Goal: Task Accomplishment & Management: Manage account settings

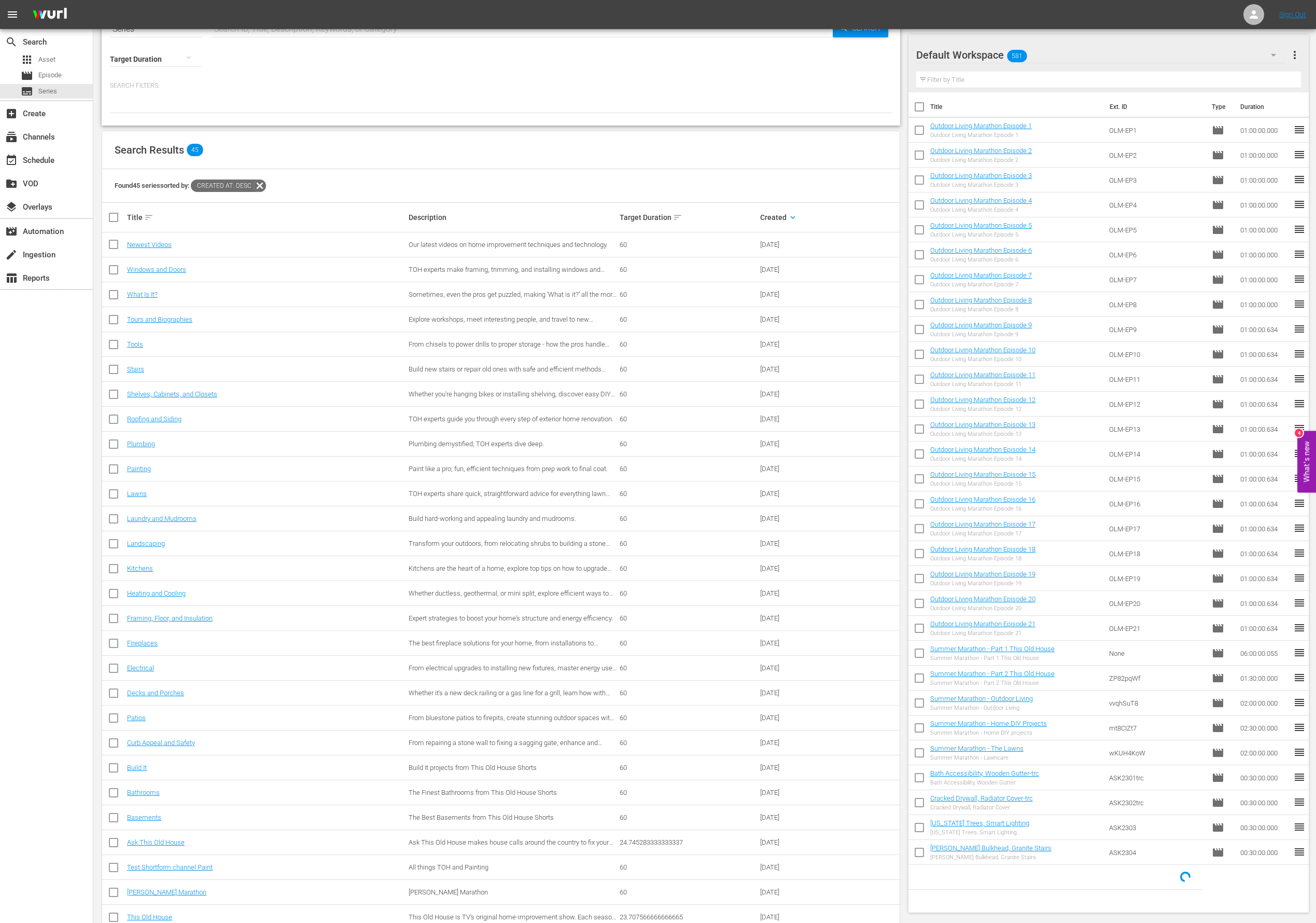
scroll to position [83, 0]
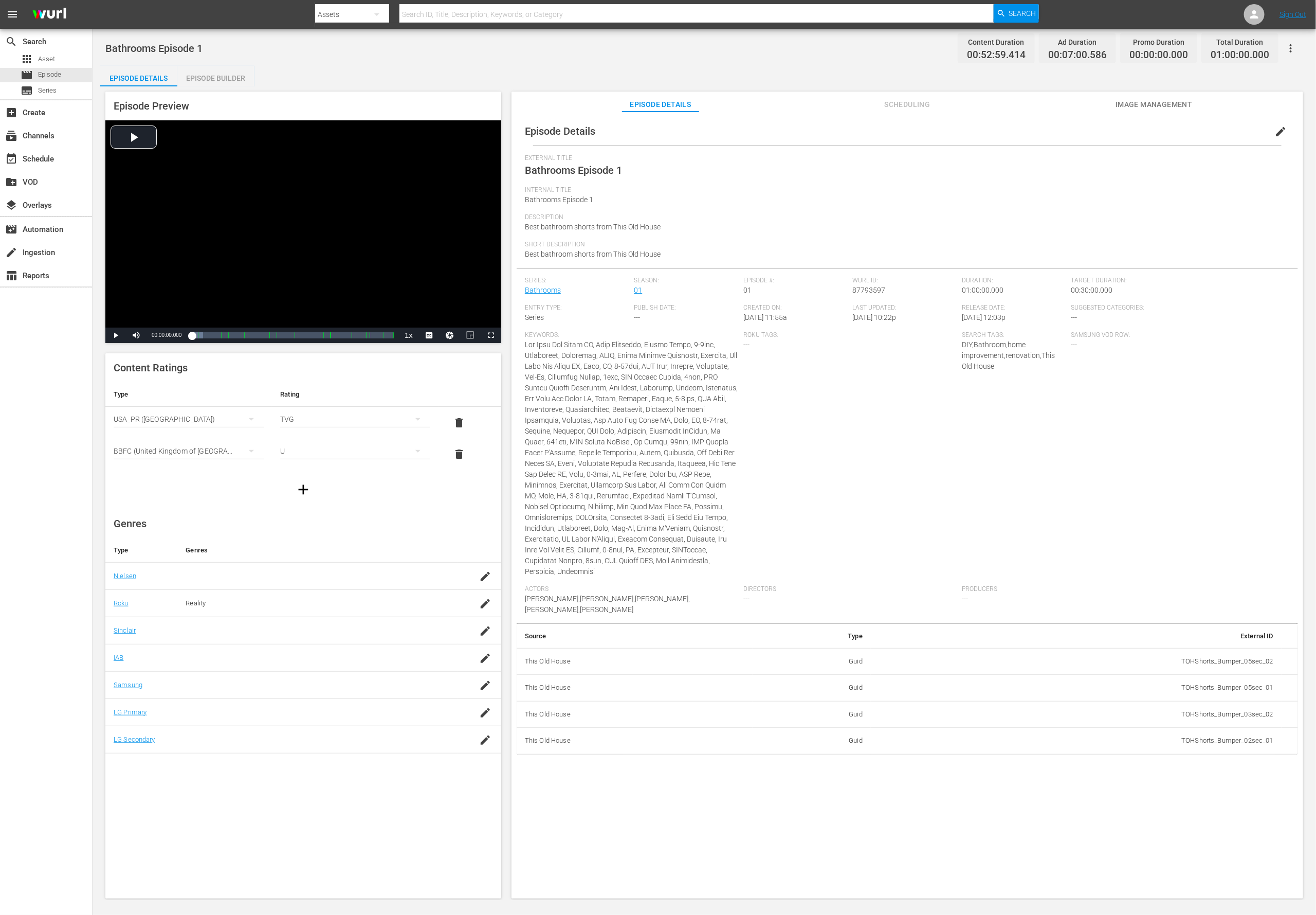
click at [877, 132] on span "edit" at bounding box center [1280, 131] width 12 height 12
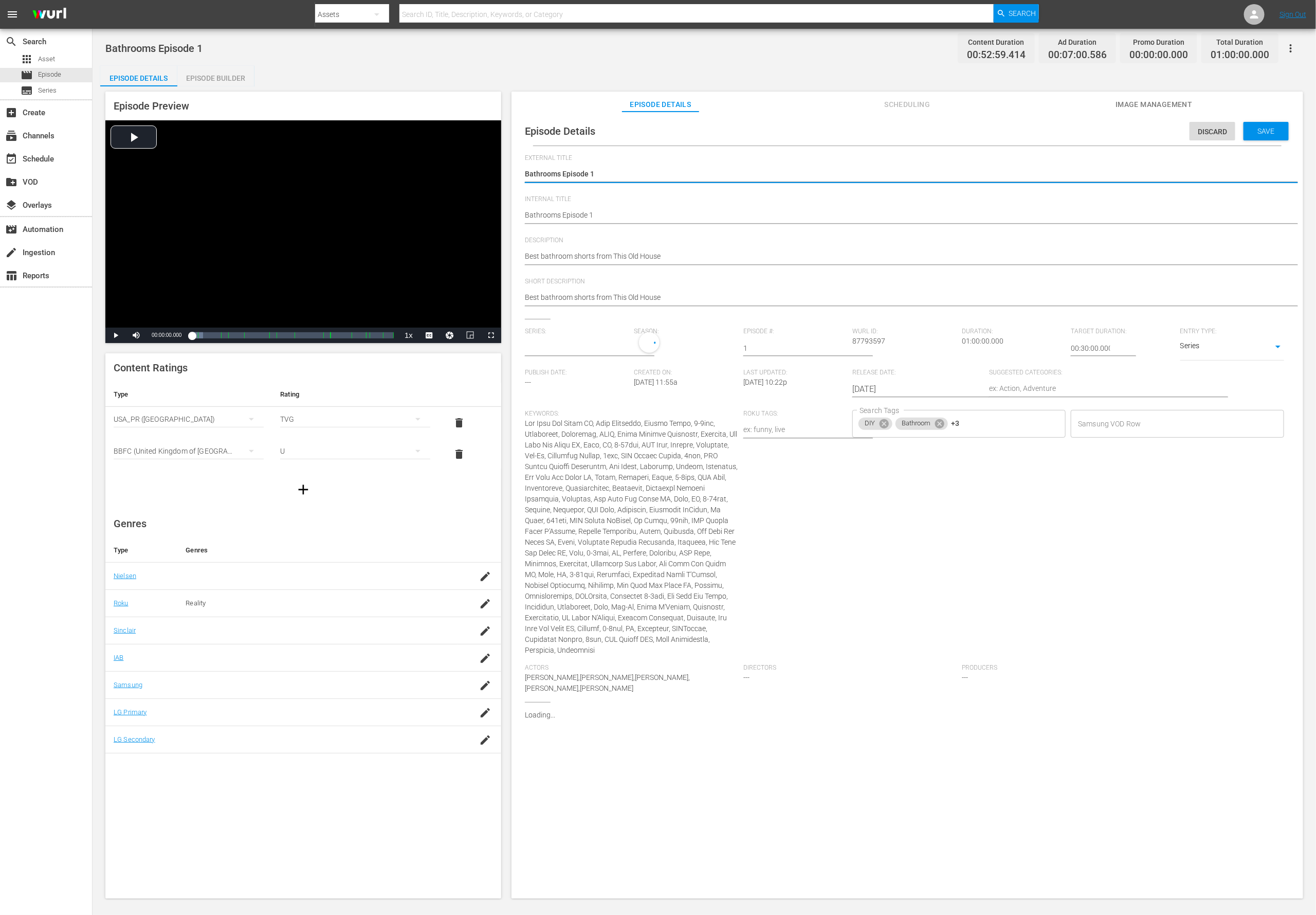
type input "Bathrooms"
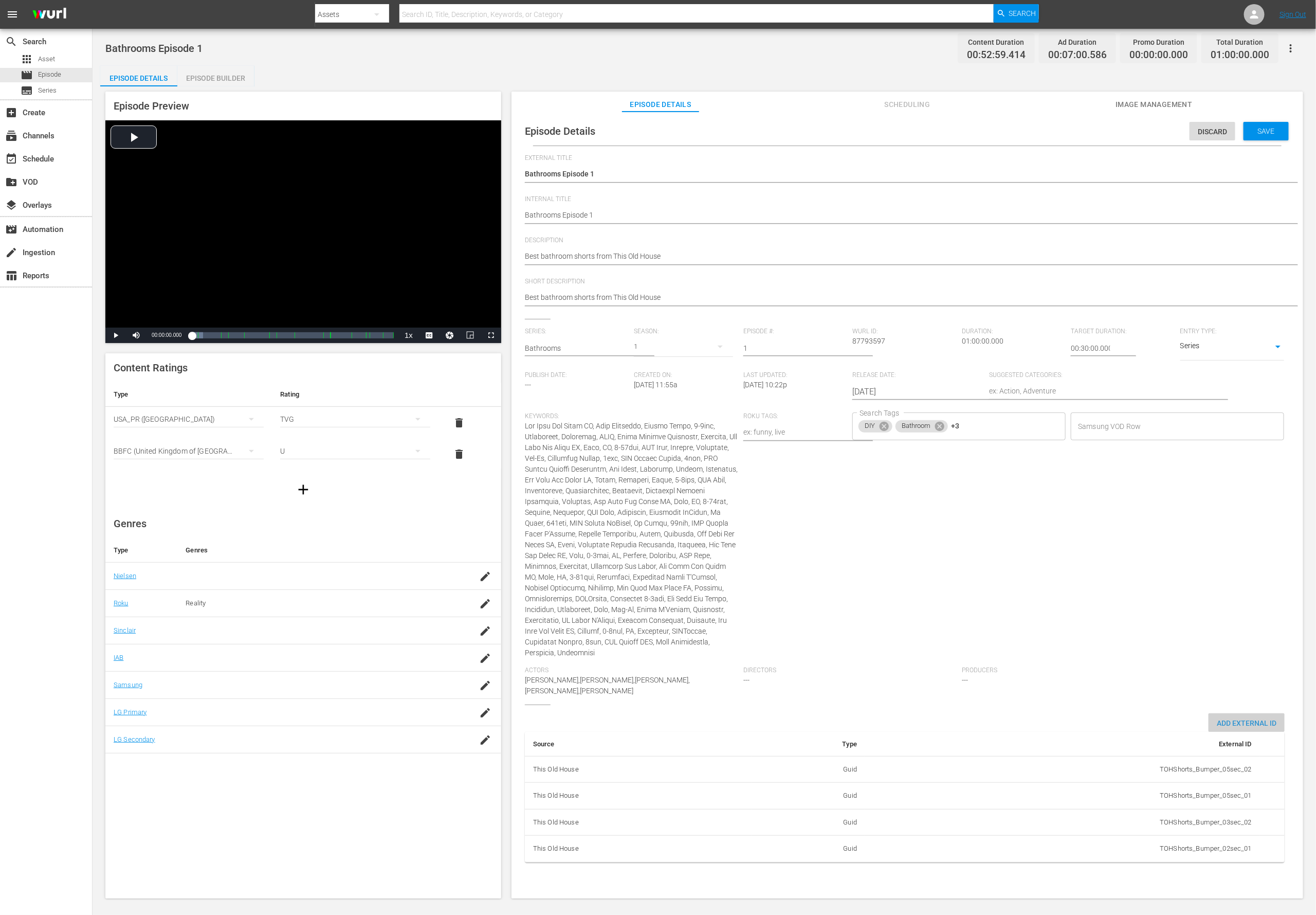
click at [877, 609] on div "Add External Id" at bounding box center [1247, 723] width 76 height 19
click at [877, 609] on body "menu Search By Assets Search ID, Title, Description, Keywords, or Category Sear…" at bounding box center [658, 457] width 1316 height 915
click at [877, 609] on li "Tms Id" at bounding box center [948, 877] width 51 height 17
type input "tmsId"
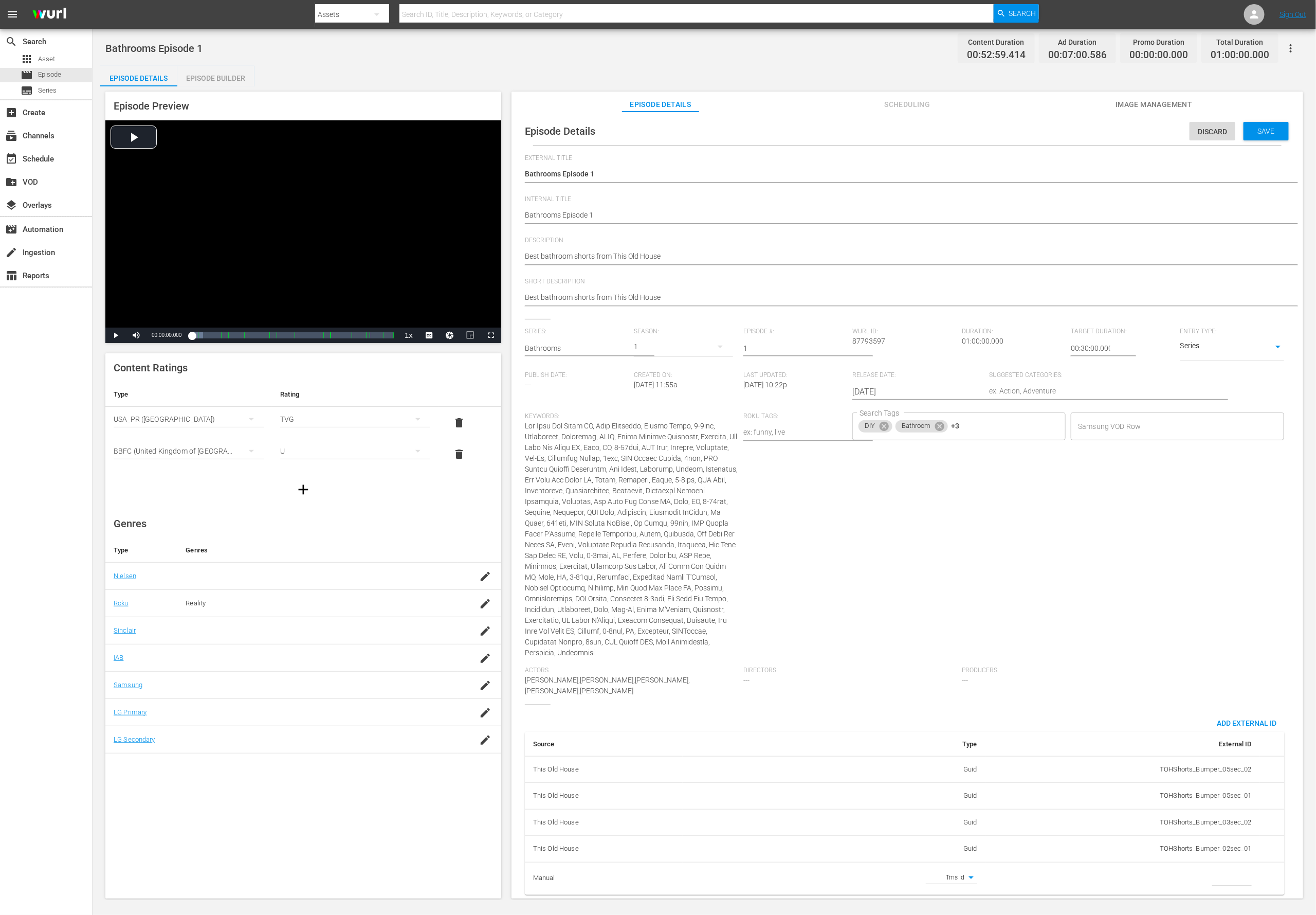
click at [877, 609] on input "simple table" at bounding box center [1232, 879] width 39 height 16
paste input "EP060363920001"
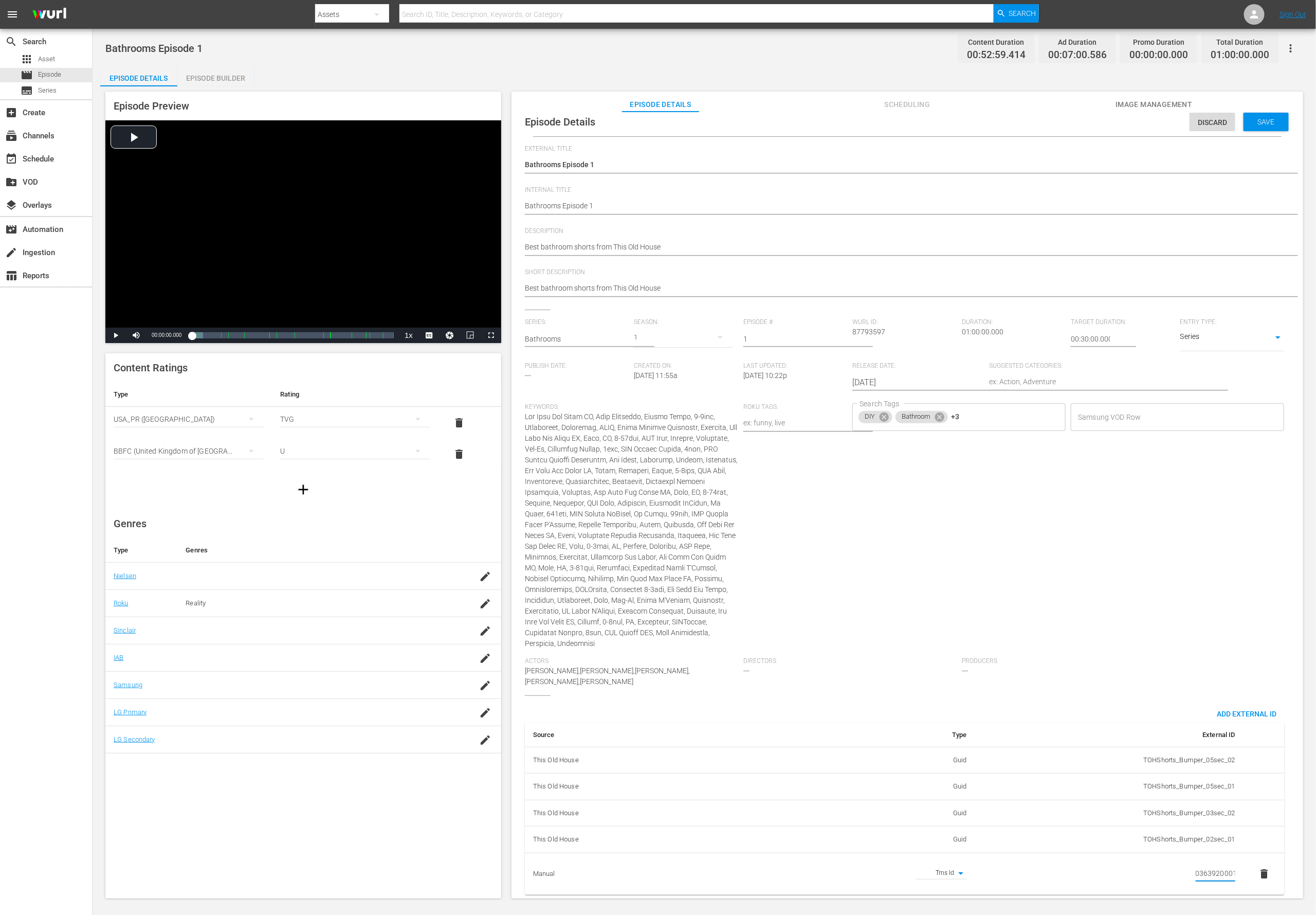
type input "EP060363920001"
click at [541, 244] on textarea "Best bathroom shorts from This Old House" at bounding box center [905, 247] width 760 height 12
click at [541, 244] on textarea "Best bathroom shorts from This Old House" at bounding box center [905, 247] width 760 height 12
paste textarea "Expert-led videos from This Old House simplify bathroom fixes and installs."
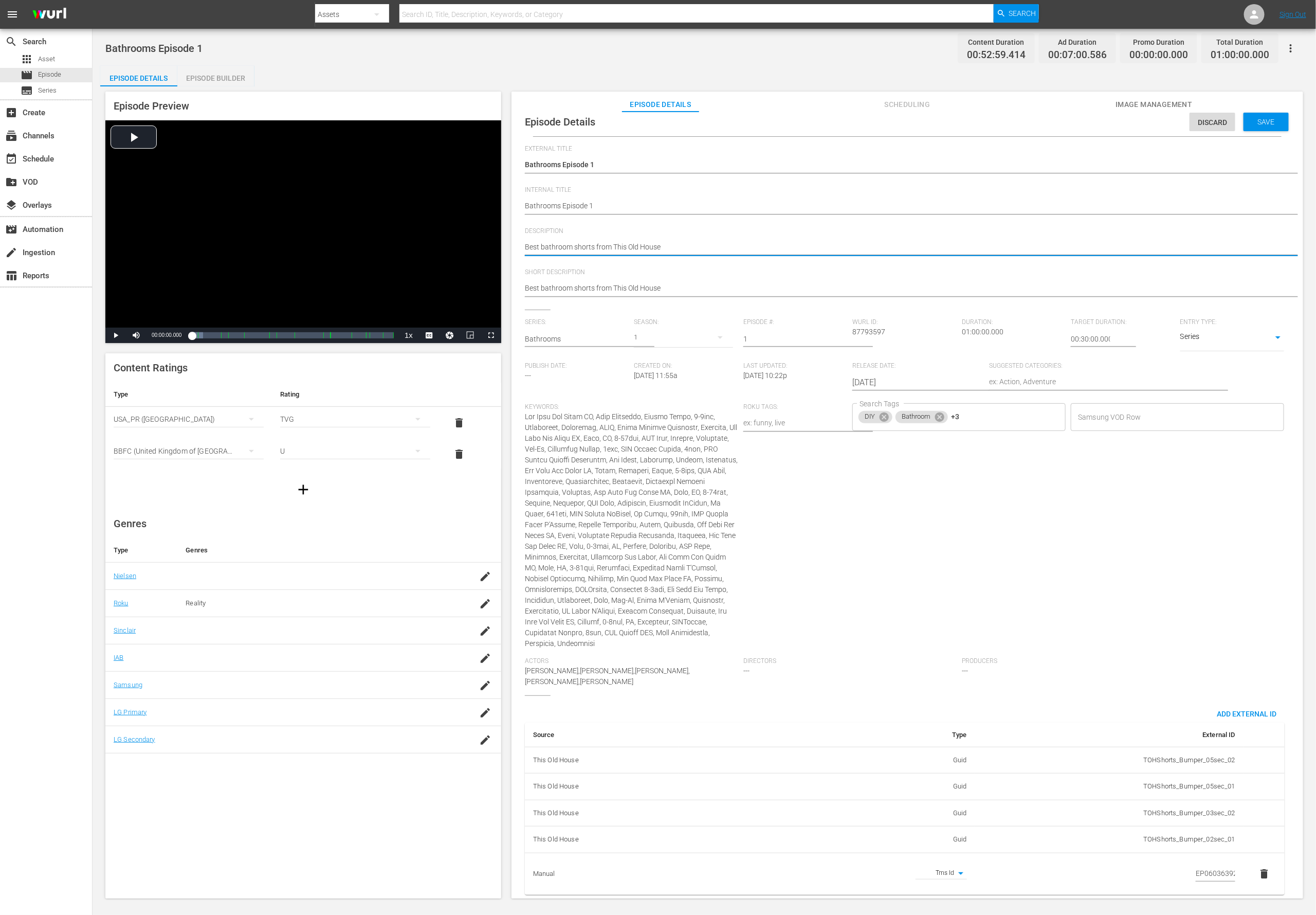
type textarea "Expert-led videos from This Old House simplify bathroom fixes and installs."
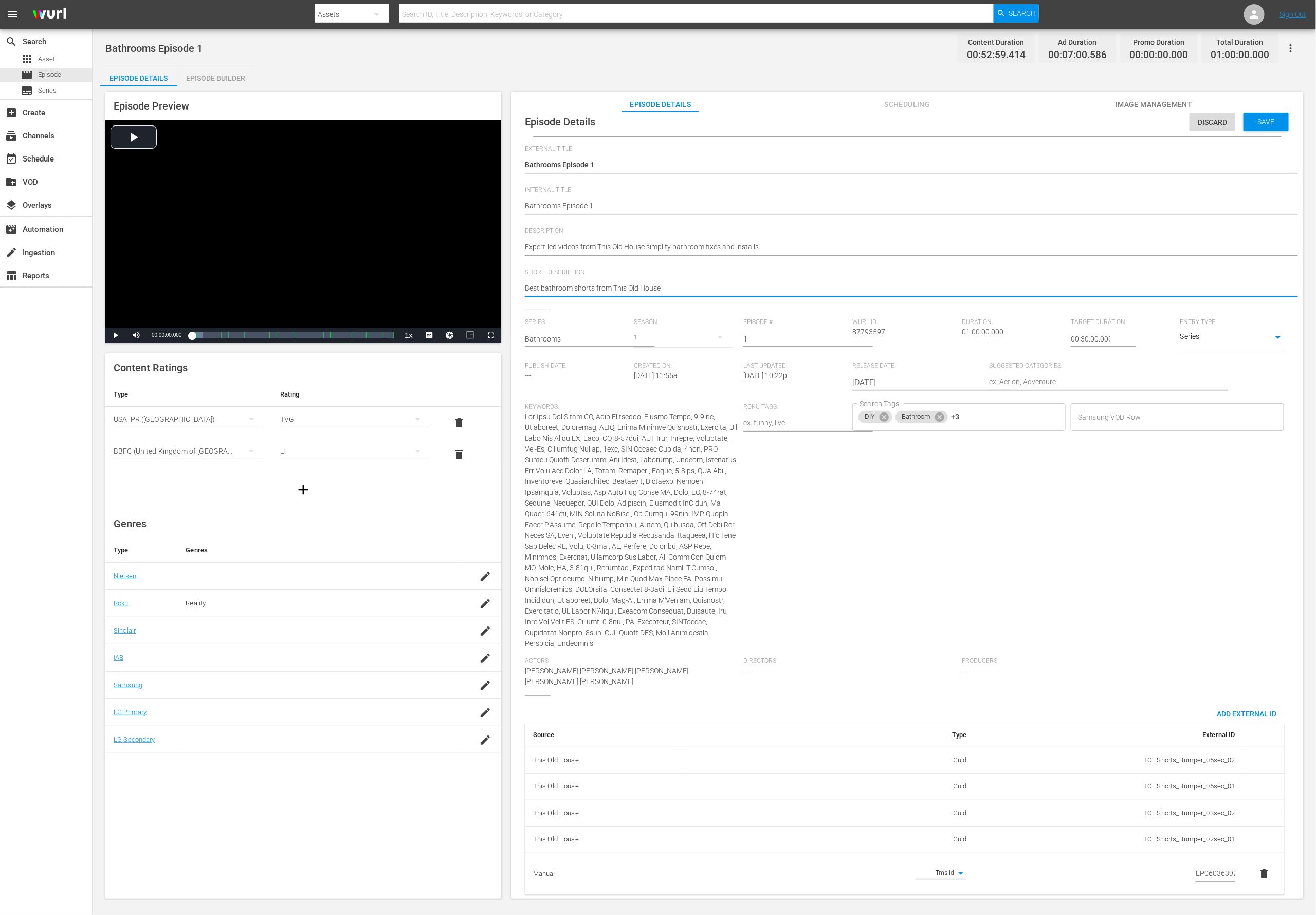
click at [559, 283] on textarea "Best bathroom shorts from This Old House" at bounding box center [905, 289] width 760 height 12
paste textarea "Expert-led videos from This Old House simplify bathroom fixes and installs."
type textarea "Expert-led videos from This Old House simplify bathroom fixes and installs."
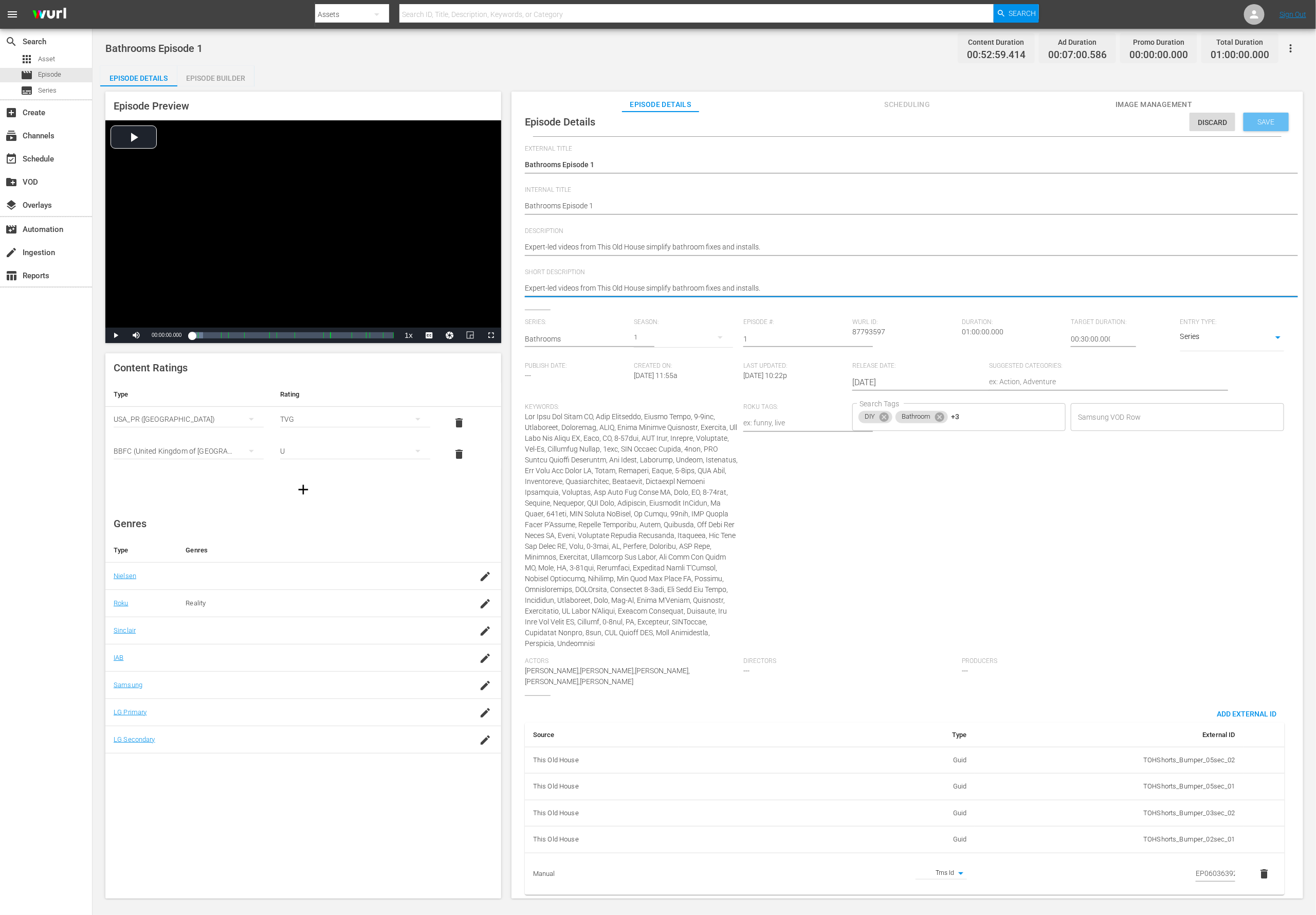
click at [877, 122] on div "Save" at bounding box center [1266, 122] width 45 height 19
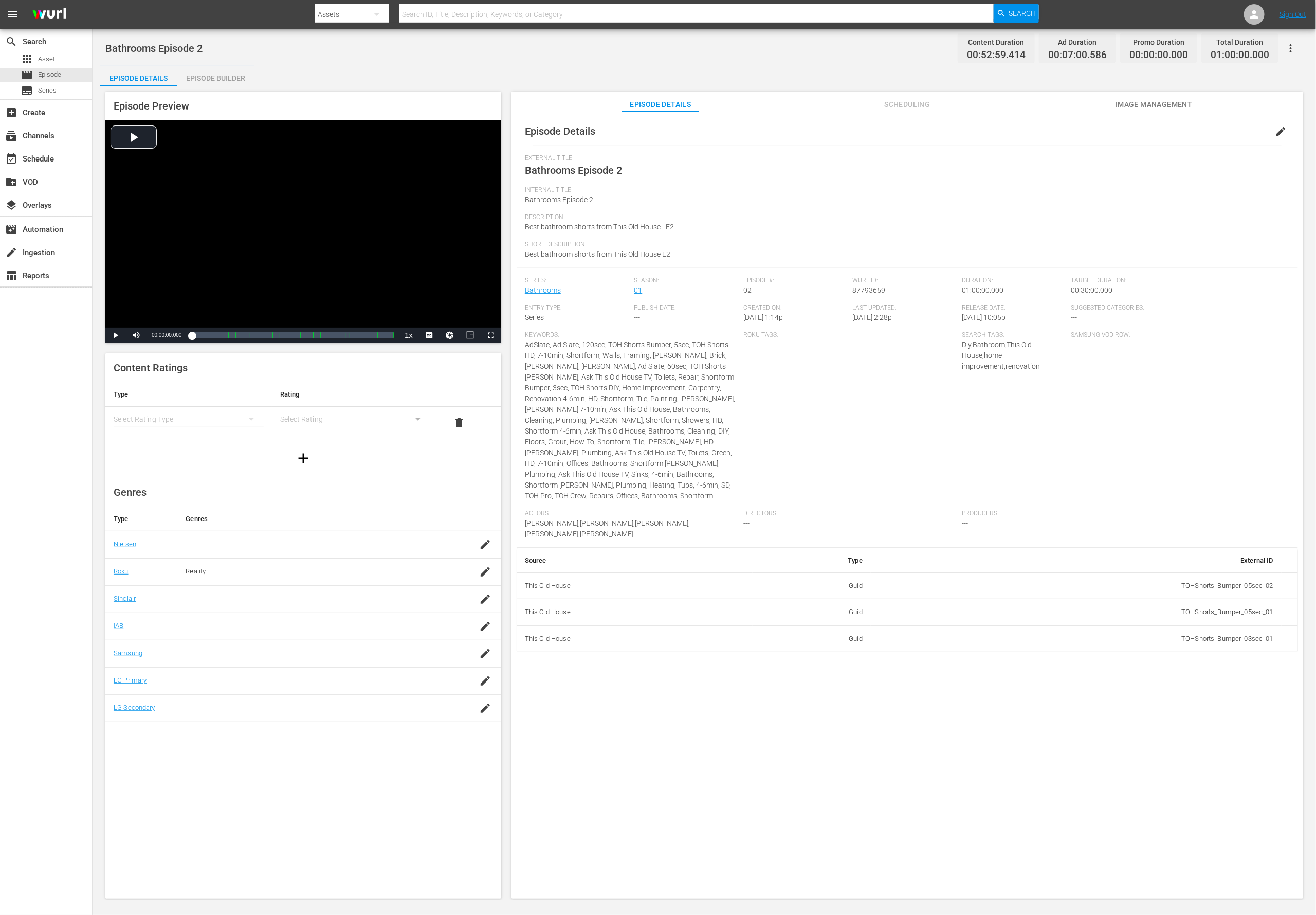
click at [877, 132] on span "edit" at bounding box center [1280, 131] width 12 height 12
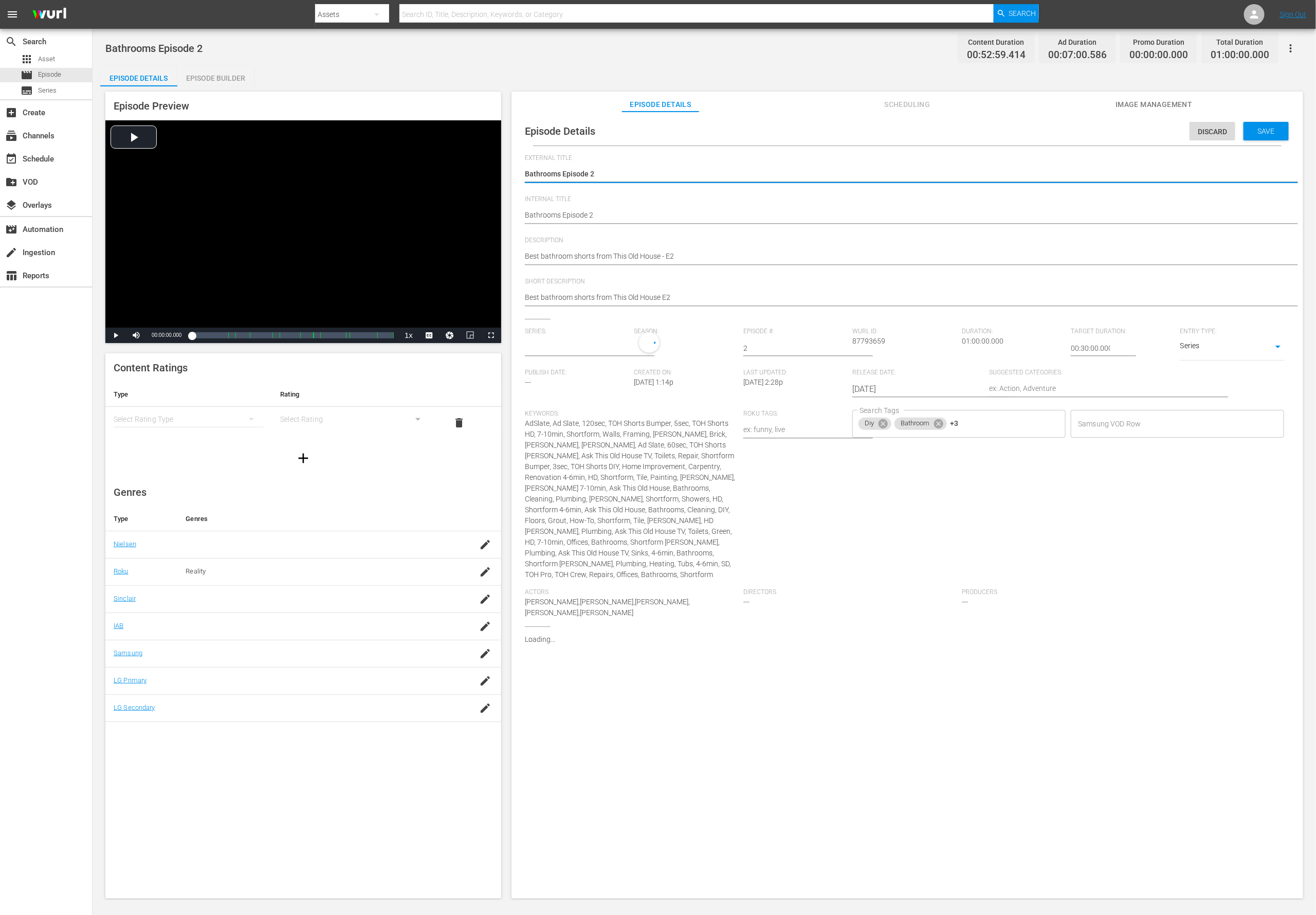
type input "Bathrooms"
click at [877, 609] on span "Add External Id" at bounding box center [1247, 648] width 76 height 9
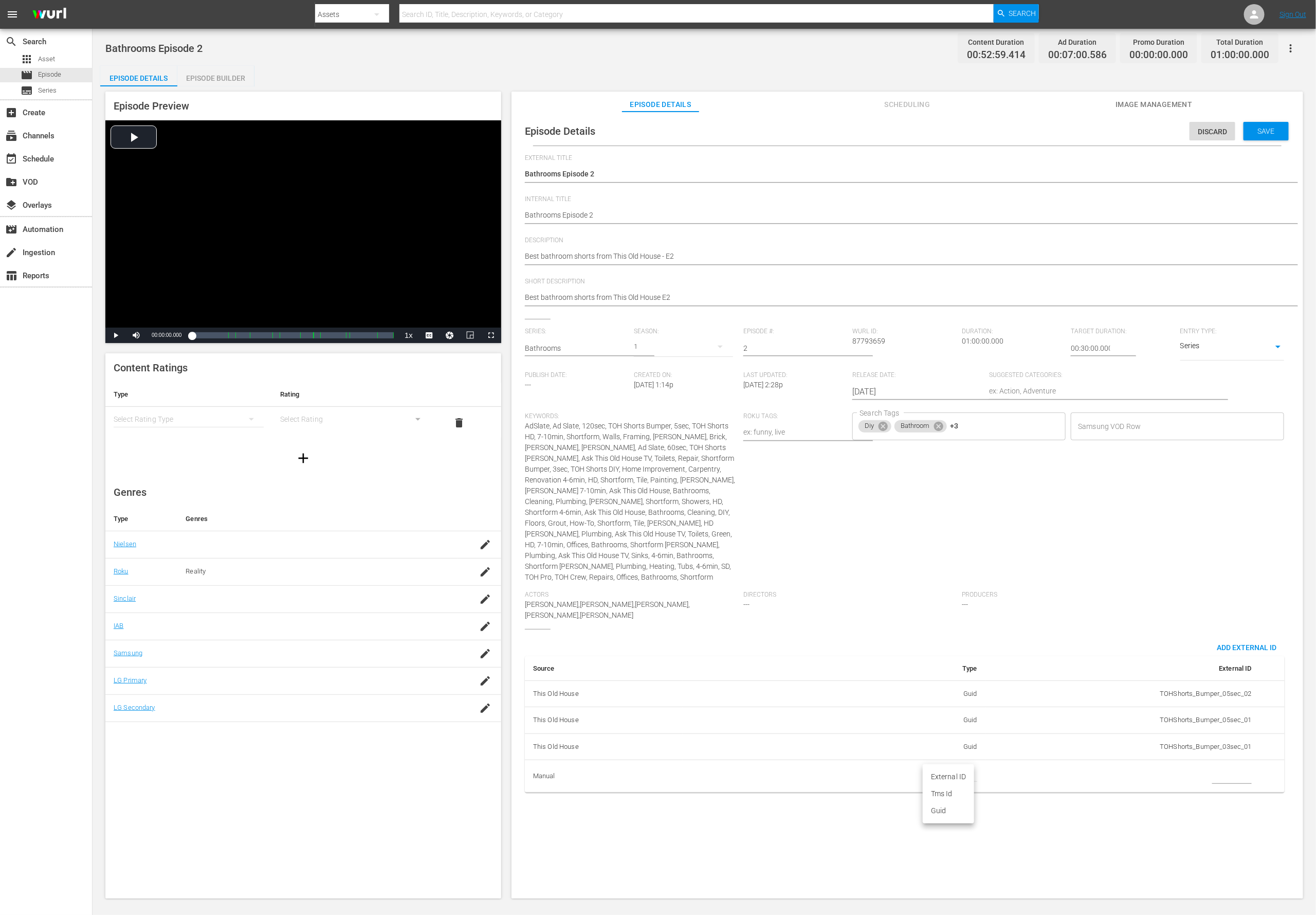
click at [877, 609] on body "menu Search By Assets Search ID, Title, Description, Keywords, or Category Sear…" at bounding box center [658, 457] width 1316 height 915
click at [877, 609] on li "Tms Id" at bounding box center [948, 794] width 51 height 17
type input "tmsId"
click at [877, 609] on input "simple table" at bounding box center [1232, 776] width 39 height 16
paste input "EP060363920002"
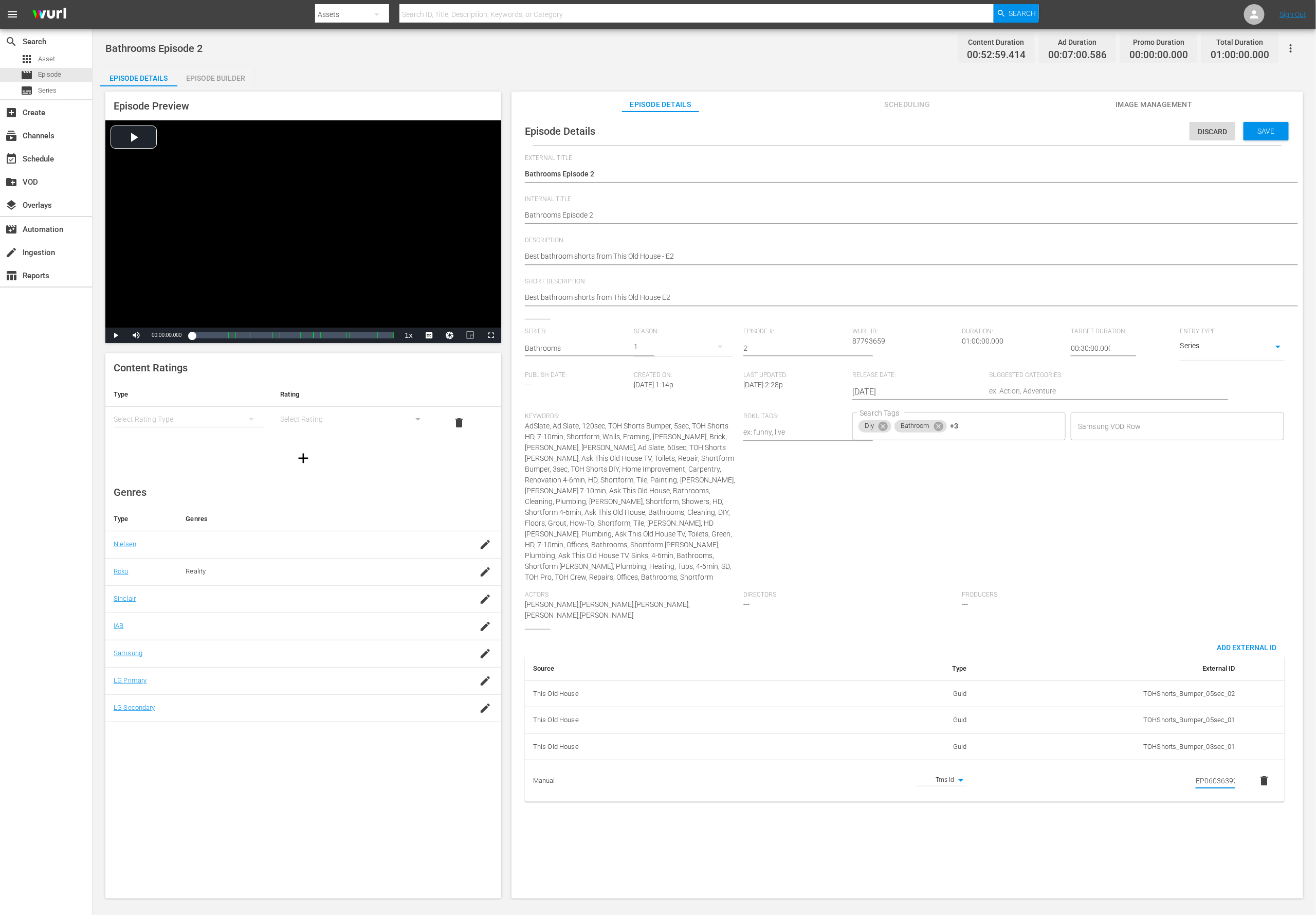
scroll to position [0, 17]
type input "EP060363920002"
click at [646, 251] on textarea "Best bathroom shorts from This Old House - E2" at bounding box center [905, 256] width 760 height 12
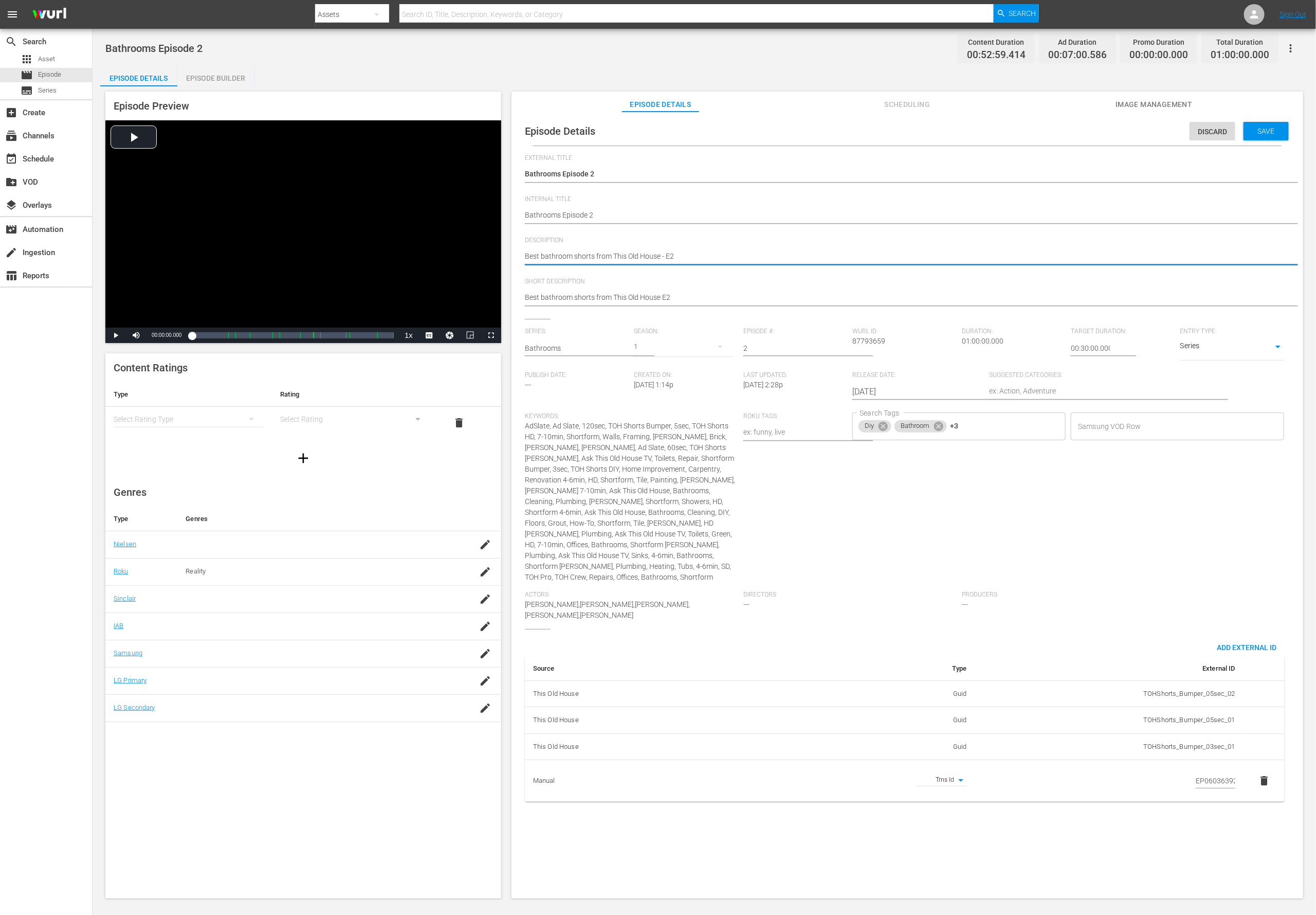
paste textarea "Learn bathroom repairs and installs easily with expert videos from This Old Hou…"
type textarea "Learn bathroom repairs and installs easily with expert videos from This Old Hou…"
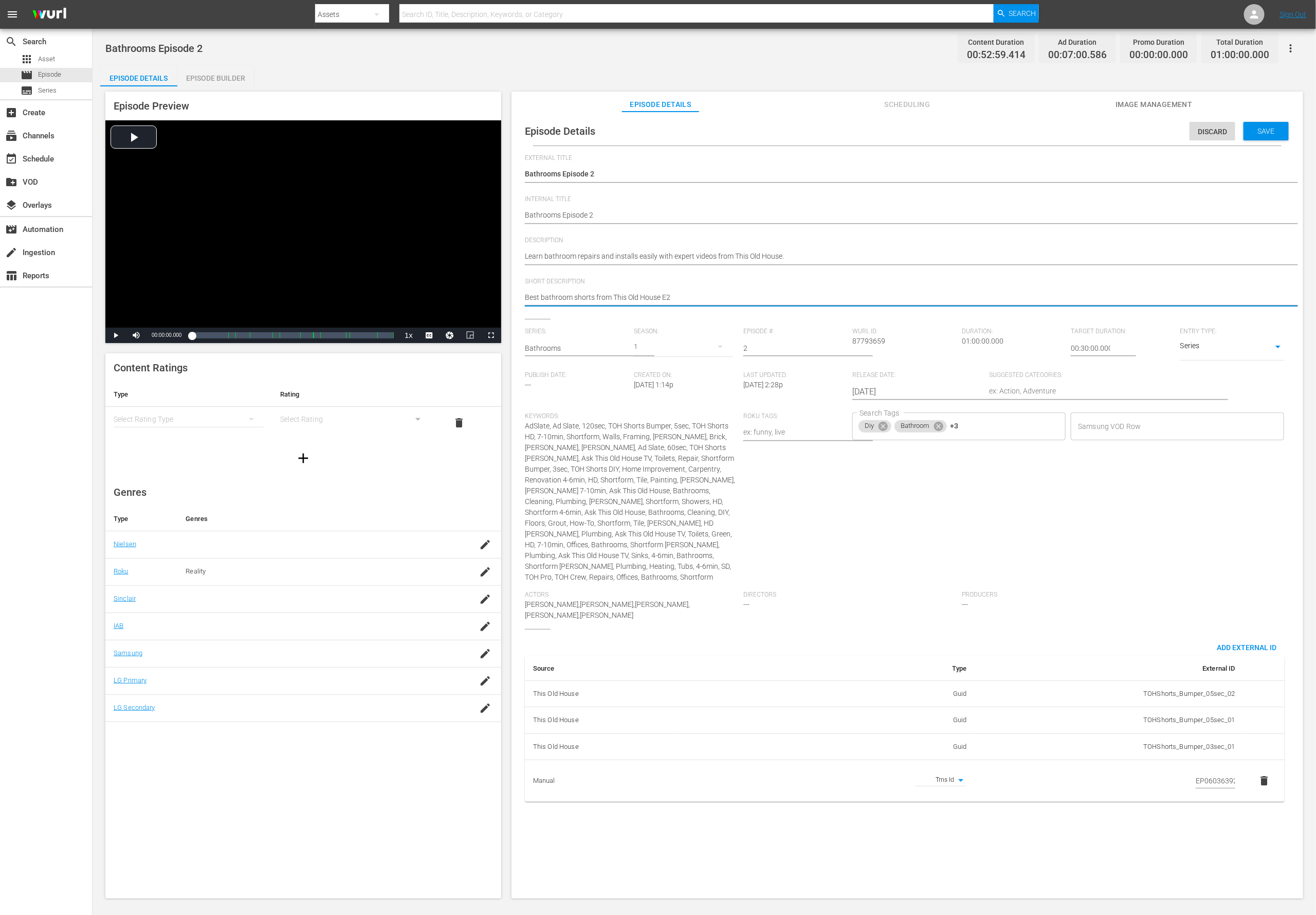
click at [634, 293] on textarea "Best bathroom shorts from This Old House E2" at bounding box center [905, 298] width 760 height 12
paste textarea "Learn bathroom repairs and installs easily with expert videos from This Old Hou…"
type textarea "Learn bathroom repairs and installs easily with expert videos from This Old Hou…"
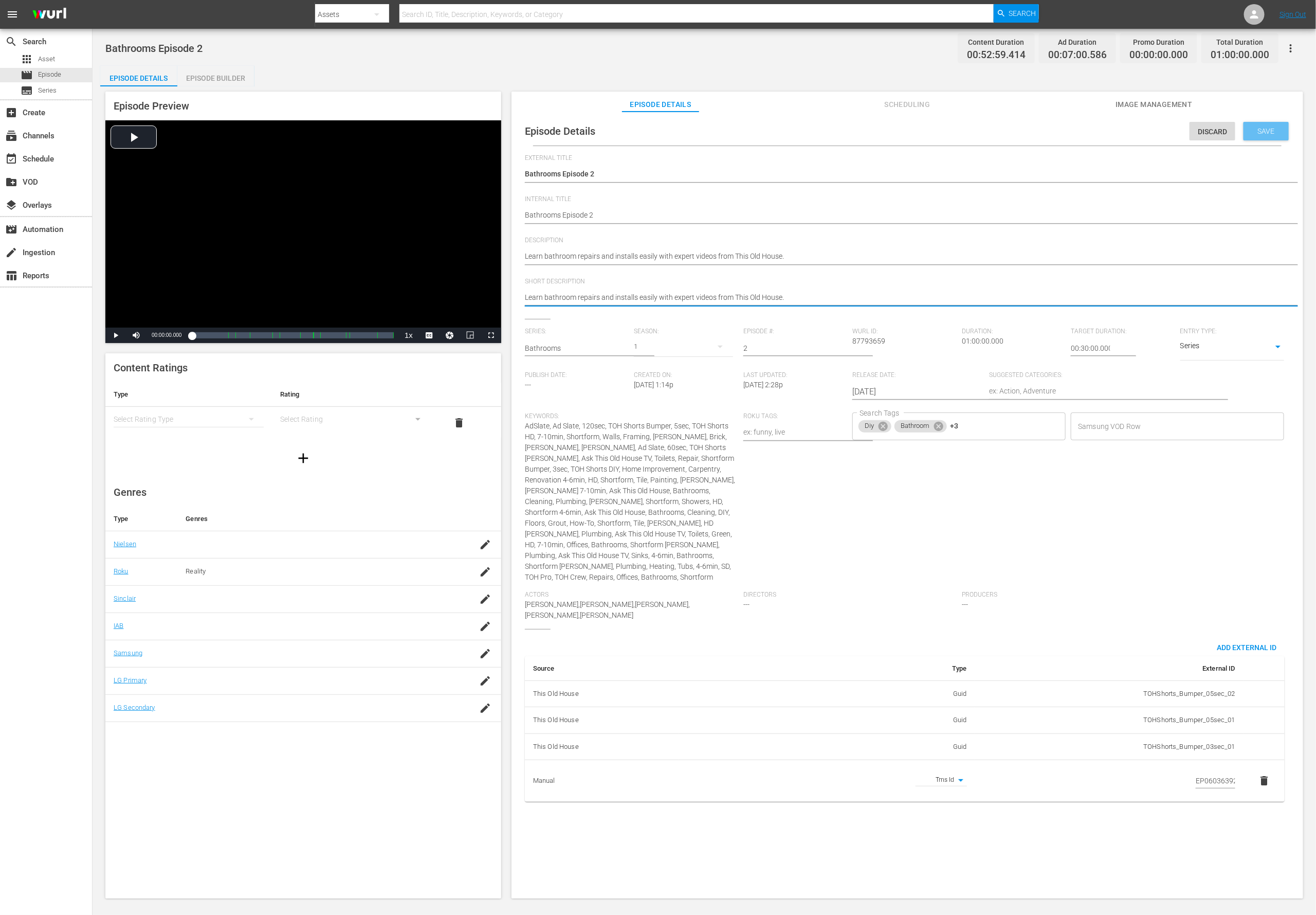
click at [877, 129] on span "Save" at bounding box center [1266, 131] width 34 height 9
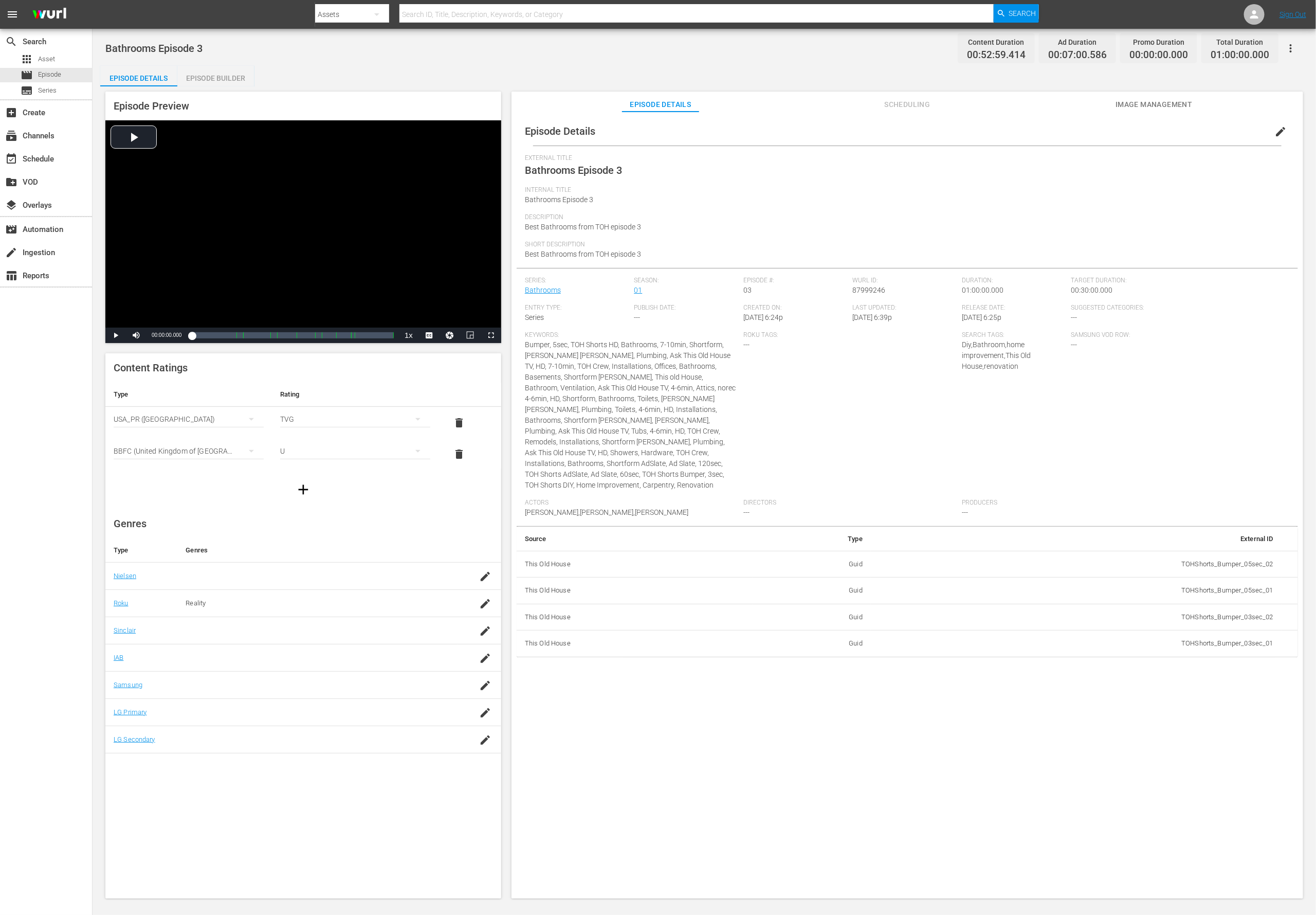
click at [877, 132] on span "edit" at bounding box center [1280, 131] width 12 height 12
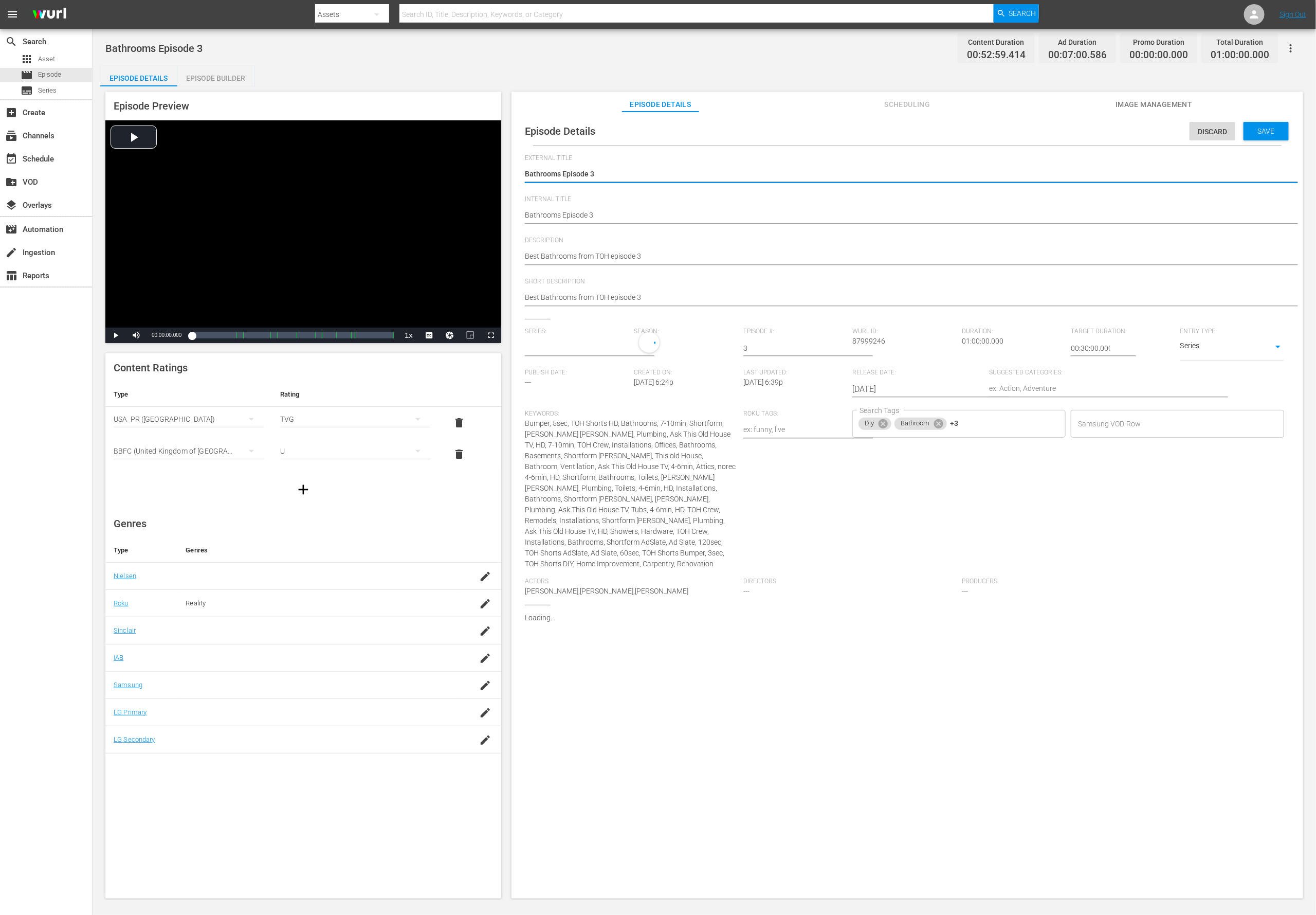
type input "Bathrooms"
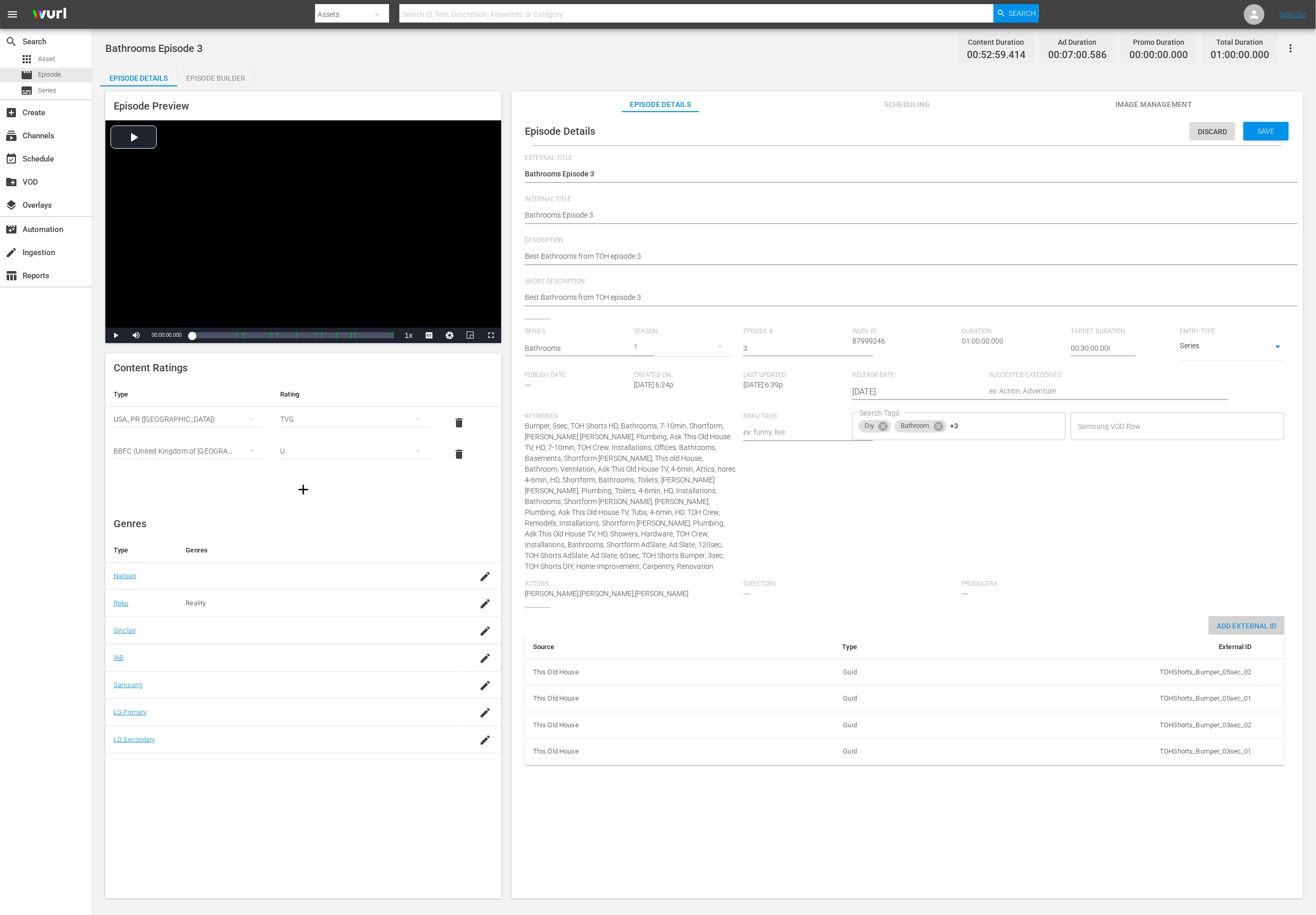
click at [877, 609] on span "Add External Id" at bounding box center [1247, 626] width 76 height 9
click at [877, 609] on body "menu Search By Assets Search ID, Title, Description, Keywords, or Category Sear…" at bounding box center [658, 457] width 1316 height 915
click at [877, 609] on li "Tms Id" at bounding box center [948, 799] width 51 height 17
type input "tmsId"
click at [877, 609] on input "simple table" at bounding box center [1232, 781] width 39 height 16
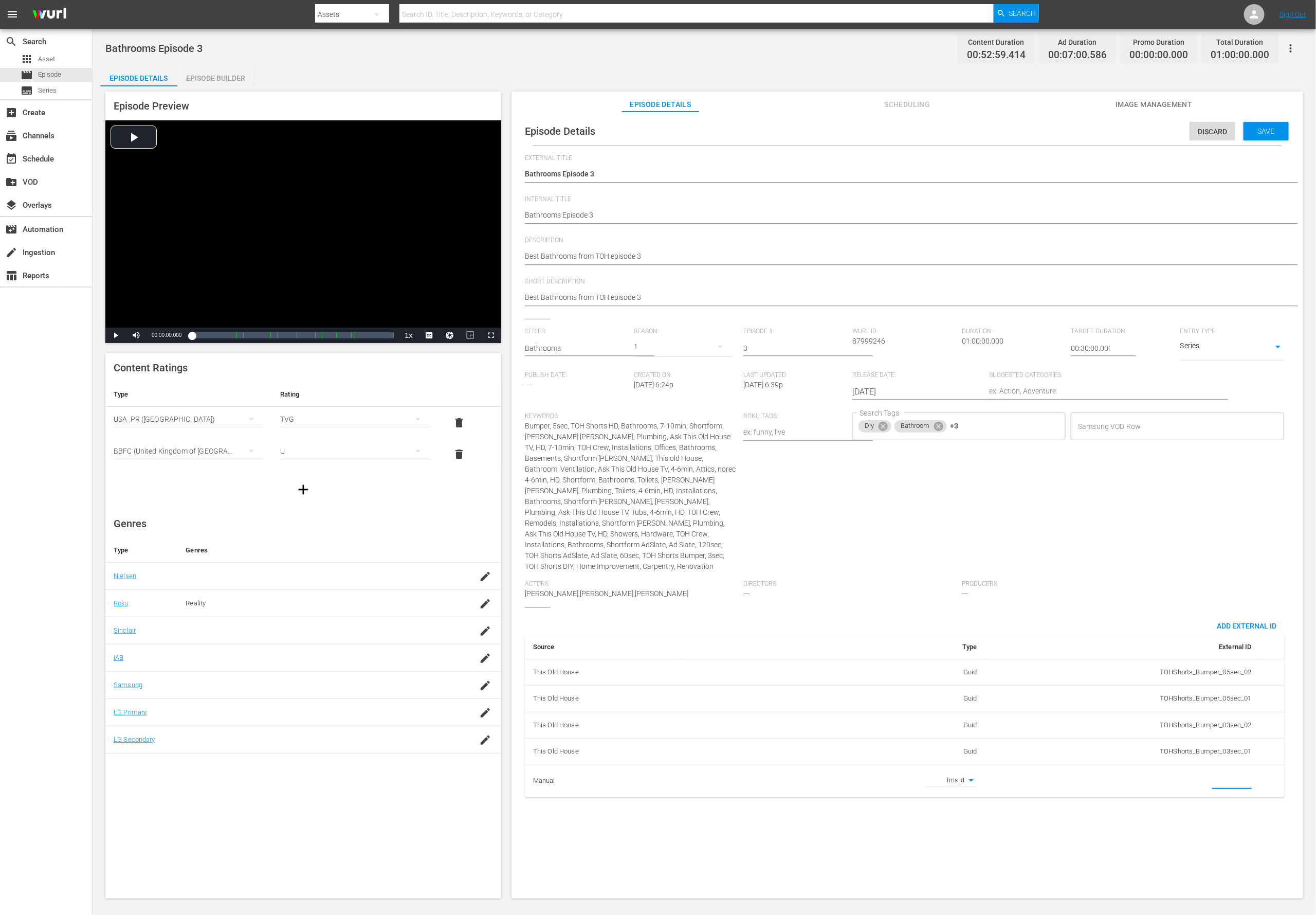
paste input "EP060363920003"
type input "EP060363920003"
click at [612, 256] on textarea "Best Bathrooms from TOH episode 3" at bounding box center [905, 256] width 760 height 12
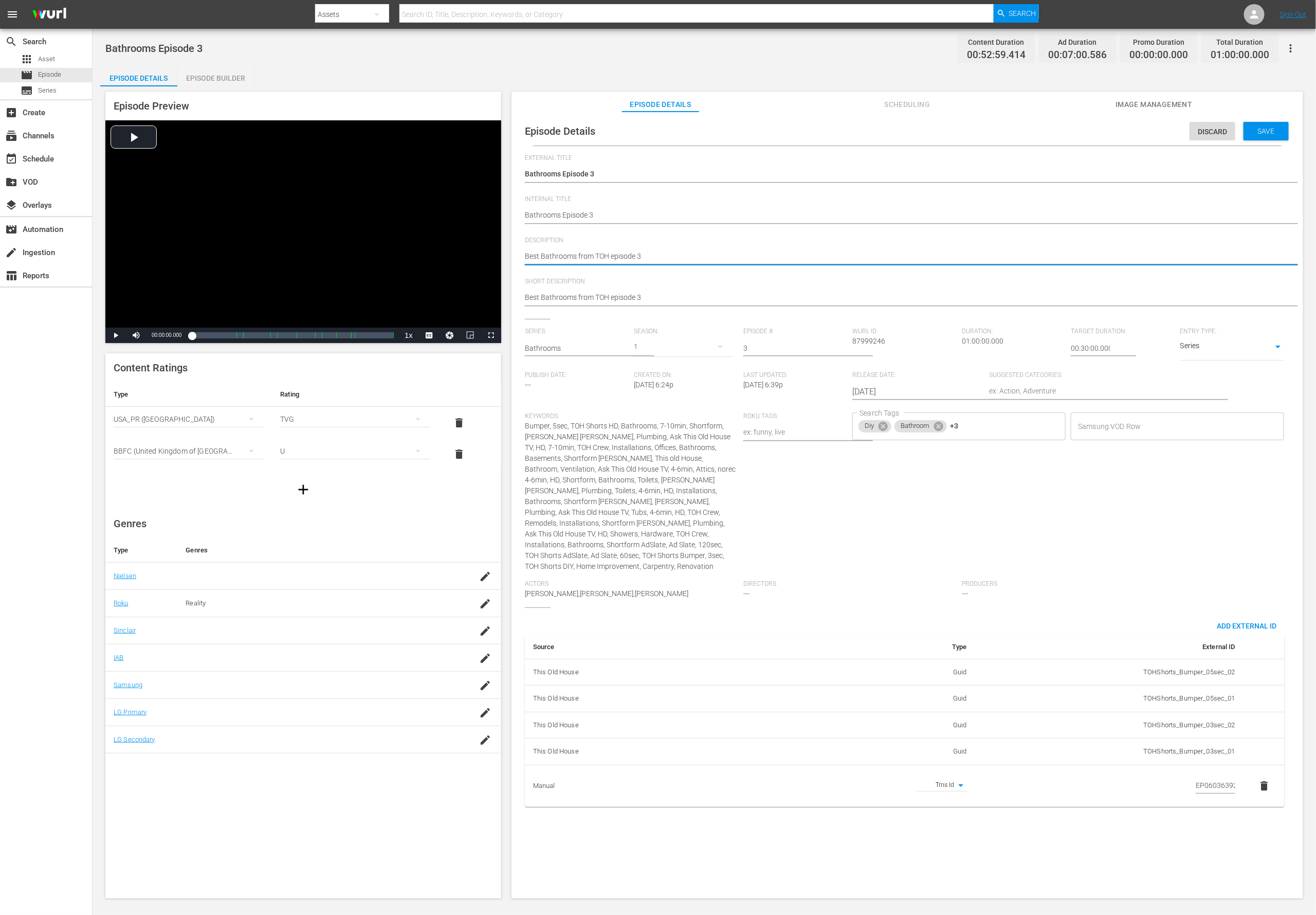
click at [613, 256] on textarea "Best Bathrooms from TOH episode 3" at bounding box center [905, 256] width 760 height 12
paste textarea "This Old House videos guide you through simple, expert-led bathroom fixes and u…"
type textarea "This Old House videos guide you through simple, expert-led bathroom fixes and u…"
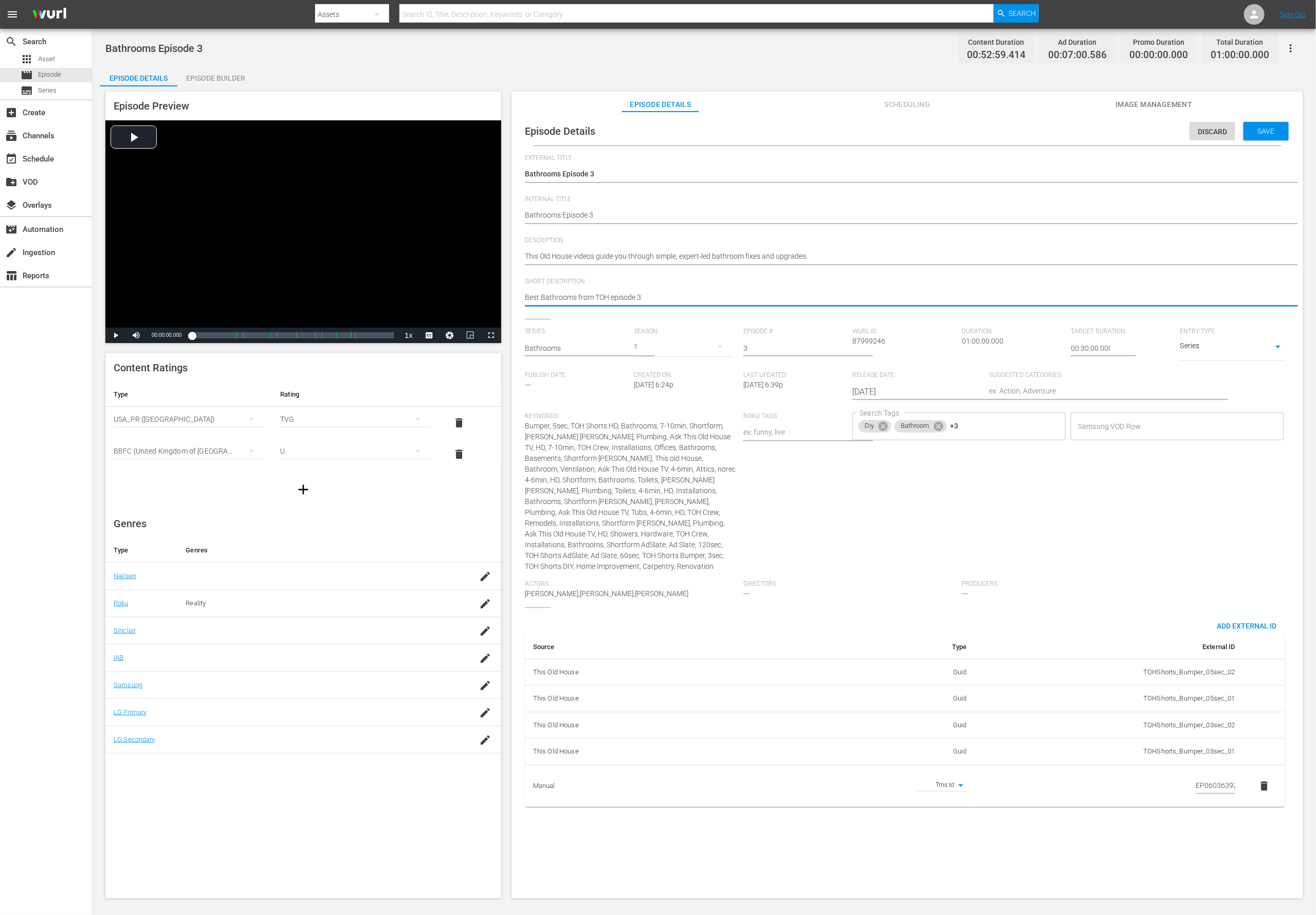
click at [615, 292] on textarea "Best Bathrooms from TOH episode 3" at bounding box center [905, 298] width 760 height 12
paste textarea "This Old House videos guide you through simple, expert-led bathroom fixes and u…"
type textarea "This Old House videos guide you through simple, expert-led bathroom fixes and u…"
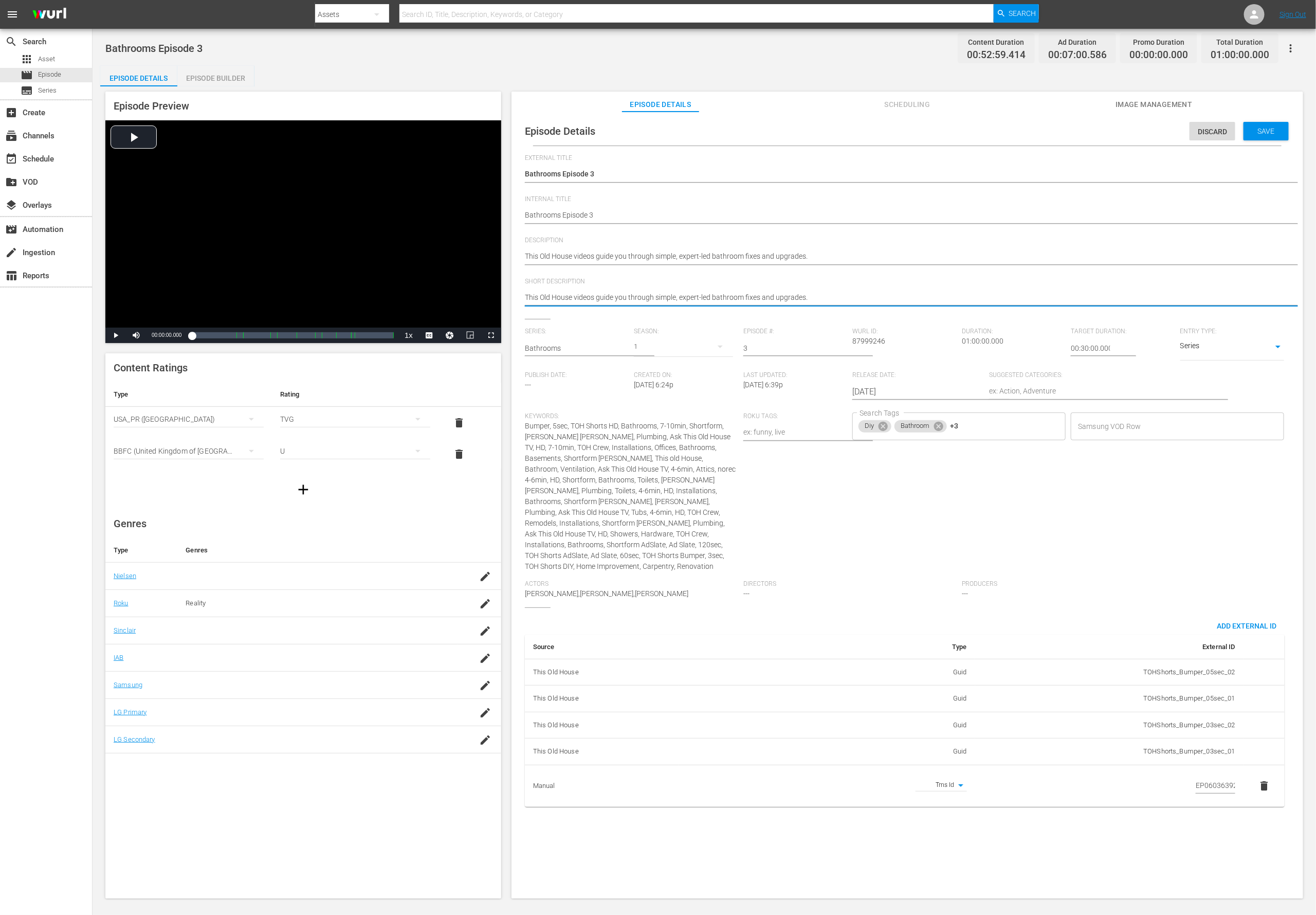
type textarea "This Old House videos guide you through simple, expert-led bathroom fixes and u…"
click at [877, 128] on span "Save" at bounding box center [1266, 131] width 34 height 9
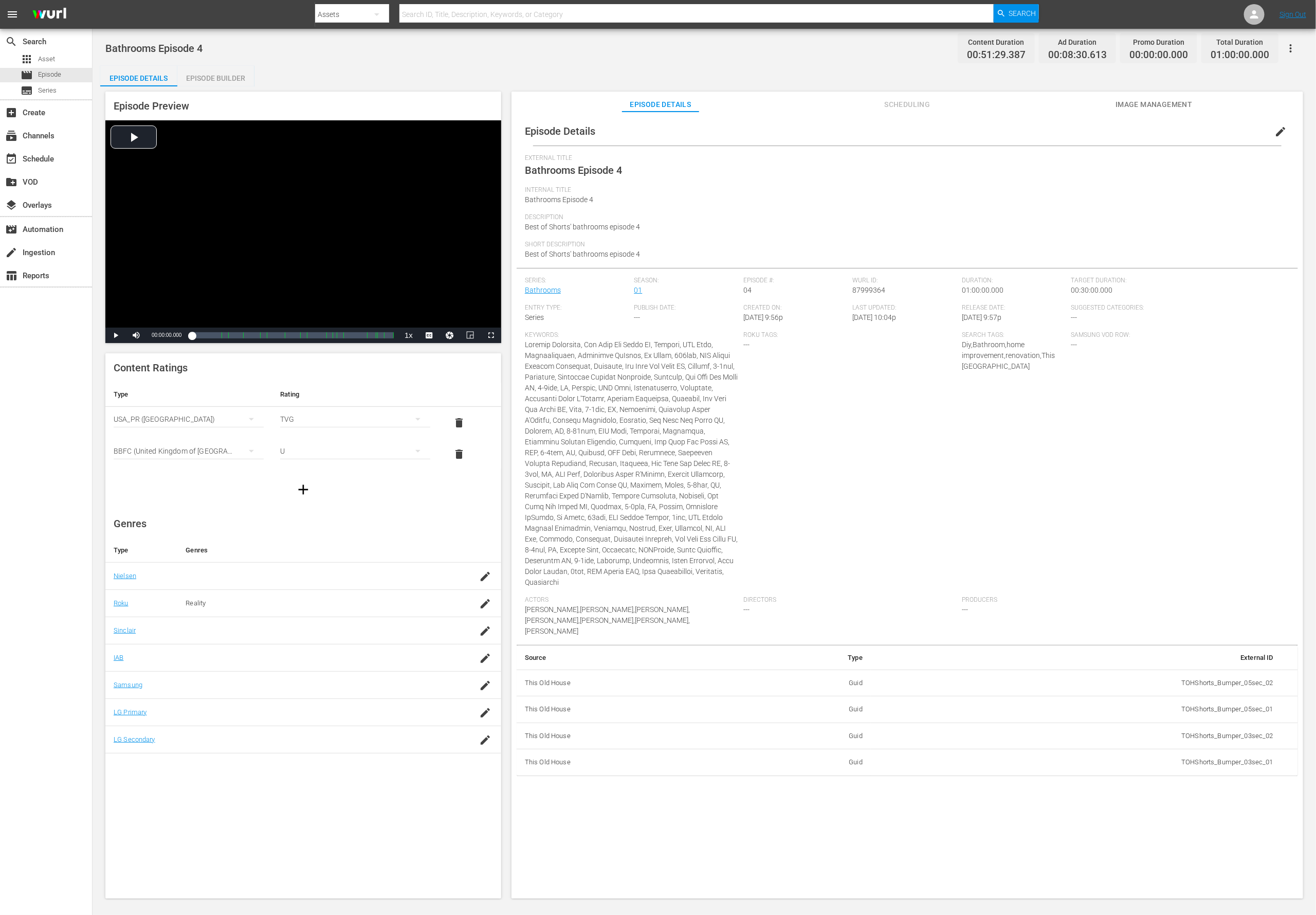
click at [877, 132] on span "edit" at bounding box center [1280, 131] width 12 height 12
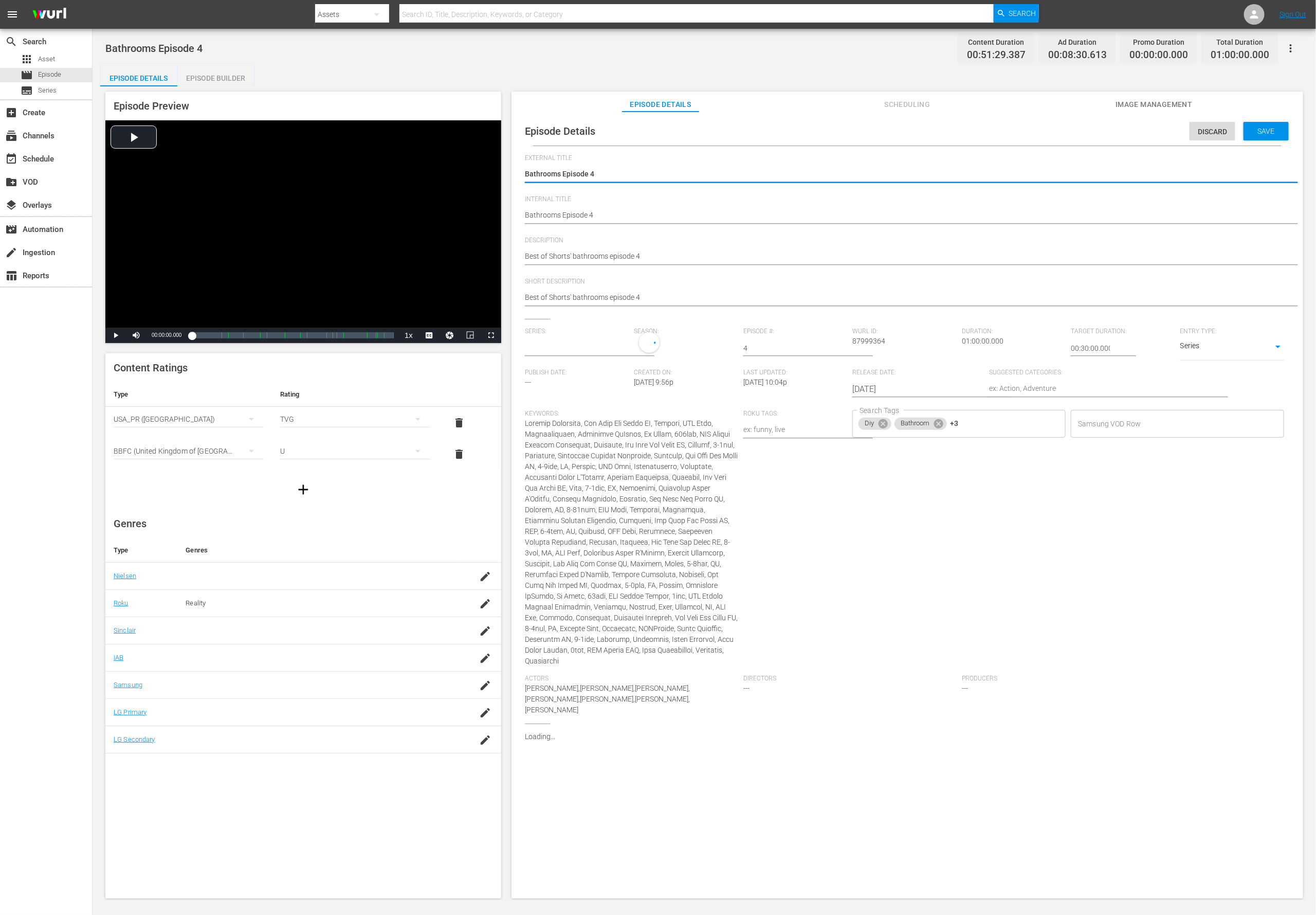
type input "Bathrooms"
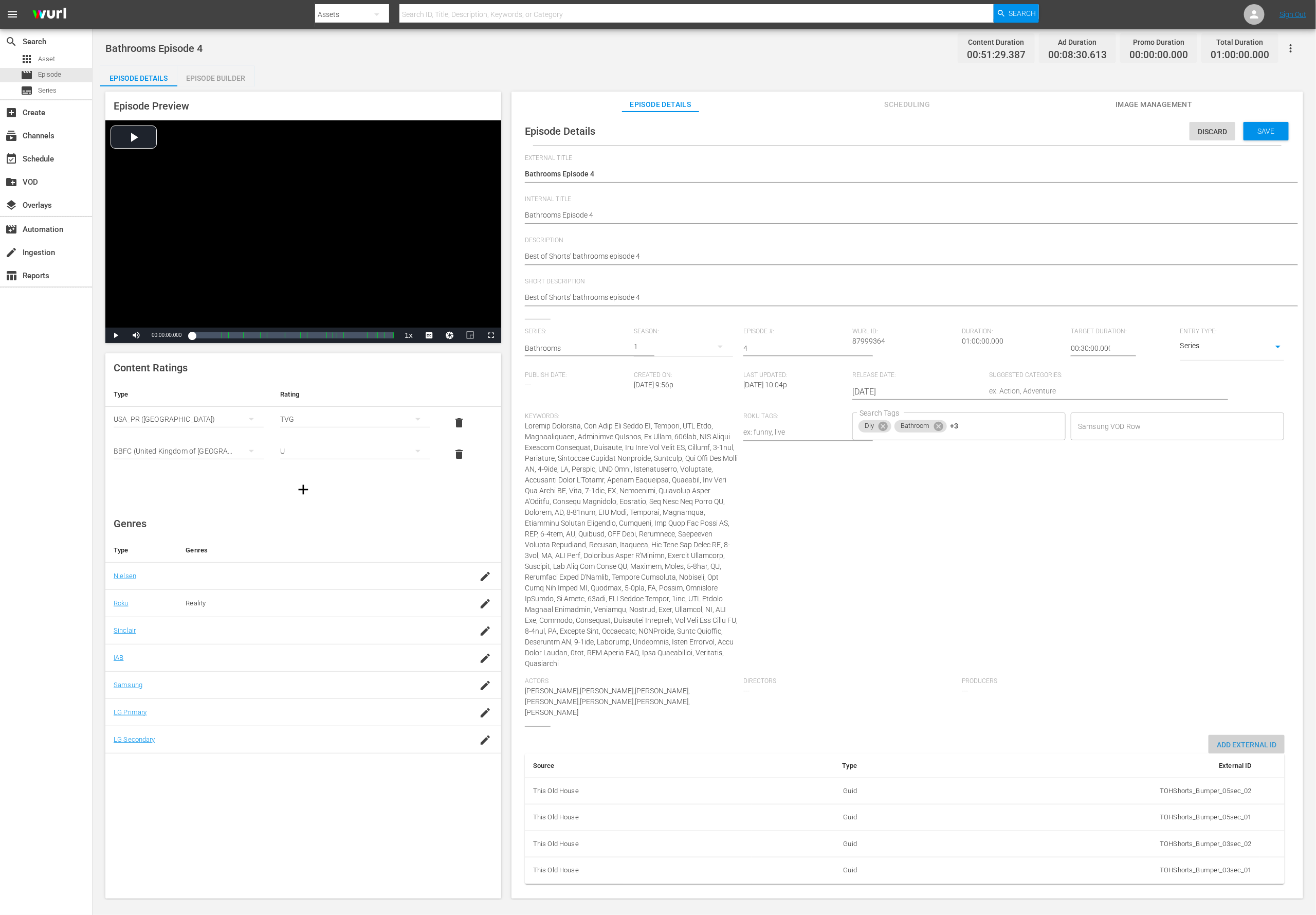
click at [877, 609] on div "Add External Id" at bounding box center [1247, 744] width 76 height 19
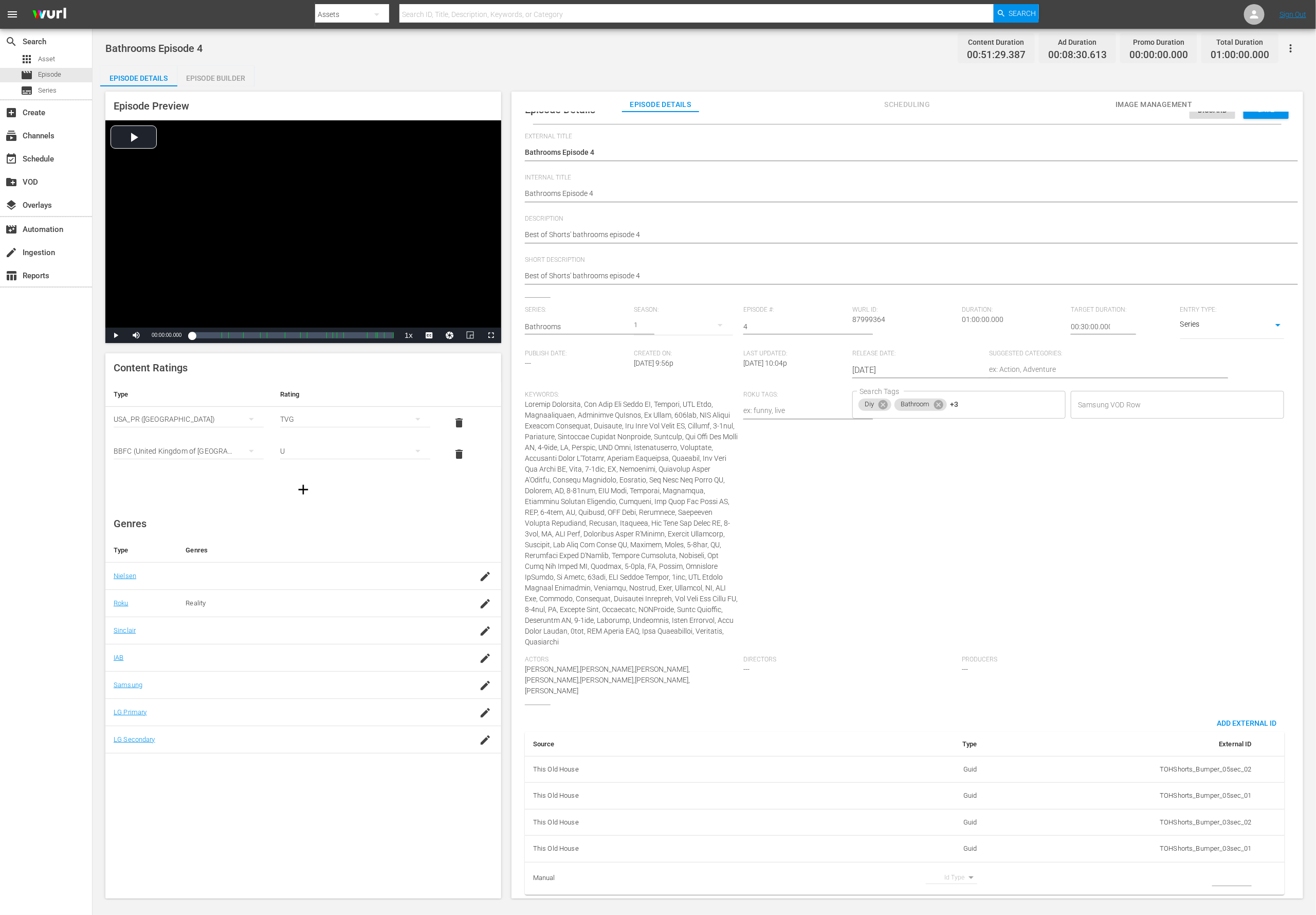
scroll to position [23, 0]
click at [877, 609] on body "menu Search By Assets Search ID, Title, Description, Keywords, or Category Sear…" at bounding box center [658, 457] width 1316 height 915
click at [877, 609] on li "Tms Id" at bounding box center [948, 877] width 51 height 17
type input "tmsId"
click at [877, 609] on input "simple table" at bounding box center [1232, 879] width 39 height 16
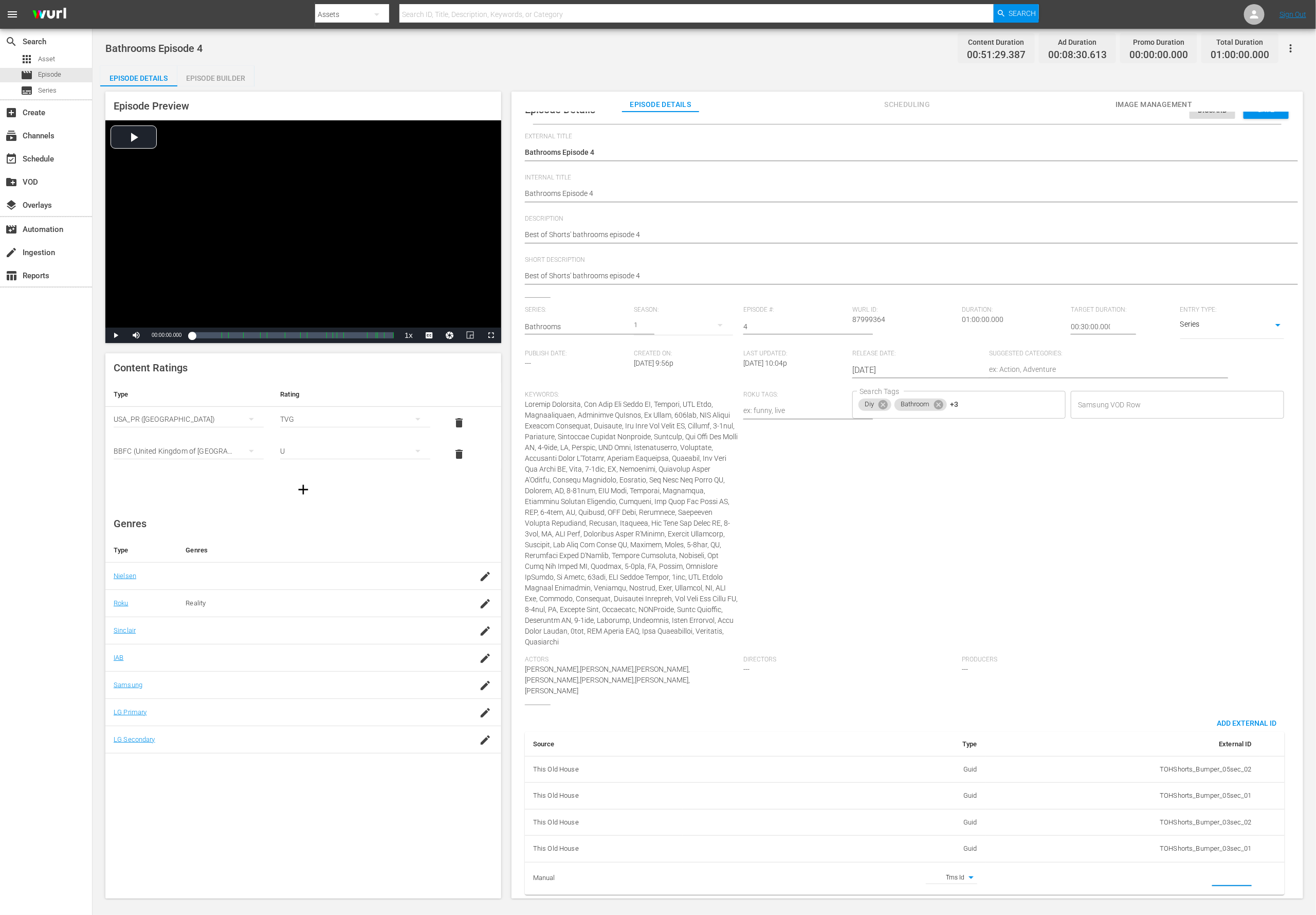
paste input "EP060363920004"
type input "EP060363920004"
click at [592, 230] on textarea "Best of Shorts' bathrooms episode 4" at bounding box center [905, 234] width 760 height 12
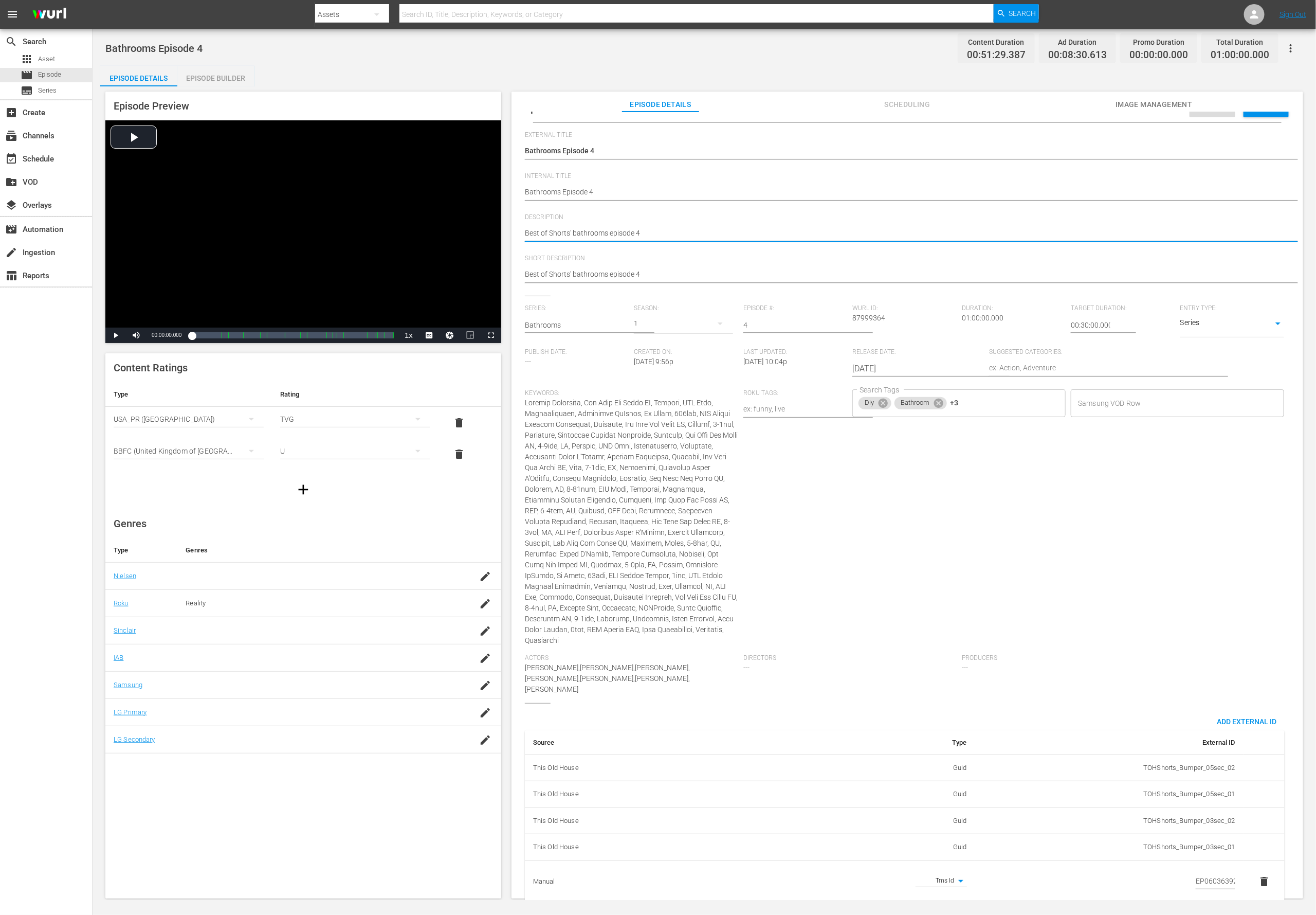
click at [592, 230] on textarea "Best of Shorts' bathrooms episode 4" at bounding box center [905, 234] width 760 height 12
paste textarea "Master bathroom repairs with step-by-step videos from the pros at This Old Hous…"
type textarea "Master bathroom repairs with step-by-step videos from the pros at This Old Hous…"
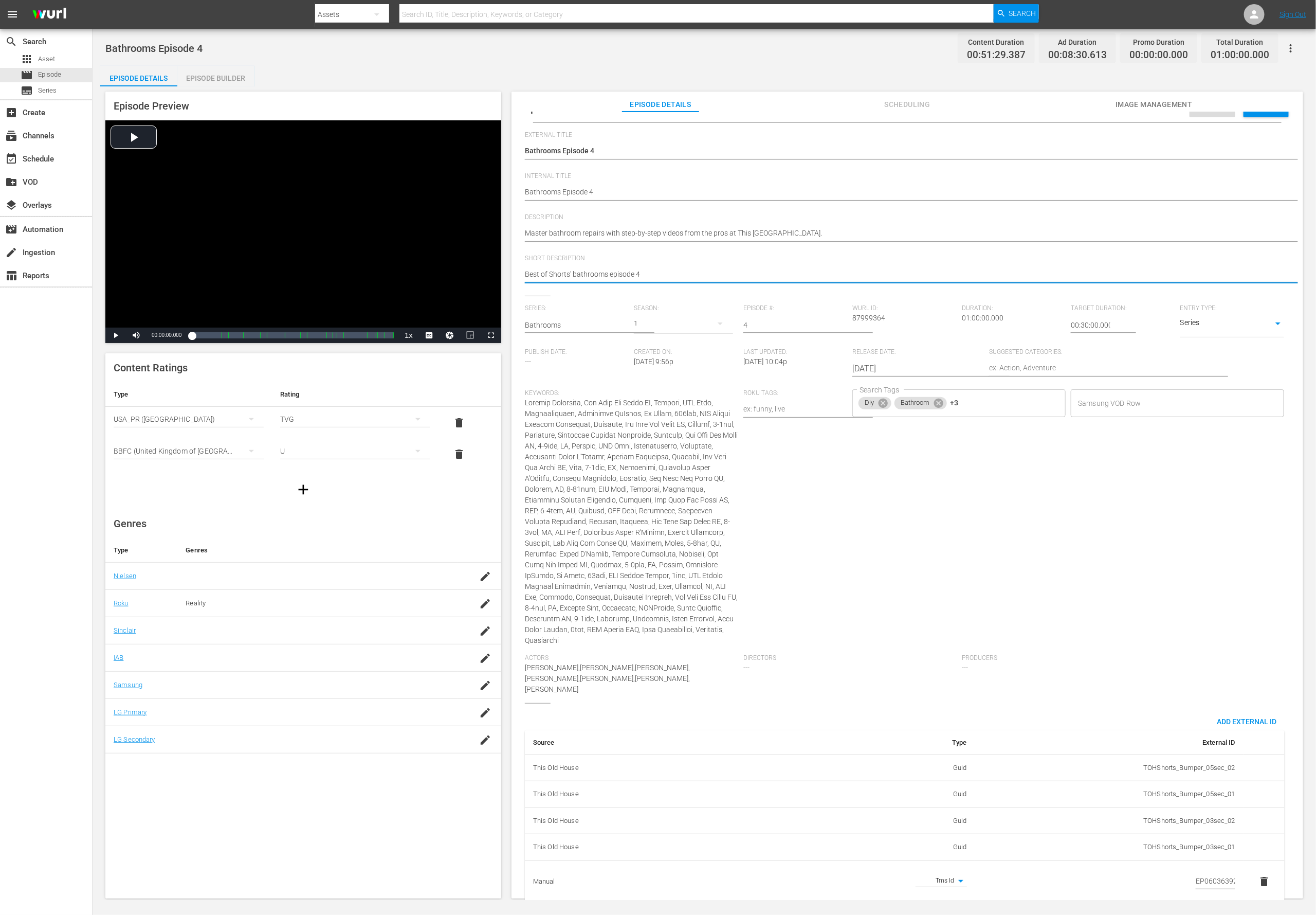
click at [592, 273] on textarea "Best of Shorts' bathrooms episode 4" at bounding box center [905, 275] width 760 height 12
paste textarea "Master bathroom repairs with step-by-step videos from the pros at This Old Hous…"
type textarea "Master bathroom repairs with step-by-step videos from the pros at This Old Hous…"
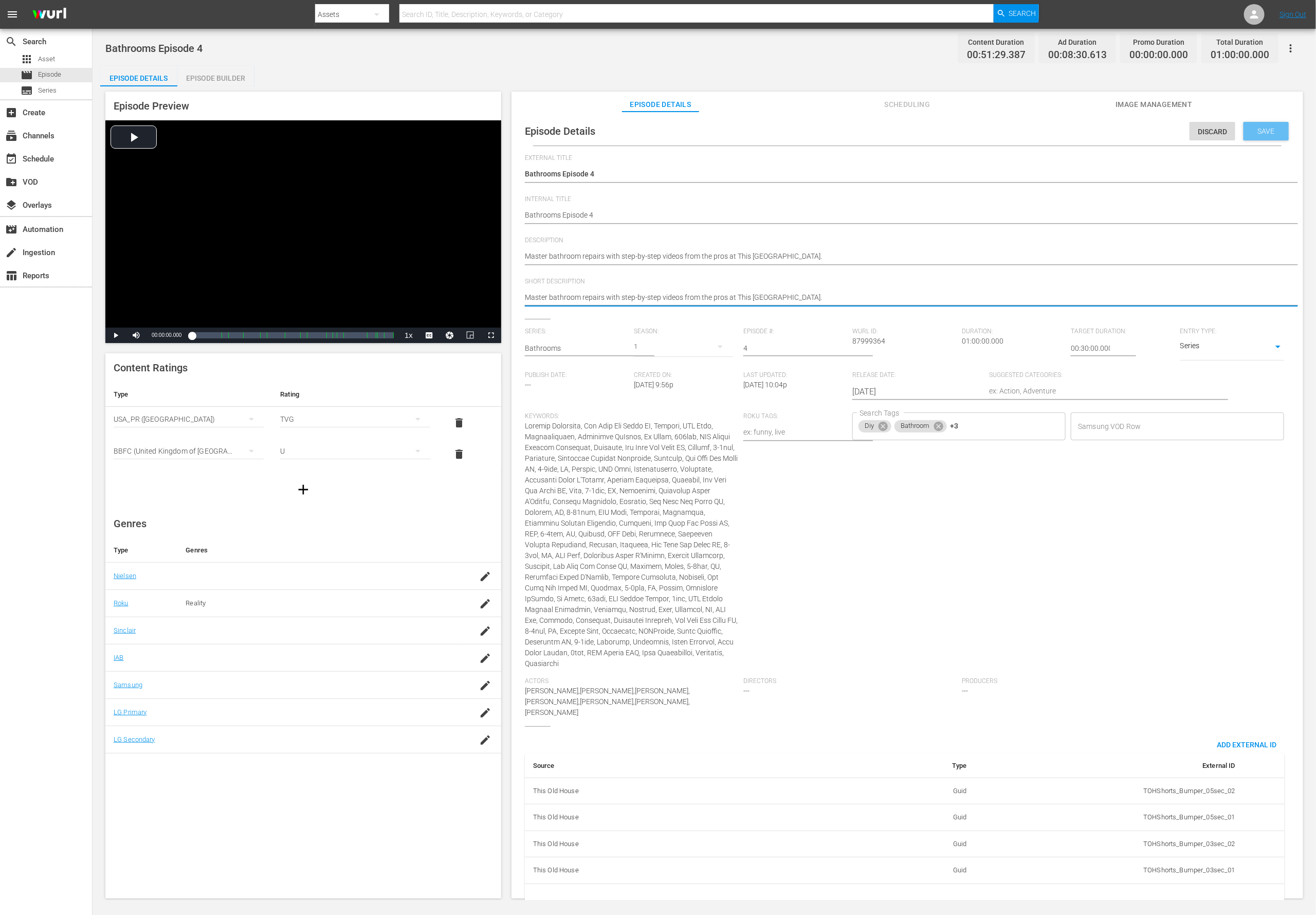
type textarea "Master bathroom repairs with step-by-step videos from the pros at This Old Hous…"
click at [877, 135] on div "Save" at bounding box center [1266, 131] width 45 height 19
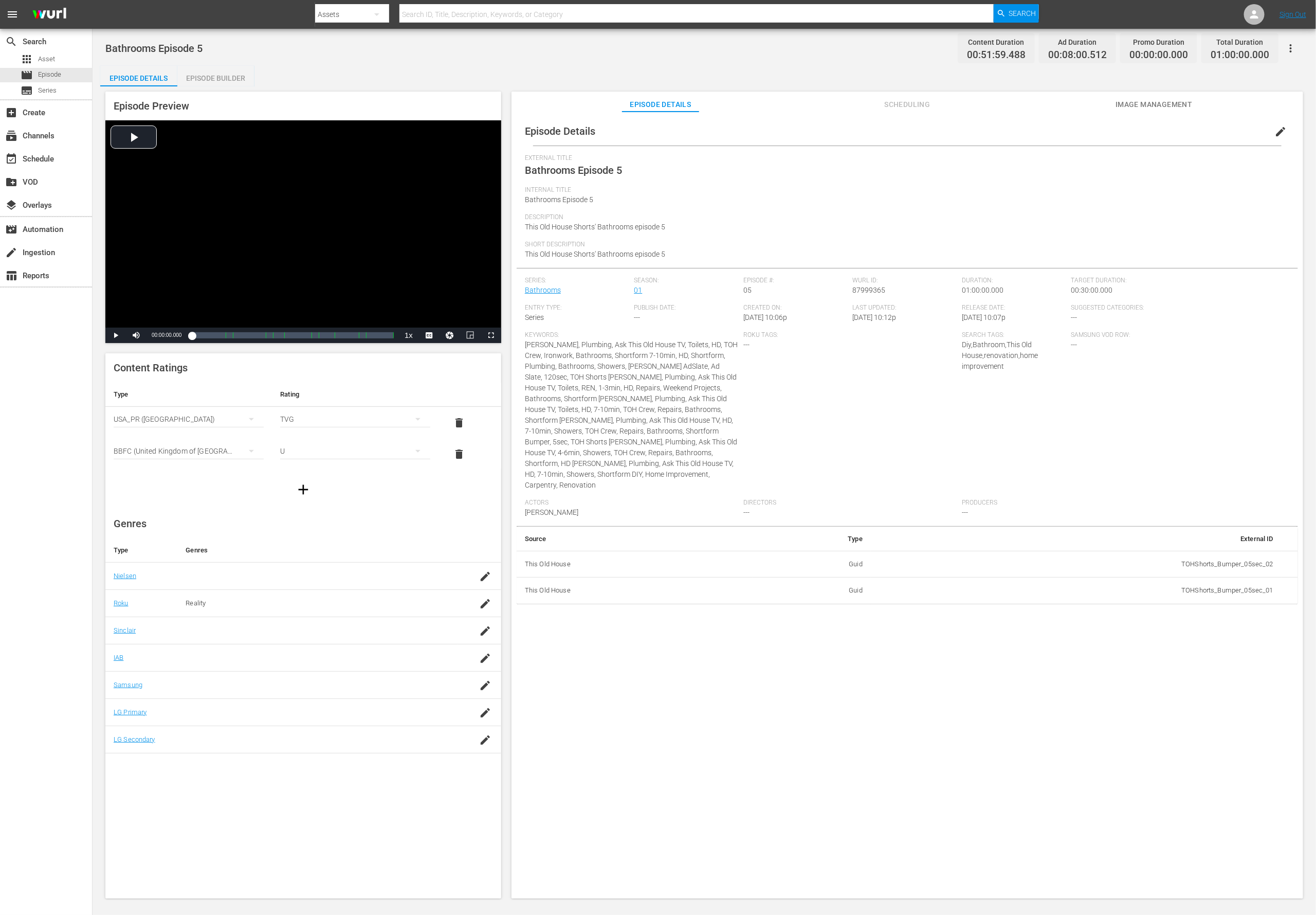
click at [877, 132] on span "edit" at bounding box center [1280, 131] width 12 height 12
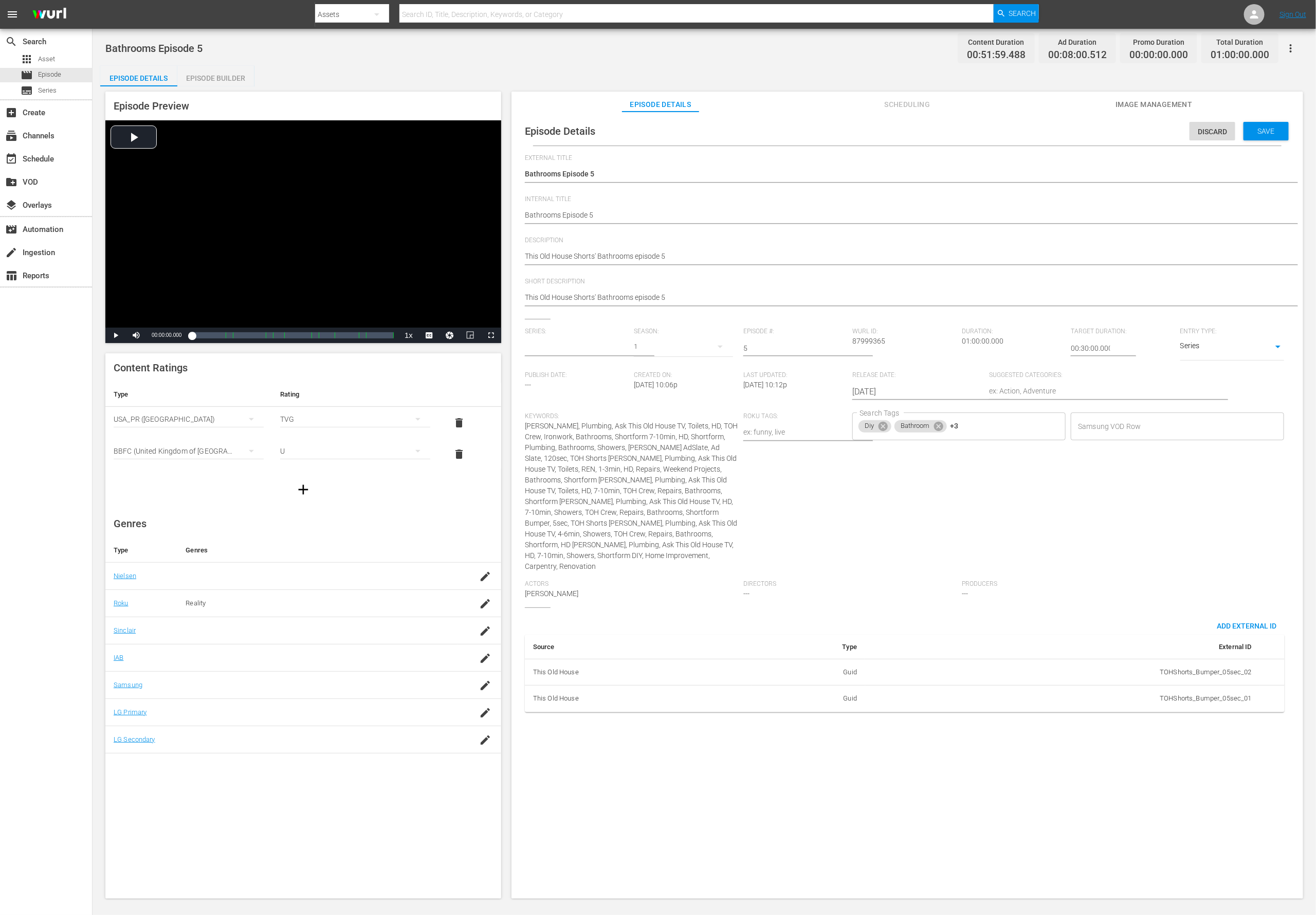
type input "Bathrooms"
click at [877, 609] on span "Add External Id" at bounding box center [1247, 626] width 76 height 9
click at [877, 609] on body "menu Search By Assets Search ID, Title, Description, Keywords, or Category Sear…" at bounding box center [658, 457] width 1316 height 915
click at [877, 609] on li "Tms Id" at bounding box center [948, 746] width 51 height 17
type input "tmsId"
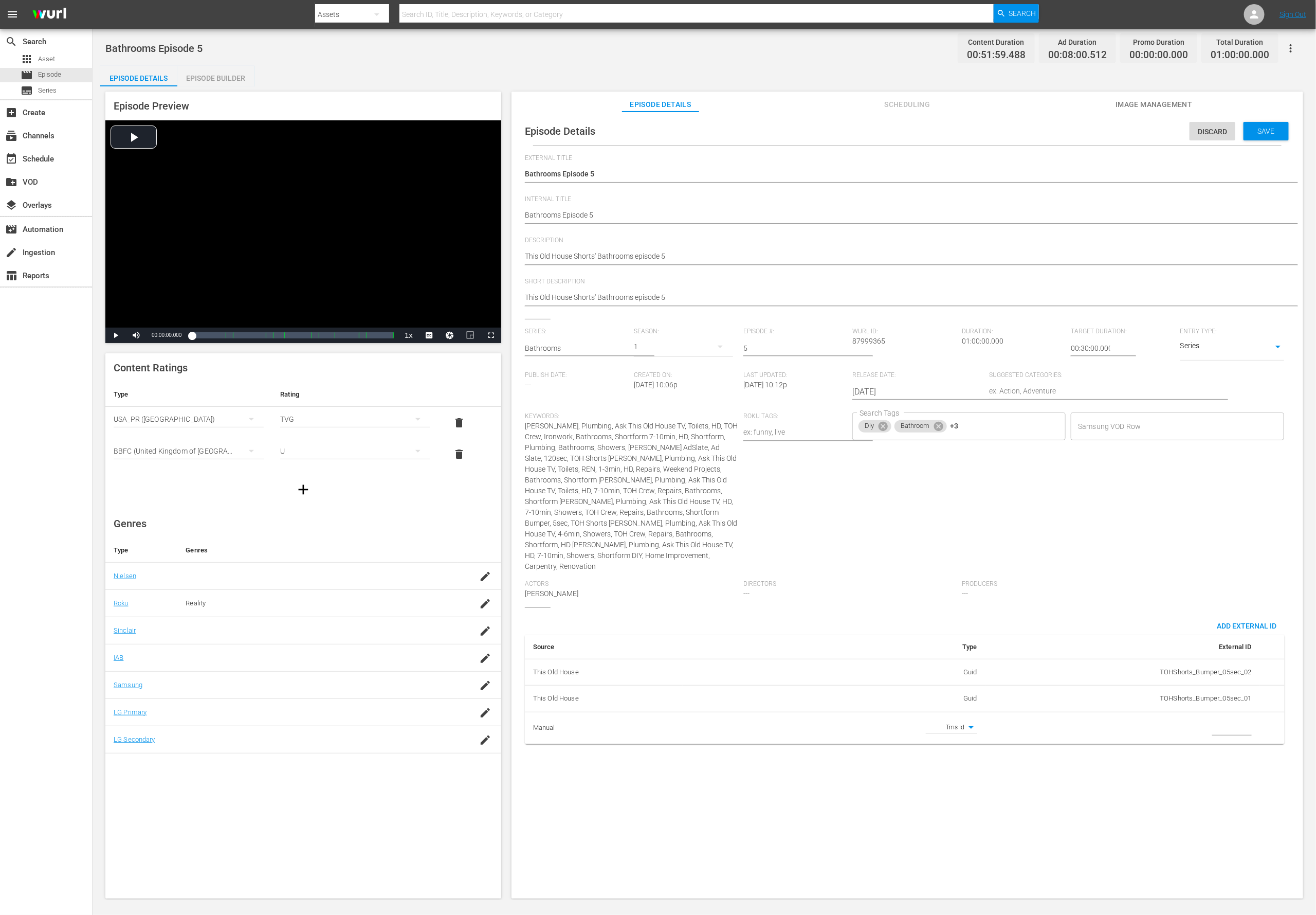
click at [877, 609] on input "simple table" at bounding box center [1232, 729] width 39 height 16
paste input "EP060363920005"
type input "EP060363920005"
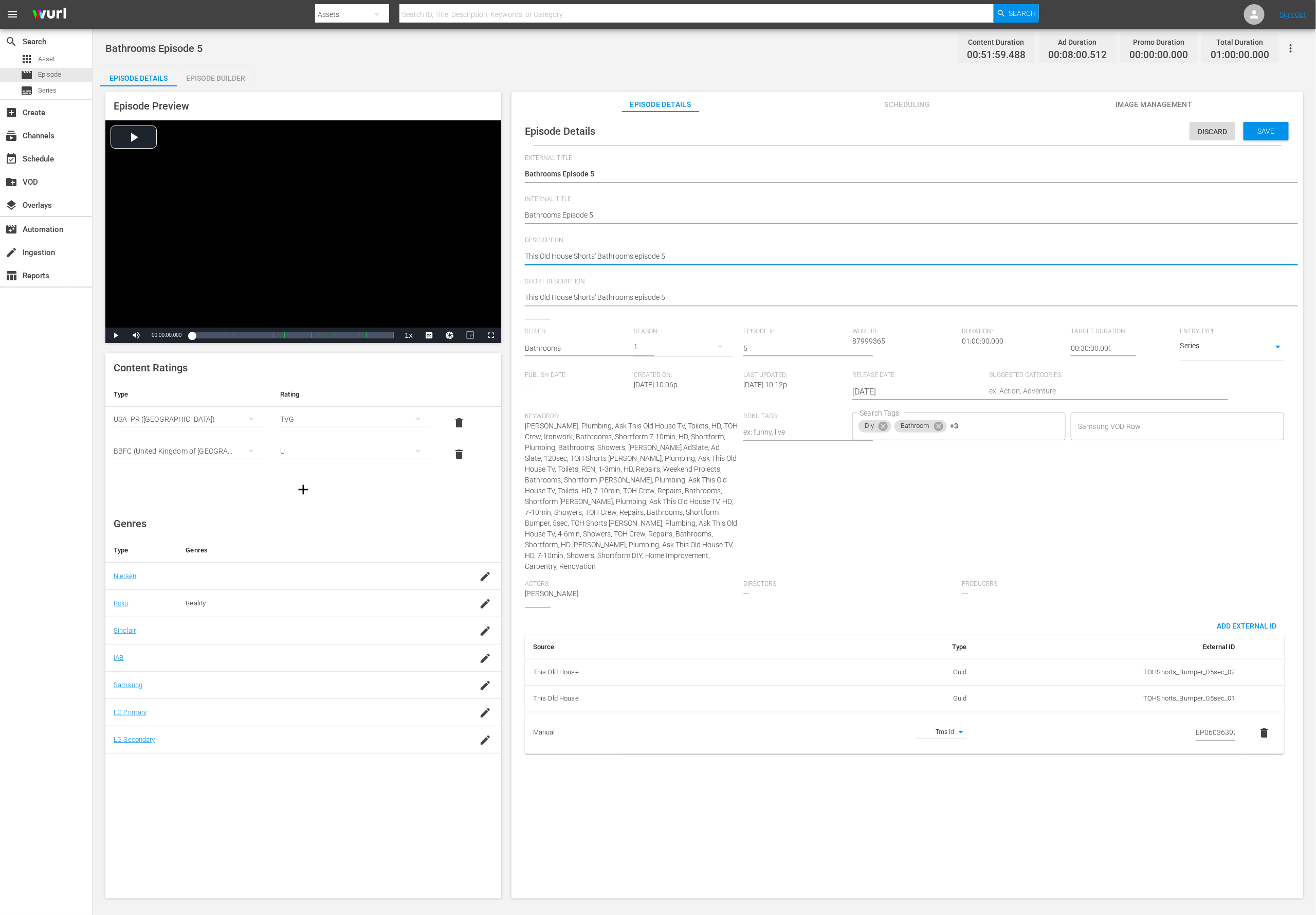
click at [632, 258] on textarea "This Old House Shorts' Bathrooms episode 5" at bounding box center [905, 256] width 760 height 12
paste textarea "Expert videos from This Old House make bathroom installs and fixes simple for a…"
type textarea "Expert videos from This Old House make bathroom installs and fixes simple for a…"
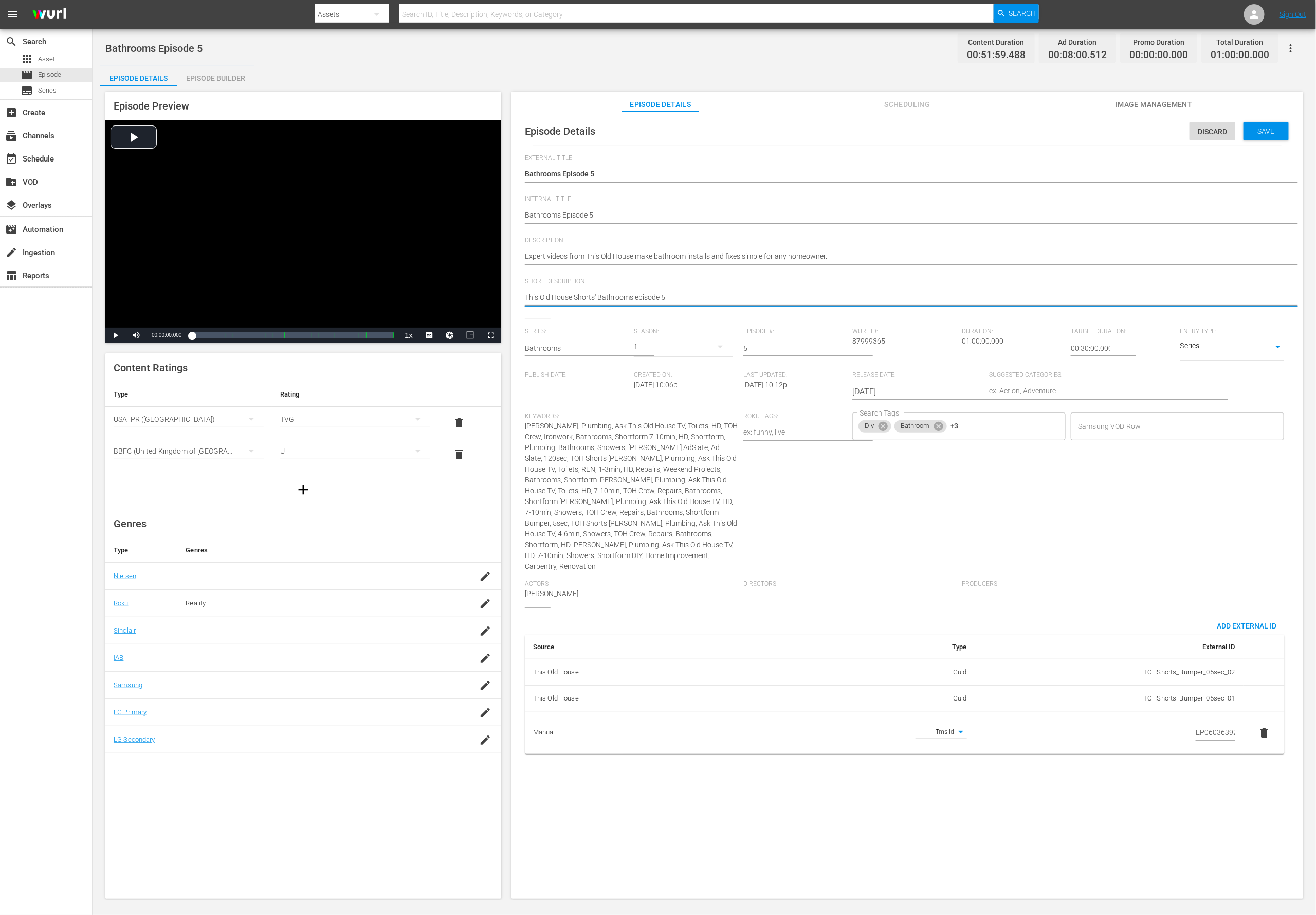
click at [613, 299] on textarea "This Old House Shorts' Bathrooms episode 5" at bounding box center [905, 298] width 760 height 12
paste textarea "Expert videos from This Old House make bathroom installs and fixes simple for a…"
type textarea "Expert videos from This Old House make bathroom installs and fixes simple for a…"
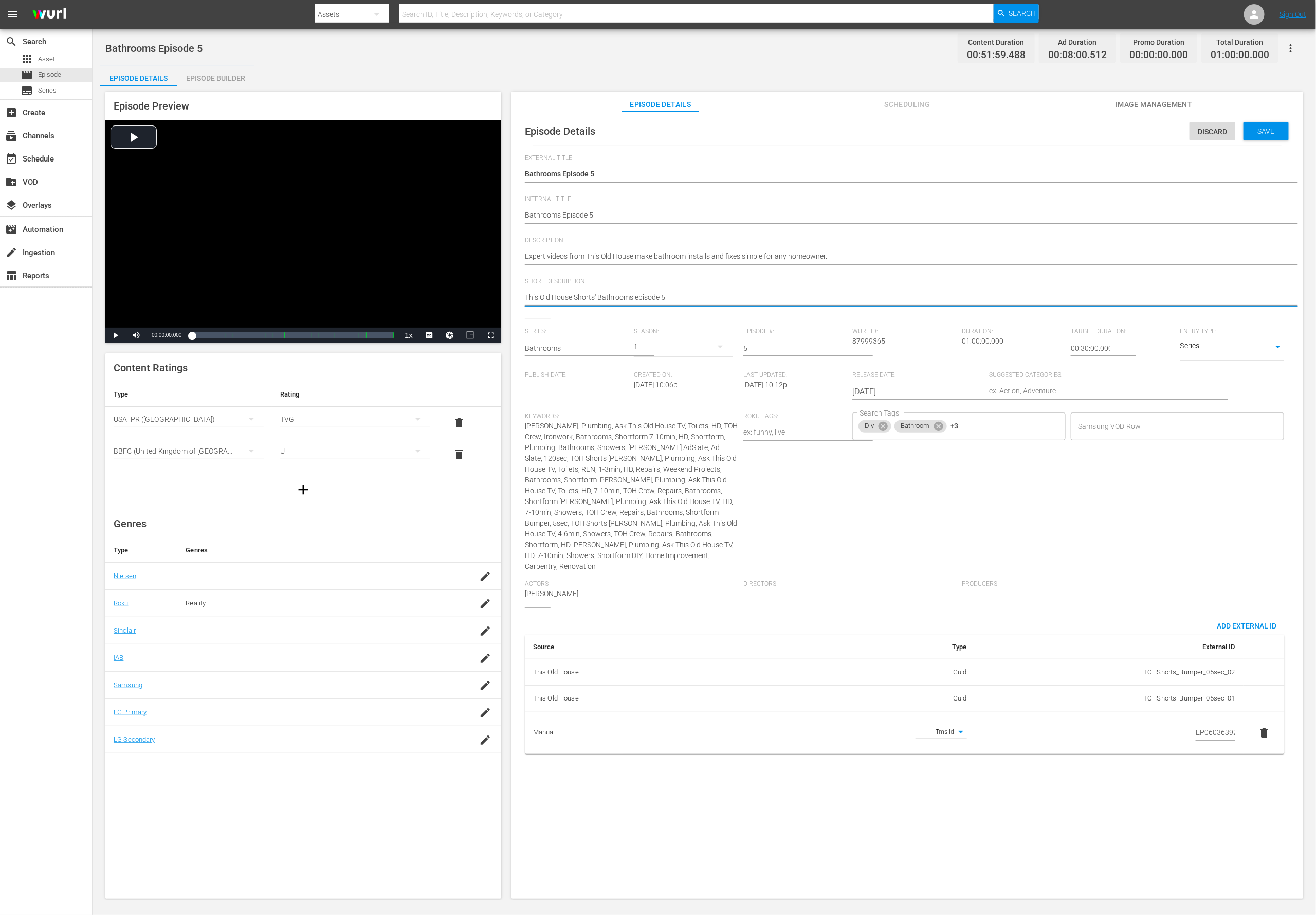
type textarea "Expert videos from This Old House make bathroom installs and fixes simple for a…"
click at [877, 134] on span "Save" at bounding box center [1266, 131] width 34 height 9
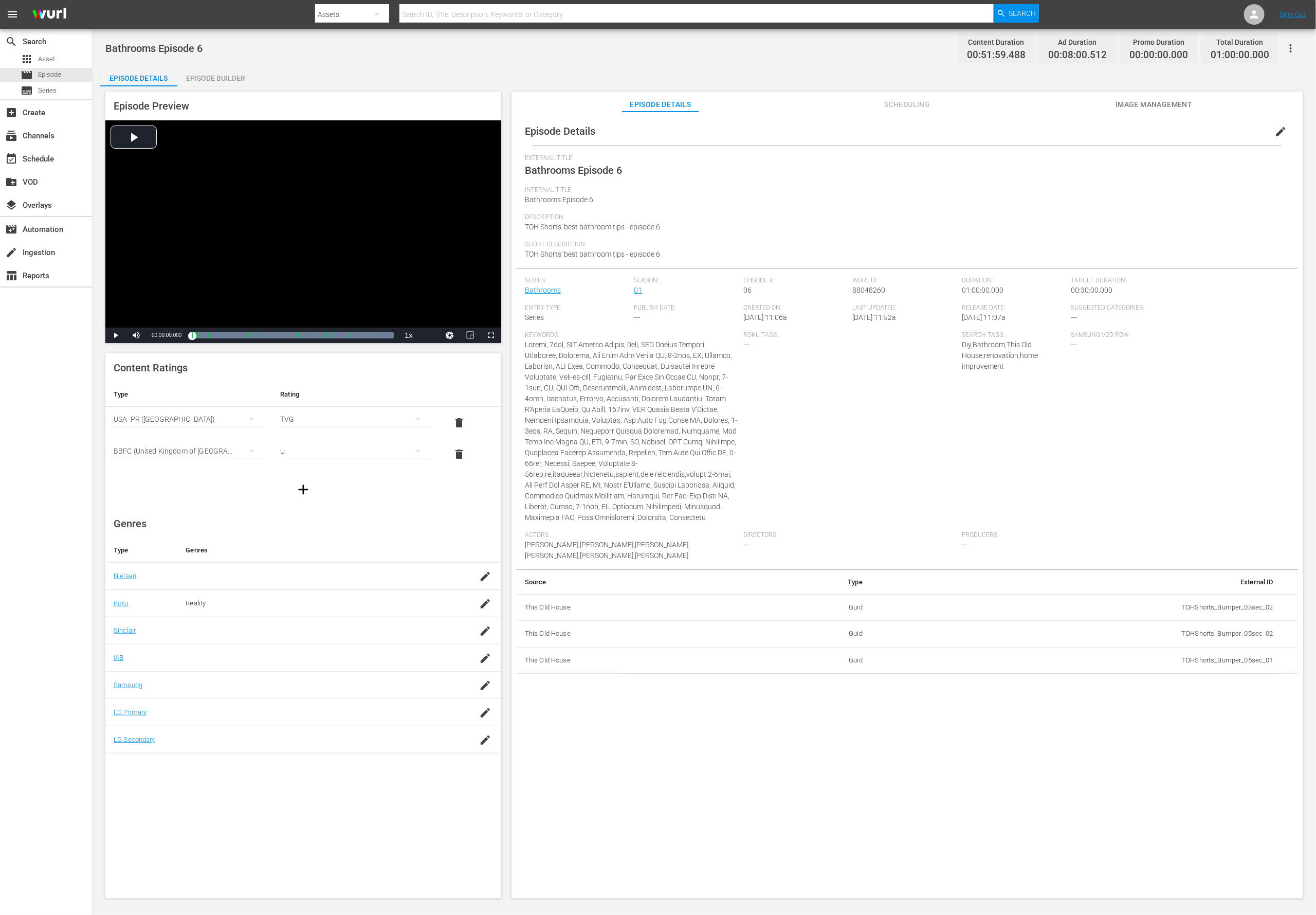
click at [877, 132] on span "edit" at bounding box center [1280, 131] width 12 height 12
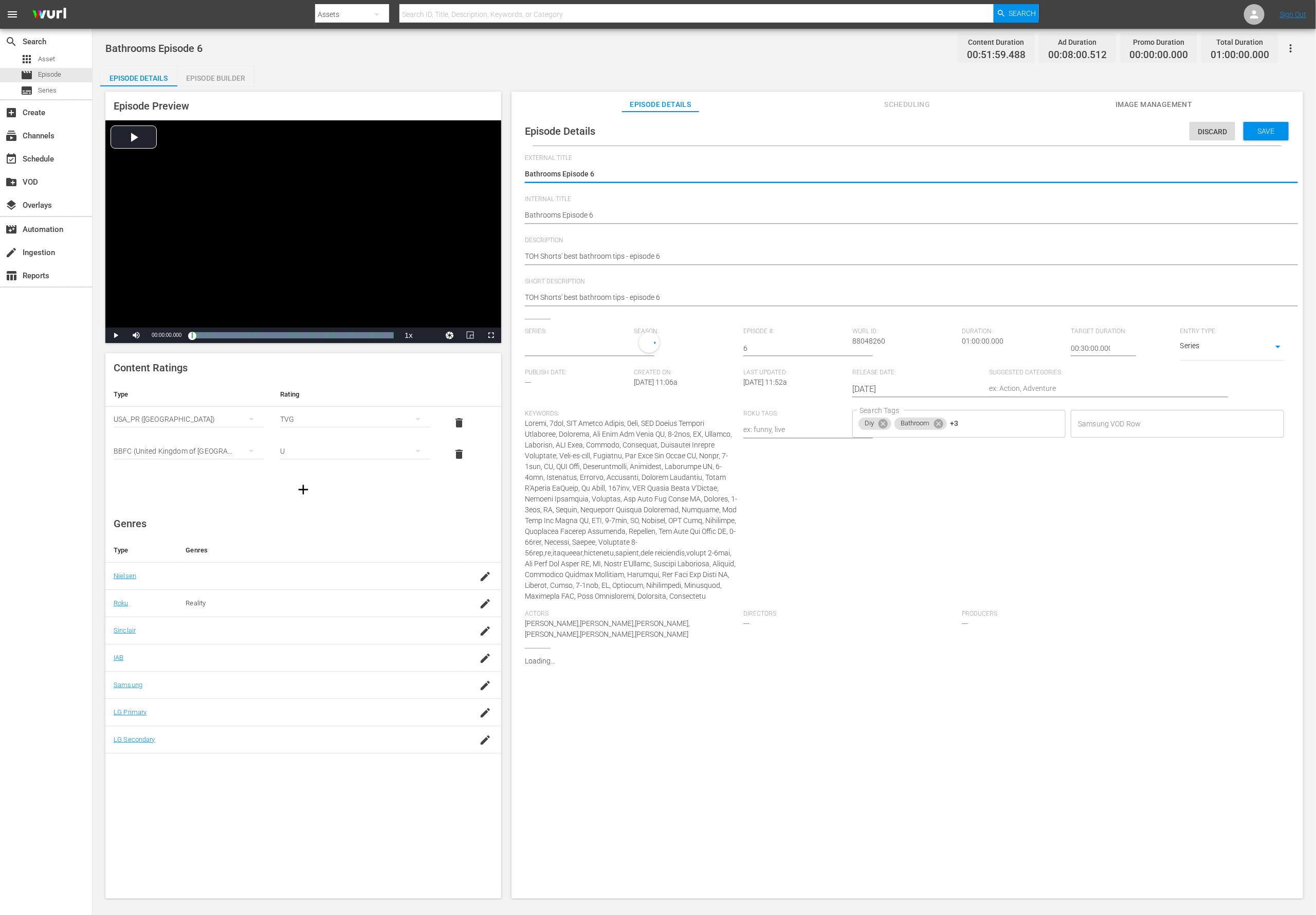
type input "Bathrooms"
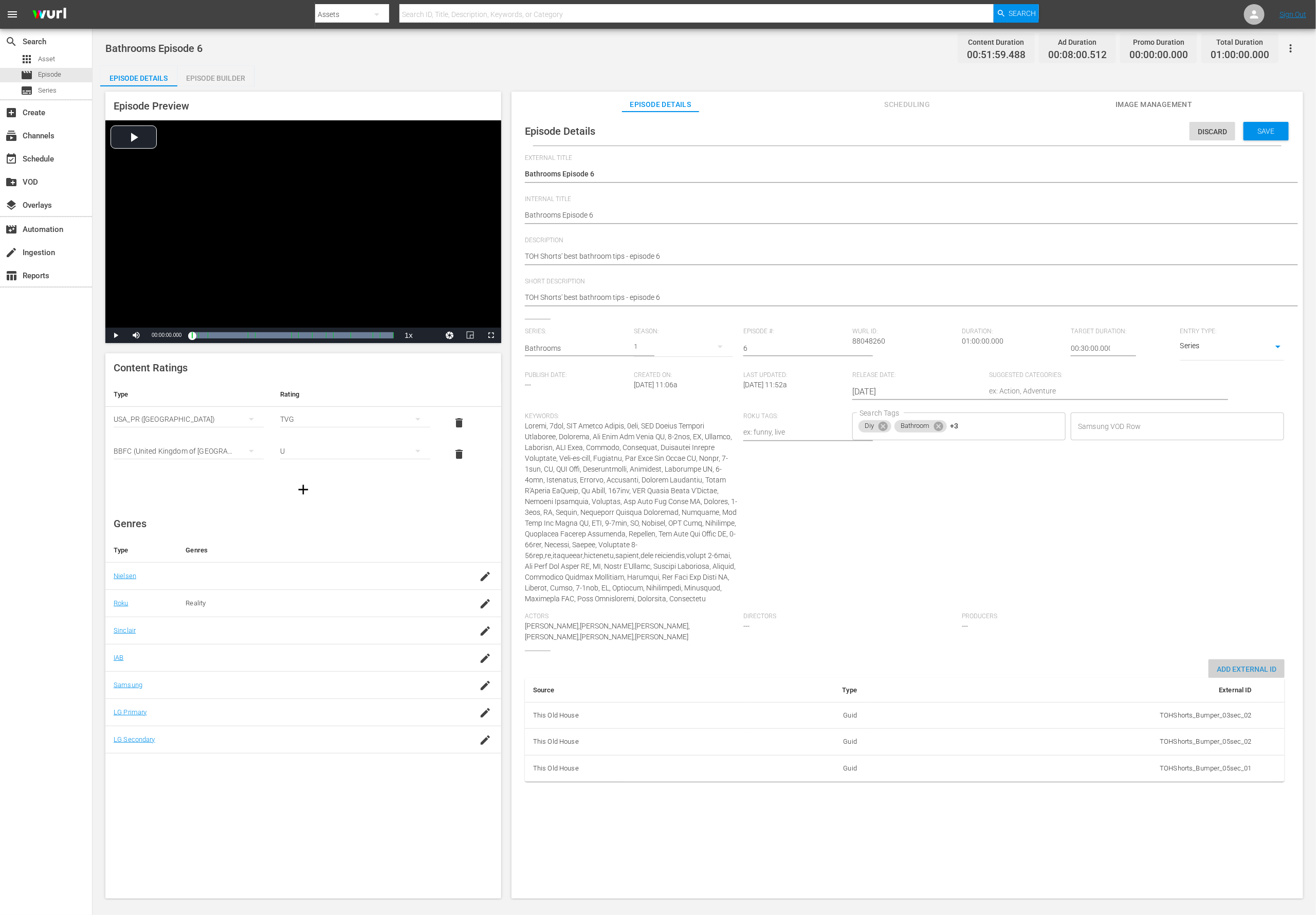
click at [877, 609] on span "Add External Id" at bounding box center [1247, 669] width 76 height 9
click at [877, 609] on body "menu Search By Assets Search ID, Title, Description, Keywords, or Category Sear…" at bounding box center [658, 457] width 1316 height 915
click at [877, 609] on li "Tms Id" at bounding box center [948, 826] width 51 height 17
type input "tmsId"
click at [877, 609] on input "simple table" at bounding box center [1232, 798] width 39 height 16
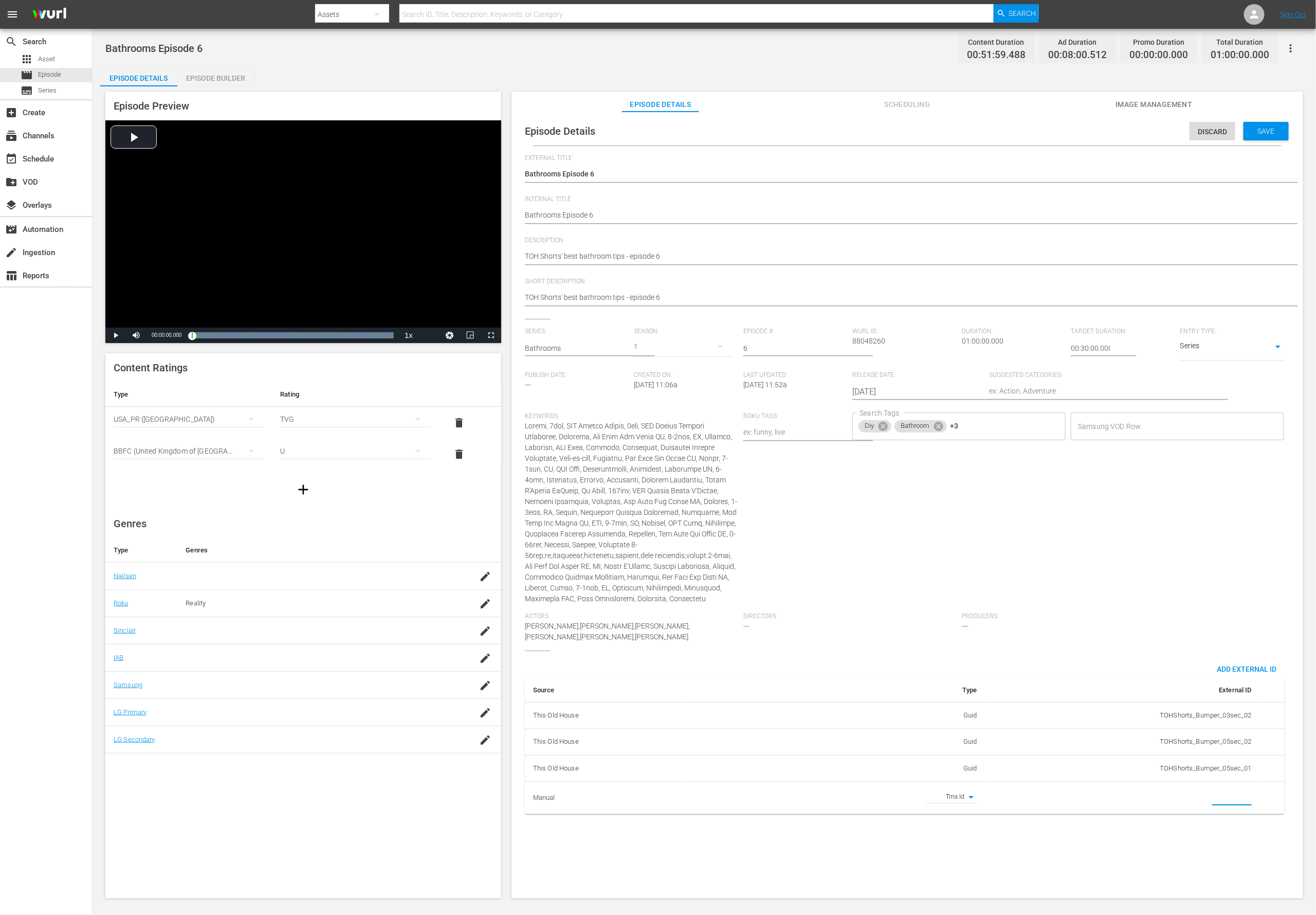
paste input "EP060363920006"
type input "EP060363920006"
click at [562, 258] on textarea "TOH Shorts' best bathroom tips - episode 6" at bounding box center [905, 256] width 760 height 12
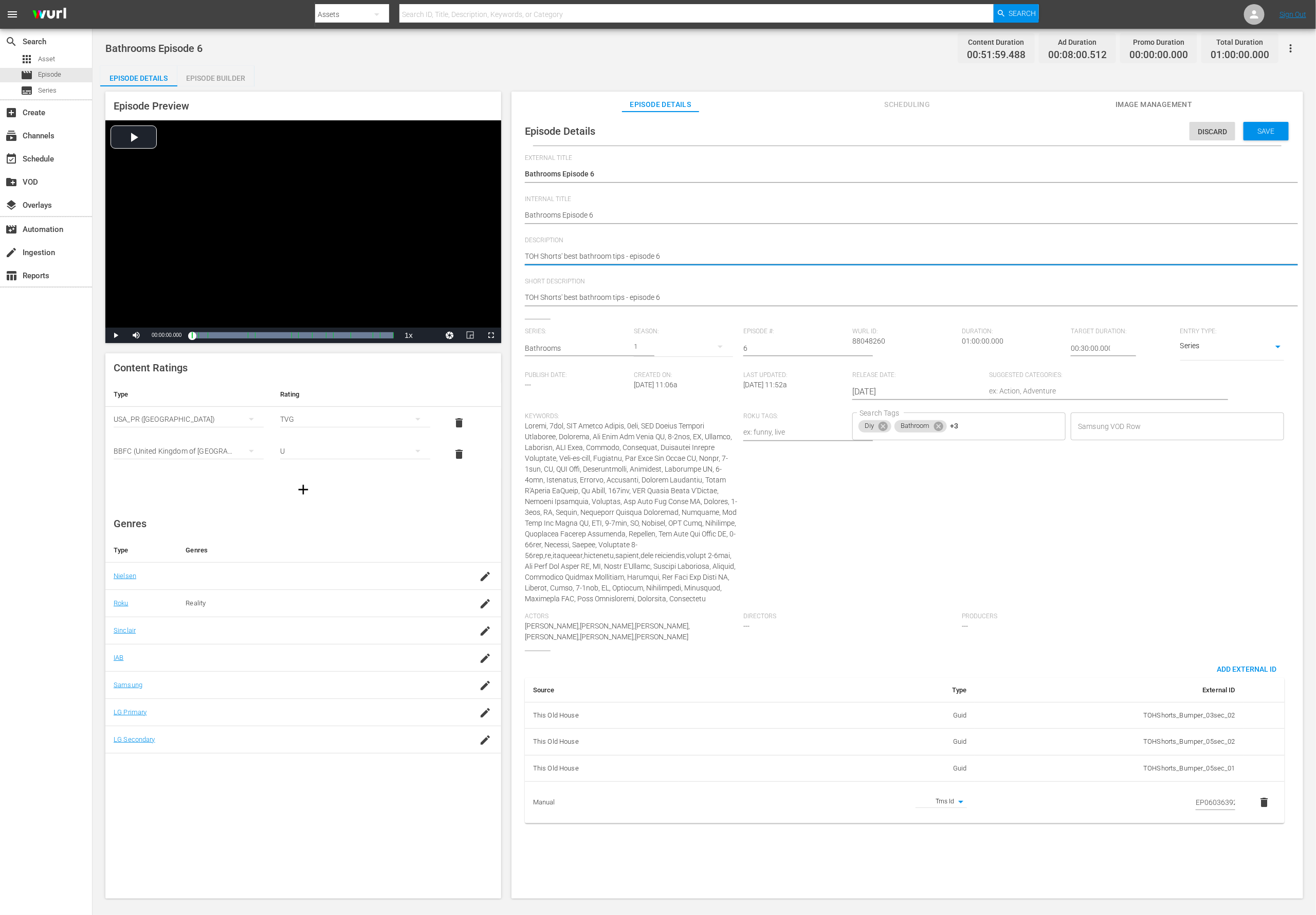
click at [562, 258] on textarea "TOH Shorts' best bathroom tips - episode 6" at bounding box center [905, 256] width 760 height 12
paste textarea "Fix or upgrade your bathroom with easy, expert-led videos from This Old House."
type textarea "Fix or upgrade your bathroom with easy, expert-led videos from This Old House."
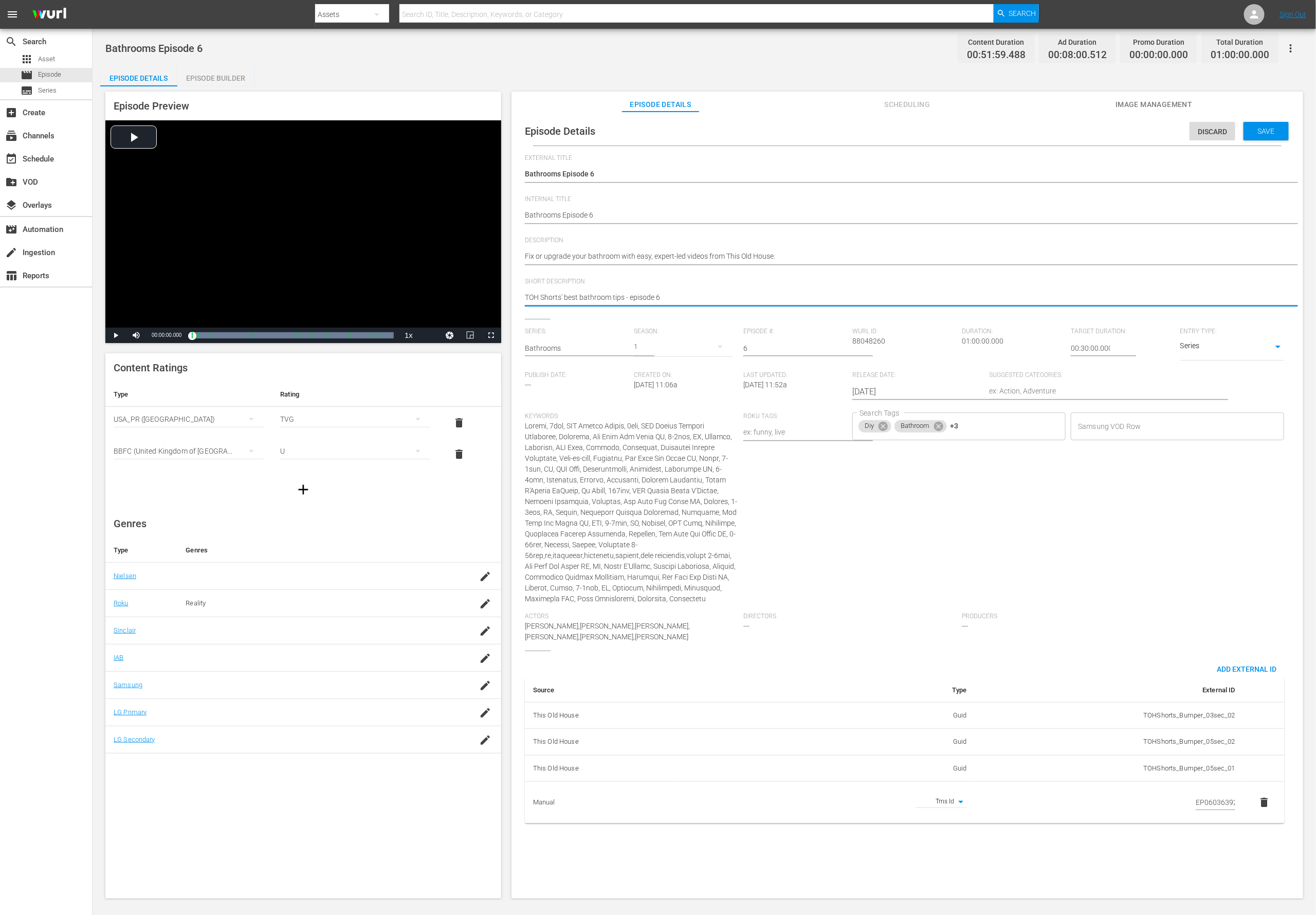
click at [571, 294] on textarea "TOH Shorts' best bathroom tips - episode 6" at bounding box center [905, 298] width 760 height 12
paste textarea "Fix or upgrade your bathroom with easy, expert-led videos from This Old House."
type textarea "Fix or upgrade your bathroom with easy, expert-led videos from This Old House."
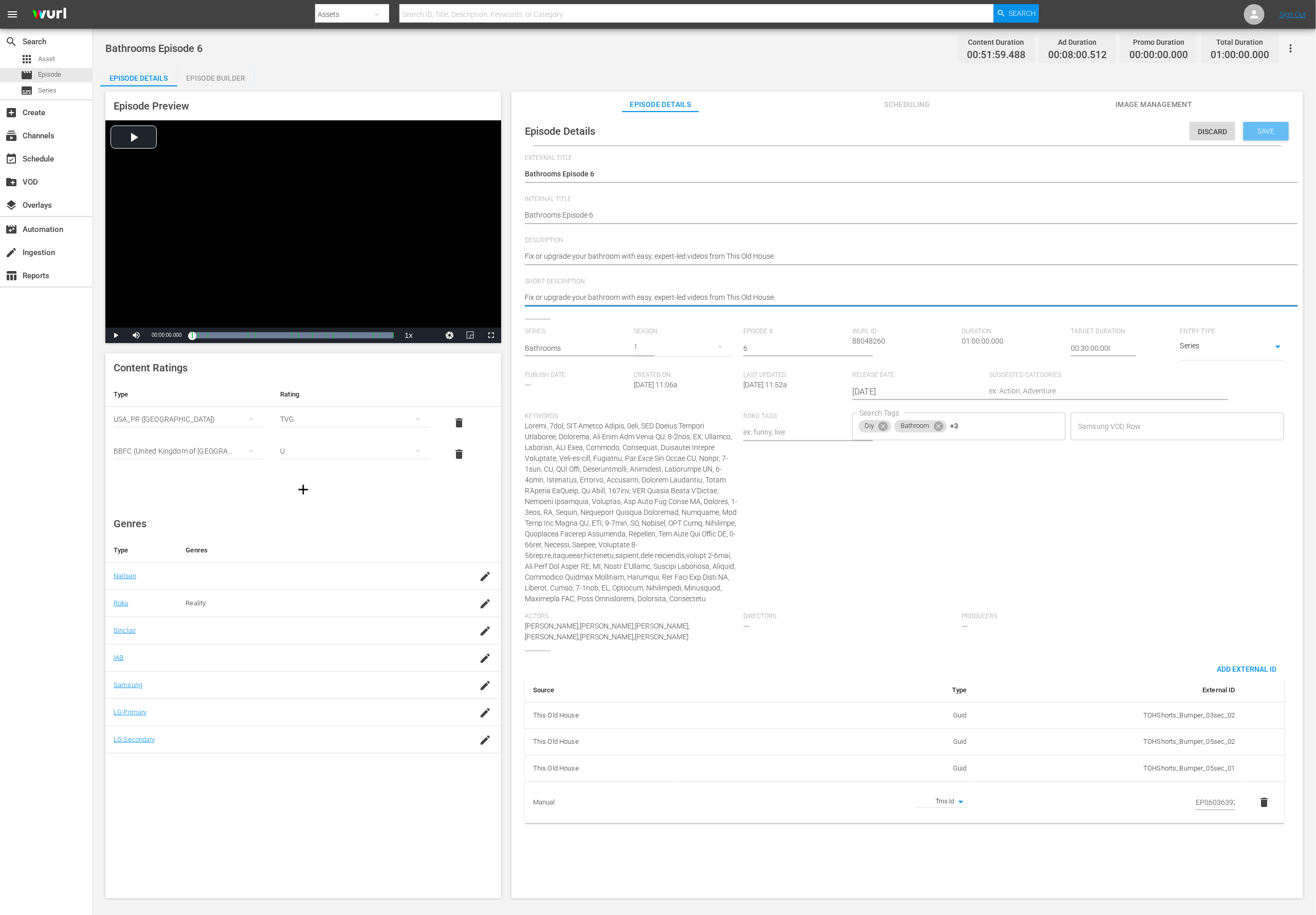
click at [877, 129] on span "Save" at bounding box center [1266, 131] width 34 height 9
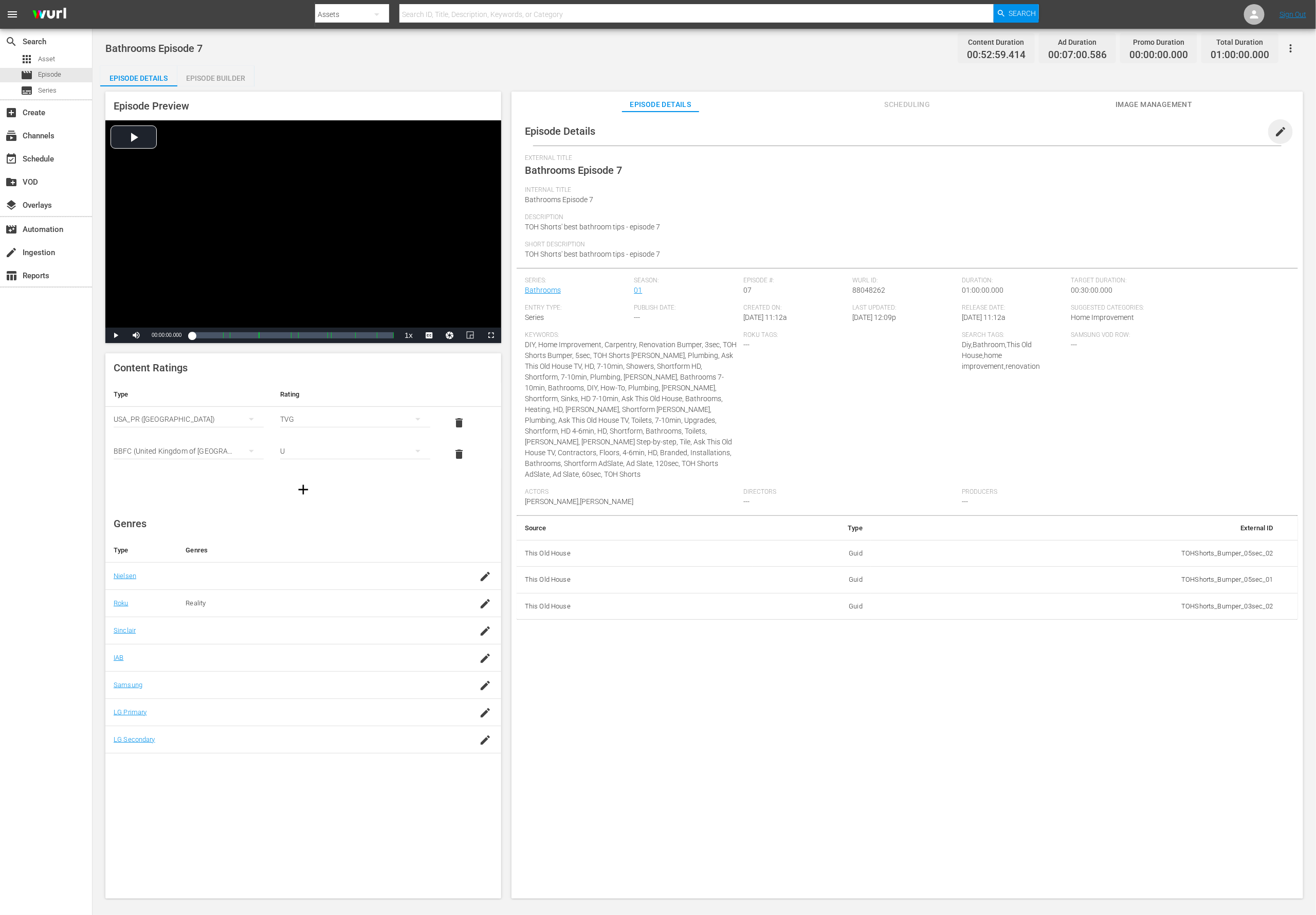
click at [877, 132] on span "edit" at bounding box center [1280, 131] width 12 height 12
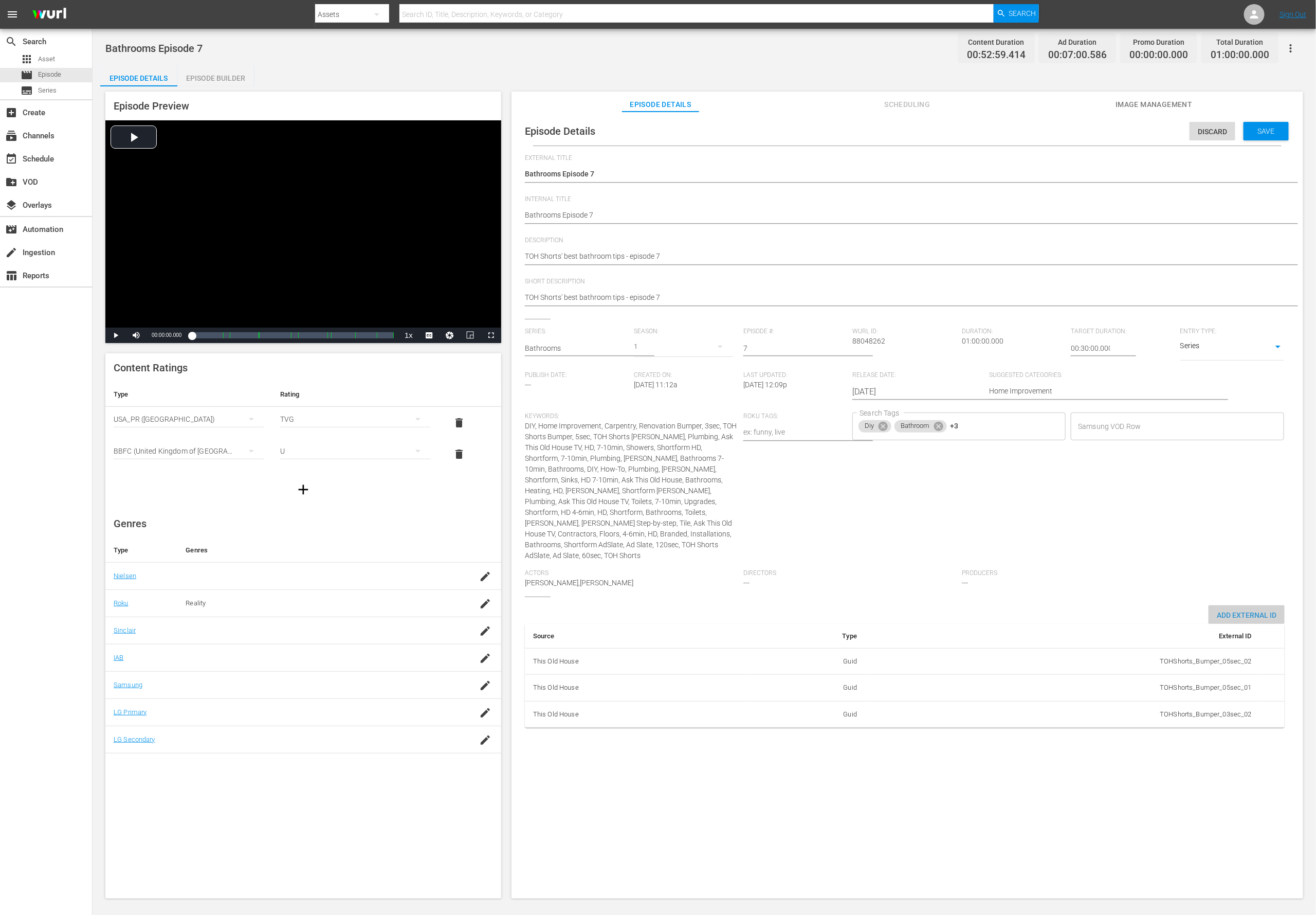
click at [877, 609] on span "Add External Id" at bounding box center [1247, 615] width 76 height 9
click at [877, 609] on body "menu Search By Assets Search ID, Title, Description, Keywords, or Category Sear…" at bounding box center [658, 457] width 1316 height 915
click at [877, 609] on li "Tms Id" at bounding box center [948, 761] width 51 height 17
type input "tmsId"
click at [877, 609] on input "simple table" at bounding box center [1232, 744] width 39 height 16
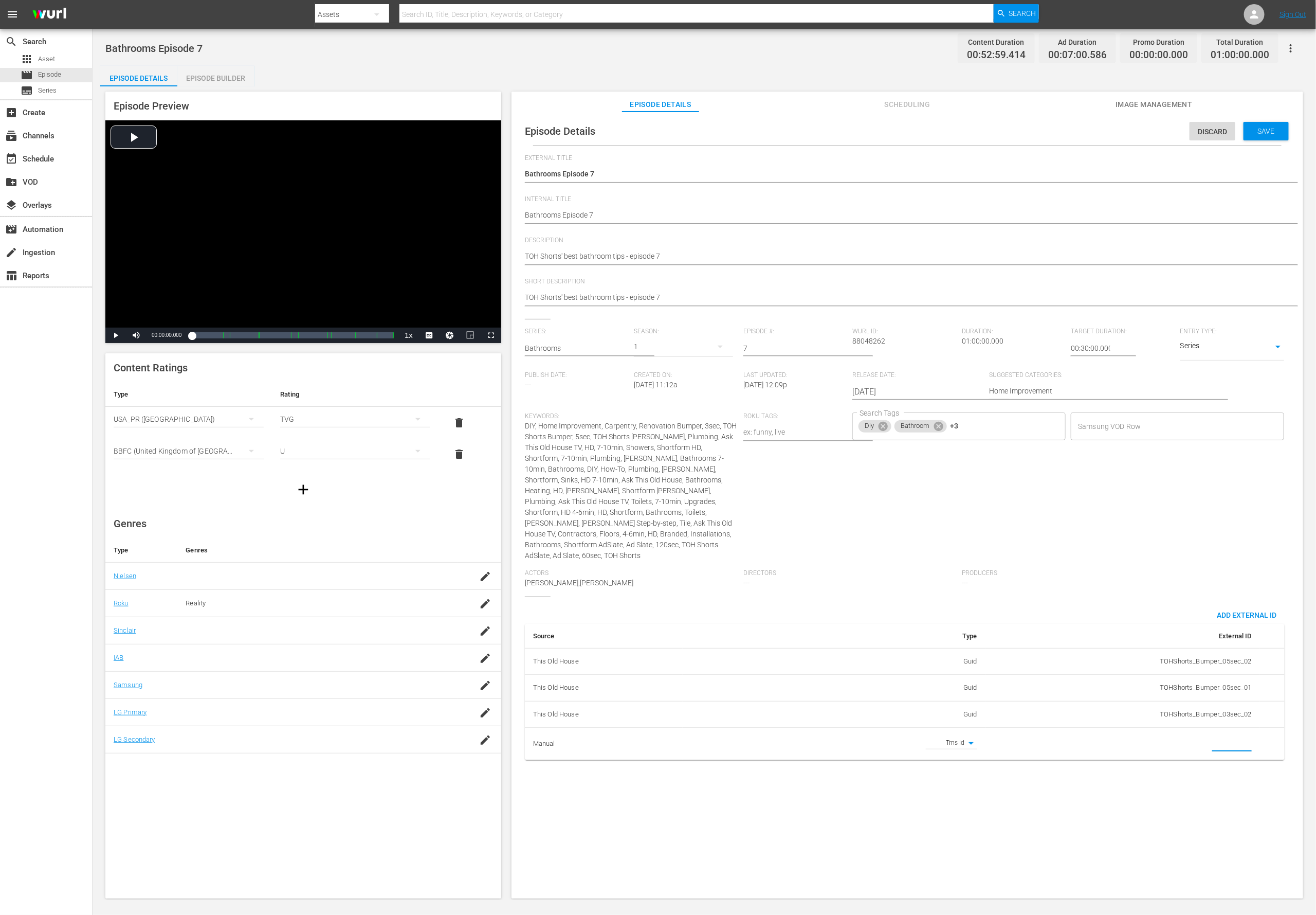
paste input "EP060363920007"
type input "EP060363920007"
click at [543, 251] on textarea "TOH Shorts' best bathroom tips - episode 7" at bounding box center [905, 256] width 760 height 12
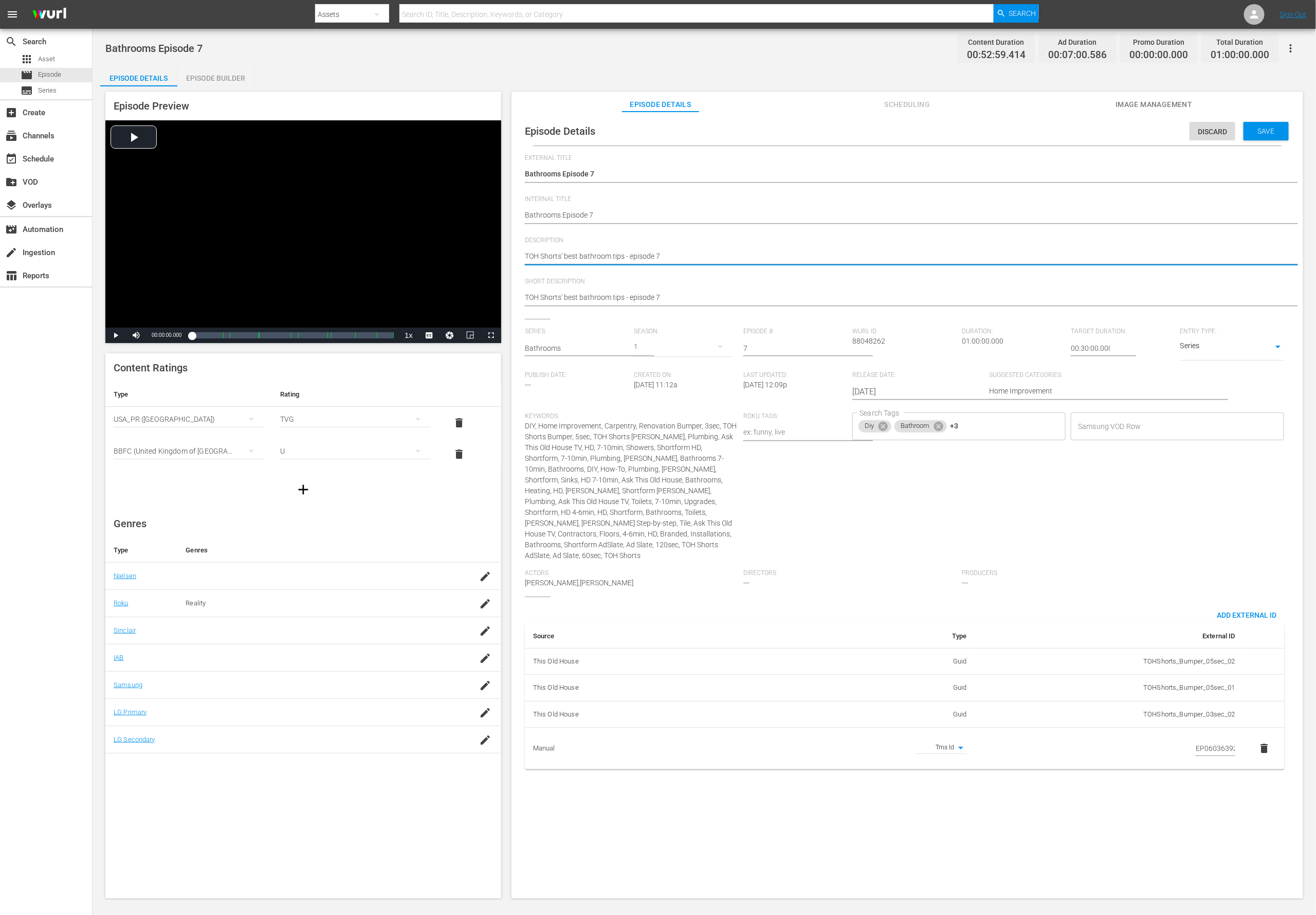
click at [543, 251] on textarea "TOH Shorts' best bathroom tips - episode 7" at bounding box center [905, 256] width 760 height 12
paste textarea "his Old House offers expert videos to simplify bathroom repairs and installatio…"
type textarea "This Old House offers expert videos to simplify bathroom repairs and installati…"
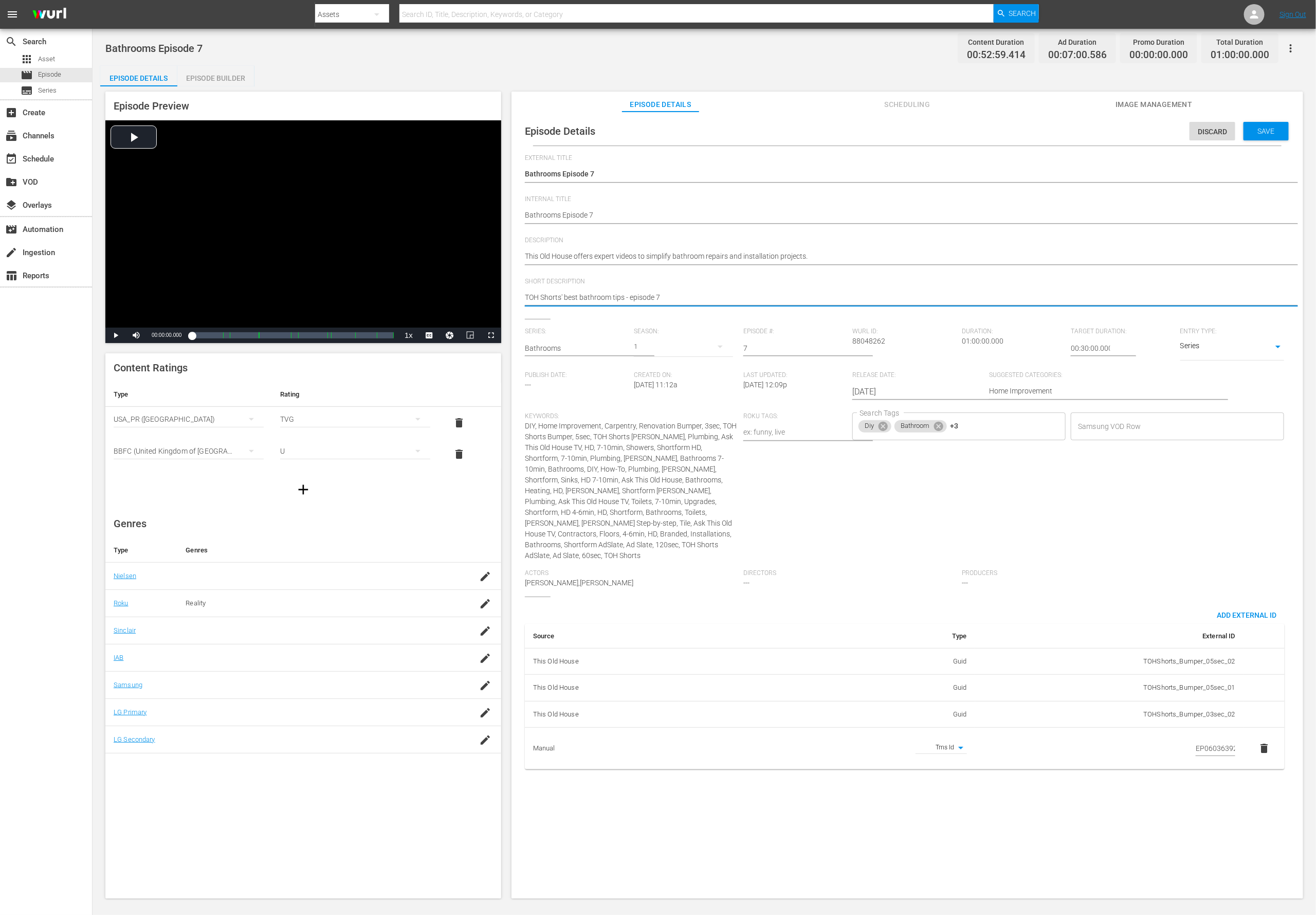
click at [556, 293] on textarea "TOH Shorts' best bathroom tips - episode 7" at bounding box center [905, 298] width 760 height 12
click at [555, 292] on textarea "TOH Shorts' best bathroom tips - episode 7" at bounding box center [905, 298] width 760 height 12
click at [556, 293] on textarea "TOH Shorts' best bathroom tips - episode 7" at bounding box center [905, 298] width 760 height 12
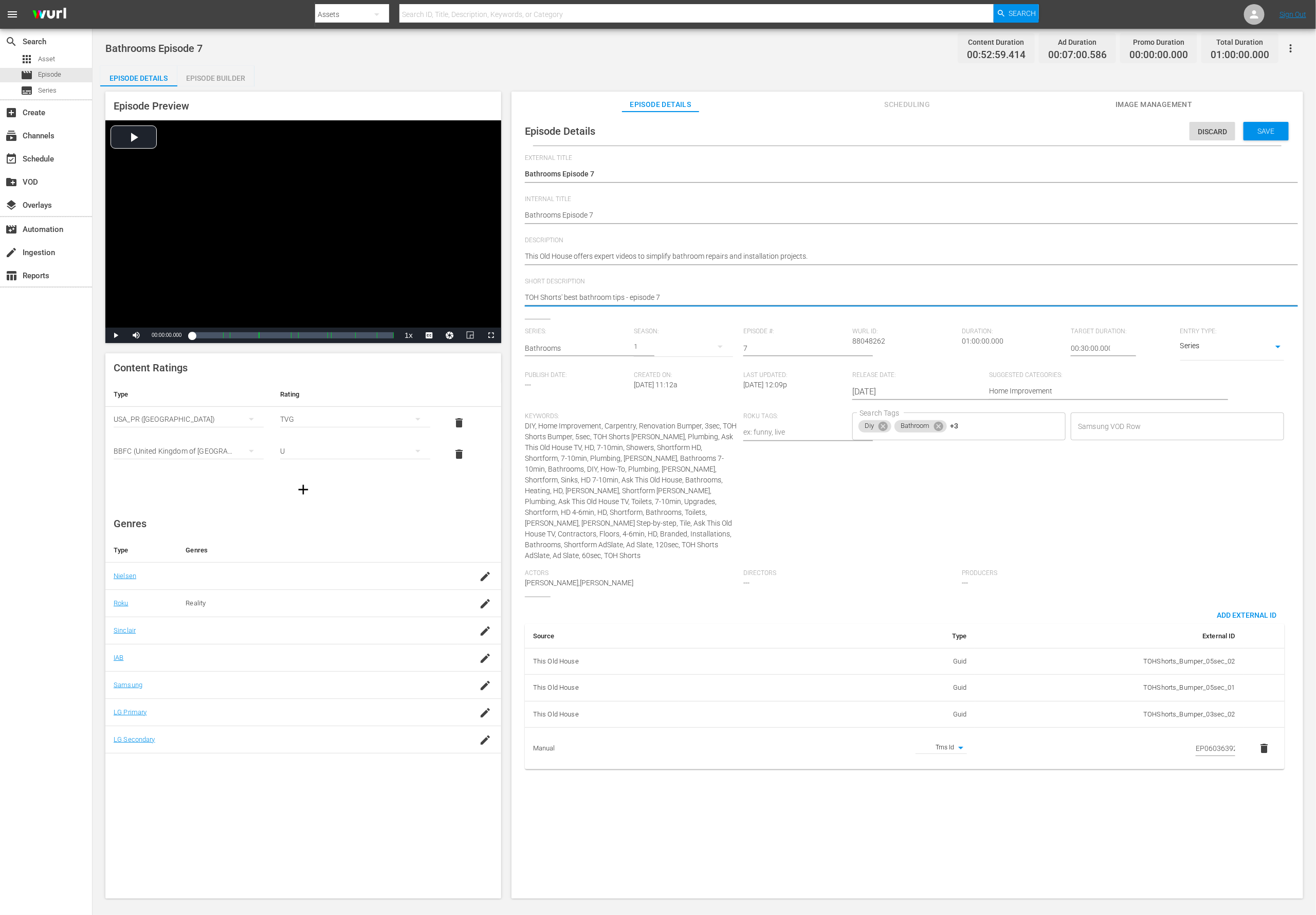
paste textarea "his Old House offers expert videos to simplify bathroom repairs and installatio…"
type textarea "This Old House offers expert videos to simplify bathroom repairs and installati…"
click at [877, 135] on div "Save" at bounding box center [1266, 131] width 45 height 19
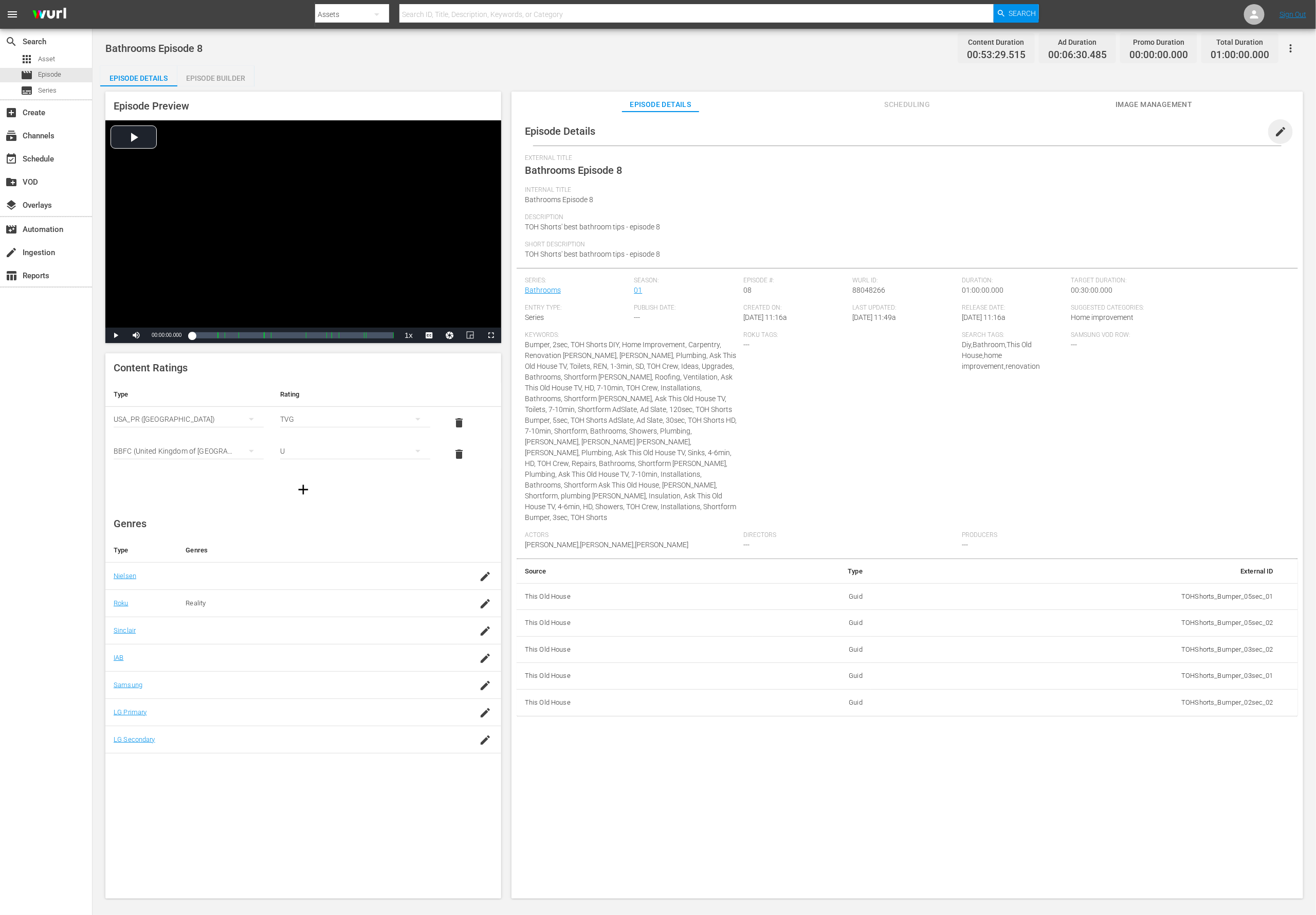
click at [877, 132] on span "edit" at bounding box center [1280, 131] width 12 height 12
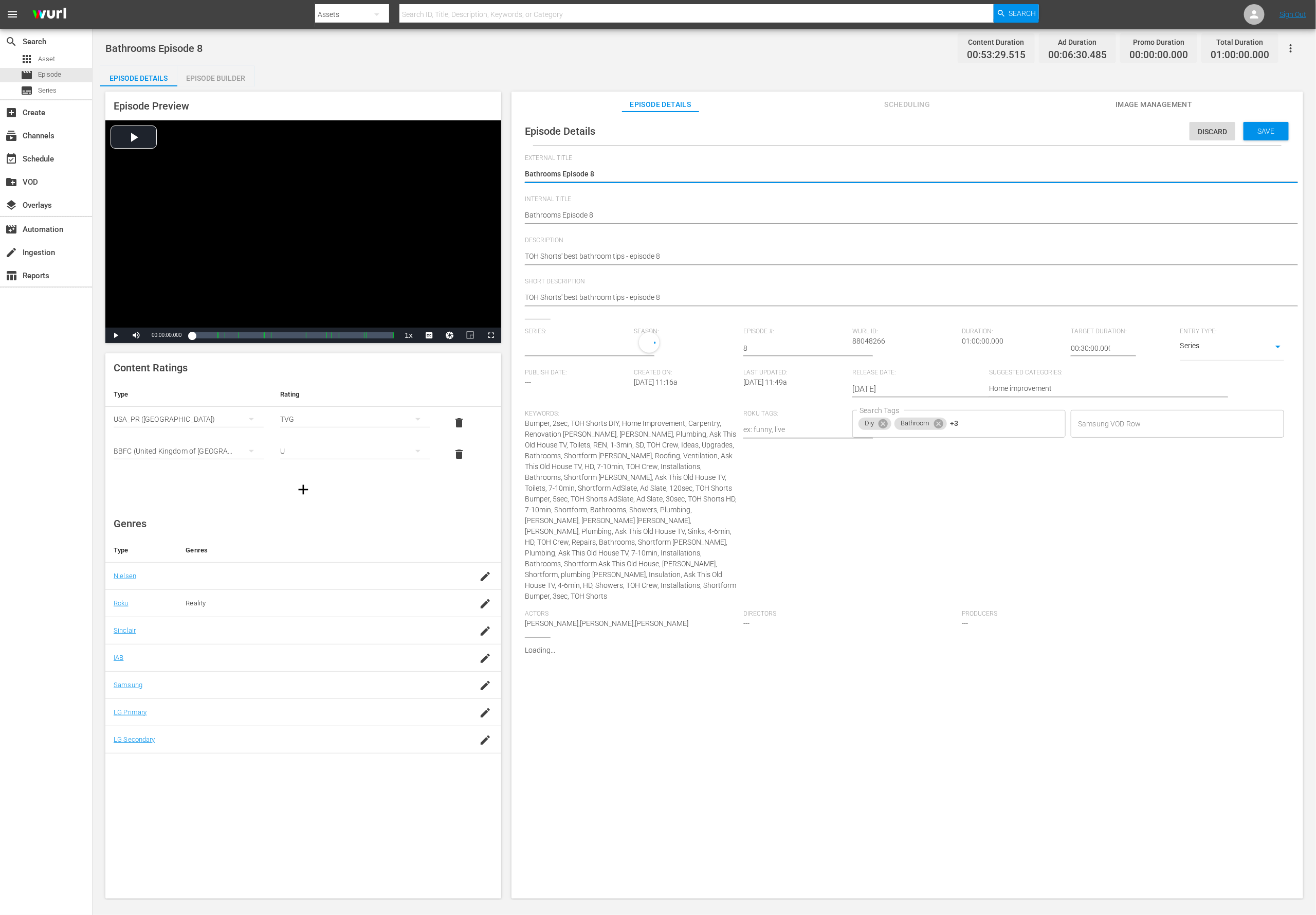
type input "Bathrooms"
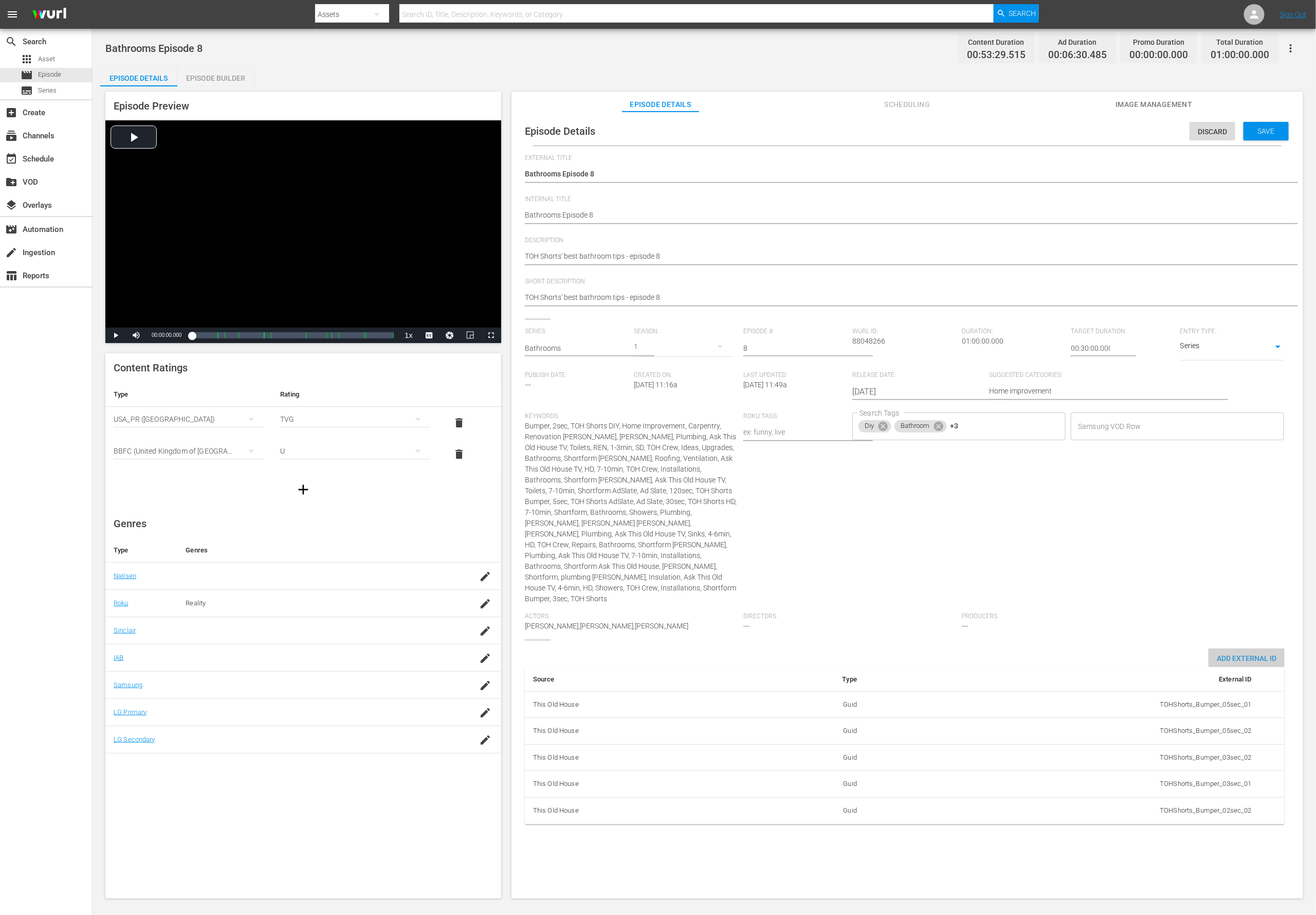
click at [877, 609] on div "Add External Id" at bounding box center [1247, 658] width 76 height 19
click at [877, 609] on body "menu Search By Assets Search ID, Title, Description, Keywords, or Category Sear…" at bounding box center [658, 457] width 1316 height 915
click at [877, 609] on div at bounding box center [658, 457] width 1316 height 915
click at [877, 609] on div "Add External Id Source Type External ID This Old House Guid TOHShorts_Bumper_05…" at bounding box center [907, 756] width 765 height 216
click at [877, 609] on body "menu Search By Assets Search ID, Title, Description, Keywords, or Category Sear…" at bounding box center [658, 457] width 1316 height 915
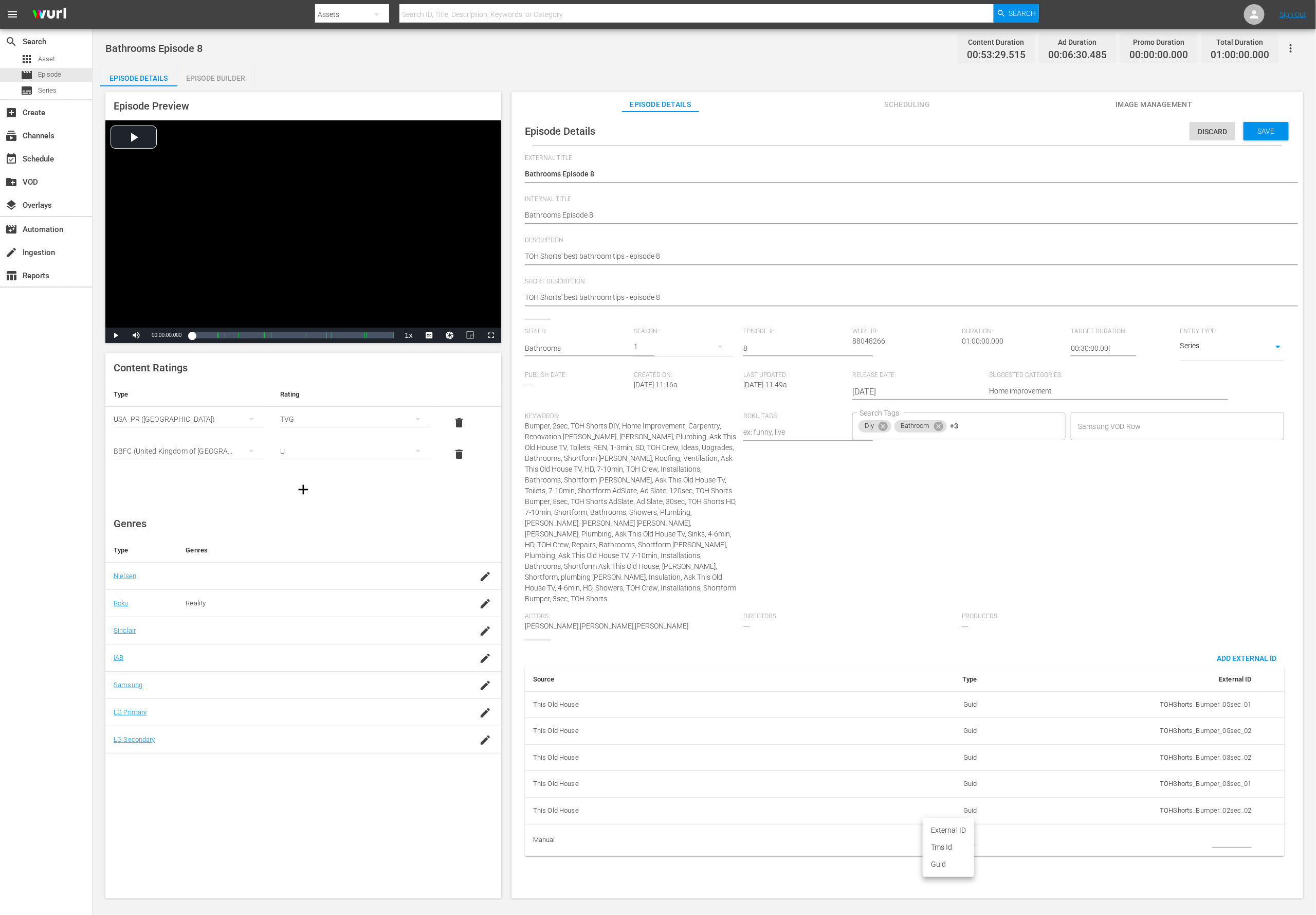
click at [877, 609] on li "Tms Id" at bounding box center [948, 847] width 51 height 17
type input "tmsId"
click at [877, 609] on input "simple table" at bounding box center [1232, 841] width 39 height 16
paste input "EP060363920008"
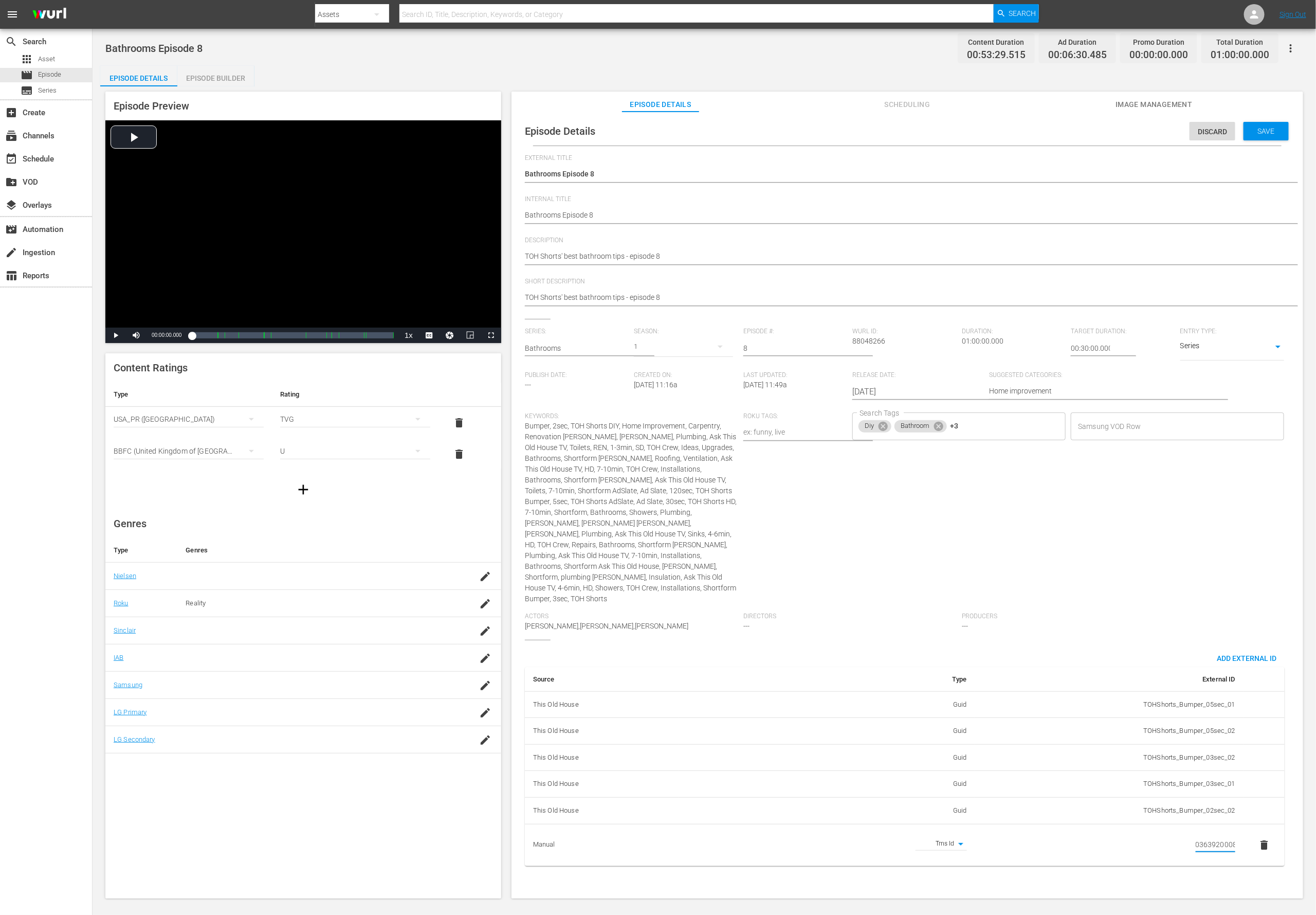
type input "EP060363920008"
click at [605, 260] on textarea "TOH Shorts' best bathroom tips - episode 8" at bounding box center [905, 256] width 760 height 12
paste textarea "Get bathroom fixes done right with expert-led videos from This Old House."
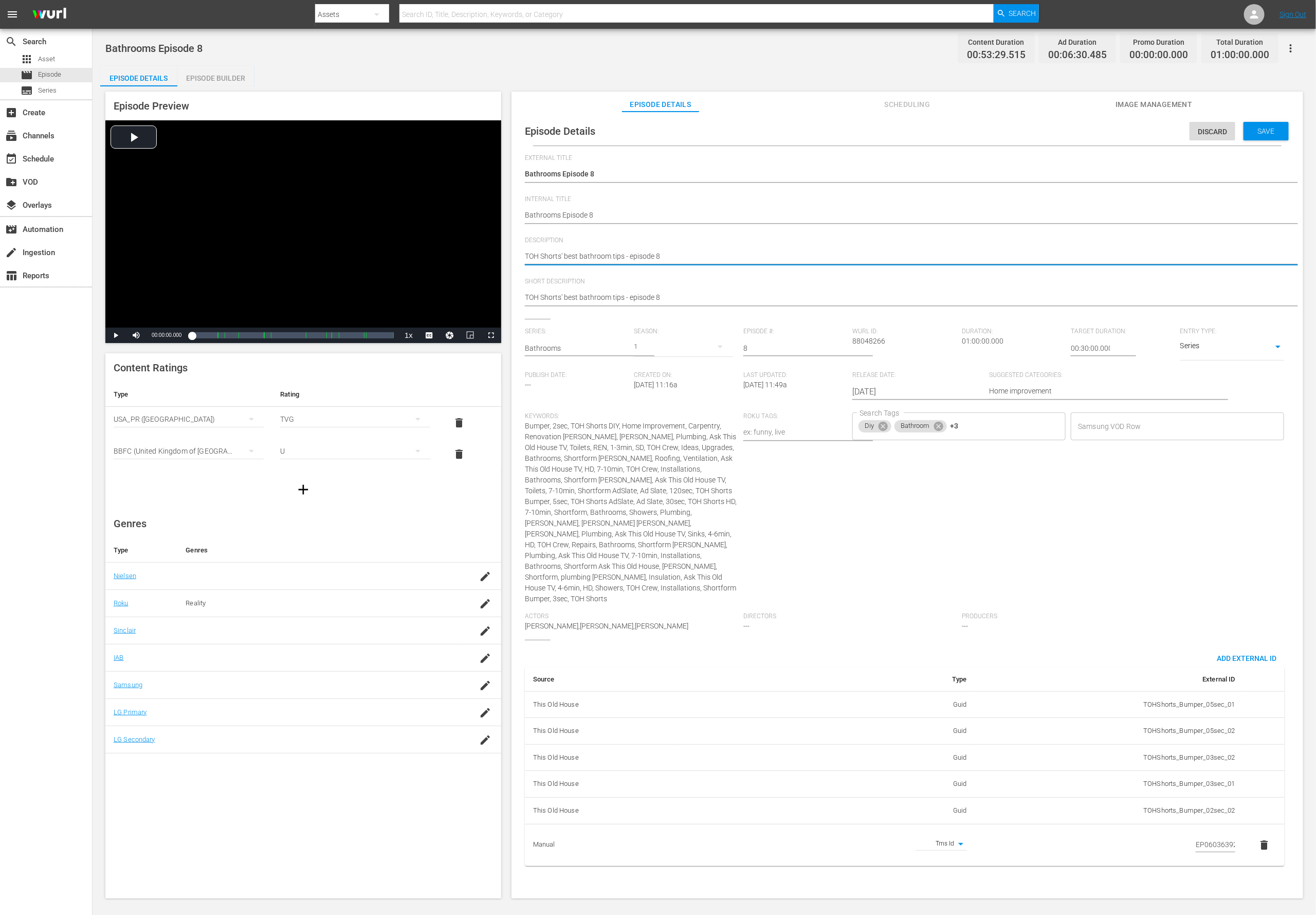
type textarea "Get bathroom fixes done right with expert-led videos from This Old House."
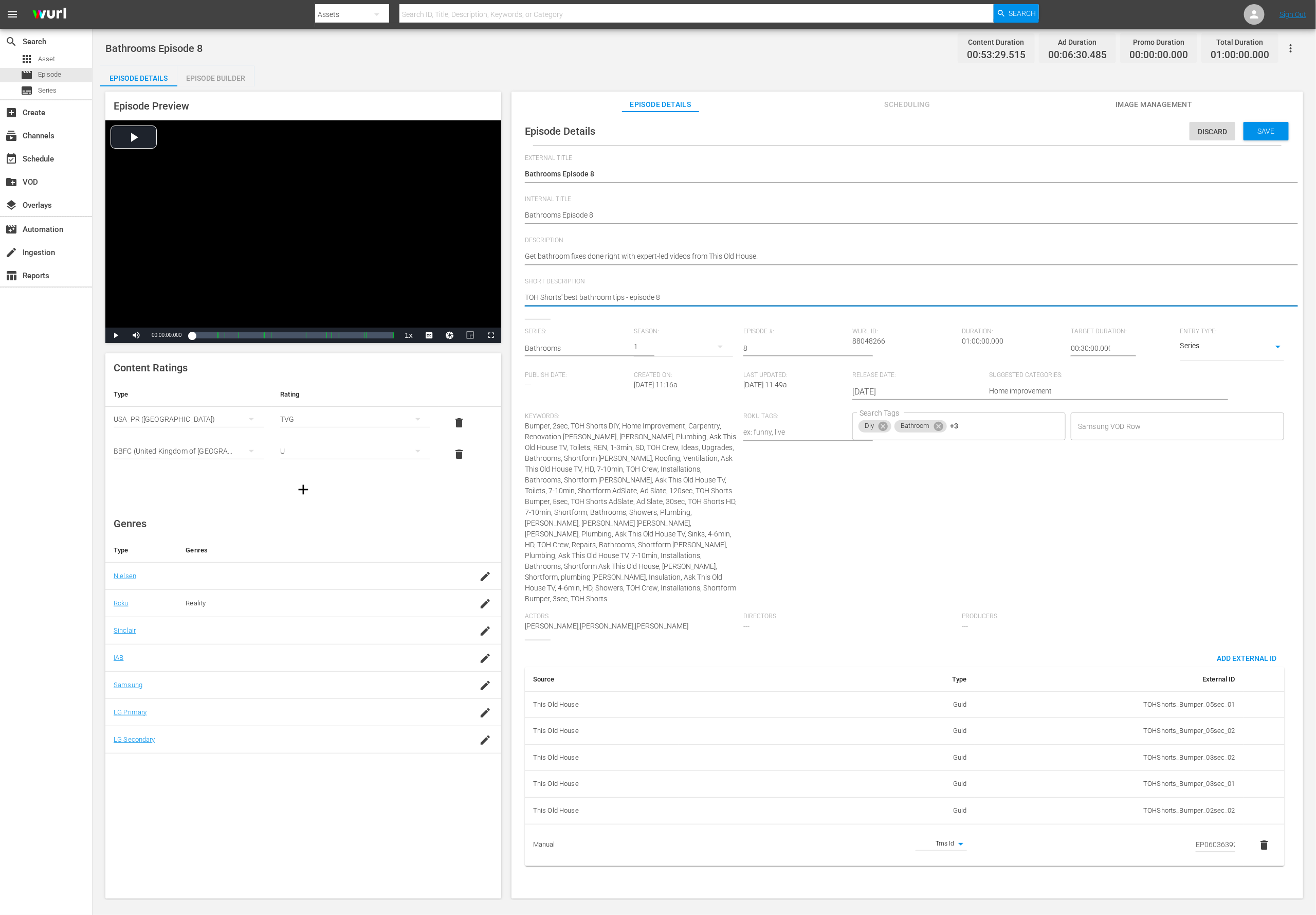
click at [606, 295] on textarea "TOH Shorts' best bathroom tips - episode 8" at bounding box center [905, 298] width 760 height 12
paste textarea "Get bathroom fixes done right with expert-led videos from This Old House."
type textarea "Get bathroom fixes done right with expert-led videos from This Old House."
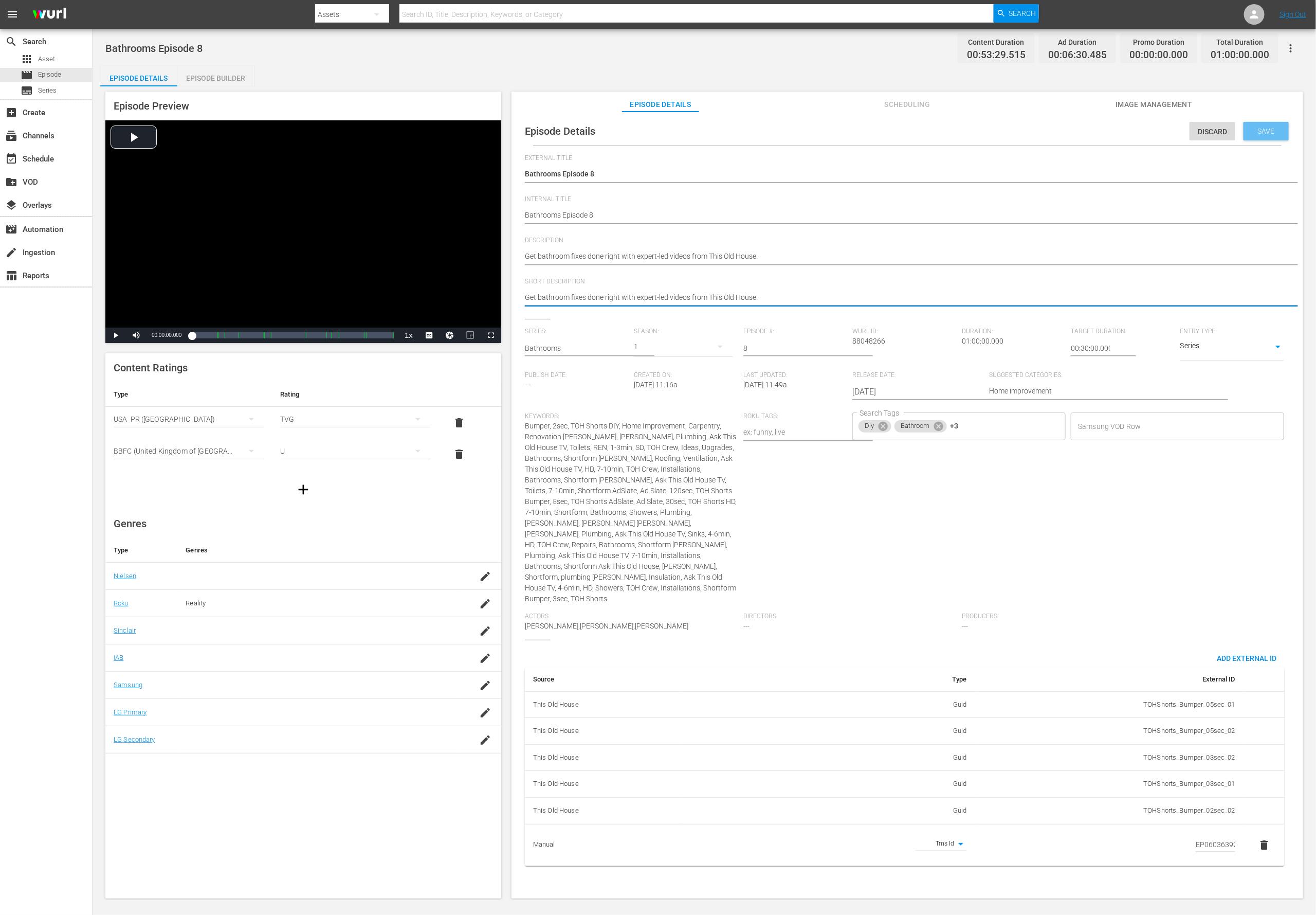
click at [877, 132] on span "Save" at bounding box center [1266, 131] width 34 height 9
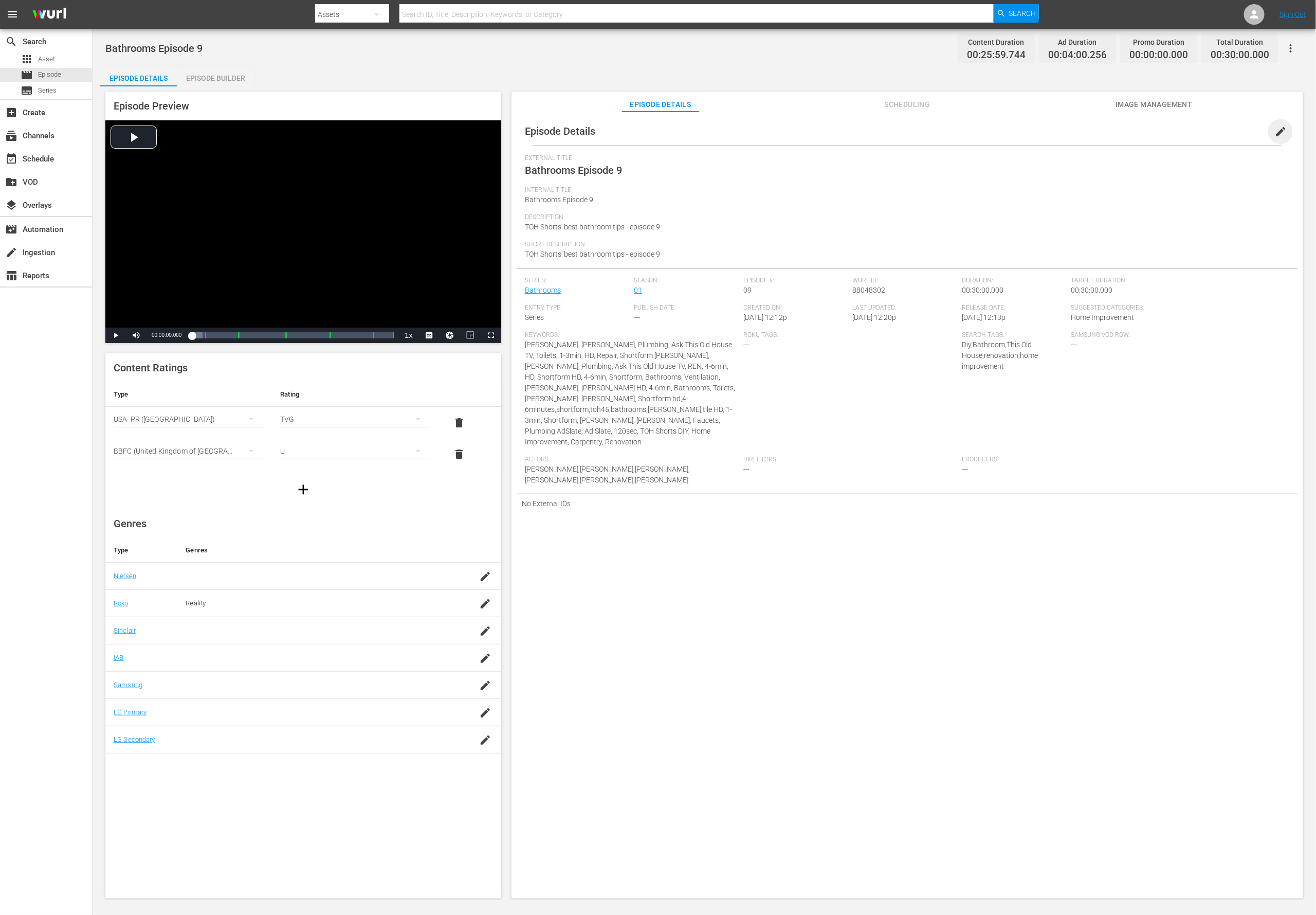
click at [877, 132] on span "edit" at bounding box center [1280, 131] width 12 height 12
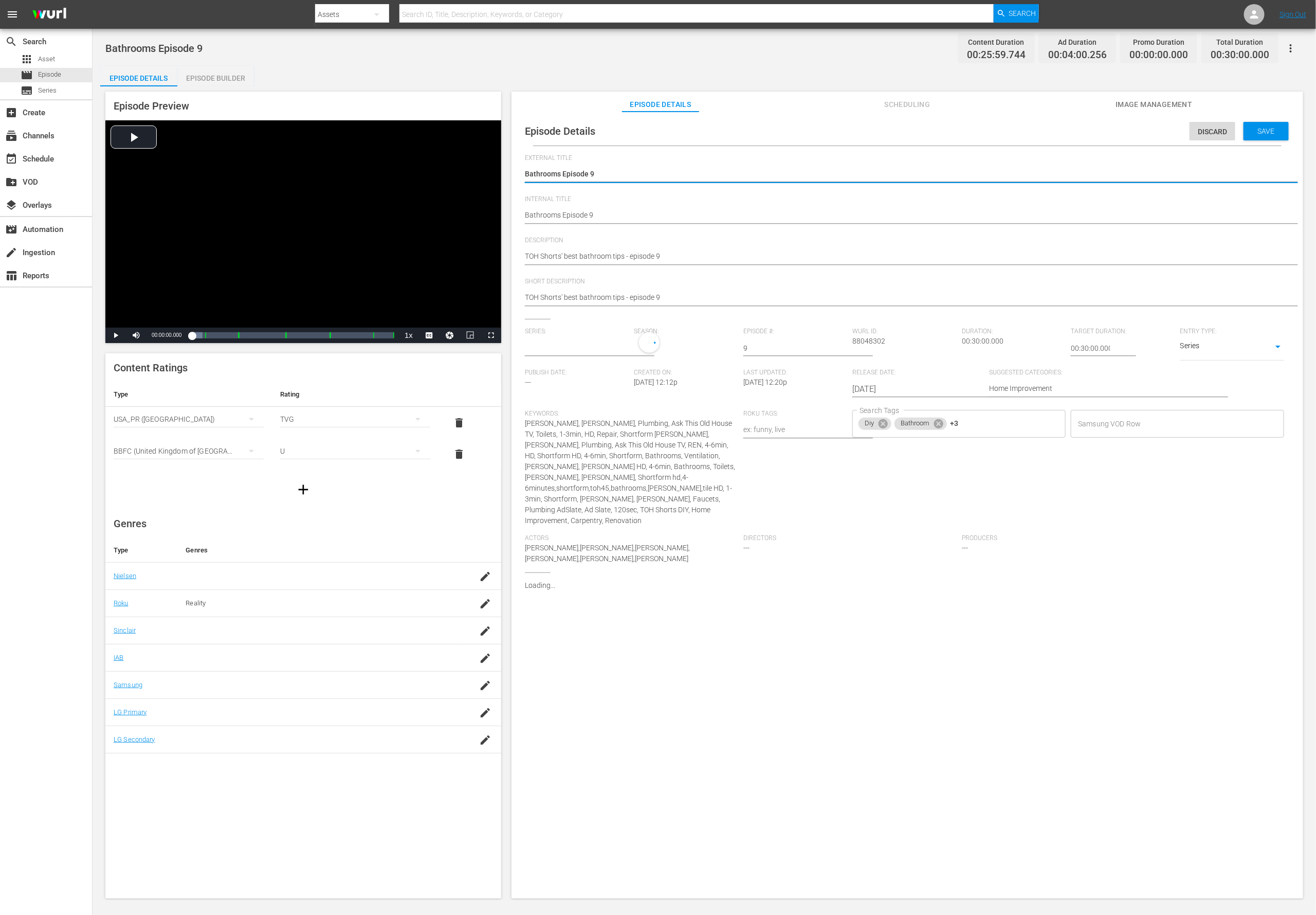
type input "Bathrooms"
click at [877, 589] on span "Add External Id" at bounding box center [1247, 594] width 76 height 9
click at [877, 609] on body "menu Search By Assets Search ID, Title, Description, Keywords, or Category Sear…" at bounding box center [658, 457] width 1316 height 915
click at [877, 609] on li "Tms Id" at bounding box center [1029, 659] width 51 height 17
type input "tmsId"
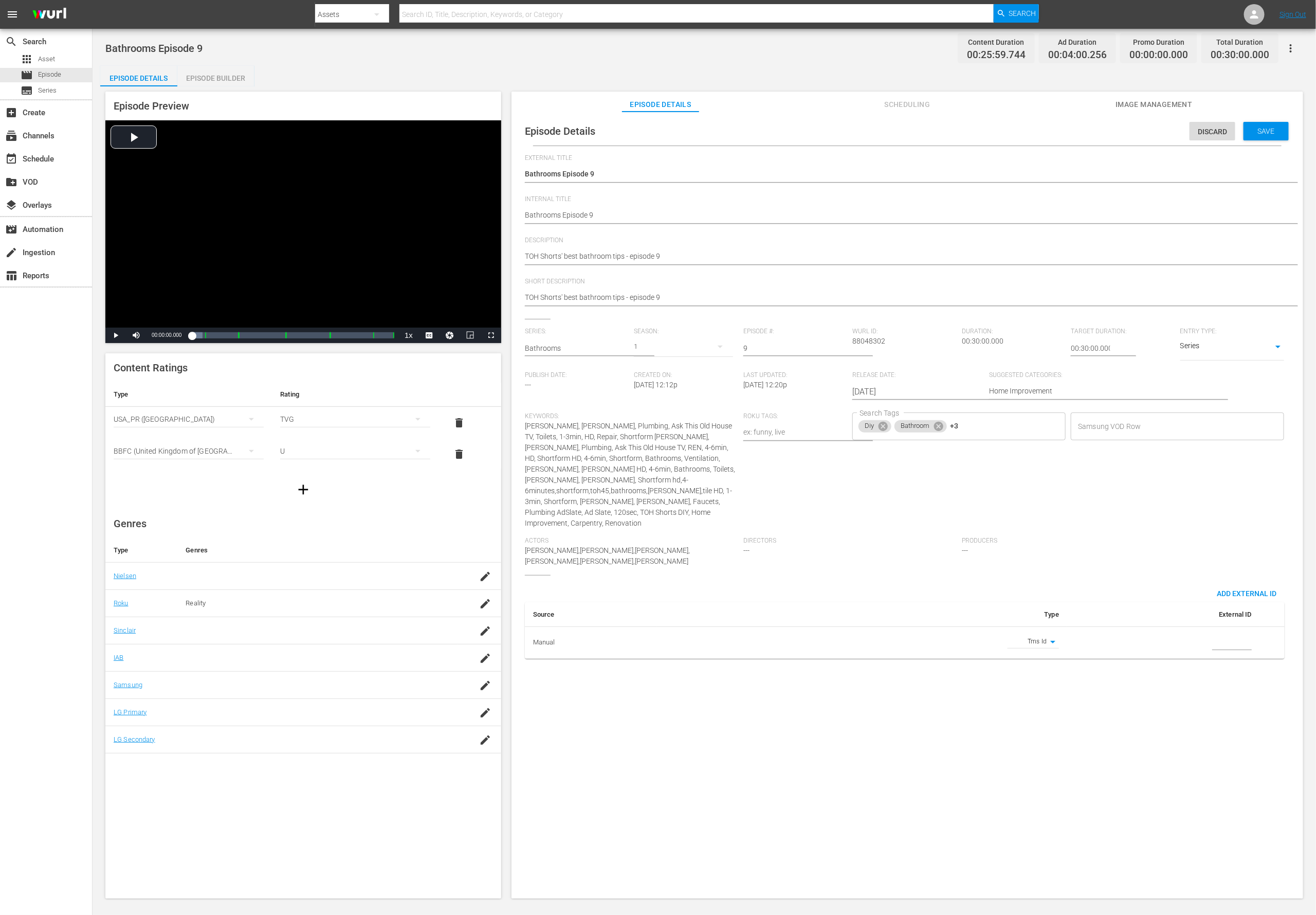
click at [877, 609] on input "simple table" at bounding box center [1232, 643] width 39 height 16
paste input "EP060363920009"
type input "EP060363920009"
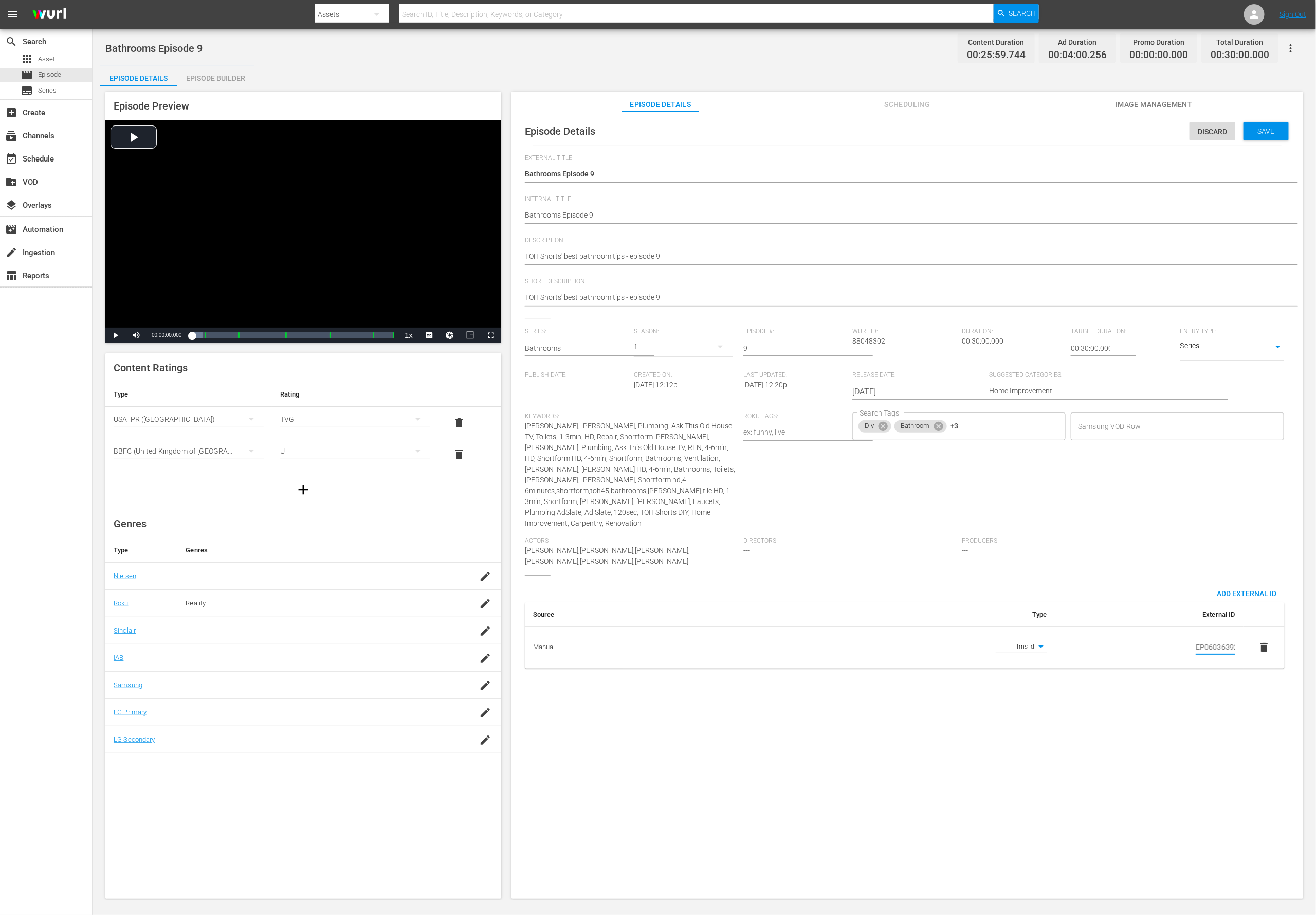
click at [549, 258] on textarea "TOH Shorts' best bathroom tips - episode 9" at bounding box center [905, 256] width 760 height 12
paste textarea "Expert-led bathroom repair and install videos from This Old House make projects…"
type textarea "Expert-led bathroom repair and install videos from This Old House make projects…"
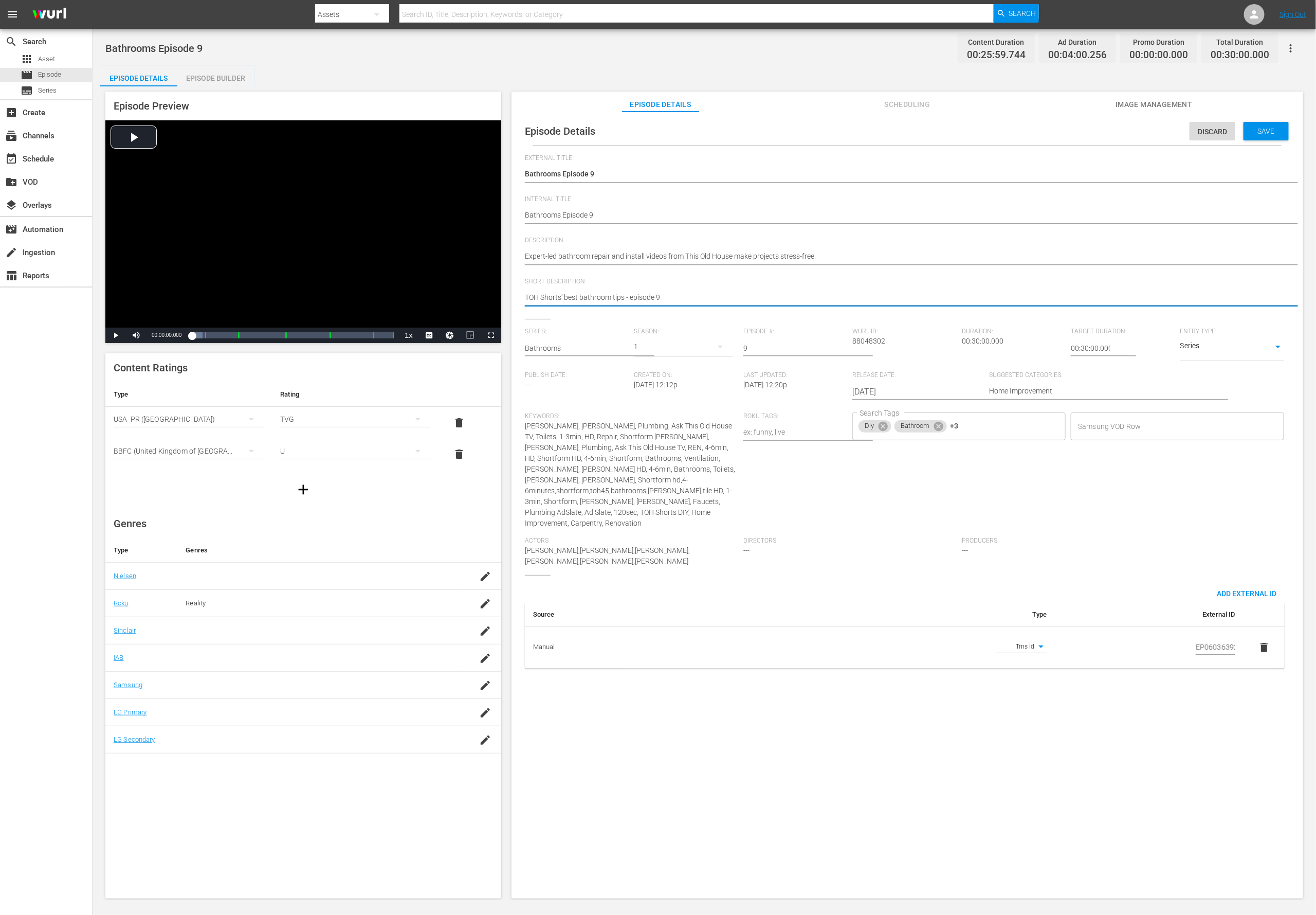
click at [567, 297] on textarea "TOH Shorts' best bathroom tips - episode 9" at bounding box center [905, 298] width 760 height 12
click at [567, 298] on textarea "TOH Shorts' best bathroom tips - episode 9" at bounding box center [905, 298] width 760 height 12
paste textarea "Expert-led bathroom repair and install videos from This Old House make projects…"
type textarea "Expert-led bathroom repair and install videos from This Old House make projects…"
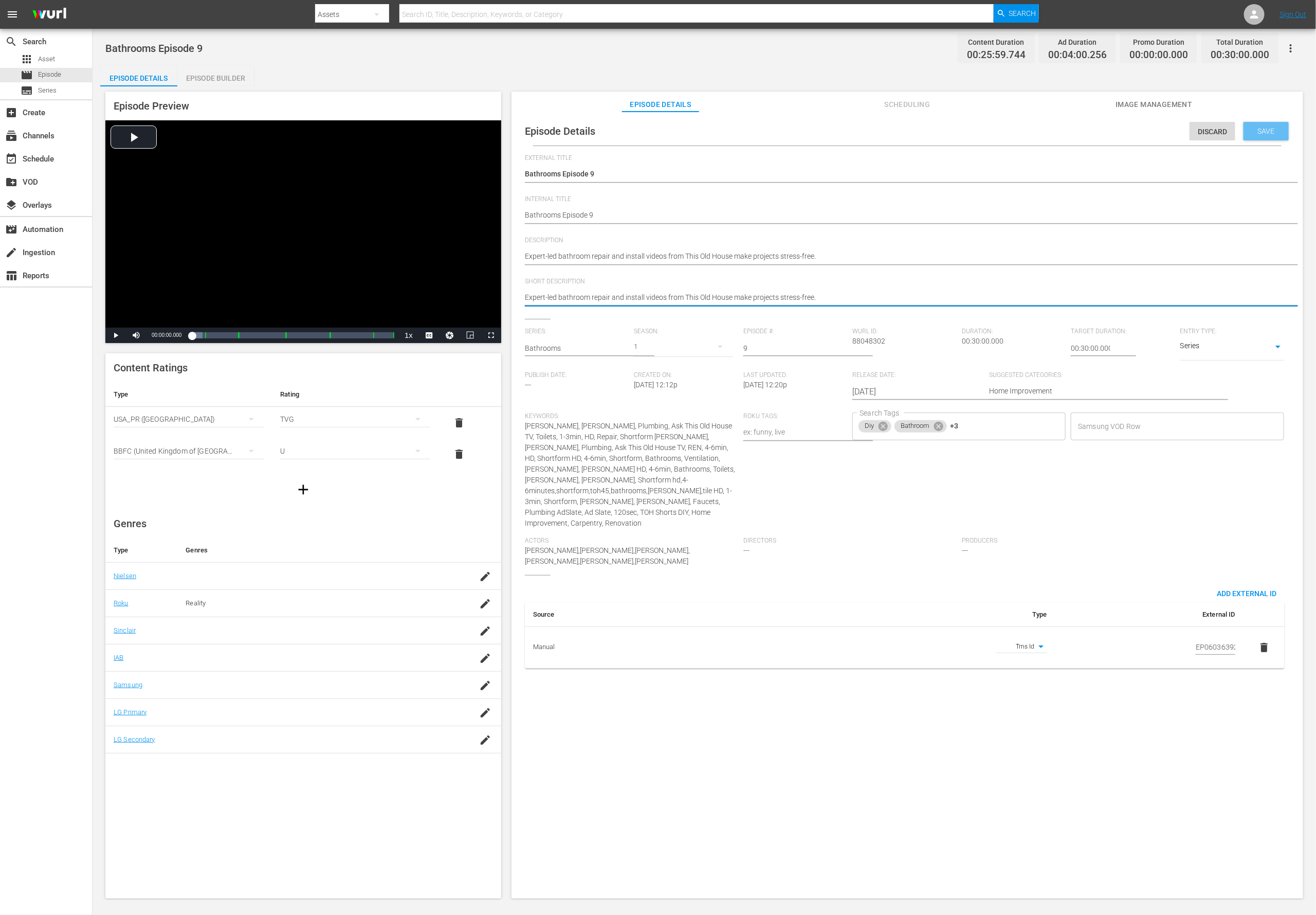
click at [877, 124] on div "Save" at bounding box center [1266, 131] width 45 height 19
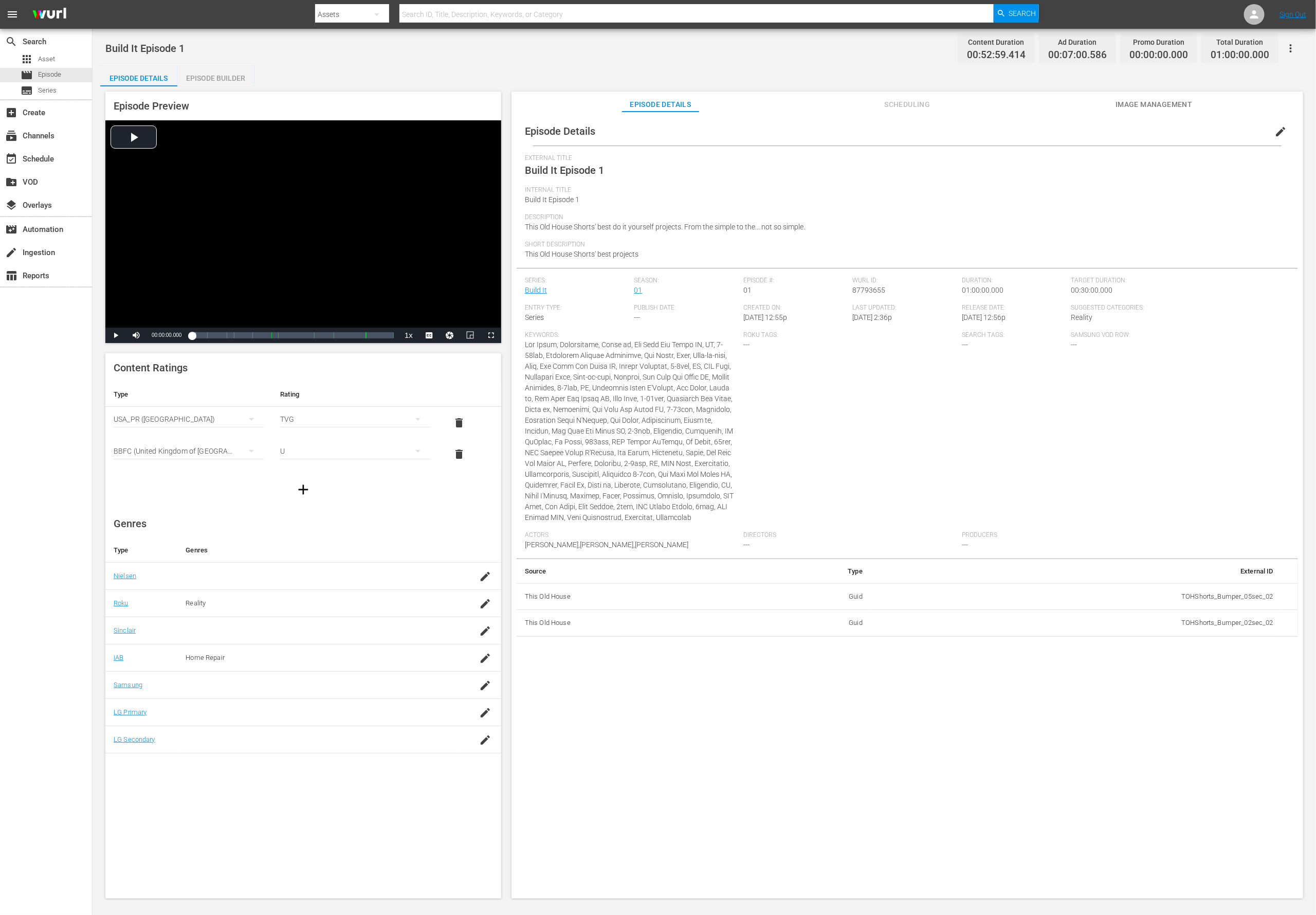
click at [877, 133] on span "edit" at bounding box center [1280, 131] width 12 height 12
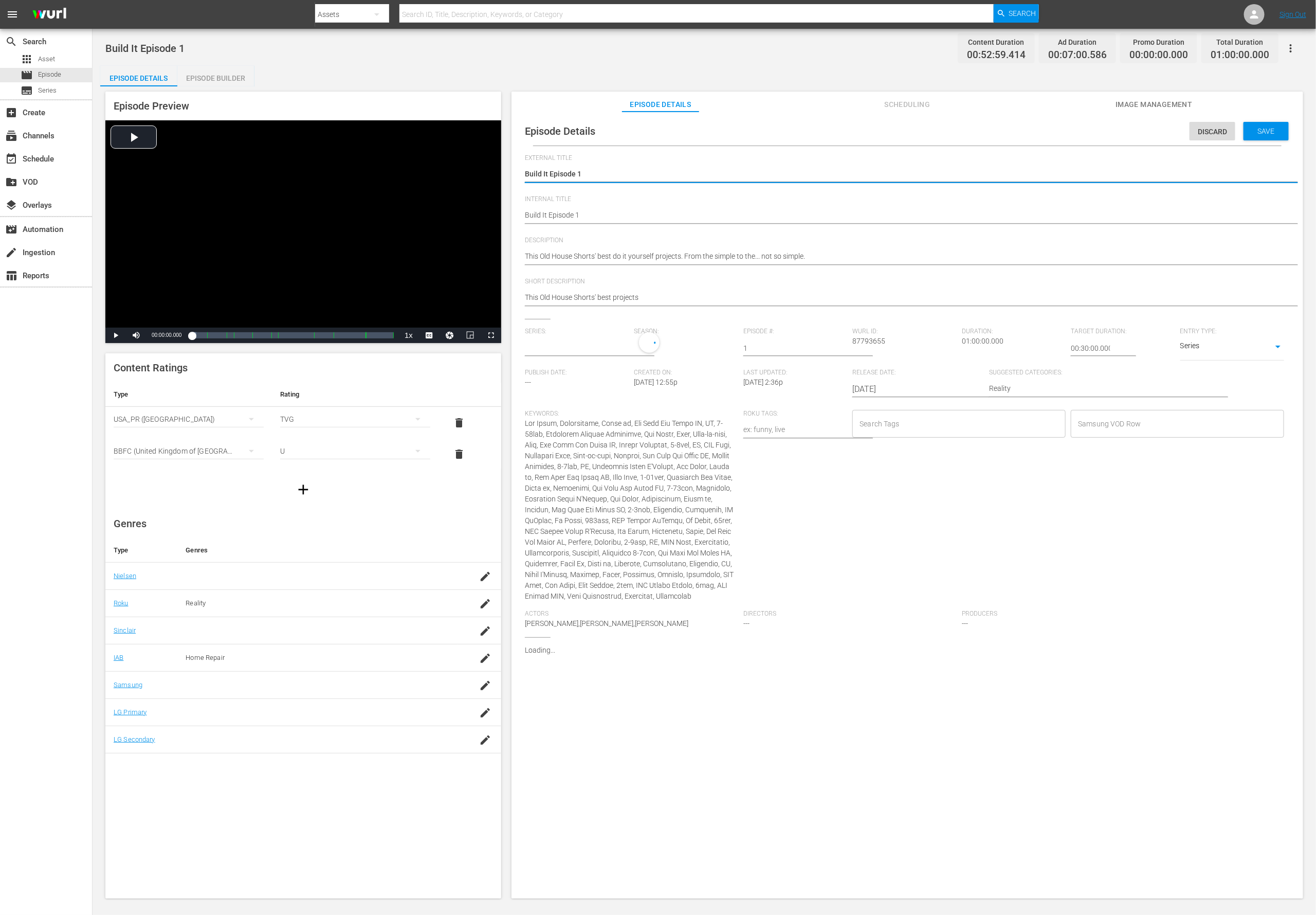
type input "Build It"
click at [877, 609] on span "Add External Id" at bounding box center [1247, 659] width 76 height 9
click at [877, 609] on body "menu Search By Assets Search ID, Title, Description, Keywords, or Category Sear…" at bounding box center [658, 457] width 1316 height 915
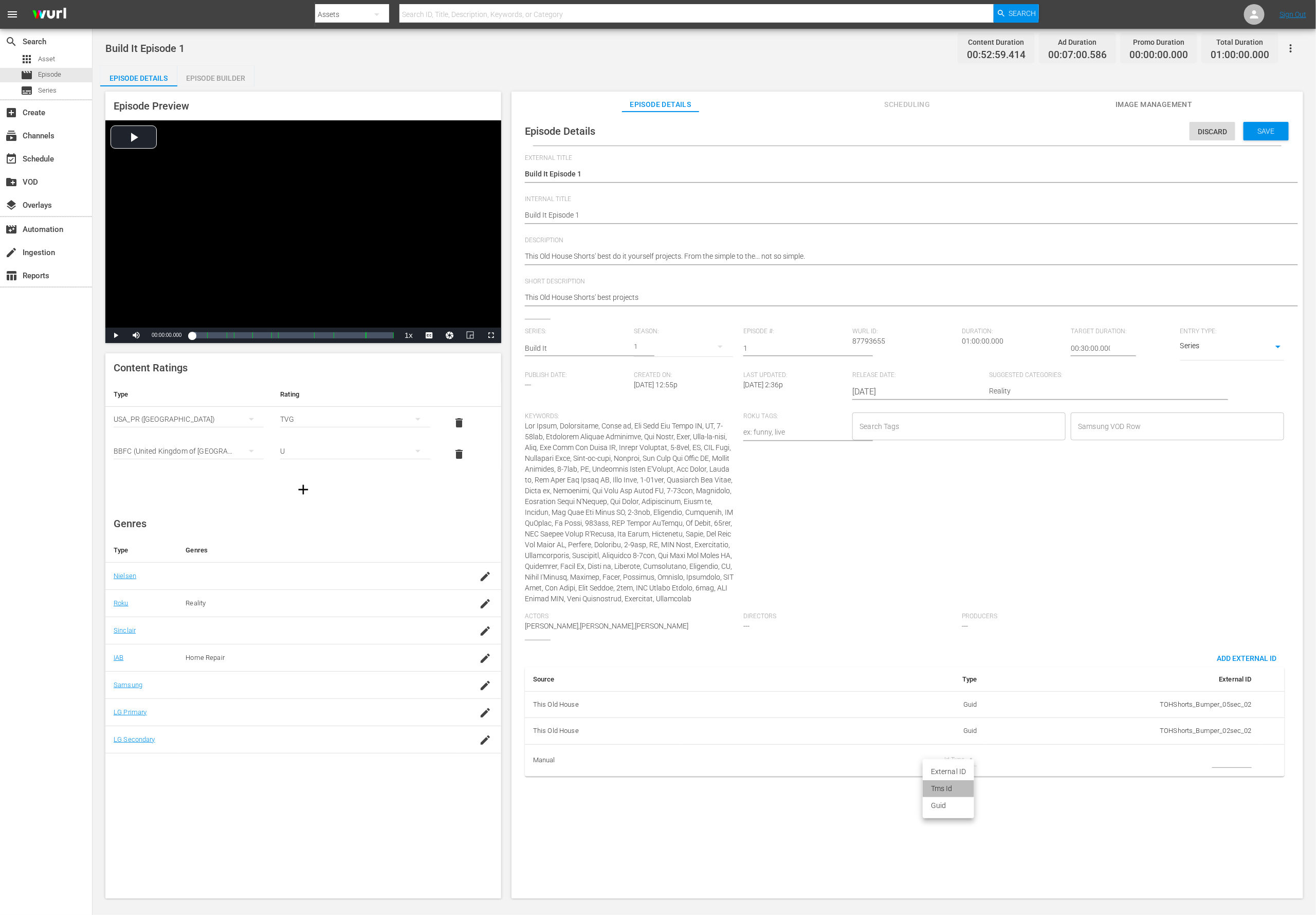
click at [877, 609] on li "Tms Id" at bounding box center [948, 789] width 51 height 17
type input "tmsId"
click at [877, 609] on input "simple table" at bounding box center [1232, 761] width 39 height 16
paste input "EP060364170001"
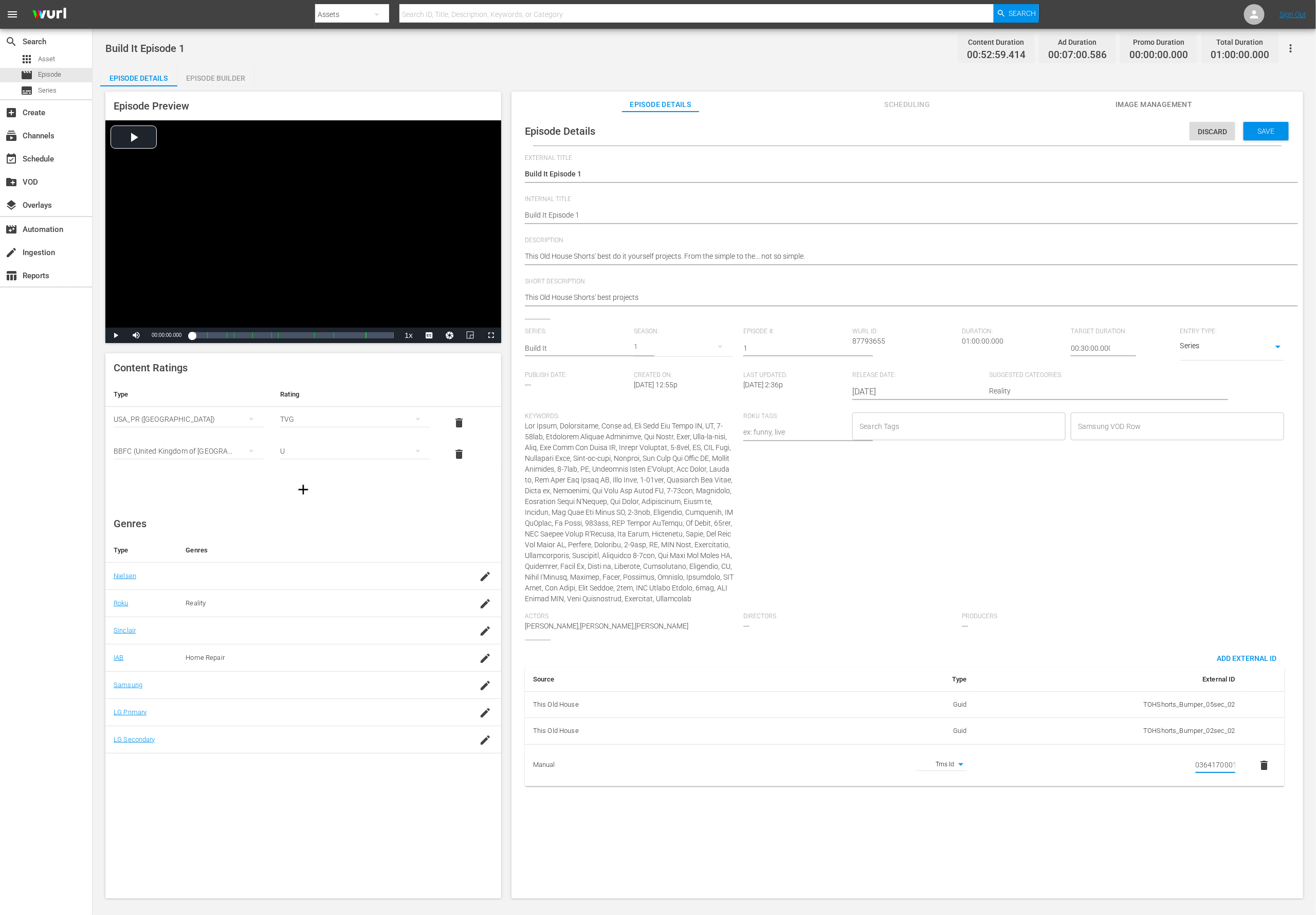
type input "EP060364170001"
click at [538, 261] on textarea "This Old House Shorts' best do it yourself projects. From the simple to the... …" at bounding box center [905, 256] width 760 height 12
paste textarea "Kitchen islands to backyard chicken coops, the This Old House crew shares how y…"
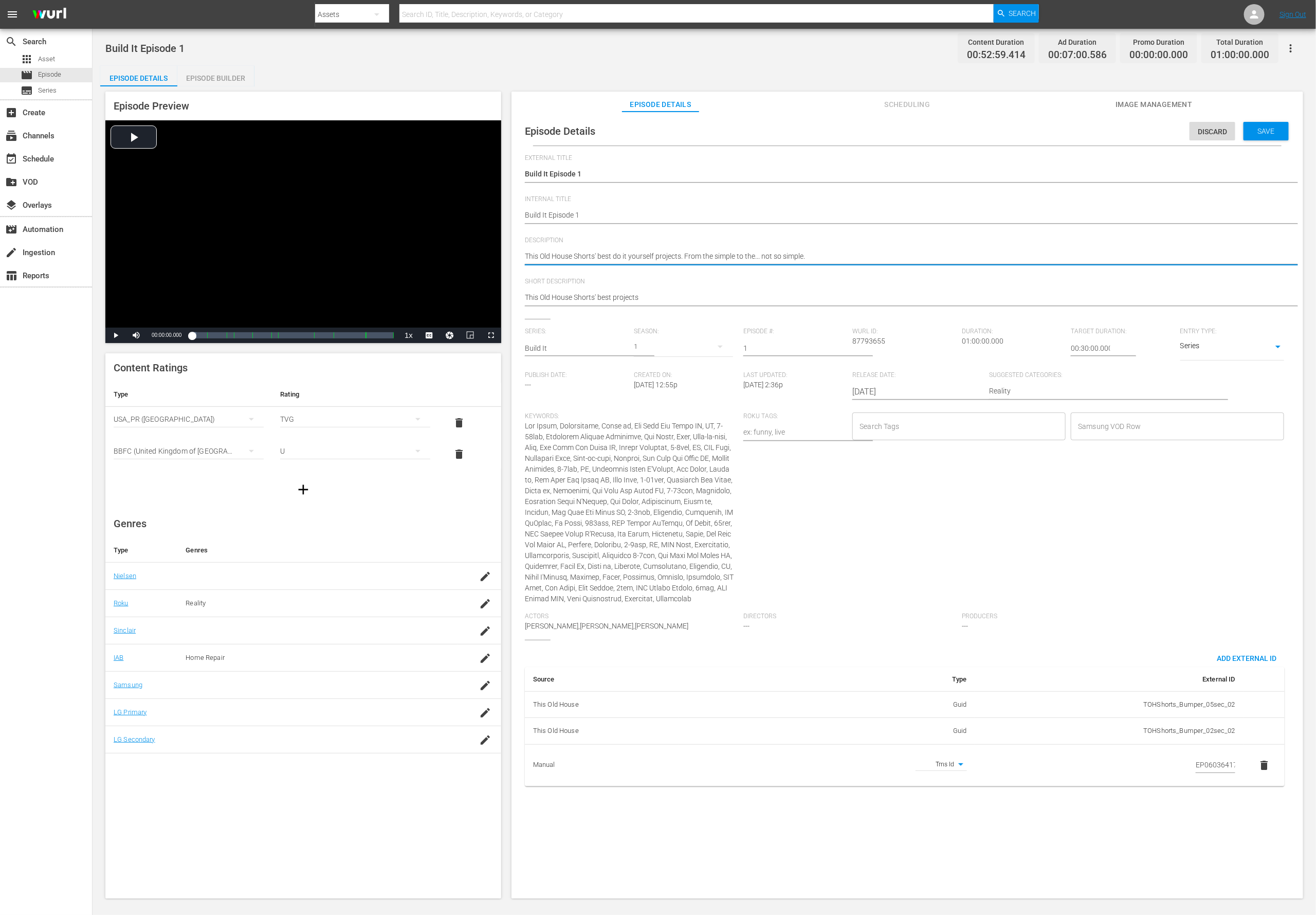
type textarea "Kitchen islands to backyard chicken coops, the This Old House crew shares how y…"
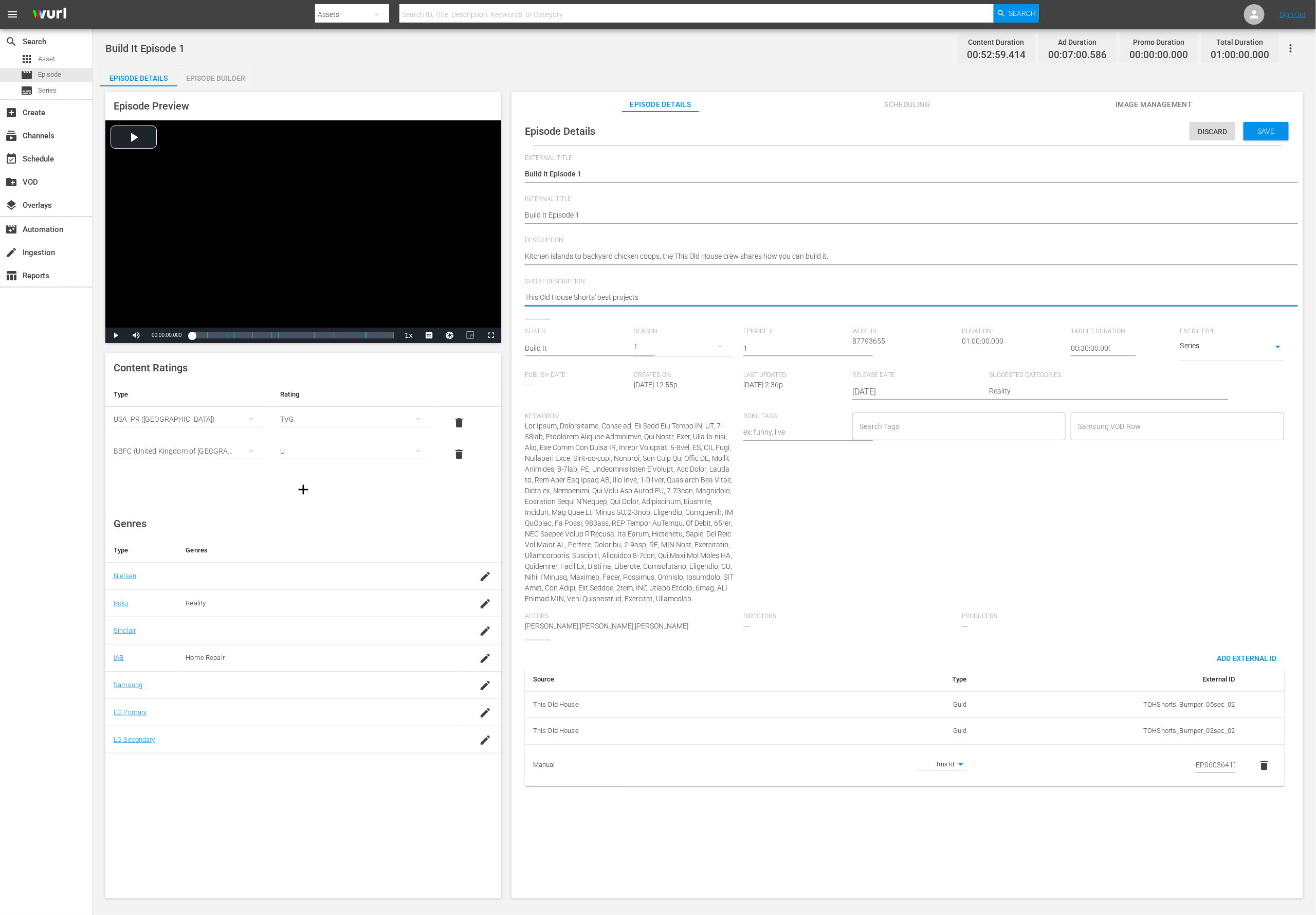
click at [553, 293] on textarea "This Old House Shorts' best projects" at bounding box center [905, 298] width 760 height 12
paste textarea "Kitchen islands to backyard chicken coops, the This Old House crew shares how y…"
type textarea "Kitchen islands to backyard chicken coops, the This Old House crew shares how y…"
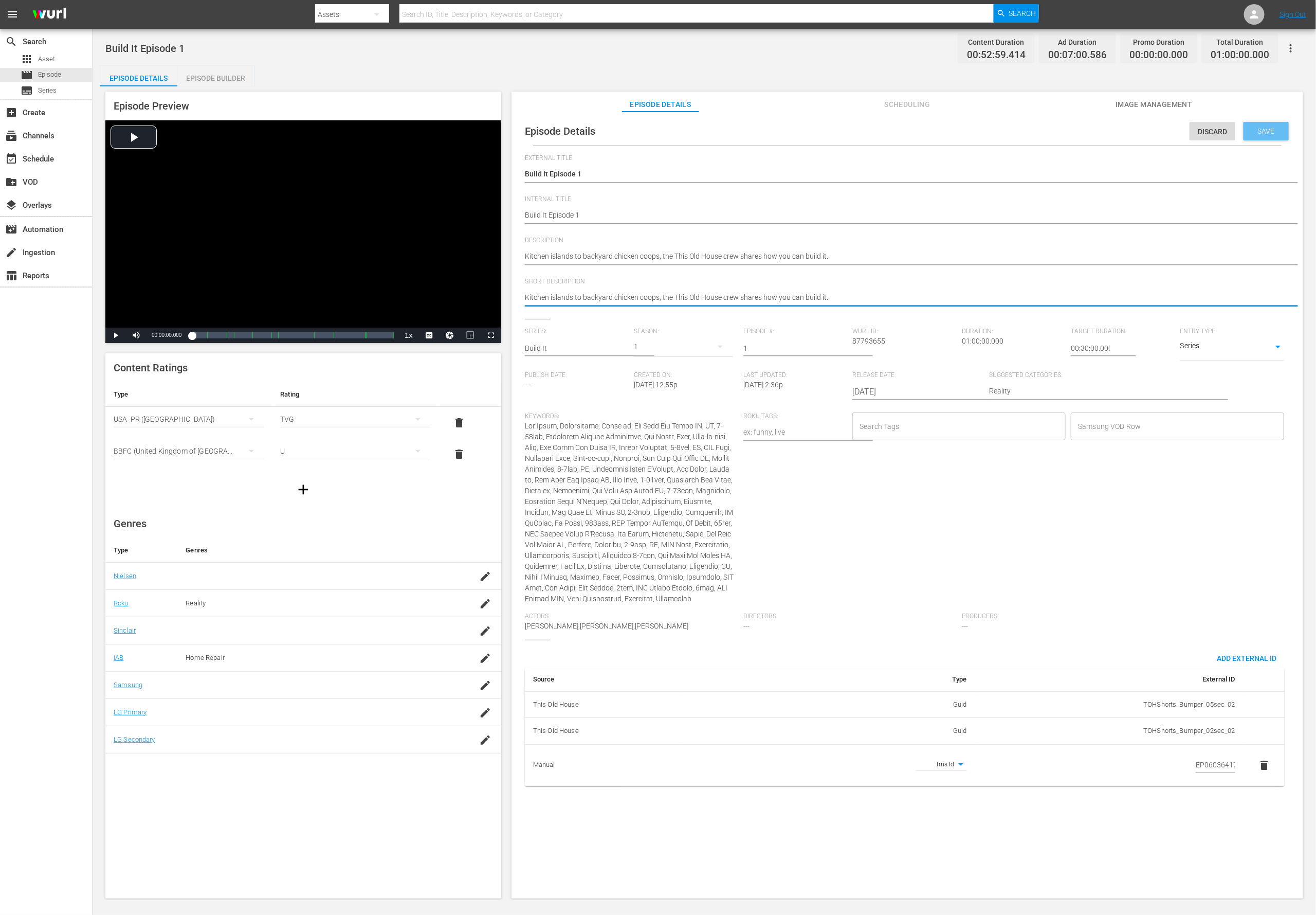
click at [877, 131] on span "Save" at bounding box center [1266, 131] width 34 height 9
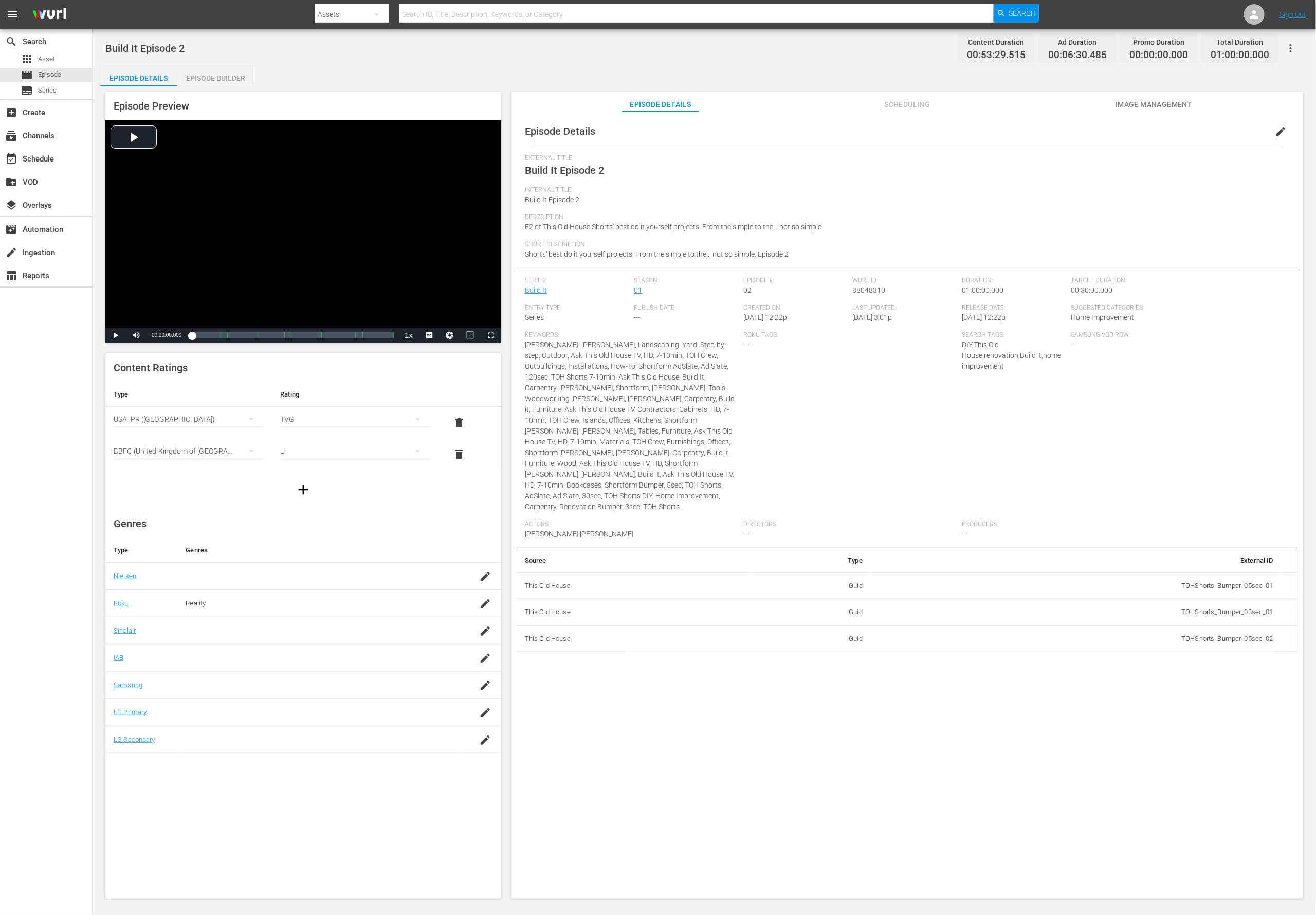
click at [877, 137] on span "edit" at bounding box center [1280, 131] width 12 height 12
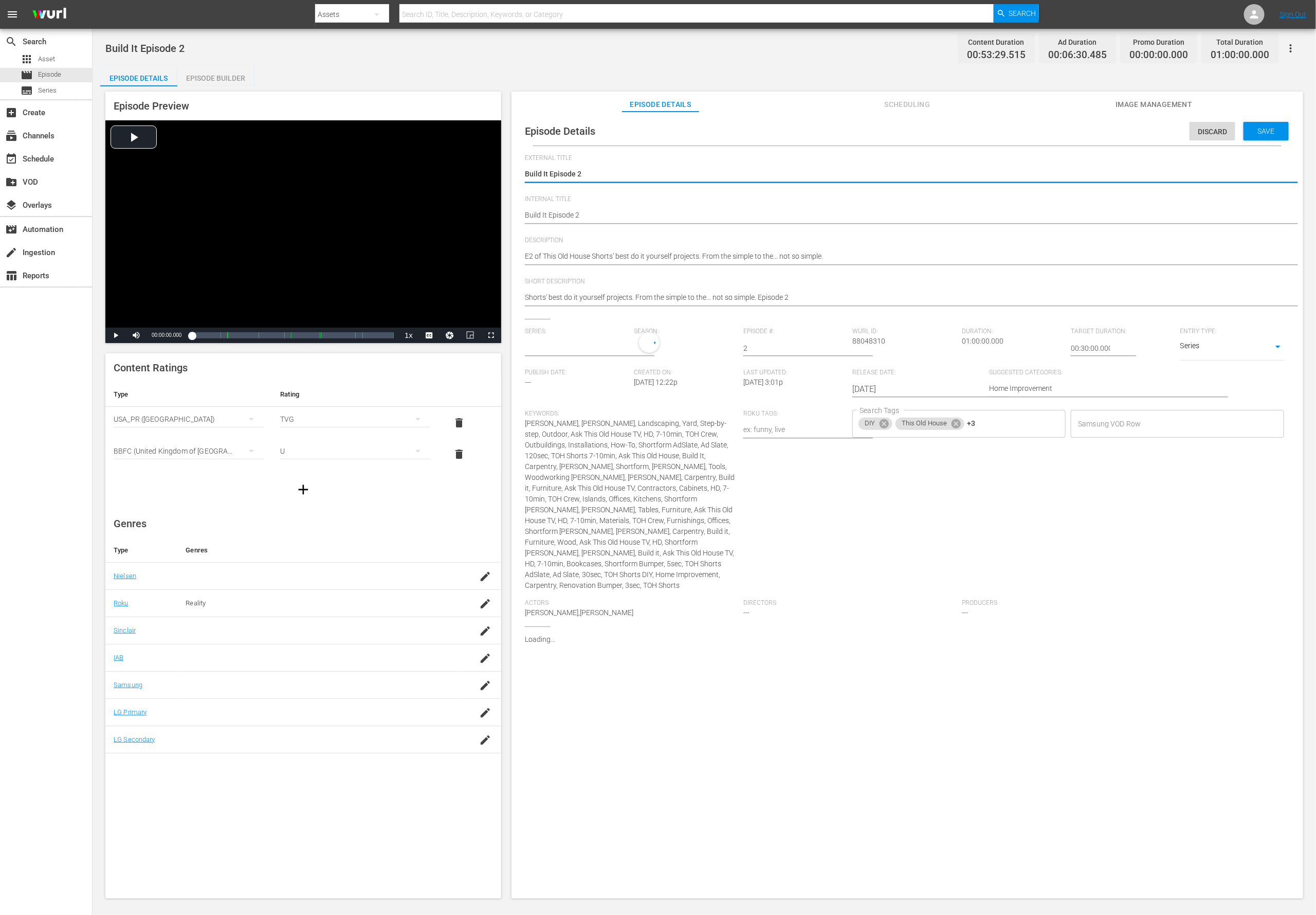
type input "Build It"
click at [877, 609] on span "Add External Id" at bounding box center [1247, 648] width 76 height 9
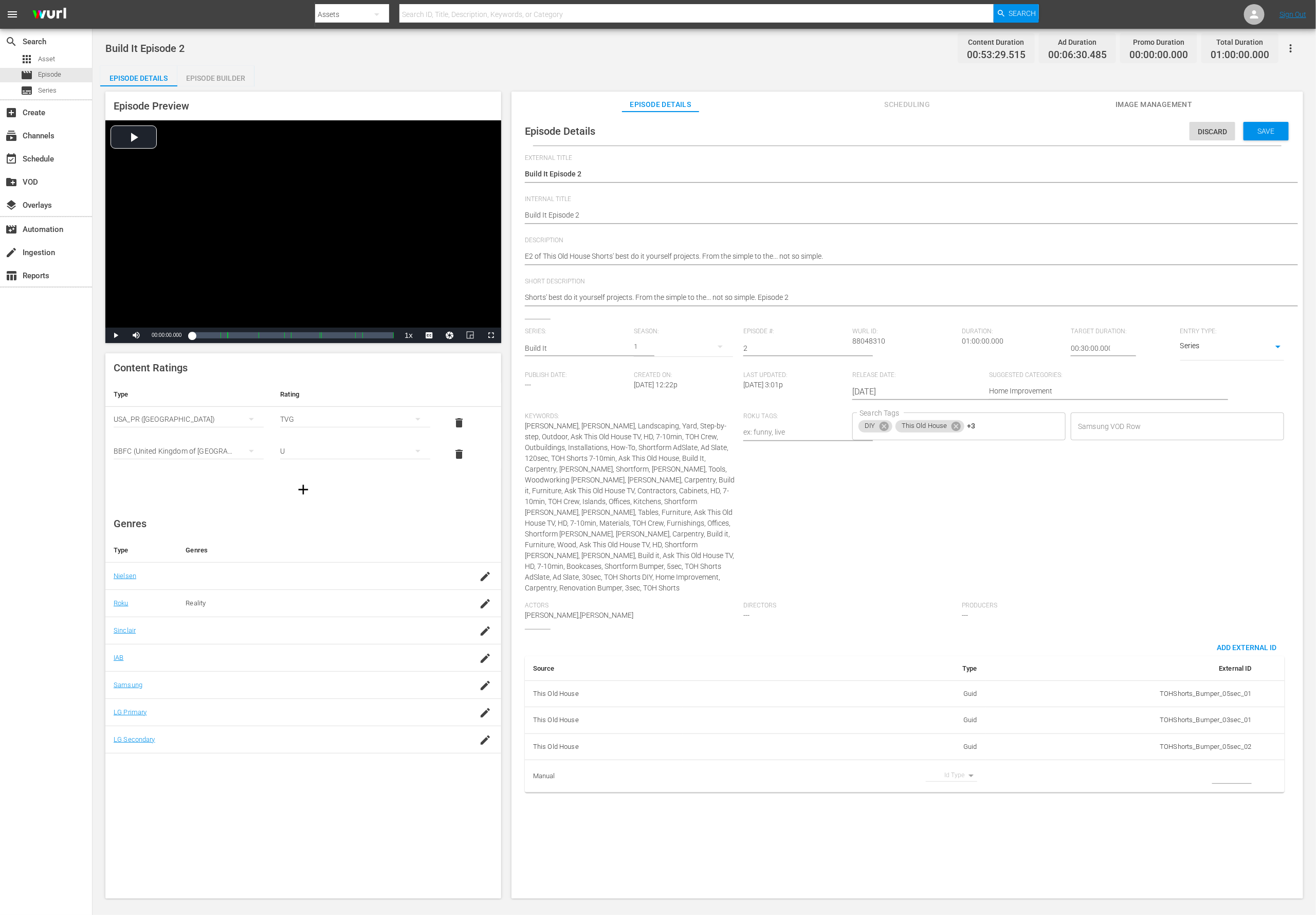
click at [877, 609] on body "menu Search By Assets Search ID, Title, Description, Keywords, or Category Sear…" at bounding box center [658, 457] width 1316 height 915
click at [877, 609] on li "Tms Id" at bounding box center [948, 794] width 51 height 17
type input "tmsId"
click at [877, 609] on input "simple table" at bounding box center [1232, 776] width 39 height 16
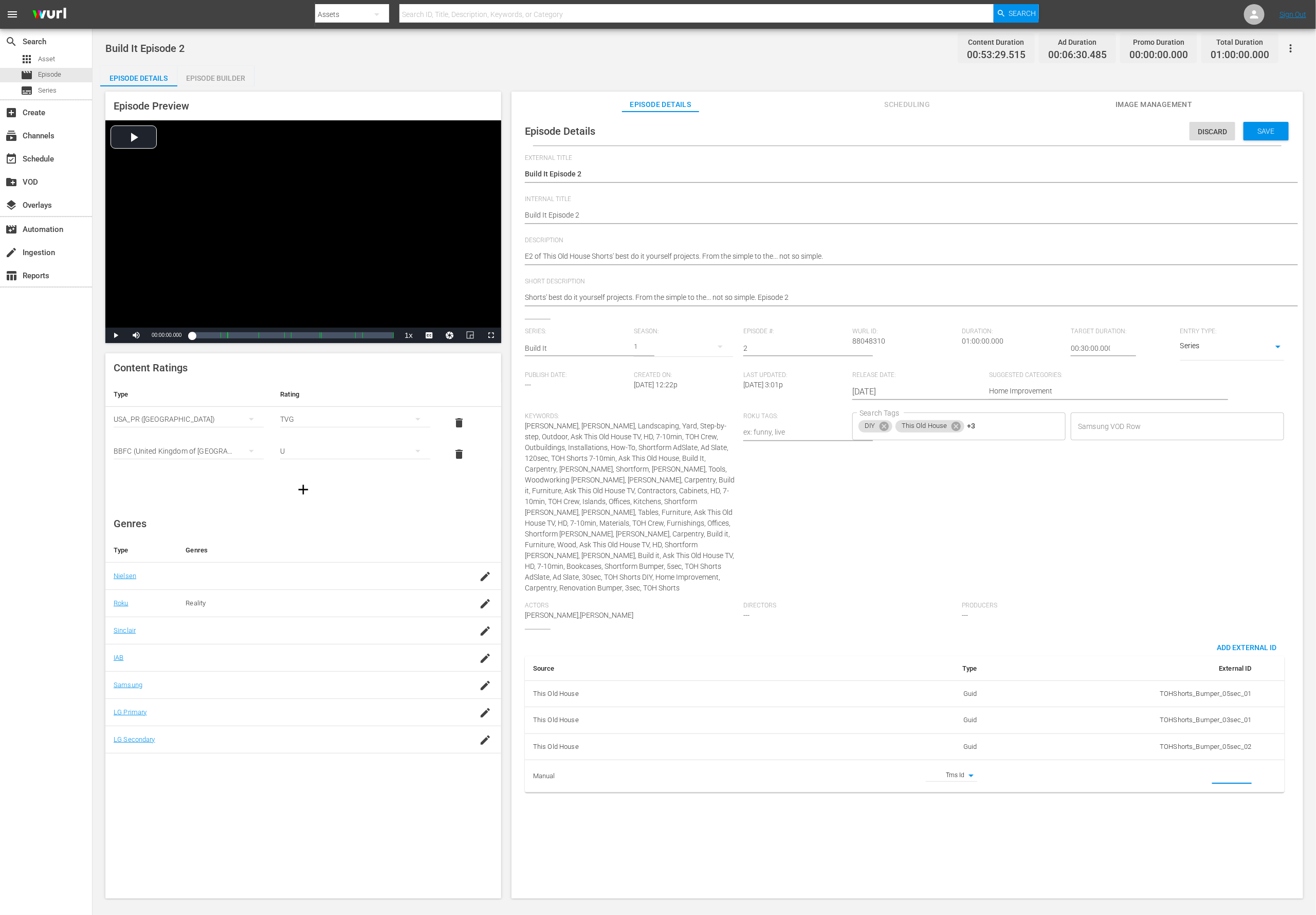
paste input "EP060364170002"
type input "EP060364170002"
click at [564, 259] on textarea "E2 of This Old House Shorts' best do it yourself projects. From the simple to t…" at bounding box center [905, 256] width 760 height 12
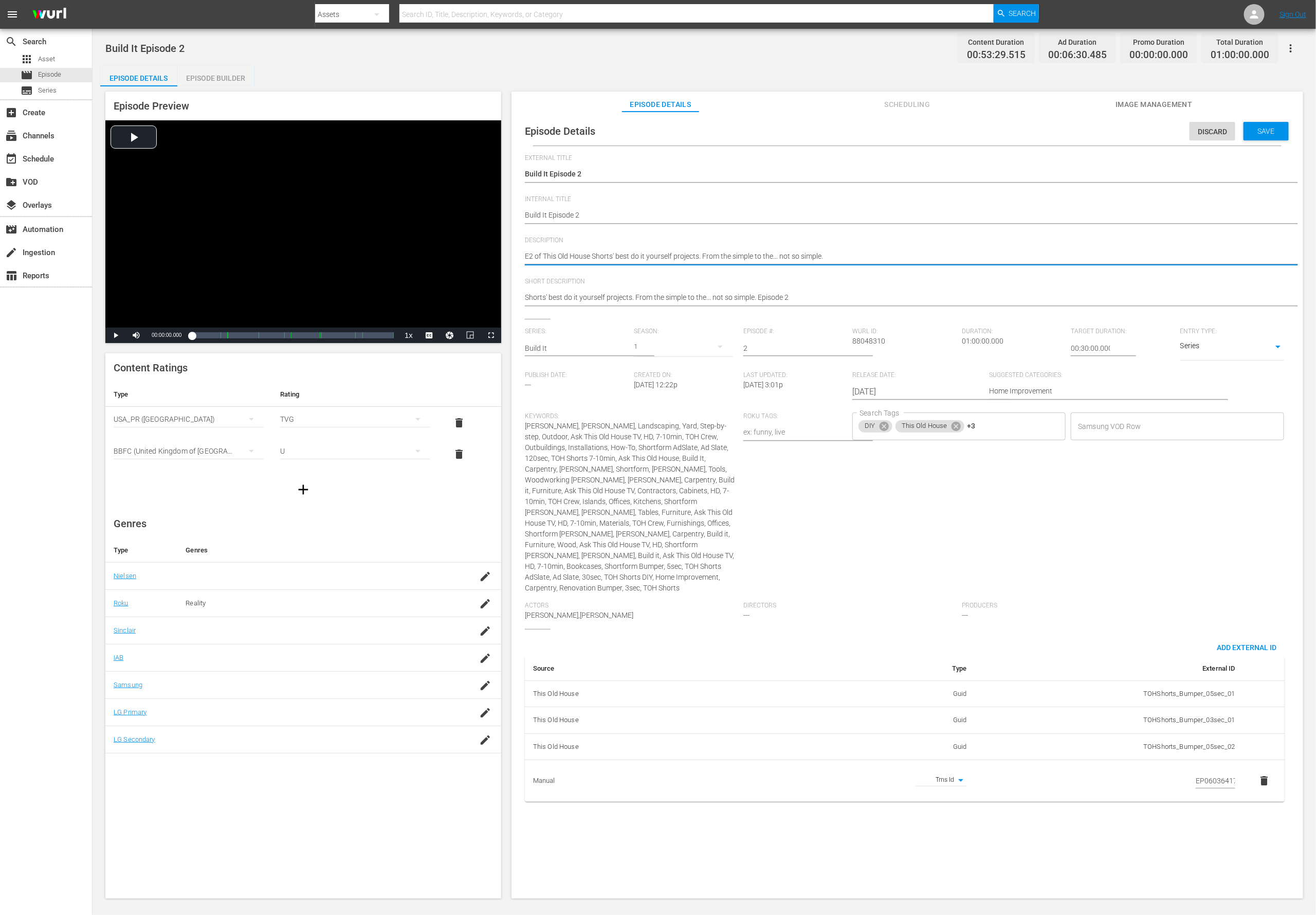
click at [564, 259] on textarea "E2 of This Old House Shorts' best do it yourself projects. From the simple to t…" at bounding box center [905, 256] width 760 height 12
paste textarea "The TOH crew shows you step-by-step how to build it yourself with confidence."
type textarea "The TOH crew shows you step-by-step how to build it yourself with confidence."
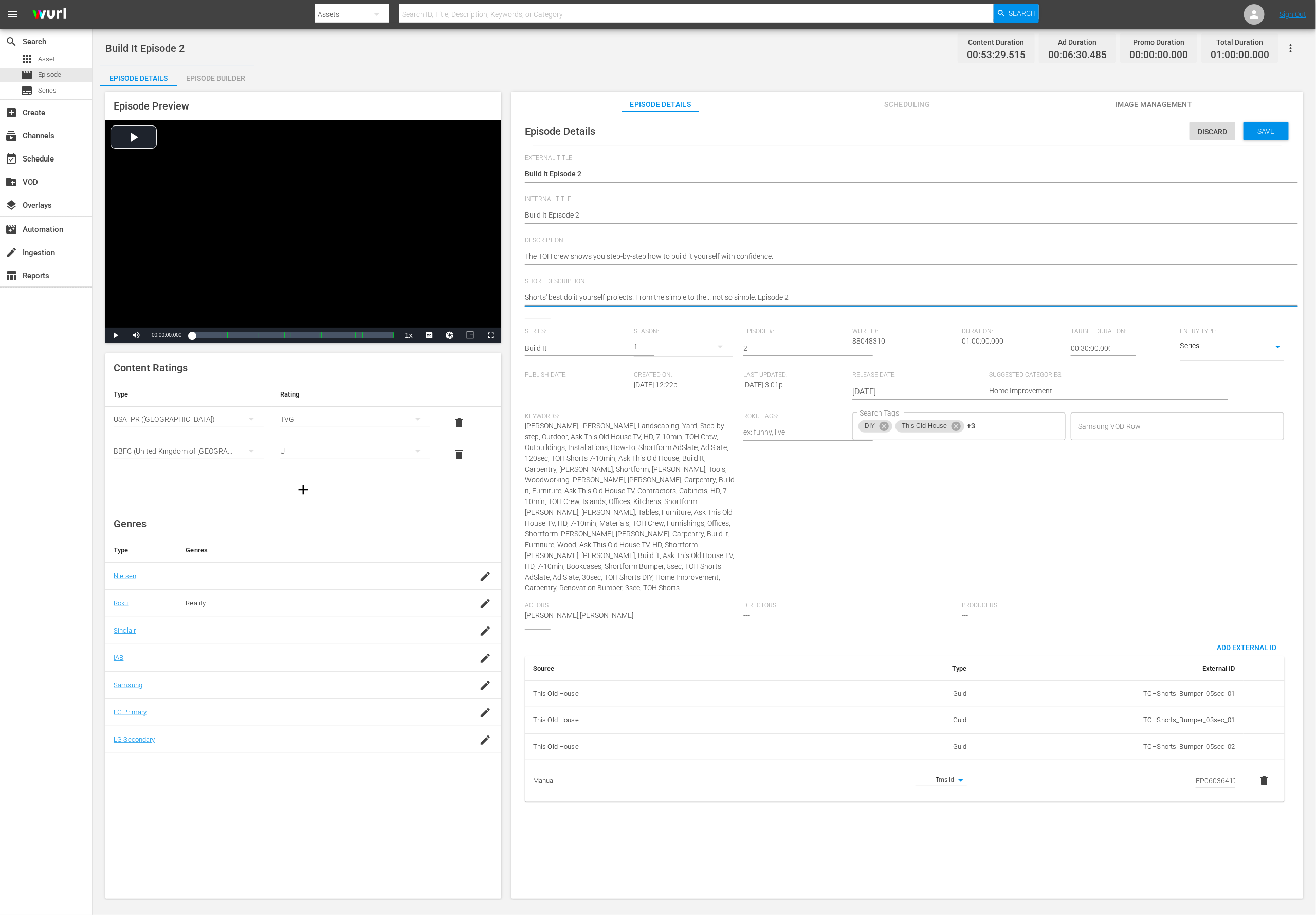
click at [558, 294] on textarea "Shorts' best do it yourself projects. From the simple to the... not so simple. …" at bounding box center [905, 298] width 760 height 12
paste textarea "The TOH crew shows you step-by-step how to build it yourself with confidence."
type textarea "The TOH crew shows you step-by-step how to build it yourself with confidence."
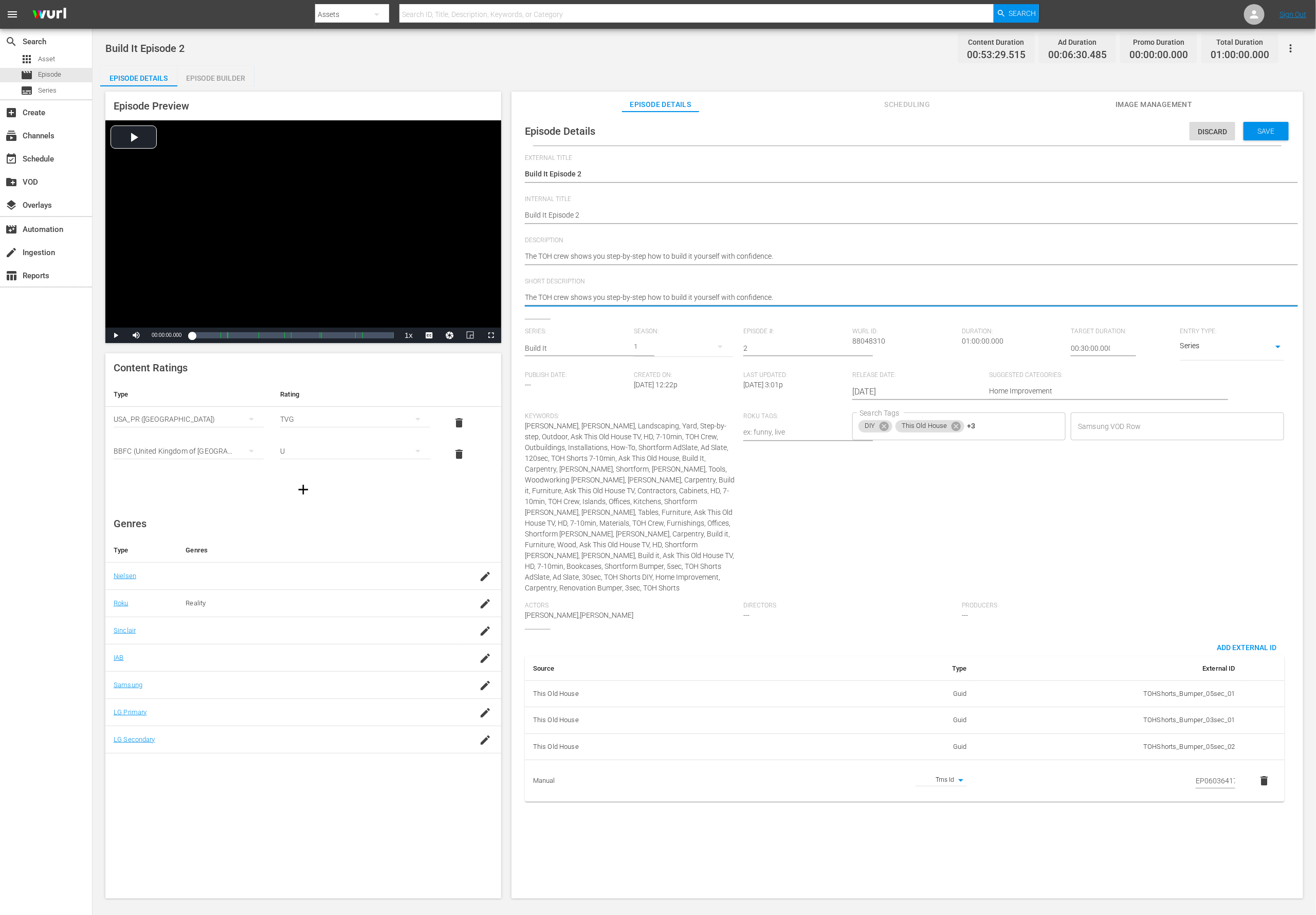
type textarea "The TOH crew shows you step-by-step how to build it yourself with confidence."
click at [877, 135] on div "Save" at bounding box center [1266, 131] width 45 height 19
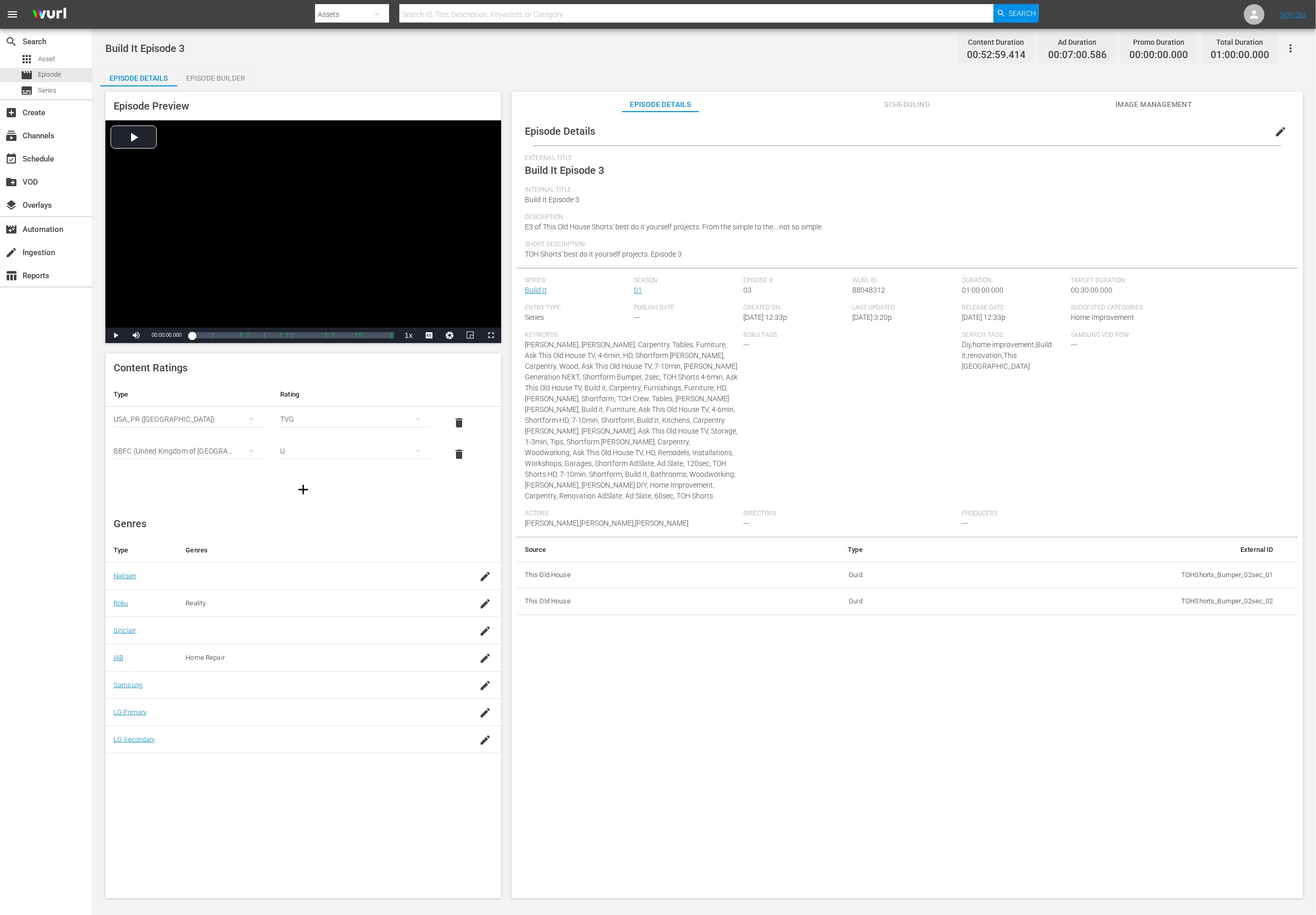
click at [877, 137] on span "edit" at bounding box center [1280, 131] width 12 height 12
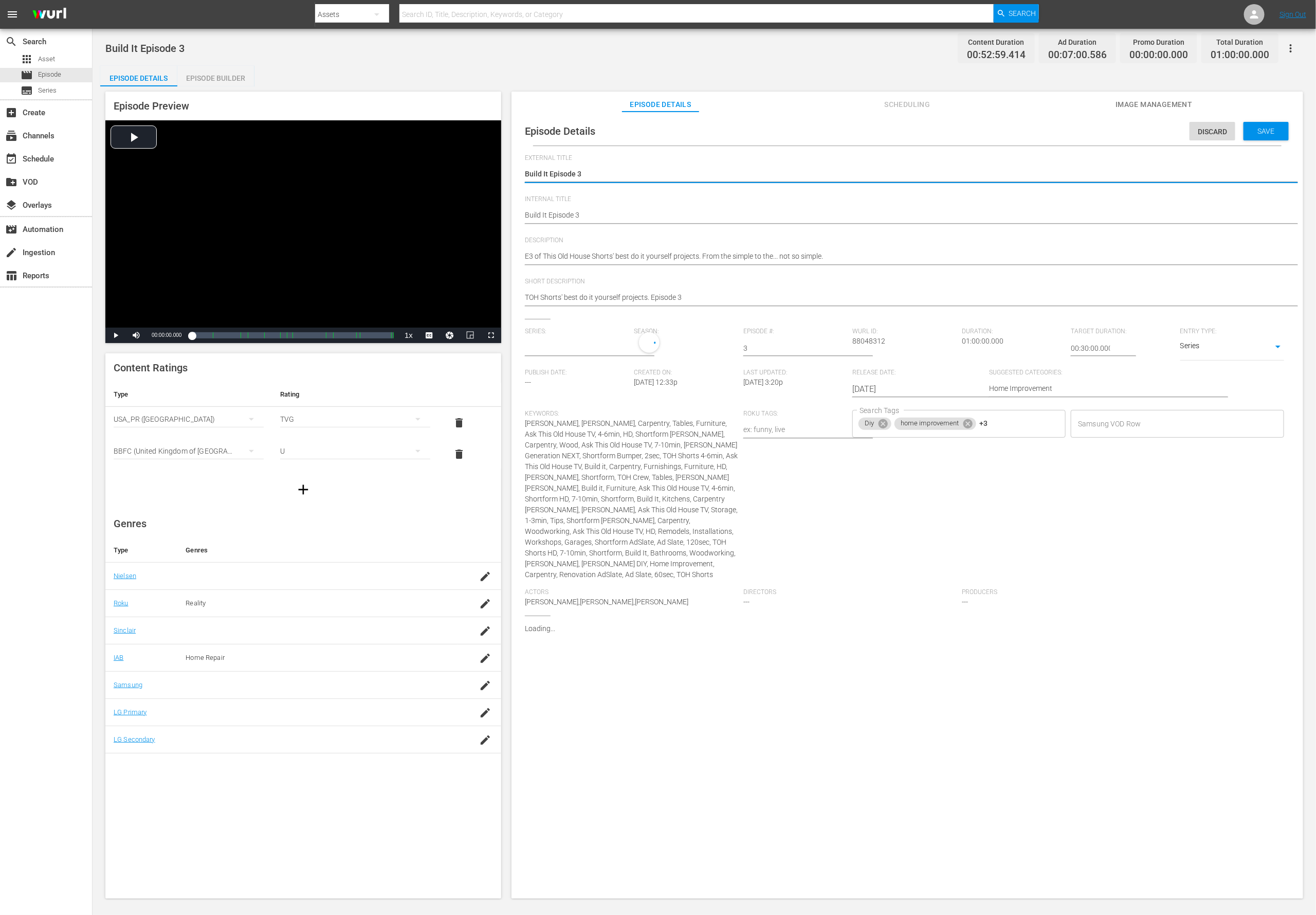
type input "Build It"
click at [877, 609] on div "Add External Id" at bounding box center [1247, 636] width 76 height 19
click at [877, 609] on body "menu Search By Assets Search ID, Title, Description, Keywords, or Category Sear…" at bounding box center [658, 457] width 1316 height 915
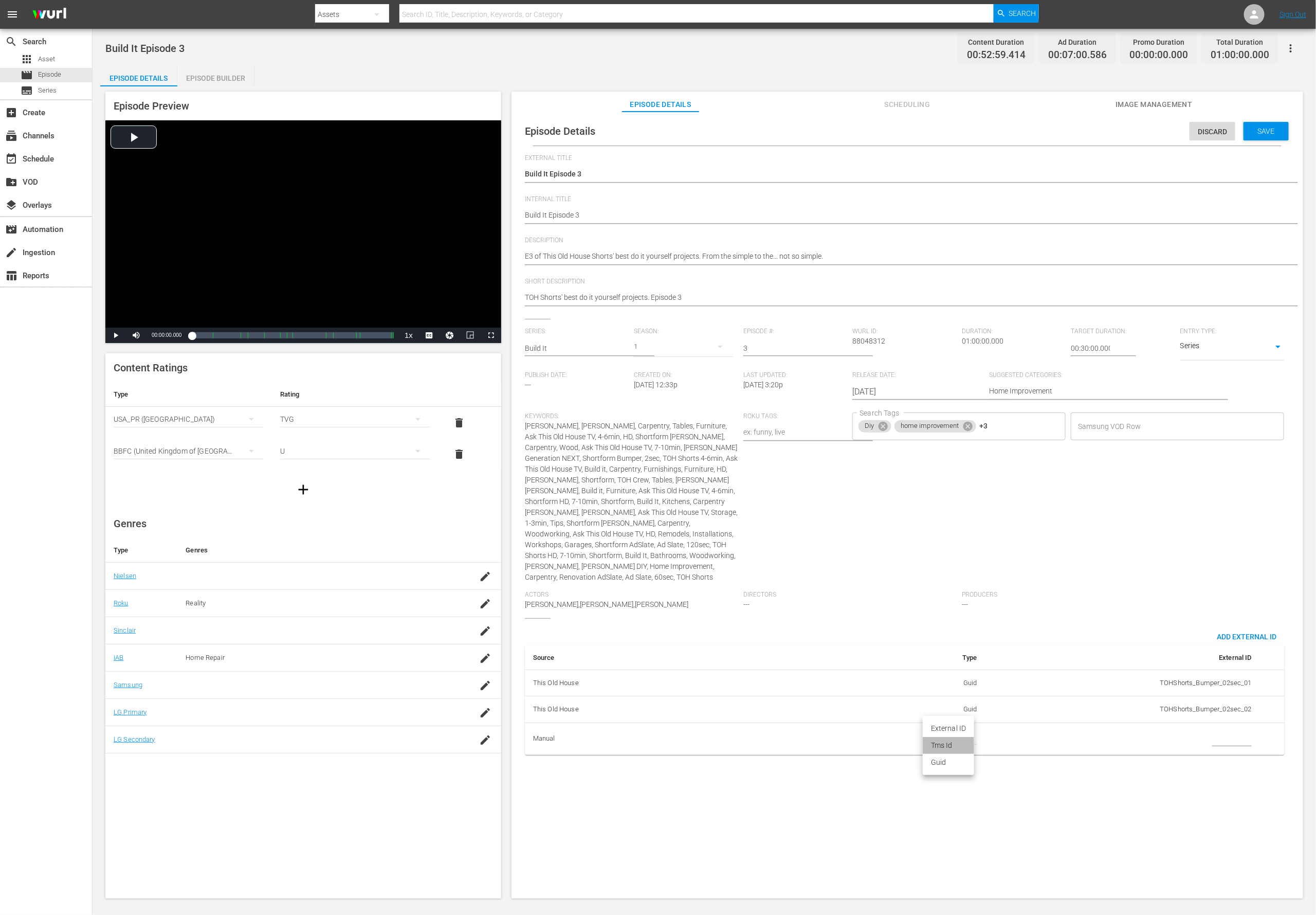
click at [877, 609] on li "Tms Id" at bounding box center [948, 746] width 51 height 17
type input "tmsId"
click at [877, 609] on input "simple table" at bounding box center [1232, 739] width 39 height 16
paste input "EP060364170003"
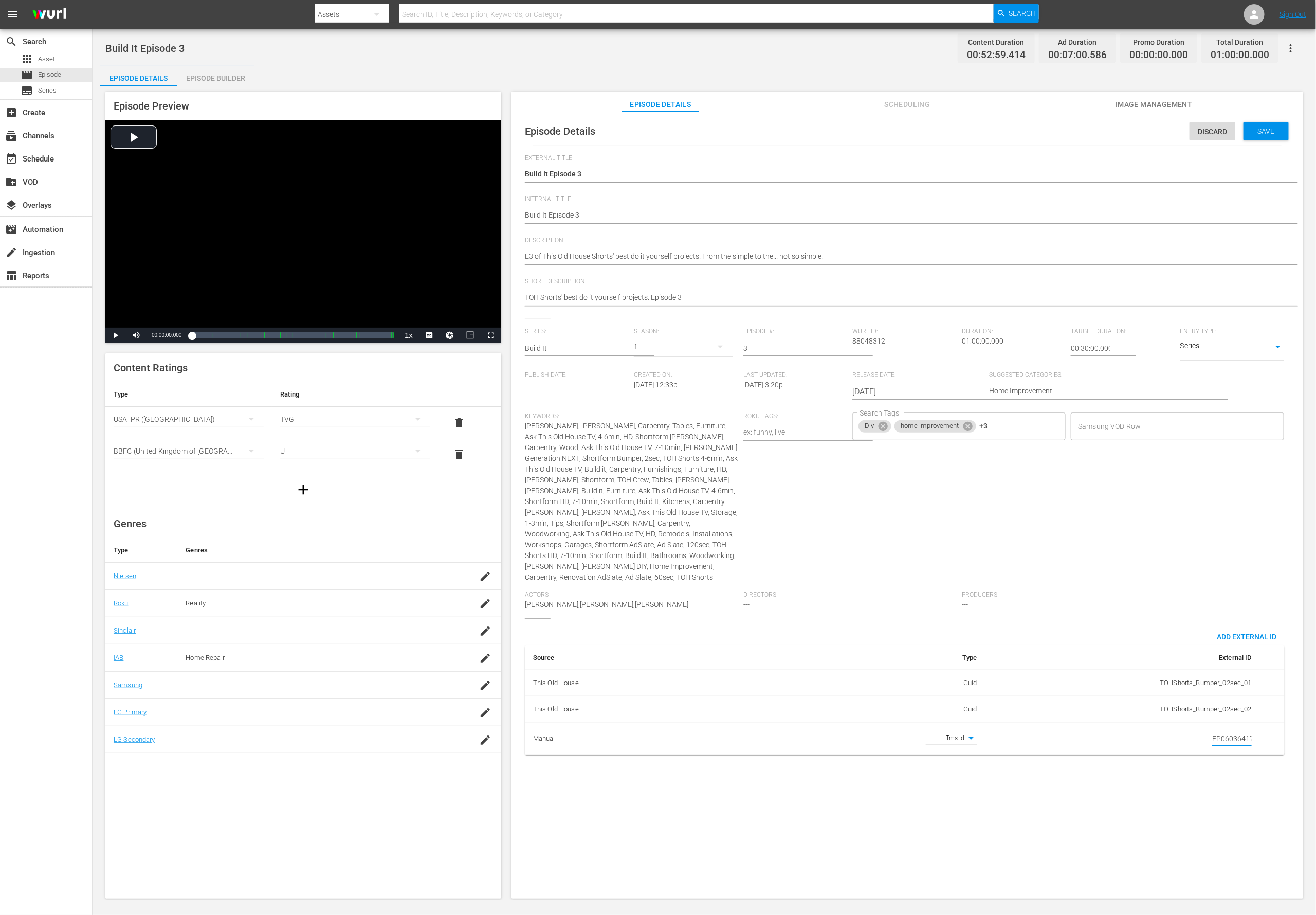
scroll to position [0, 17]
type input "EP060364170003"
click at [877, 609] on div "Episode Details Discard Save External Title Build It Episode 3 Build It Episode…" at bounding box center [907, 509] width 792 height 796
click at [558, 256] on textarea "E3 of This Old House Shorts' best do it yourself projects. From the simple to t…" at bounding box center [905, 256] width 760 height 12
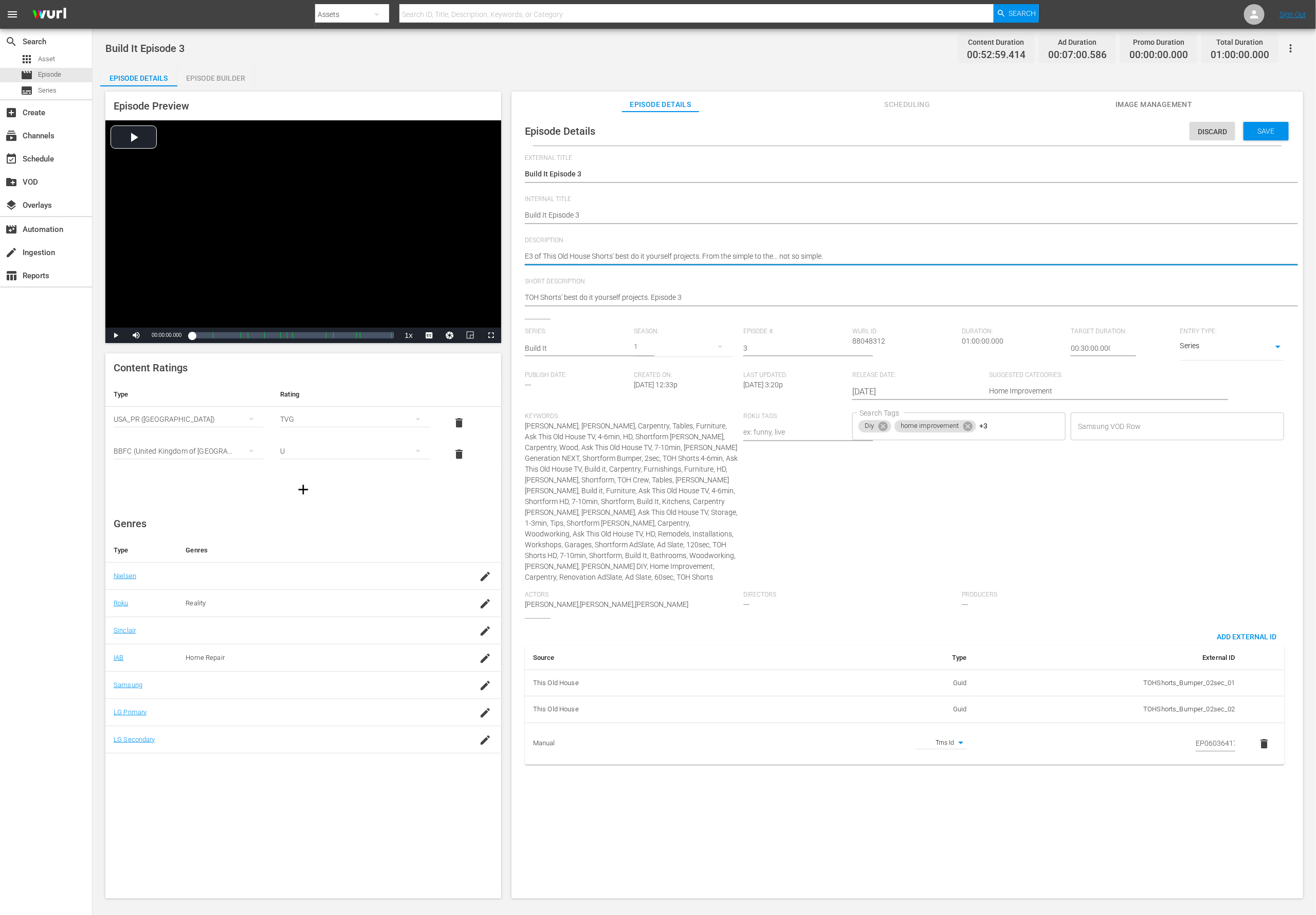
click at [558, 256] on textarea "E3 of This Old House Shorts' best do it yourself projects. From the simple to t…" at bounding box center [905, 256] width 760 height 12
paste textarea "Learn from the TOH crew and build it yourself with expert tips and guidance."
type textarea "Learn from the TOH crew and build it yourself with expert tips and guidance."
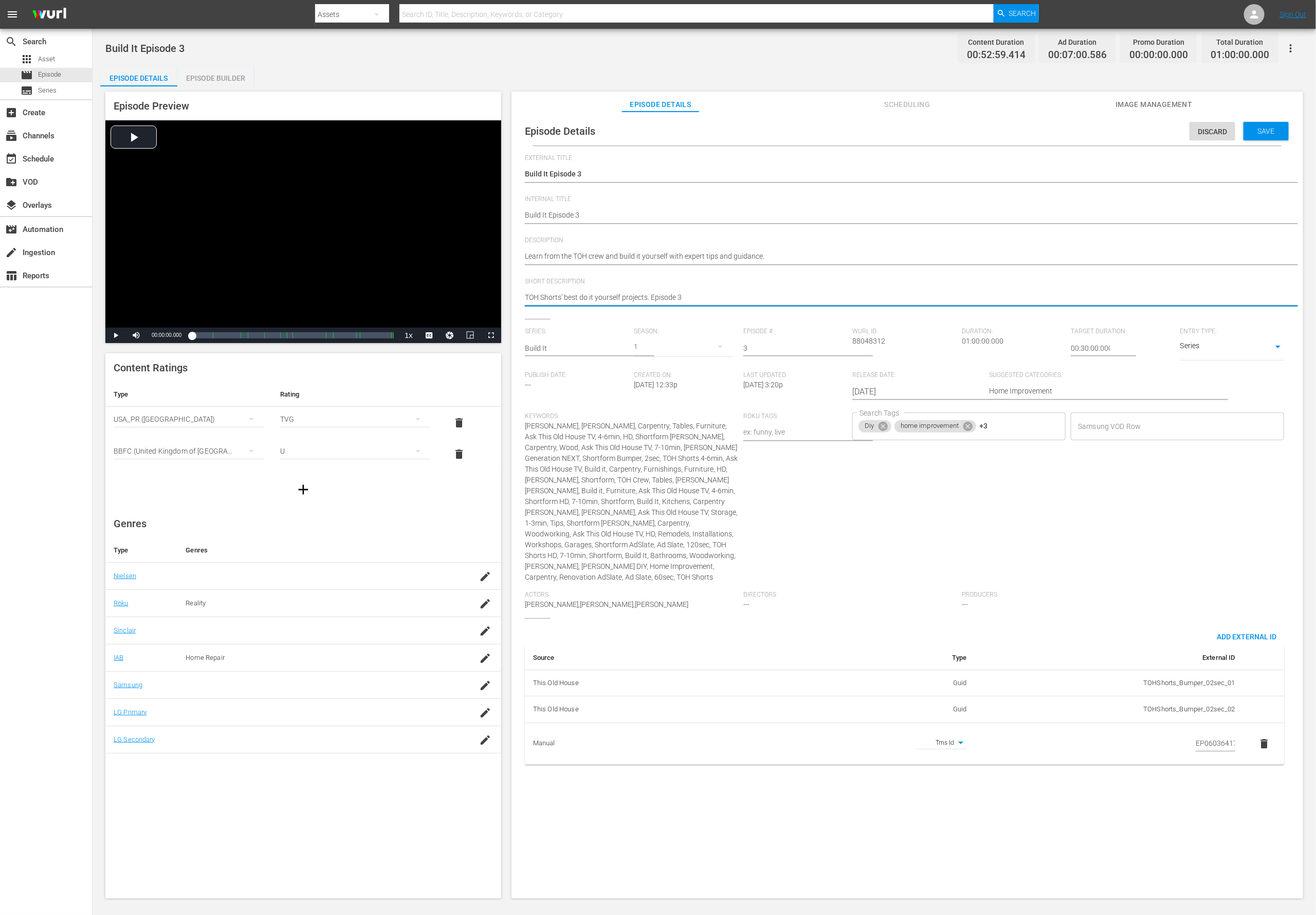
click at [563, 293] on textarea "TOH Shorts' best do it yourself projects. Episode 3" at bounding box center [905, 298] width 760 height 12
paste textarea "Learn from the TOH crew and build it yourself with expert tips and guidance."
type textarea "Learn from the TOH crew and build it yourself with expert tips and guidance."
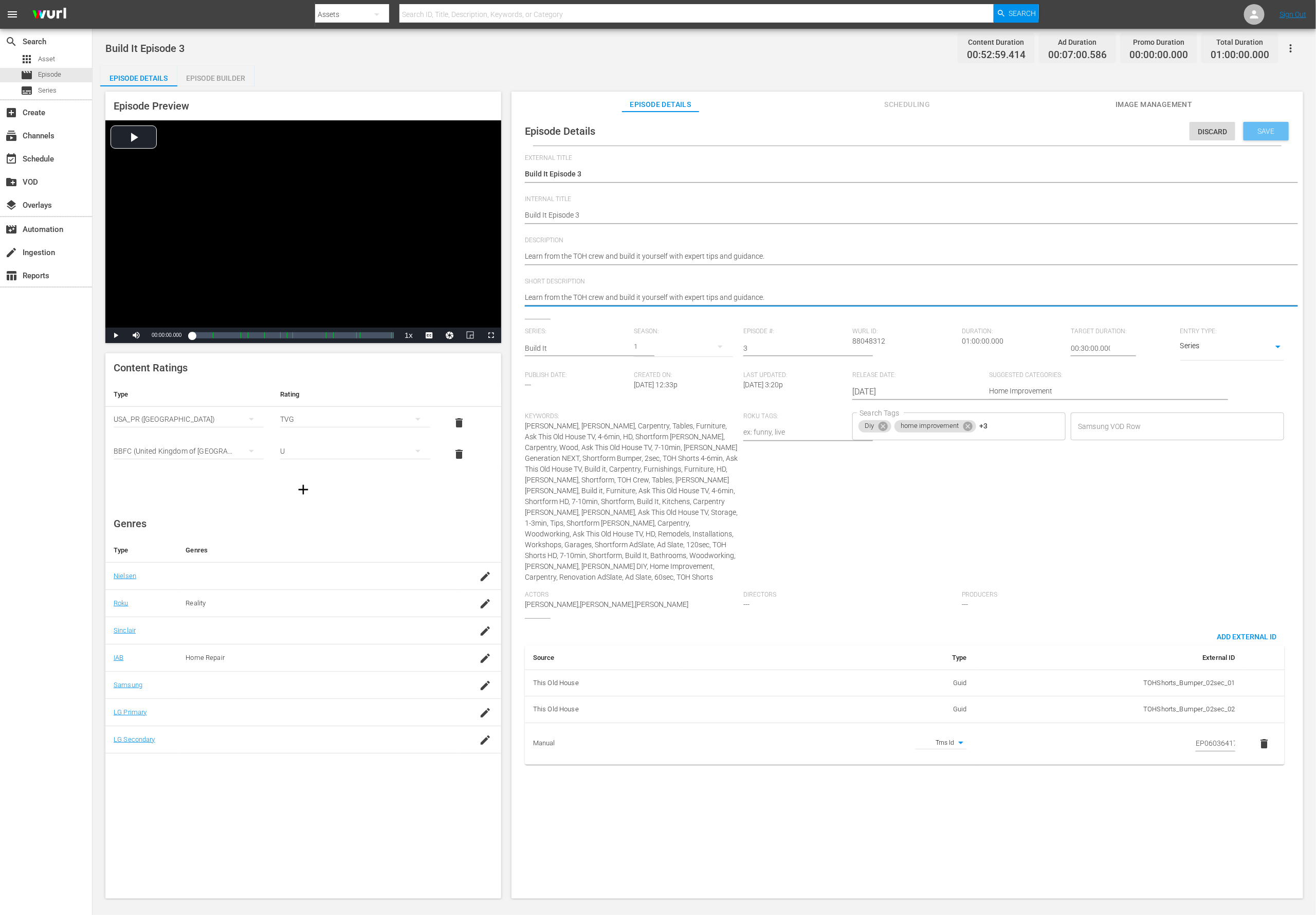
click at [877, 133] on span "Save" at bounding box center [1266, 131] width 34 height 9
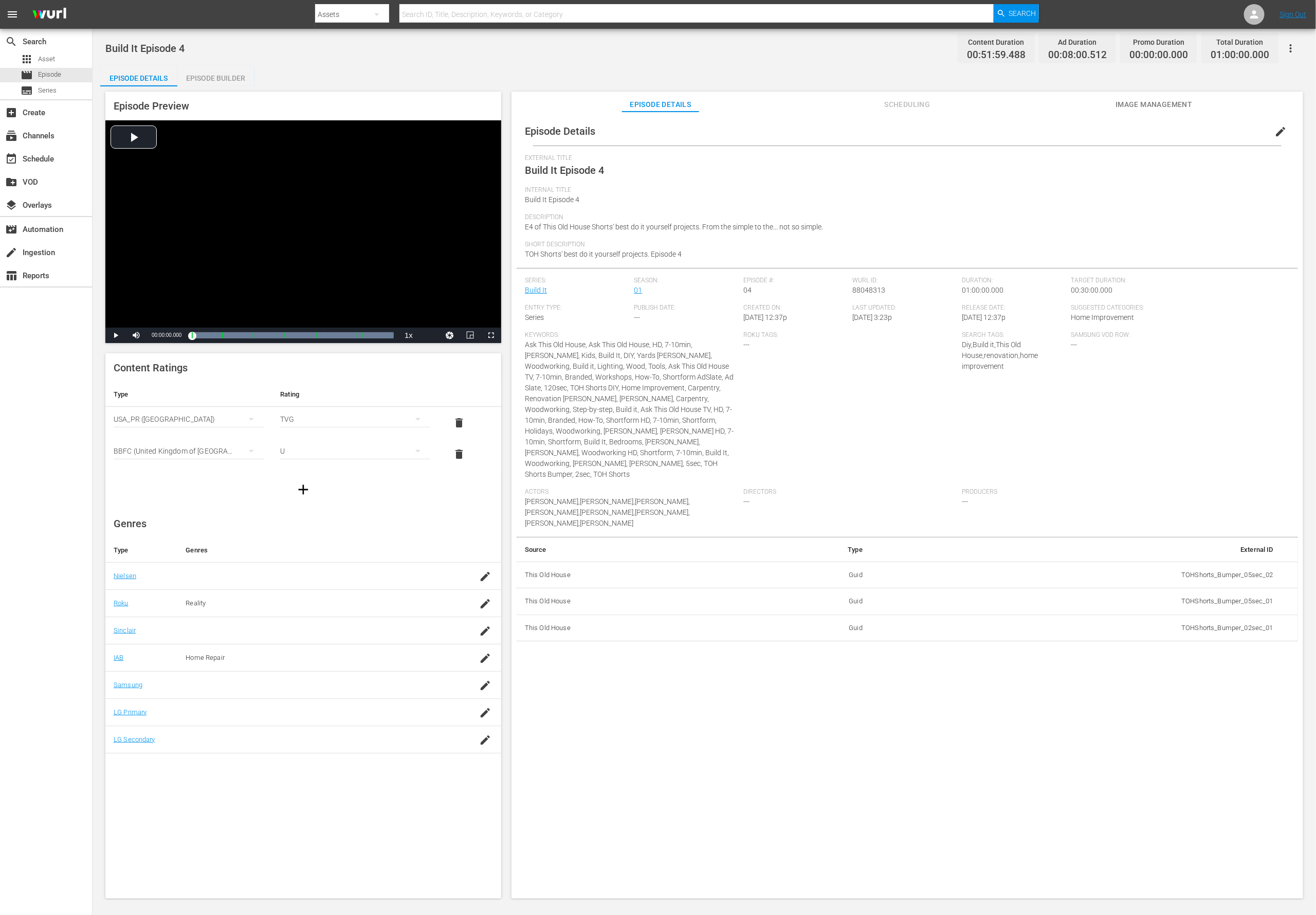
click at [877, 137] on span "edit" at bounding box center [1280, 131] width 12 height 12
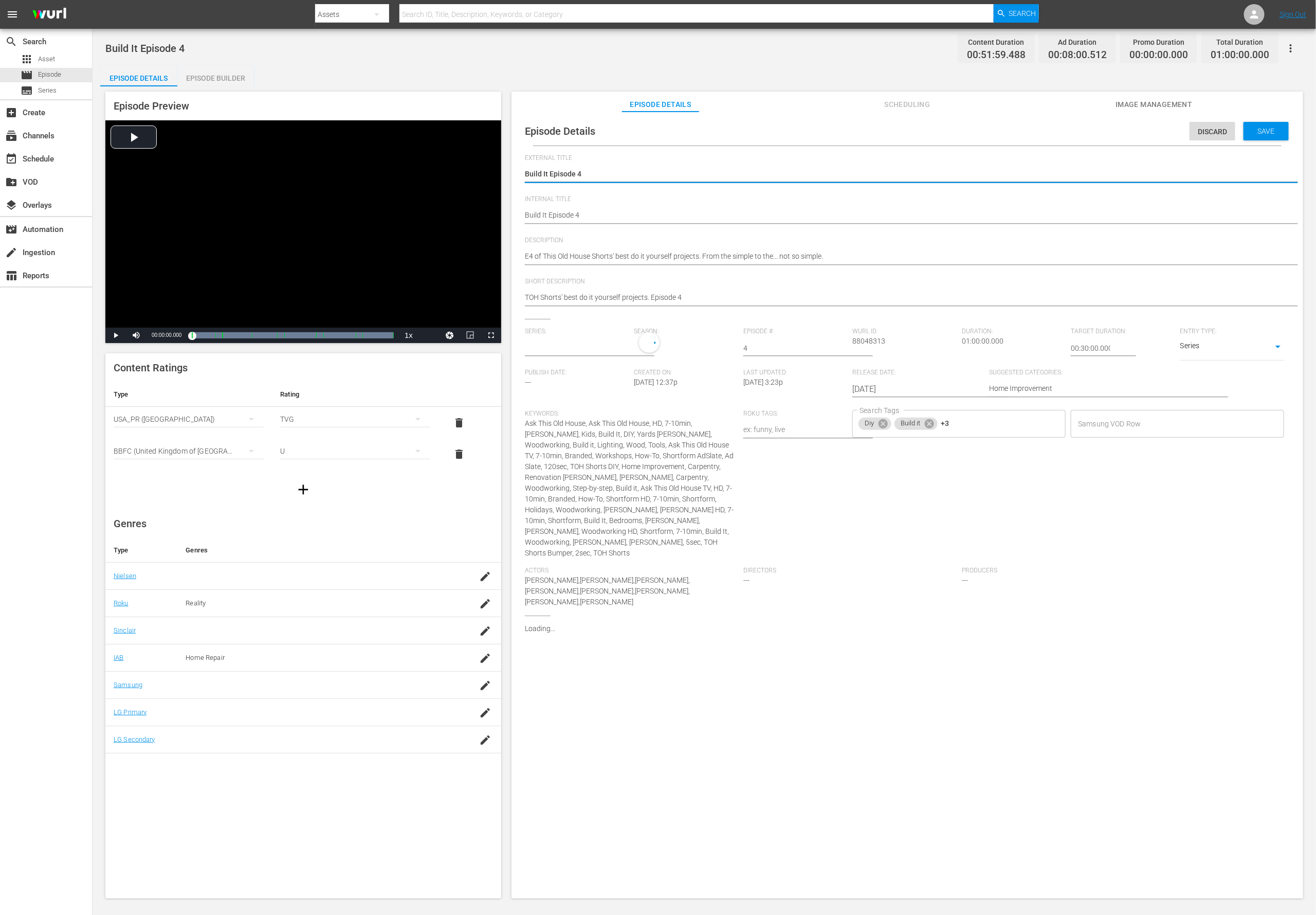
type input "Build It"
click at [877, 609] on div "Add External Id" at bounding box center [1247, 636] width 76 height 19
click at [877, 609] on body "menu Search By Assets Search ID, Title, Description, Keywords, or Category Sear…" at bounding box center [658, 457] width 1316 height 915
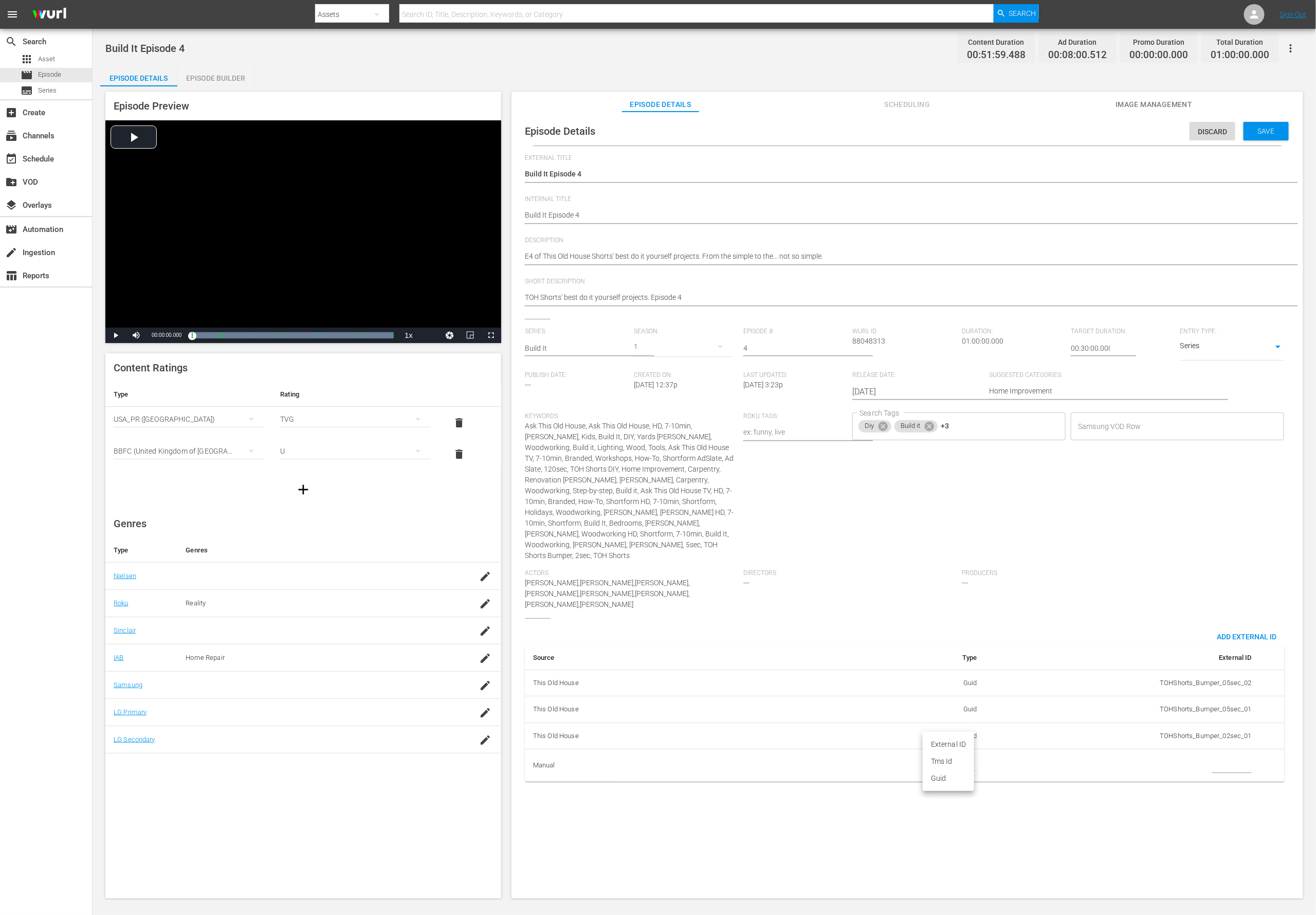
click at [877, 609] on li "Tms Id" at bounding box center [948, 761] width 51 height 17
type input "tmsId"
click at [877, 609] on input "simple table" at bounding box center [1232, 765] width 39 height 16
paste input "EP060364170004"
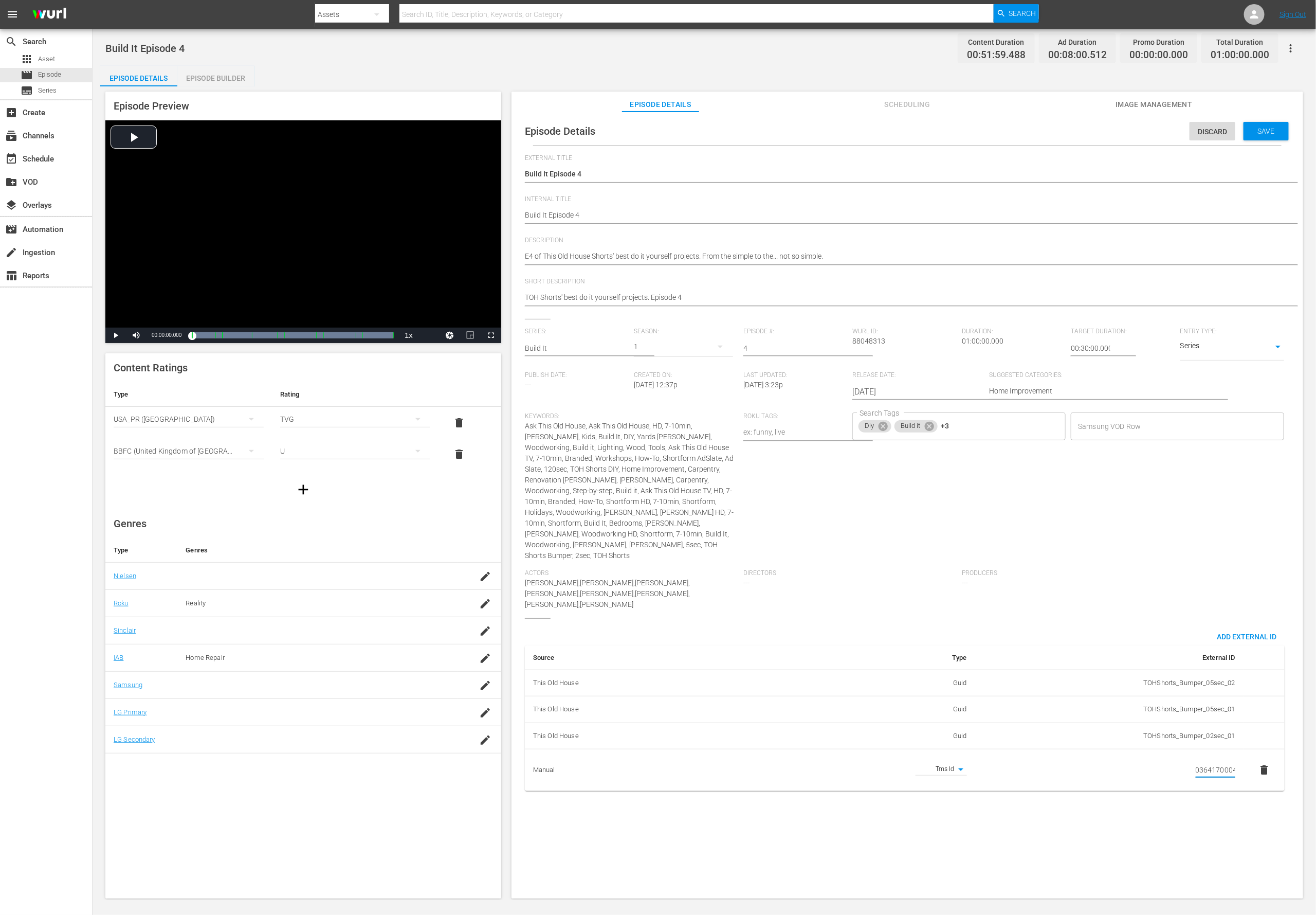
type input "EP060364170004"
click at [877, 609] on div "Episode Details Discard Save External Title Build It Episode 4 Build It Episode…" at bounding box center [907, 509] width 792 height 796
click at [680, 252] on textarea "E4 of This Old House Shorts' best do it yourself projects. From the simple to t…" at bounding box center [905, 256] width 760 height 12
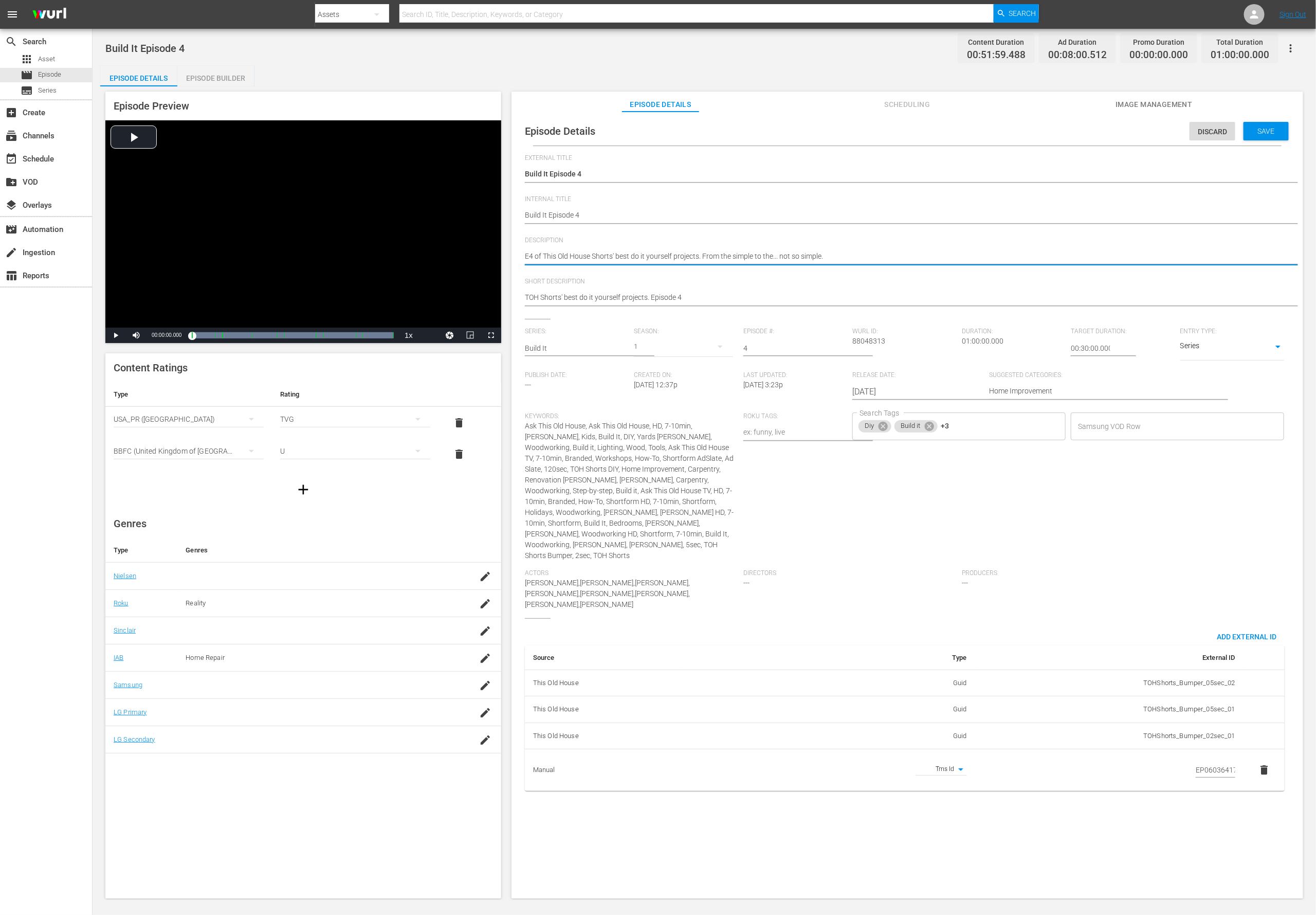
paste textarea "TOH experts share the know-how so you can build it, too."
type textarea "TOH experts share the know-how so you can build it, too."
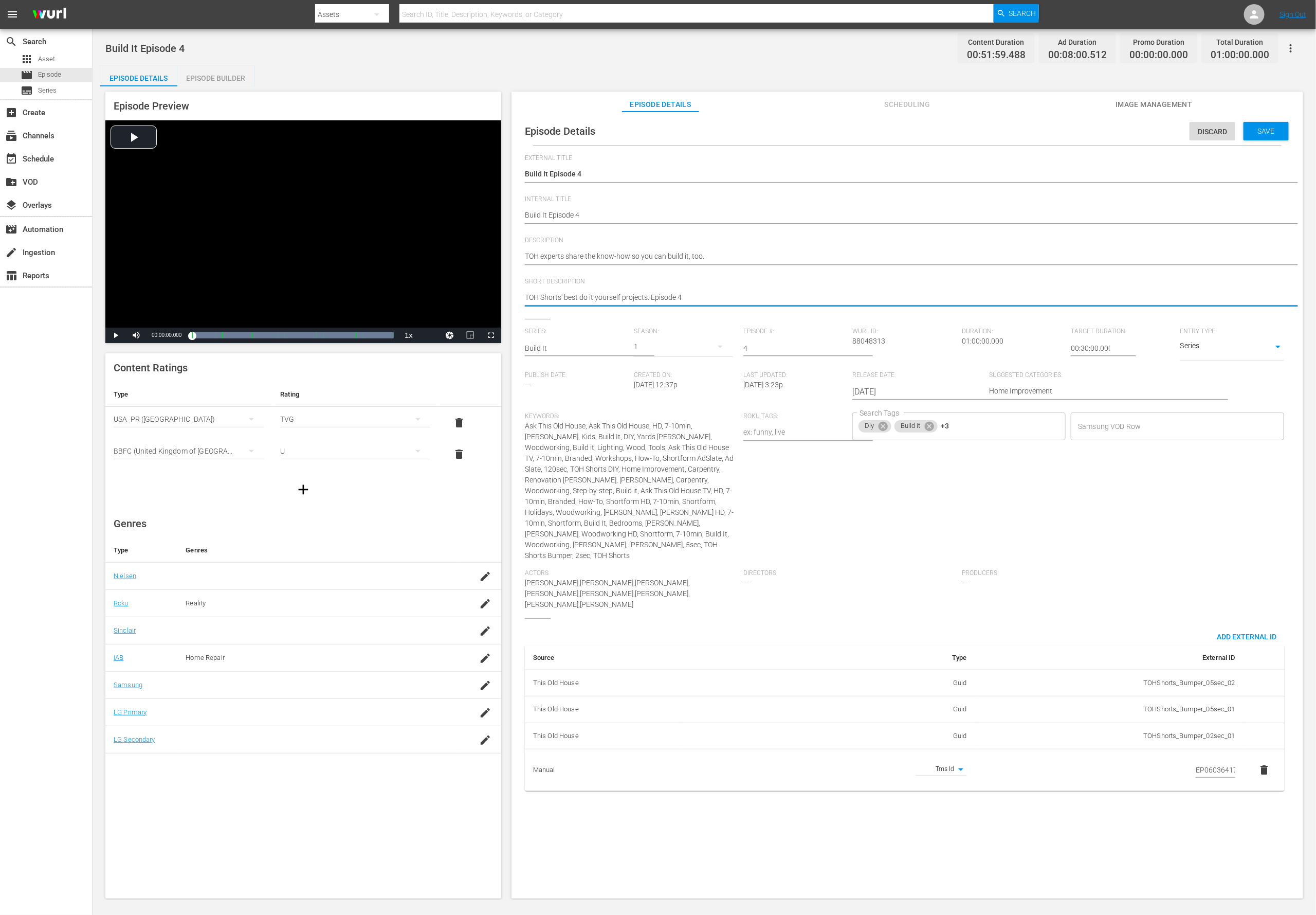
click at [643, 301] on textarea "TOH Shorts' best do it yourself projects. Episode 4" at bounding box center [905, 298] width 760 height 12
paste textarea "experts share the know-how so you can build it, too."
type textarea "TOH experts share the know-how so you can build it, too."
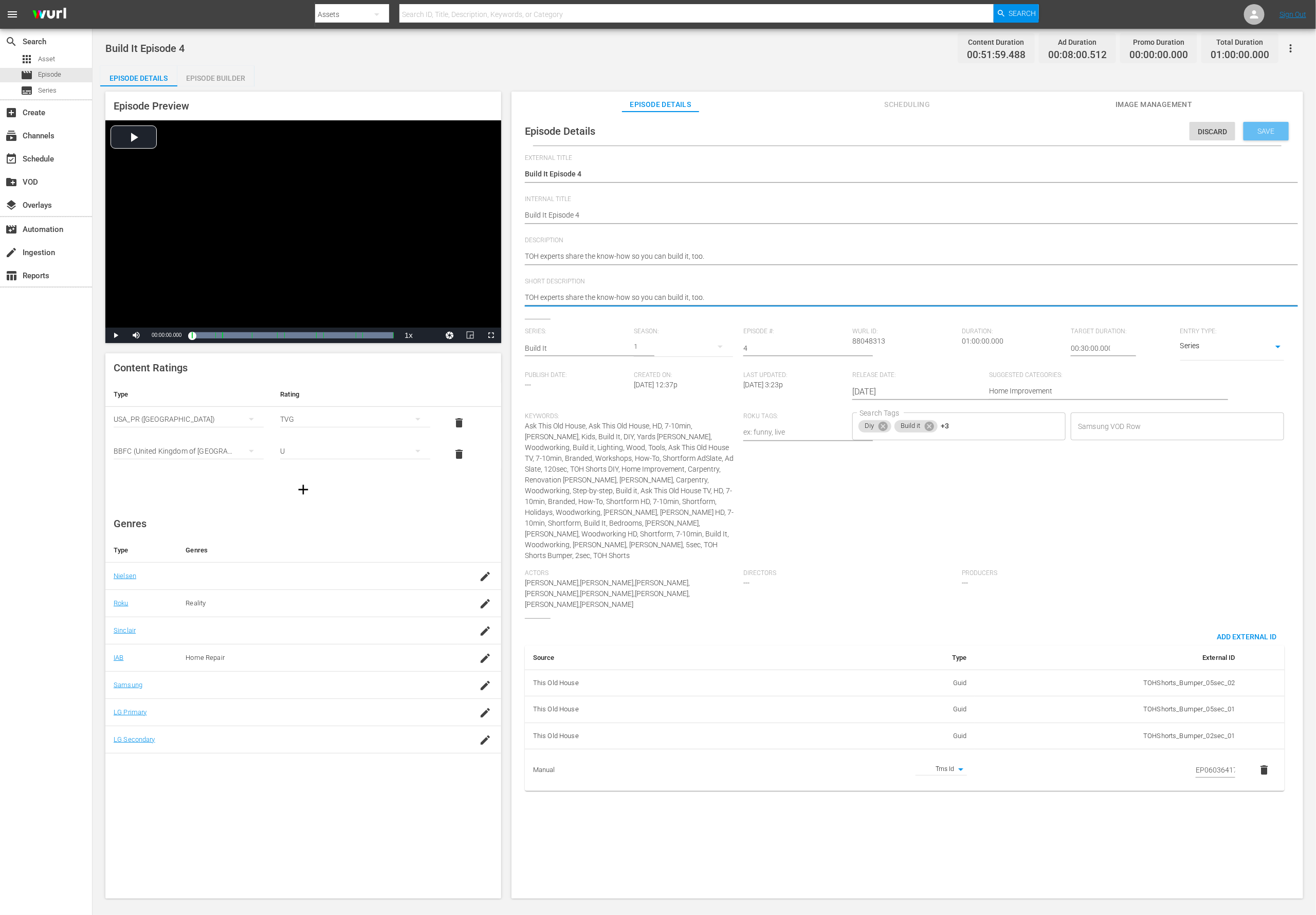
click at [877, 133] on span "Save" at bounding box center [1266, 131] width 34 height 9
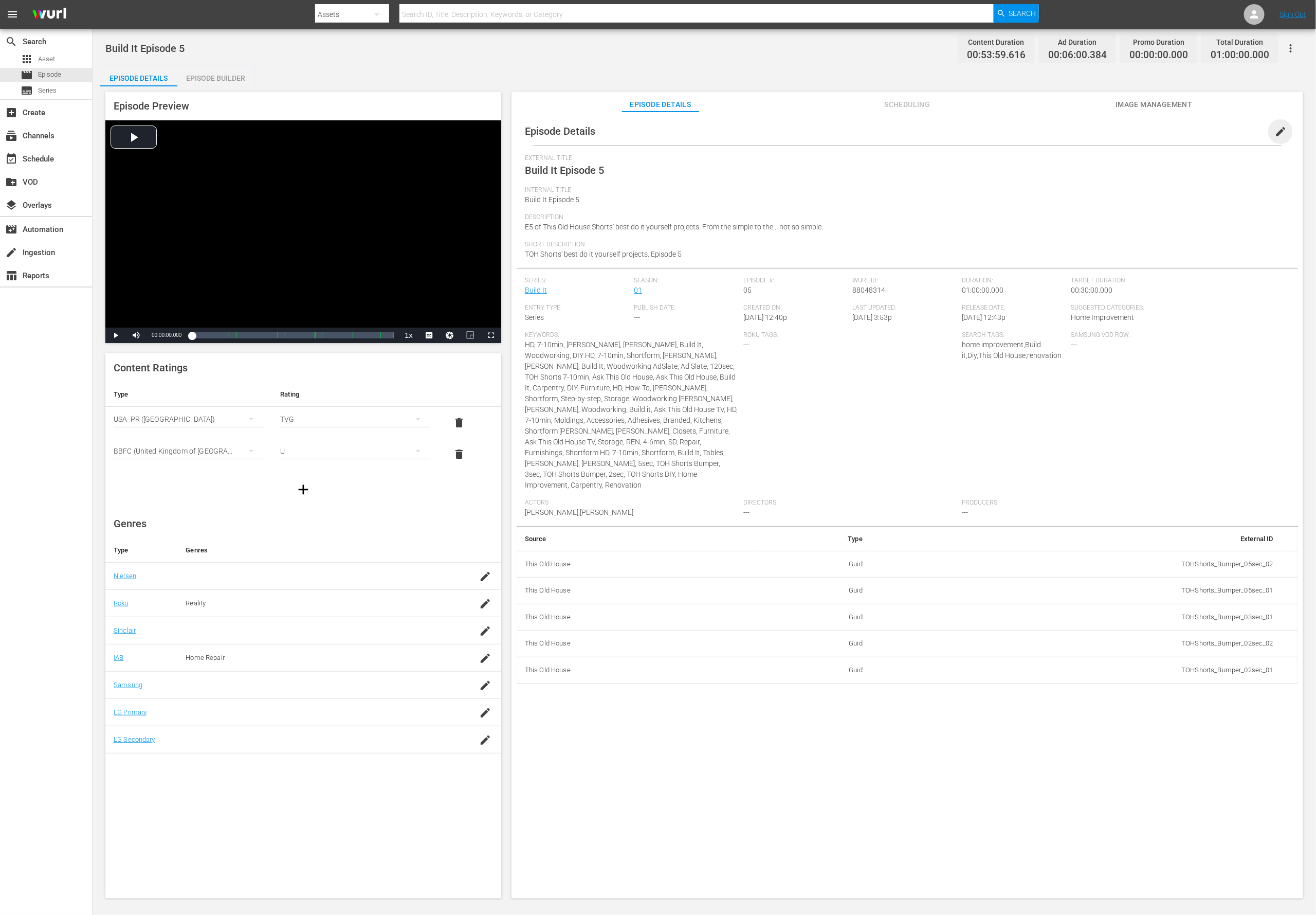
click at [877, 137] on span "edit" at bounding box center [1280, 131] width 12 height 12
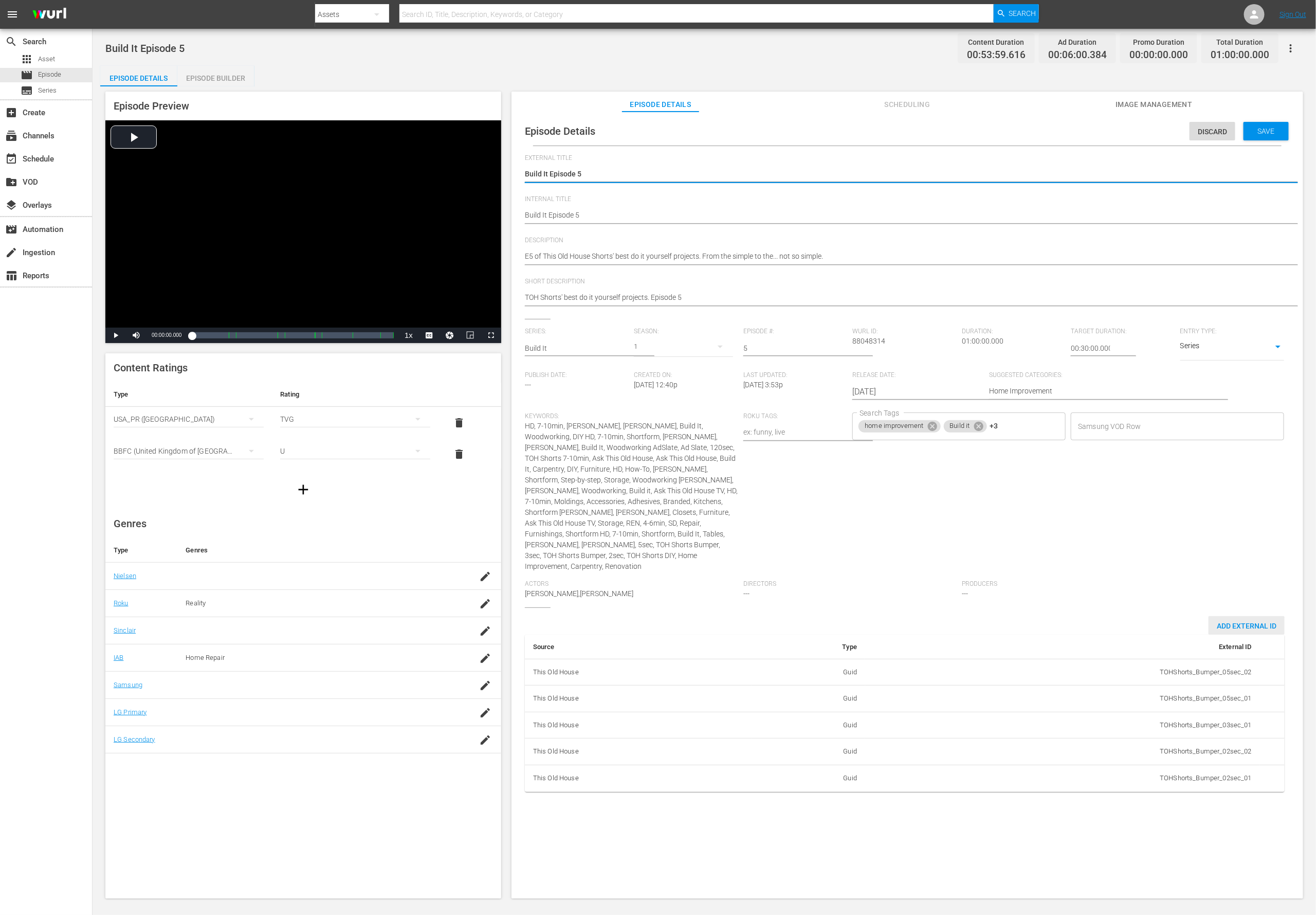
click at [877, 609] on div "Add External Id" at bounding box center [1247, 626] width 76 height 19
click at [877, 609] on body "menu Search By Assets Search ID, Title, Description, Keywords, or Category Sear…" at bounding box center [658, 457] width 1316 height 915
click at [877, 609] on li "Tms Id" at bounding box center [948, 816] width 51 height 17
type input "tmsId"
click at [877, 609] on input "simple table" at bounding box center [1232, 808] width 39 height 16
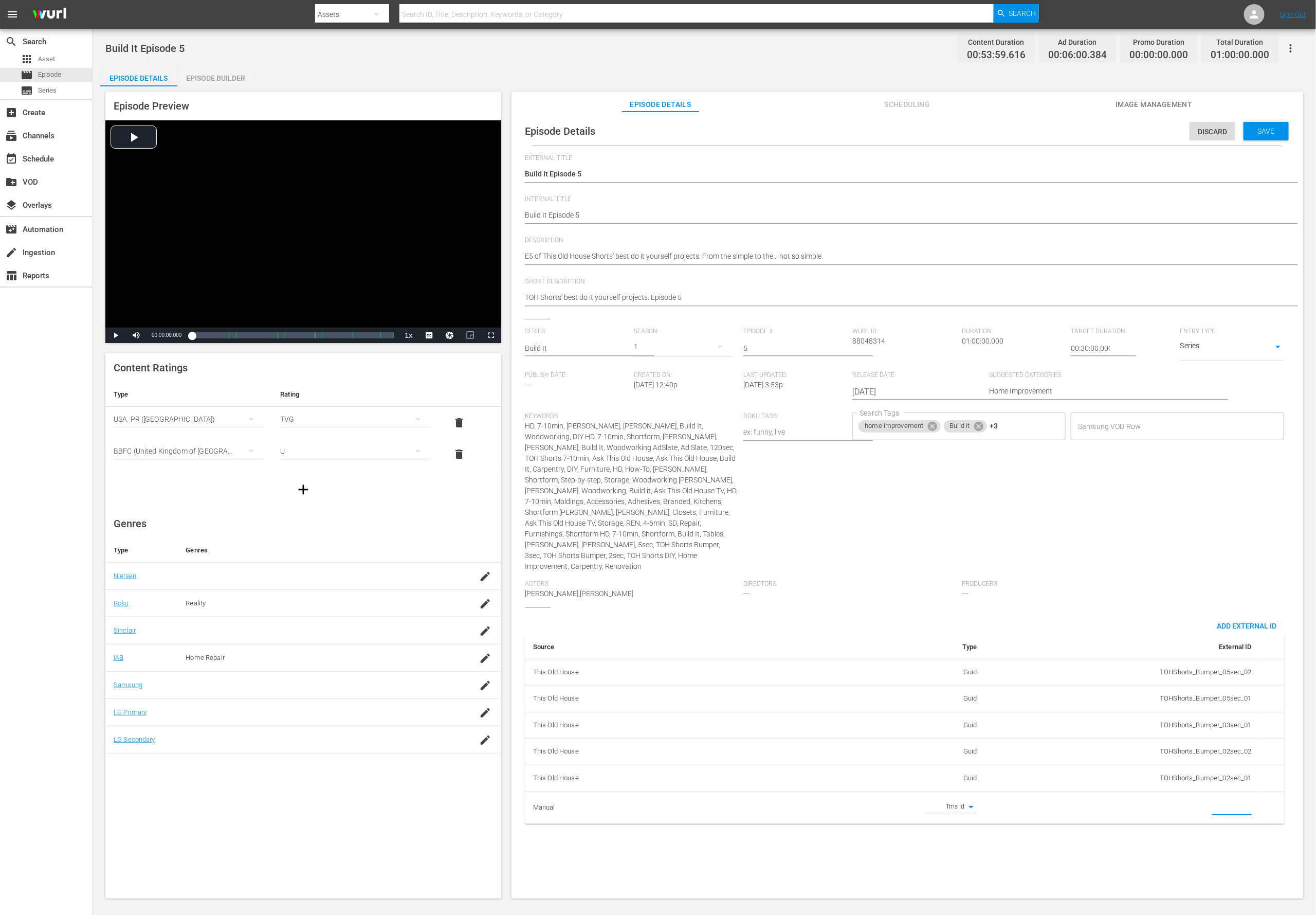
click at [877, 609] on input "simple table" at bounding box center [1232, 808] width 39 height 16
paste input "EP060364170005"
type input "EP060364170005"
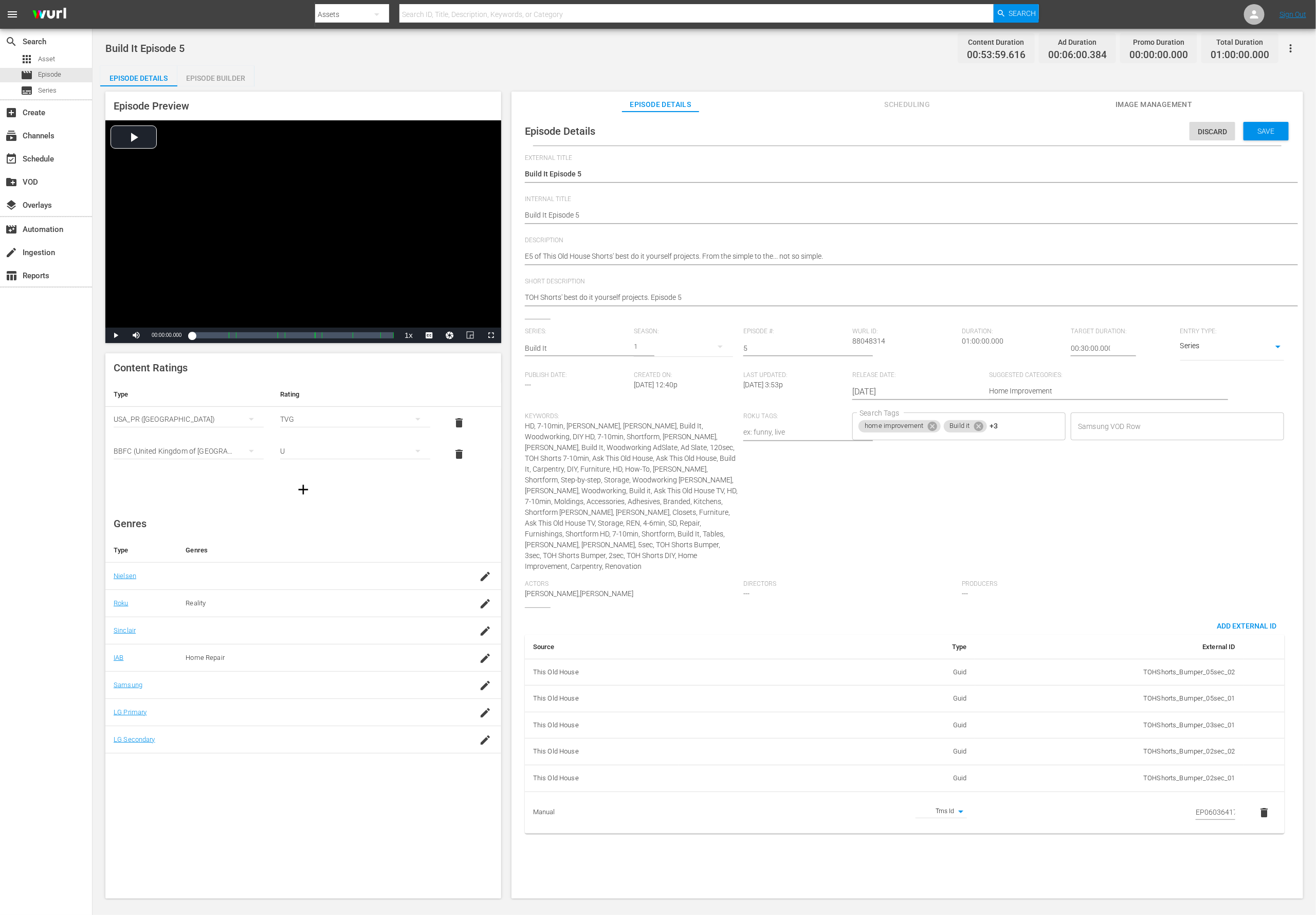
click at [877, 609] on div "Episode Details Discard Save External Title Build It Episode 5 Build It Episode…" at bounding box center [907, 509] width 792 height 796
click at [560, 253] on textarea "E5 of This Old House Shorts' best do it yourself projects. From the simple to t…" at bounding box center [905, 256] width 760 height 12
click at [560, 254] on textarea "E5 of This Old House Shorts' best do it yourself projects. From the simple to t…" at bounding box center [905, 256] width 760 height 12
paste textarea "Build it yourself with clear, expert advice from the TOH crew"
type textarea "Build it yourself with clear, expert advice from the TOH crew."
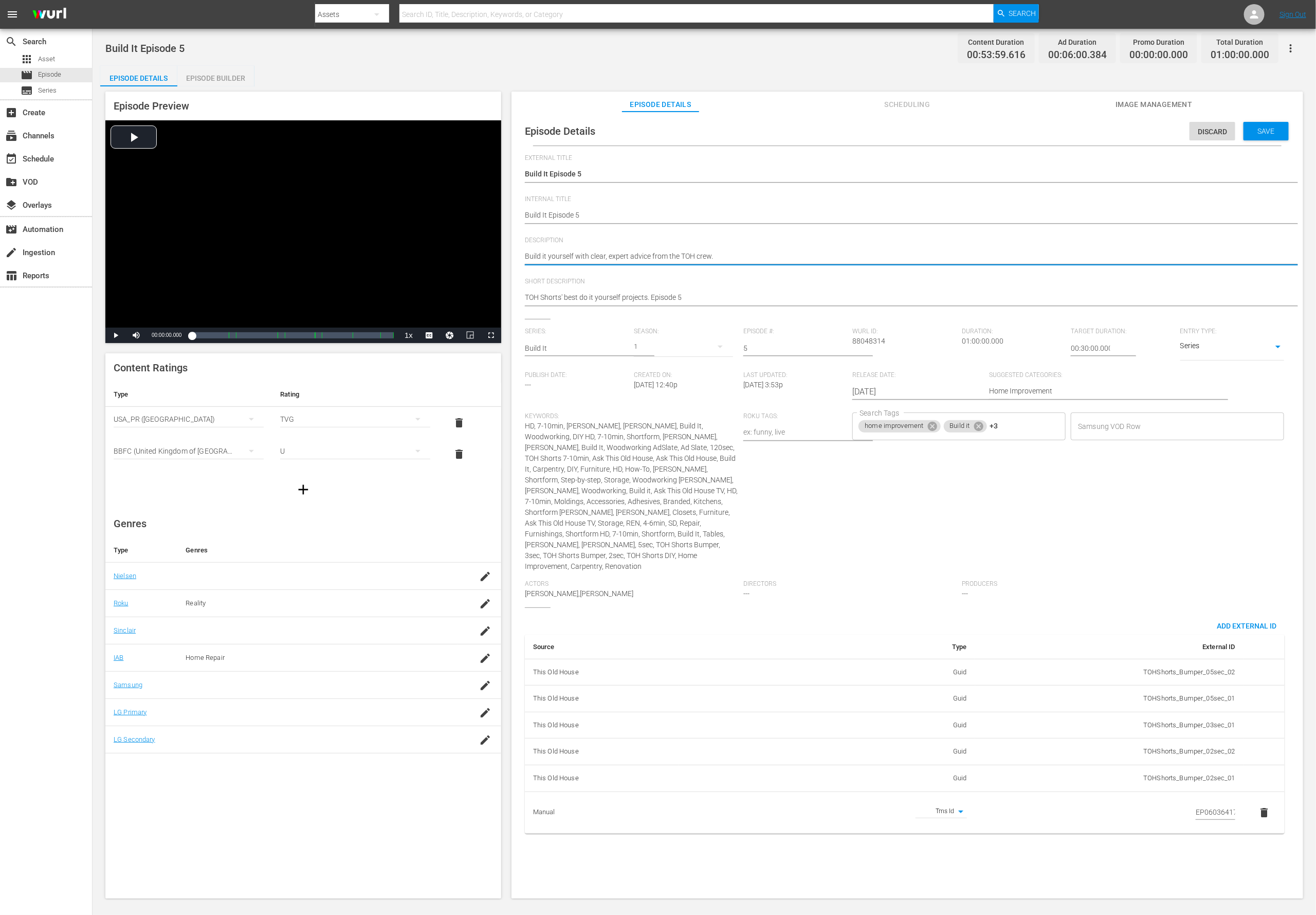
type textarea "Build it yourself with clear, expert advice from the TOH crew."
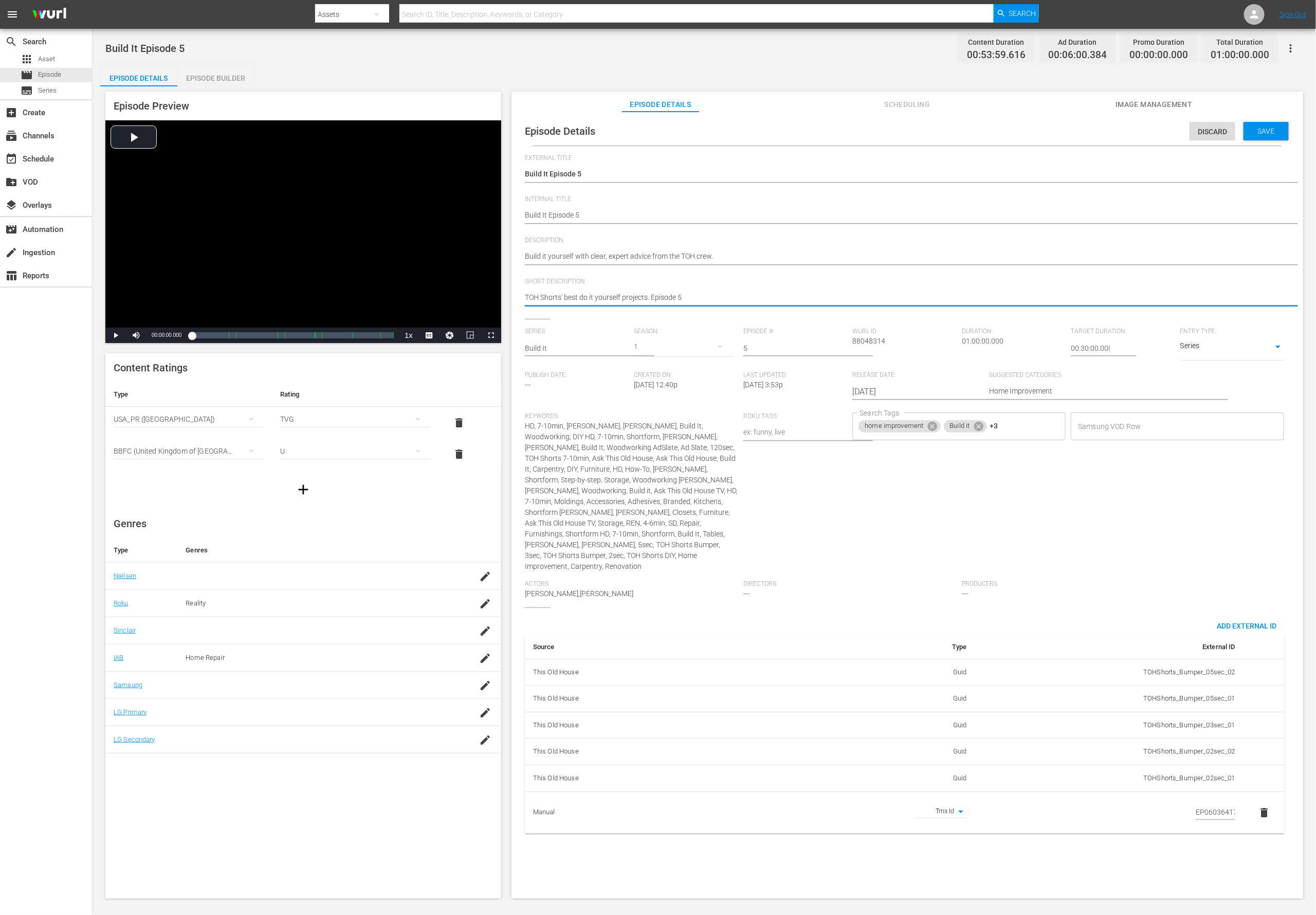
click at [566, 295] on textarea "TOH Shorts' best do it yourself projects. Episode 5" at bounding box center [905, 298] width 760 height 12
paste textarea "Build it yourself with clear, expert advice from the TOH crew."
type textarea "Build it yourself with clear, expert advice from the TOH crew."
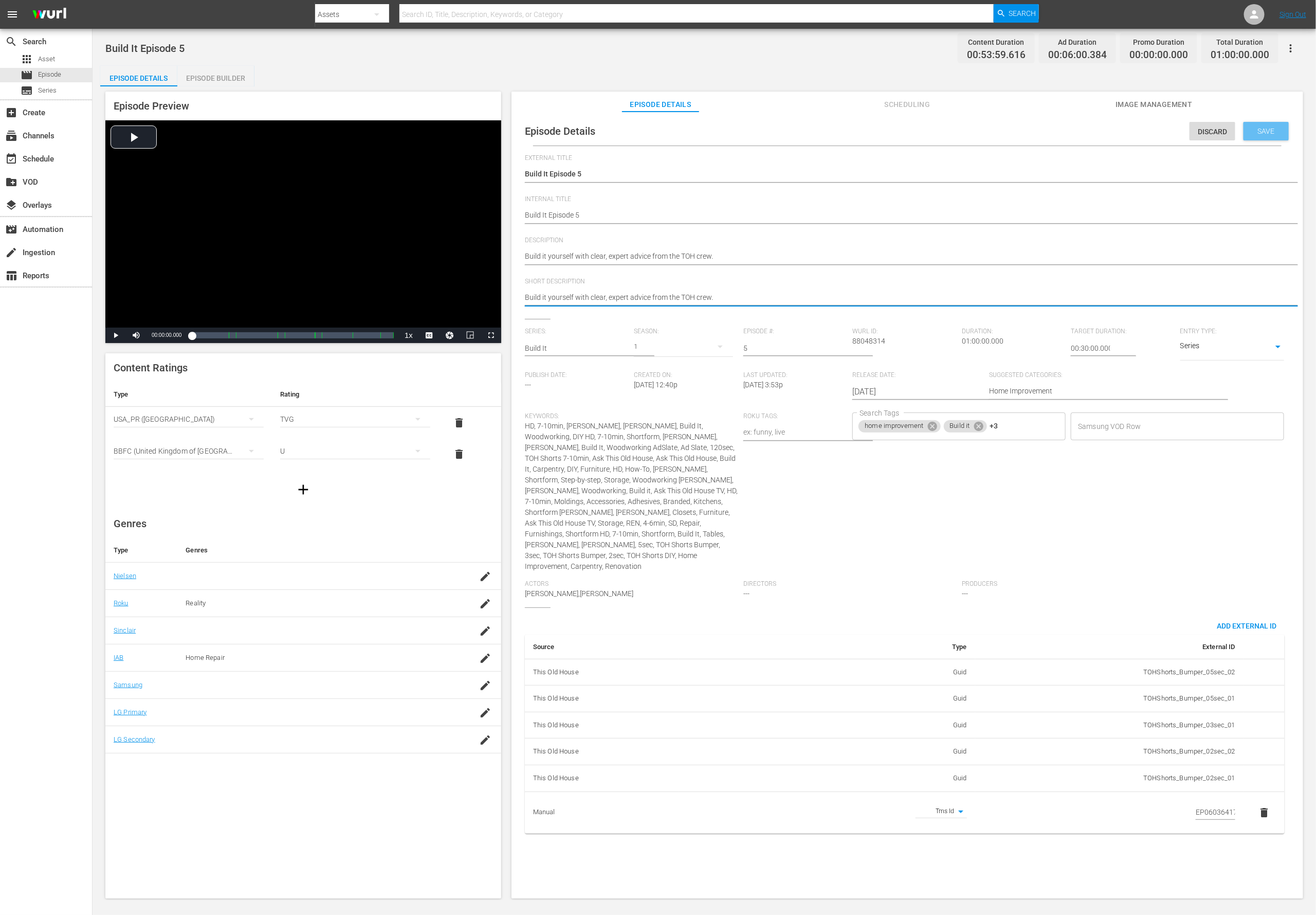
click at [877, 131] on span "Save" at bounding box center [1266, 131] width 34 height 9
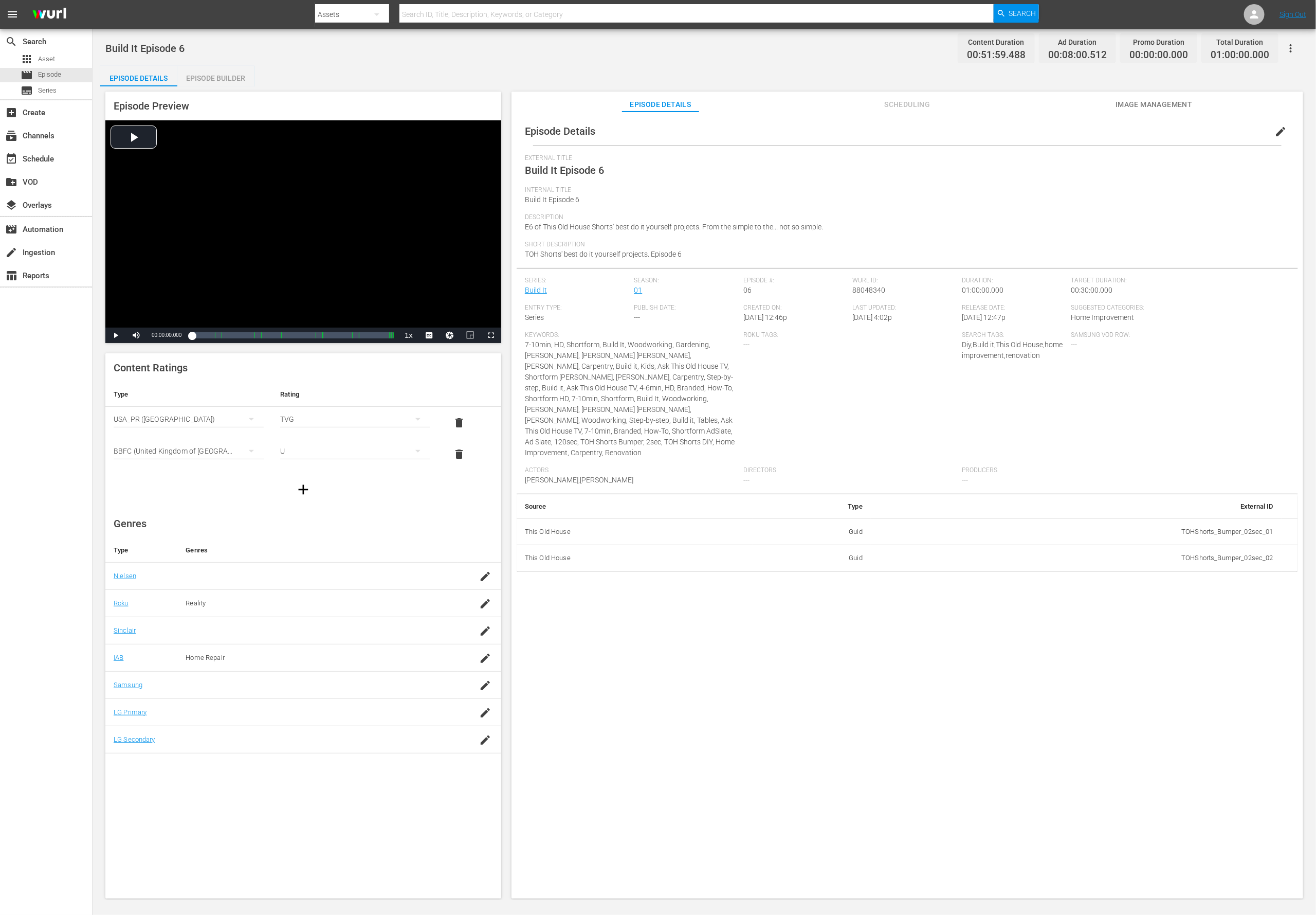
click at [877, 136] on span "edit" at bounding box center [1280, 131] width 12 height 12
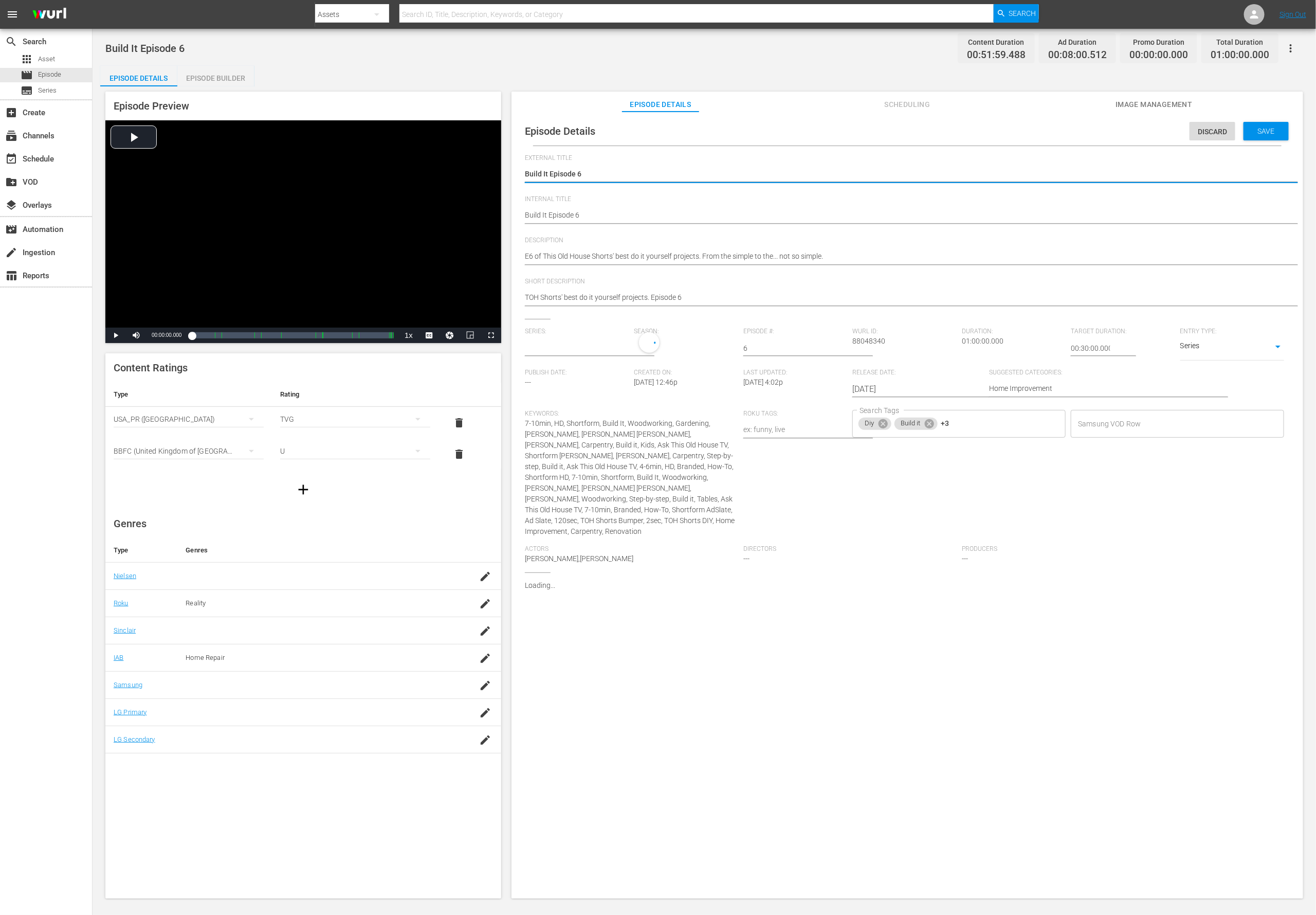
type input "Build It"
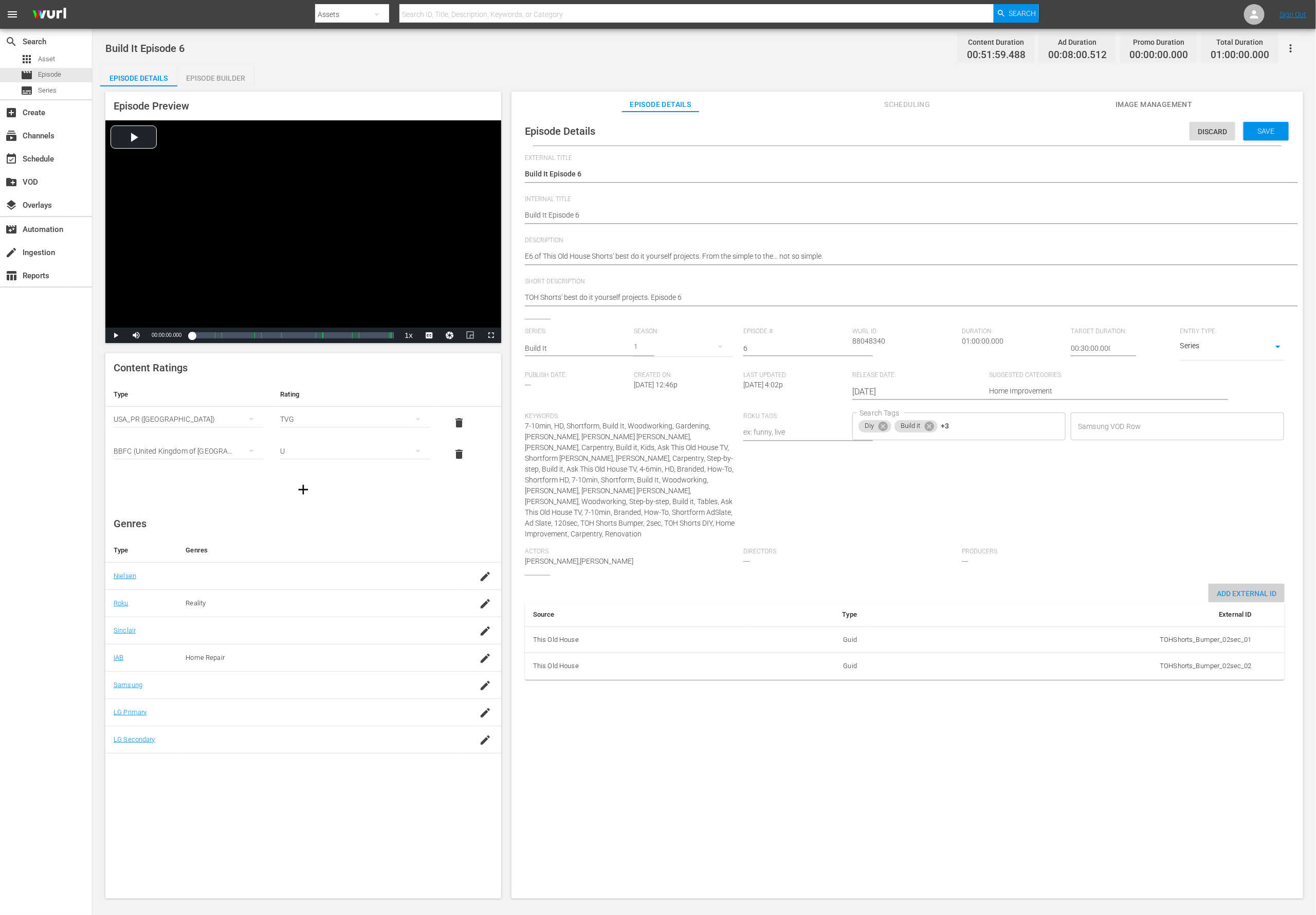
click at [877, 584] on div "Add External Id" at bounding box center [1247, 593] width 76 height 19
click at [877, 609] on body "menu Search By Assets Search ID, Title, Description, Keywords, or Category Sear…" at bounding box center [658, 457] width 1316 height 915
click at [877, 609] on li "Tms Id" at bounding box center [948, 702] width 51 height 17
type input "tmsId"
click at [877, 609] on input "simple table" at bounding box center [1232, 696] width 39 height 16
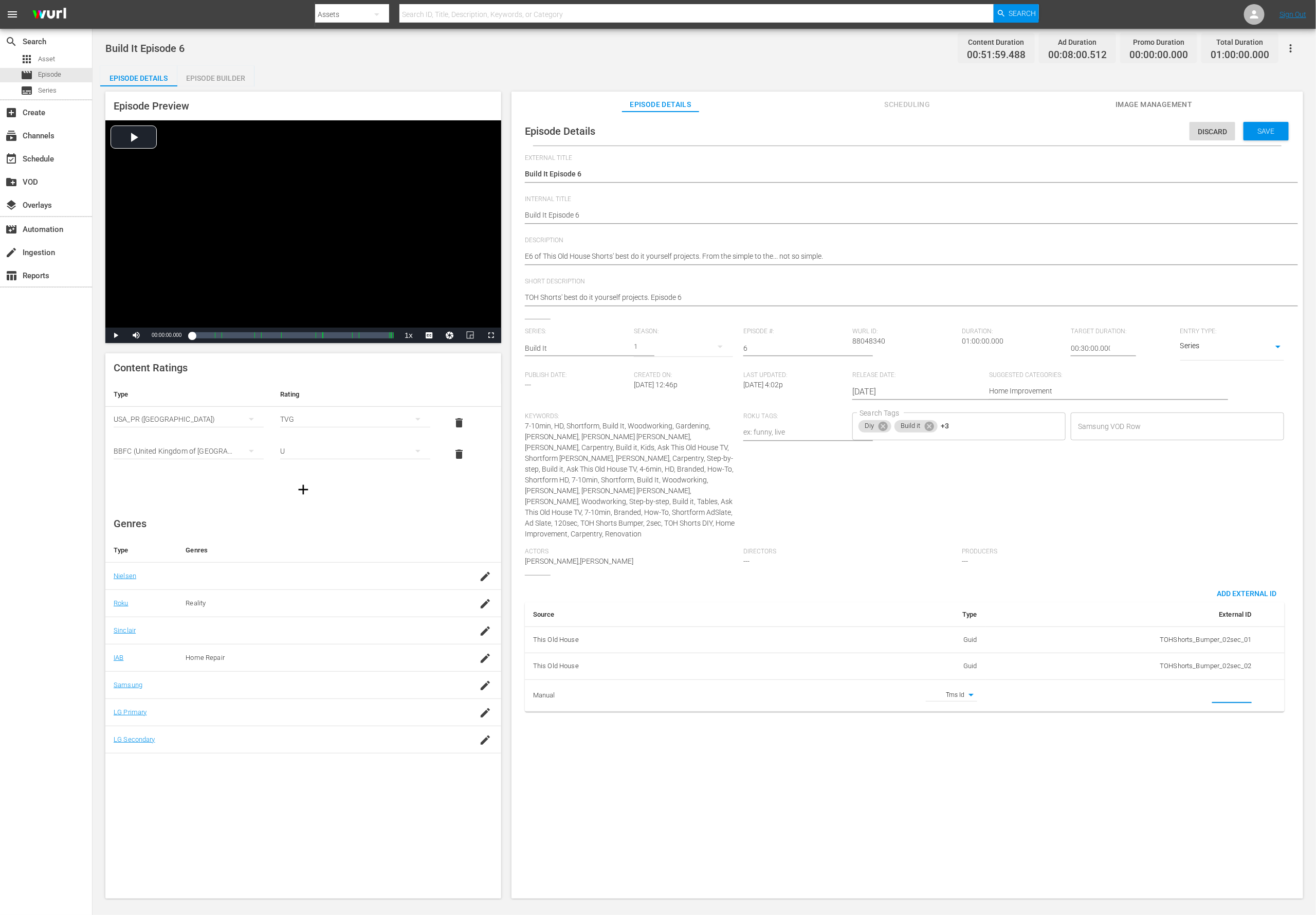
paste input "EP060364170006"
type input "EP060364170006"
click at [578, 259] on textarea "E6 of This Old House Shorts' best do it yourself projects. From the simple to t…" at bounding box center [905, 256] width 760 height 12
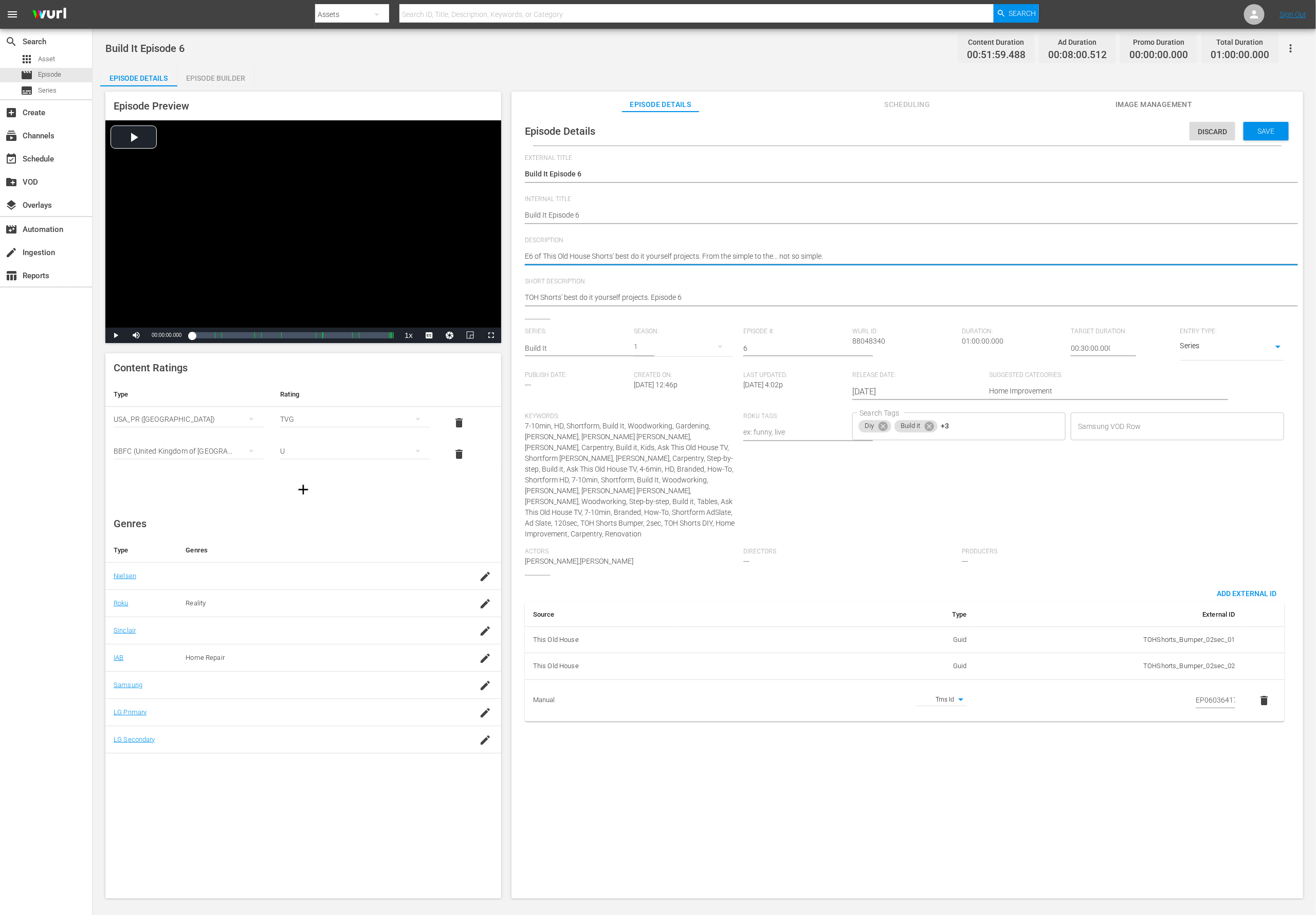
click at [578, 259] on textarea "E6 of This Old House Shorts' best do it yourself projects. From the simple to t…" at bounding box center [905, 256] width 760 height 12
paste textarea "The TOH team guides you so you can create and build with ease."
type textarea "The TOH team guides you so you can create and build with ease."
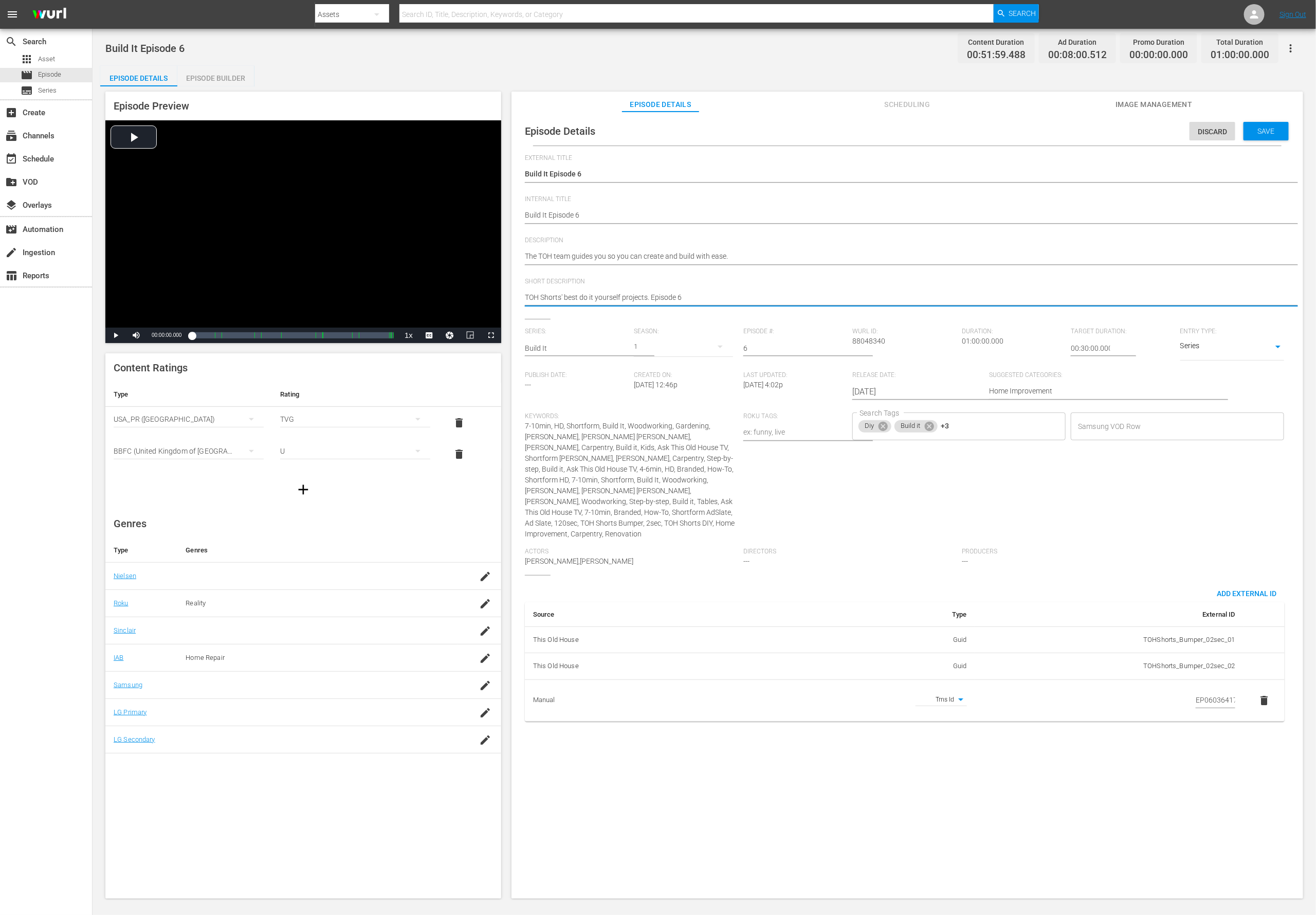
click at [576, 295] on textarea "TOH Shorts' best do it yourself projects. Episode 6" at bounding box center [905, 298] width 760 height 12
paste textarea "he TOH team guides you so you can create and build with ease."
type textarea "The TOH team guides you so you can create and build with ease."
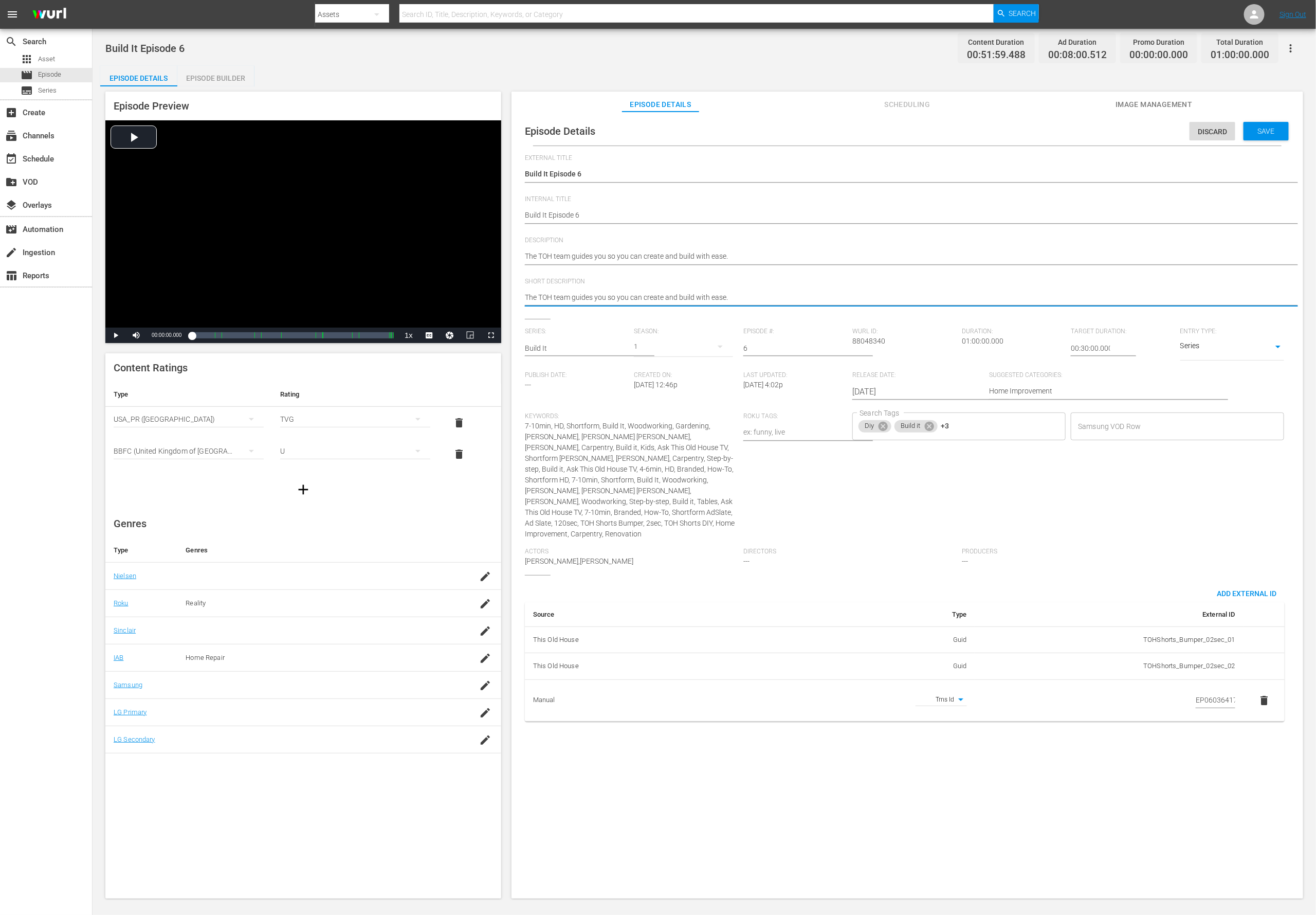
type textarea "The TOH team guides you so you can create and build with ease."
drag, startPoint x: 775, startPoint y: 237, endPoint x: 776, endPoint y: 254, distance: 17.0
click at [775, 239] on span "Description" at bounding box center [905, 241] width 760 height 9
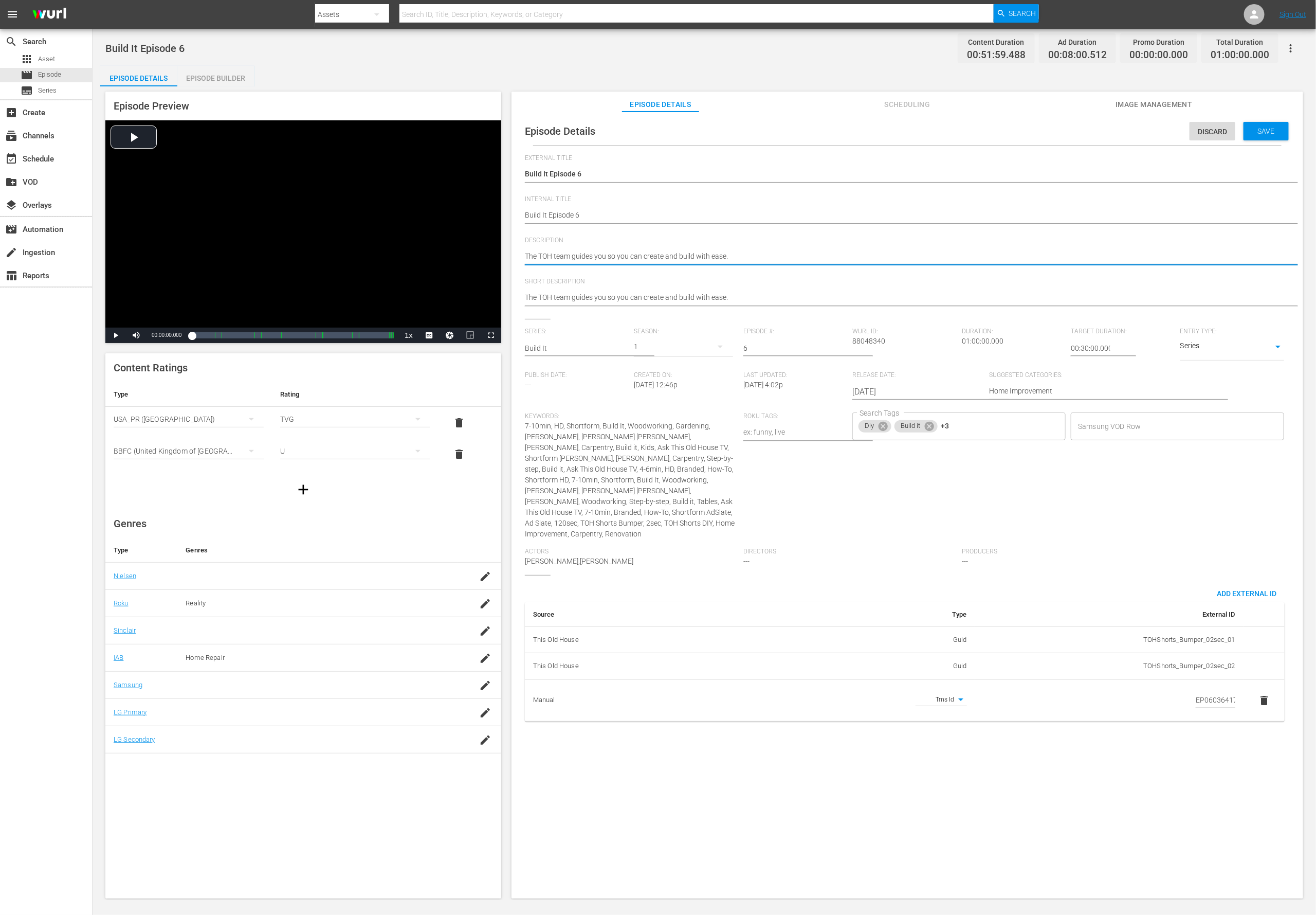
type textarea "The TOH team guides you so you can create and build with ease."
click at [877, 124] on div "Save" at bounding box center [1266, 131] width 45 height 19
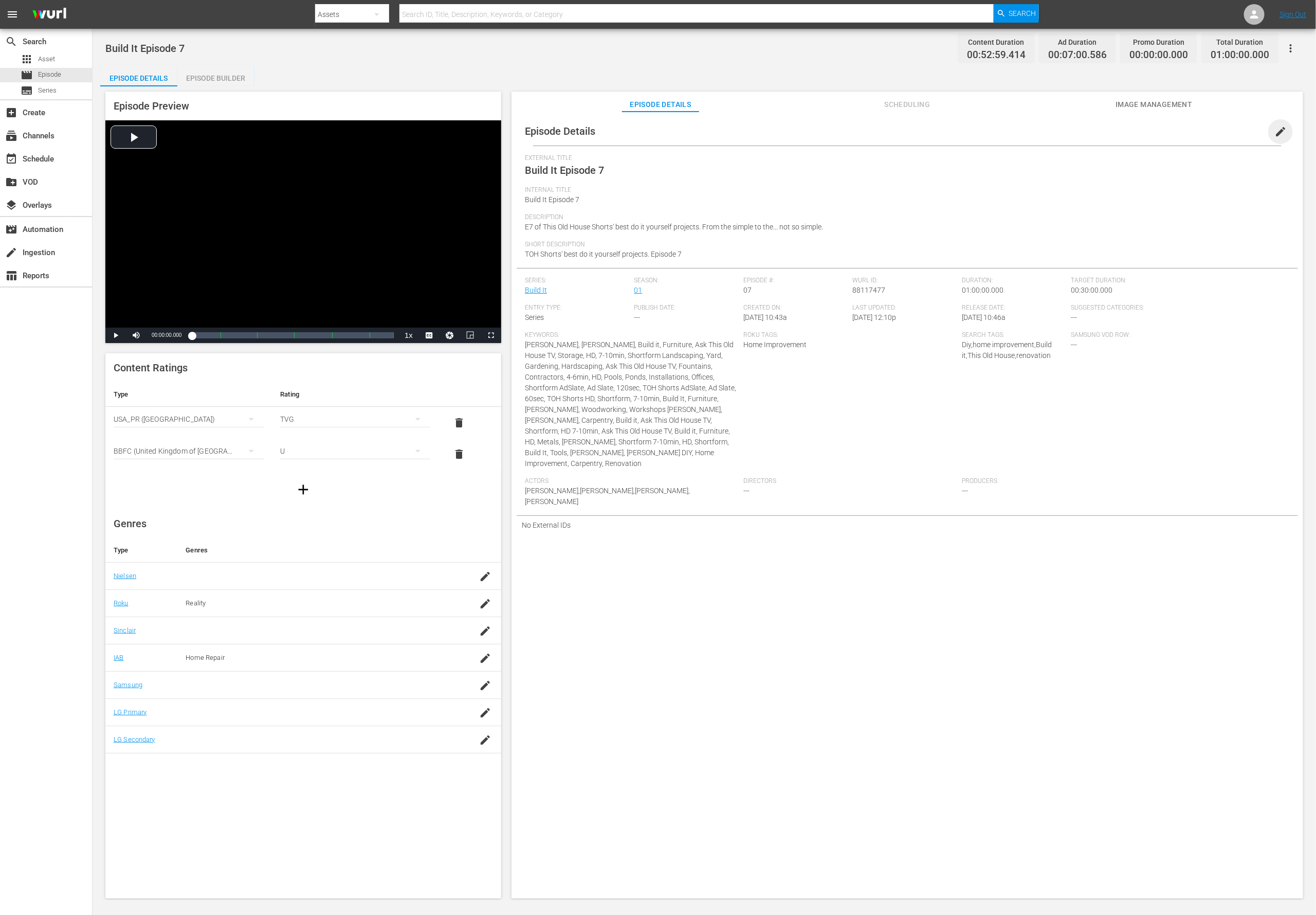
click at [877, 136] on span "edit" at bounding box center [1280, 131] width 12 height 12
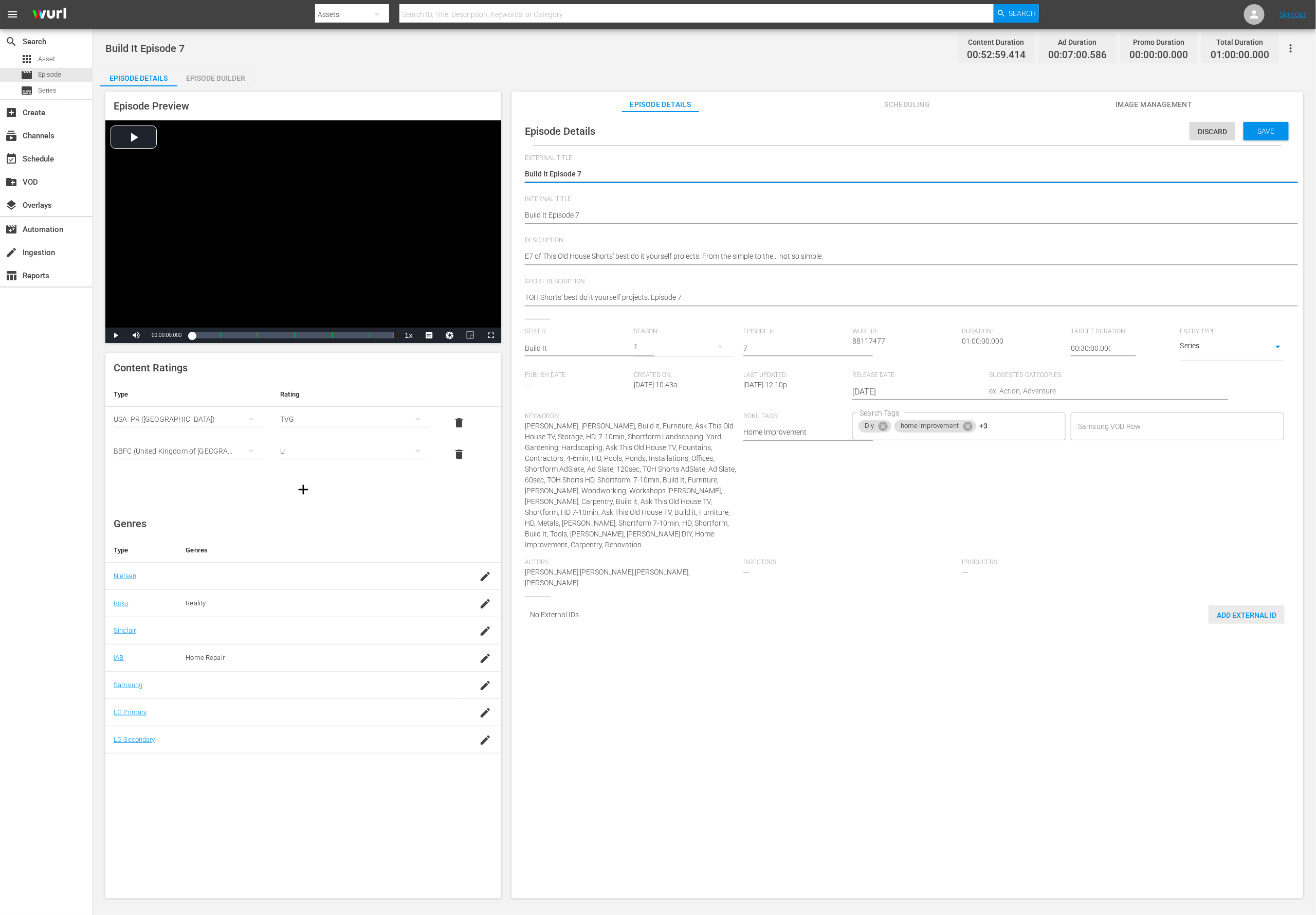
click at [877, 609] on span "Add External Id" at bounding box center [1247, 615] width 76 height 9
click at [877, 609] on body "menu Search By Assets Search ID, Title, Description, Keywords, or Category Sear…" at bounding box center [658, 457] width 1316 height 915
click at [877, 609] on li "Tms Id" at bounding box center [1029, 659] width 51 height 17
type input "tmsId"
click at [877, 609] on input "simple table" at bounding box center [1232, 664] width 39 height 16
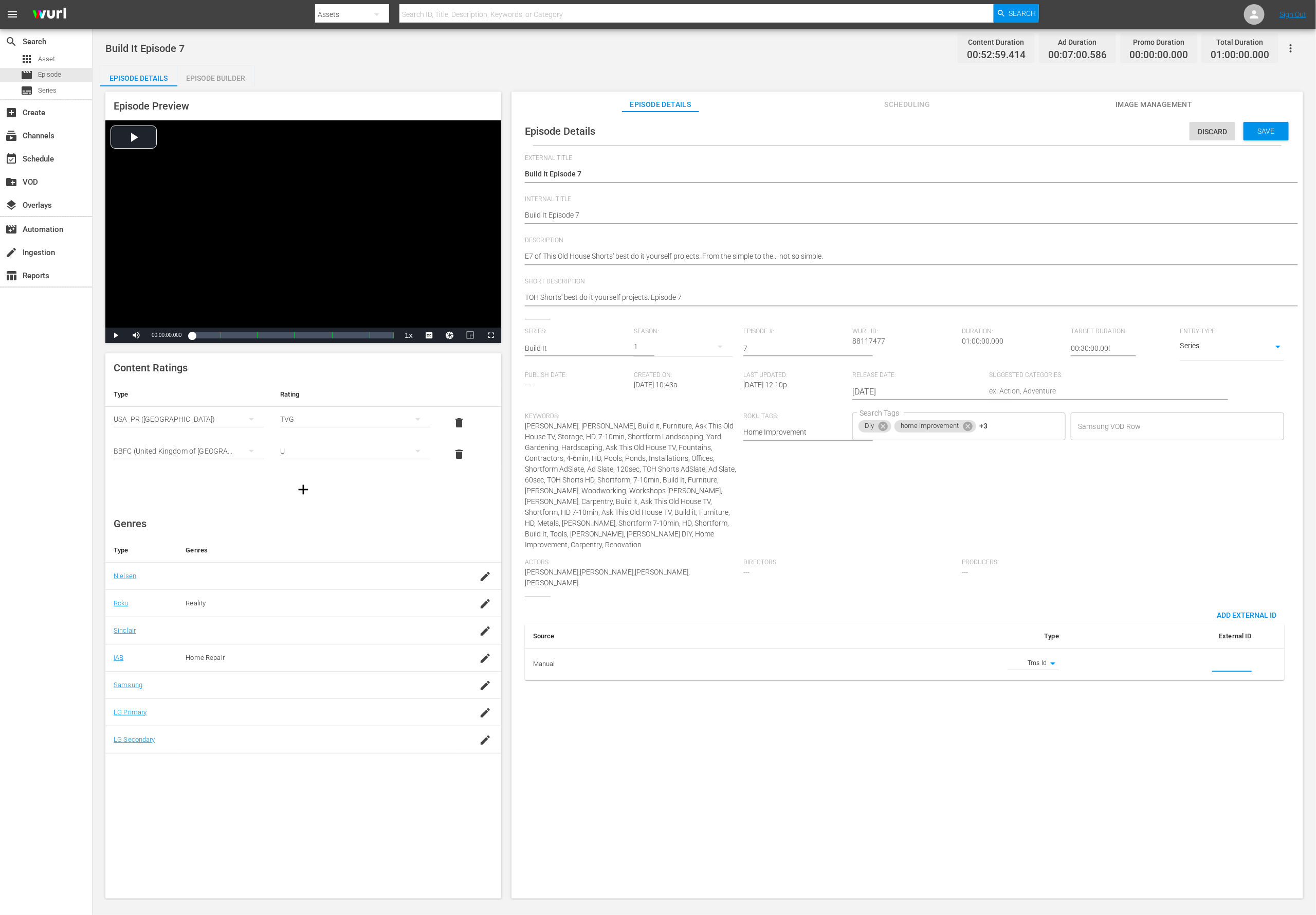
paste input "EP060364170007"
type input "EP060364170007"
click at [568, 254] on textarea "E7 of This Old House Shorts' best do it yourself projects. From the simple to t…" at bounding box center [905, 256] width 760 height 12
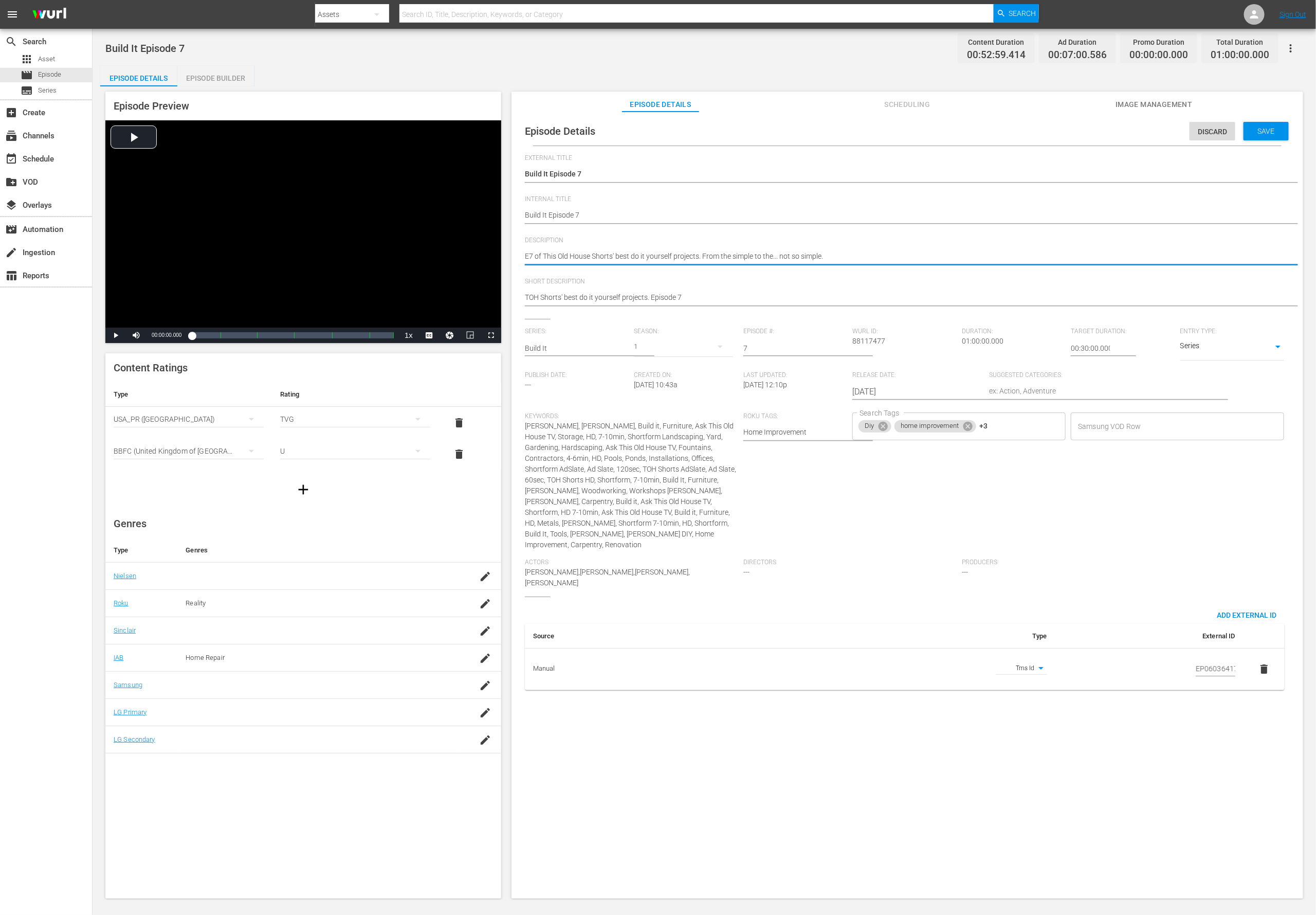
click at [568, 254] on textarea "E7 of This Old House Shorts' best do it yourself projects. From the simple to t…" at bounding box center [905, 256] width 760 height 12
paste textarea "Get the skills from the TOH crew to tackle and build your own projects."
type textarea "Get the skills from the TOH crew to tackle and build your own projects."
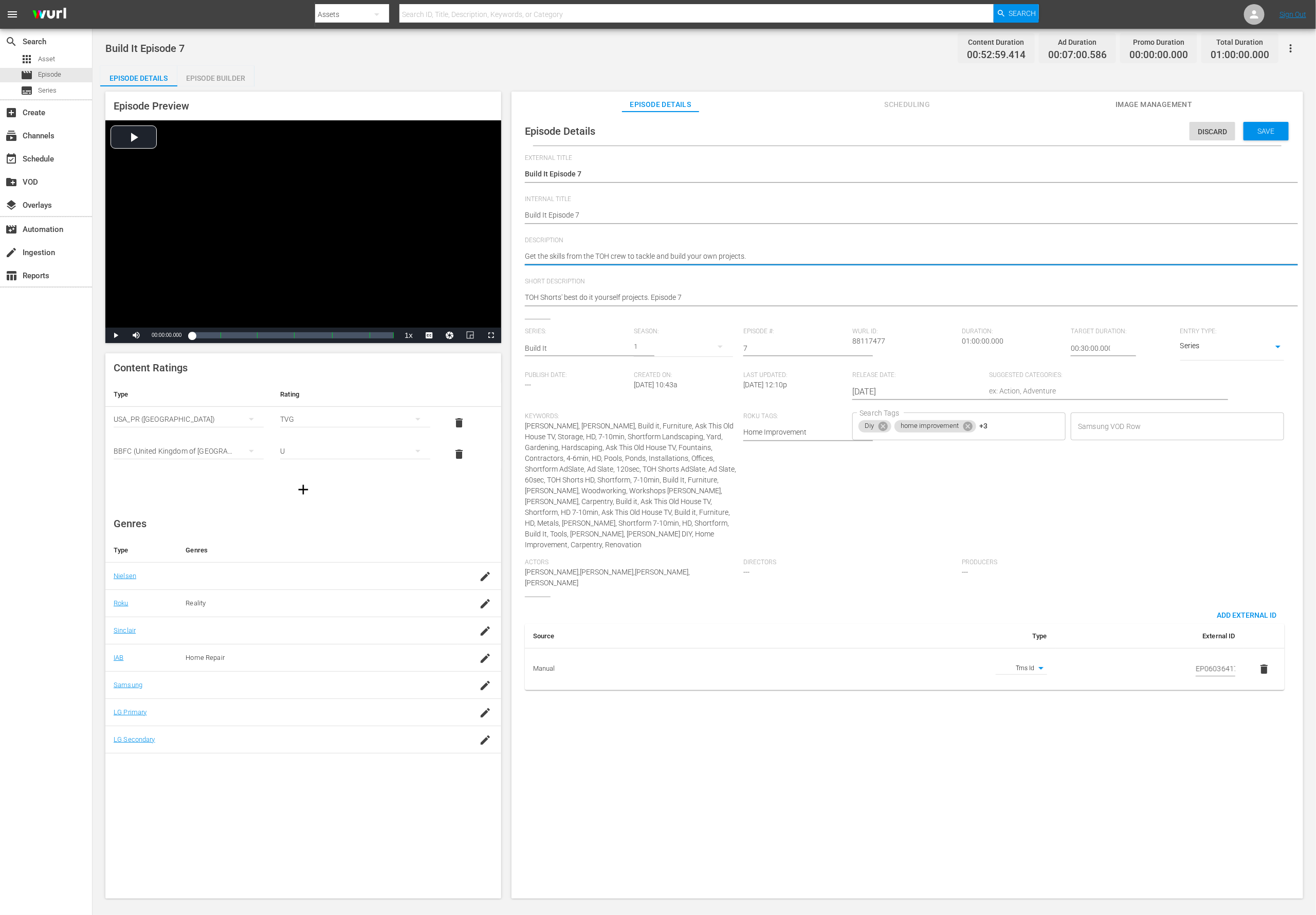
type textarea "Get the skills from the TOH crew to tackle and build your own projects."
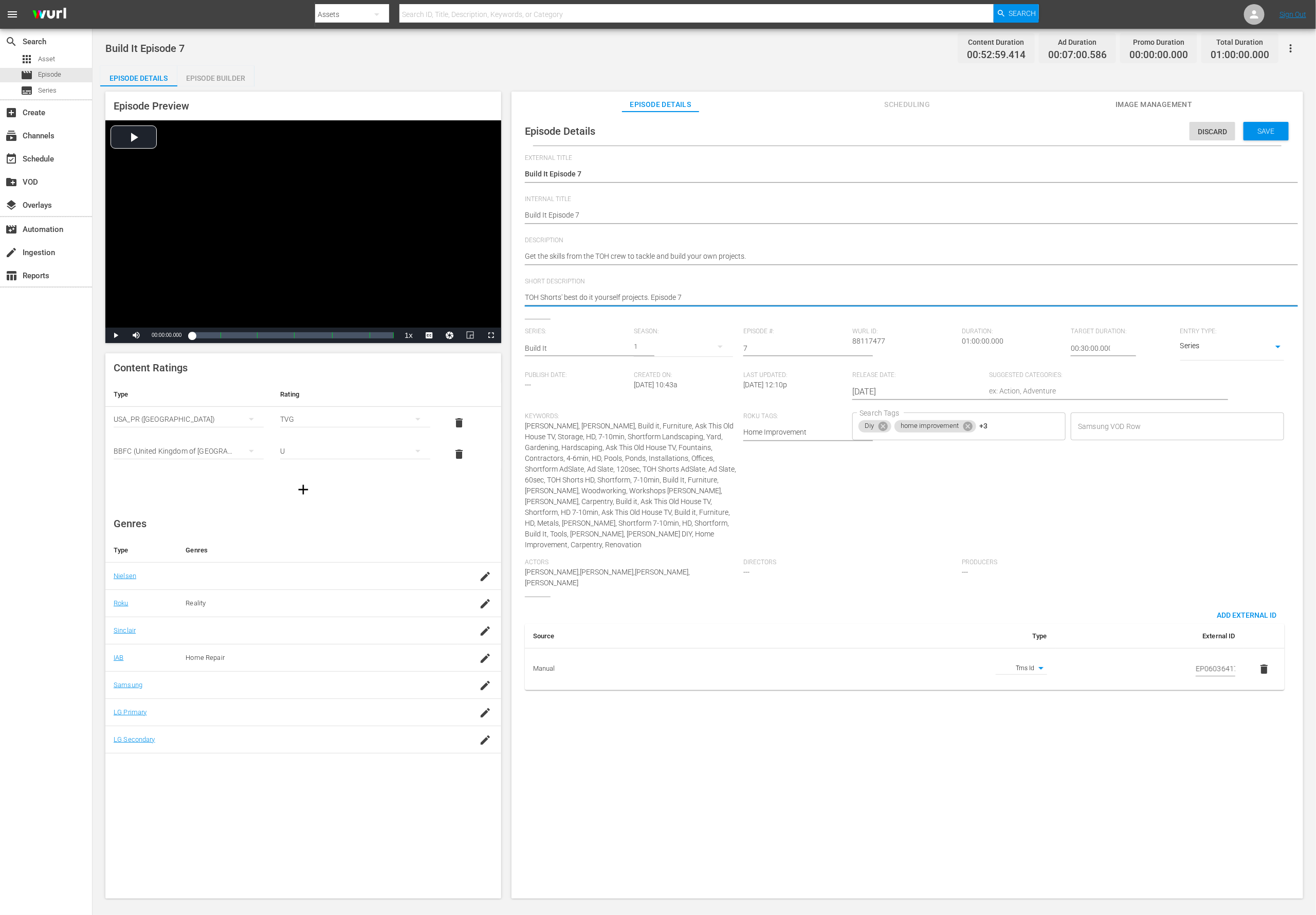
click at [569, 300] on textarea "TOH Shorts' best do it yourself projects. Episode 7" at bounding box center [905, 298] width 760 height 12
paste textarea "Get the skills from the TOH crew to tackle and build your own projects."
type textarea "Get the skills from the TOH crew to tackle and build your own projects."
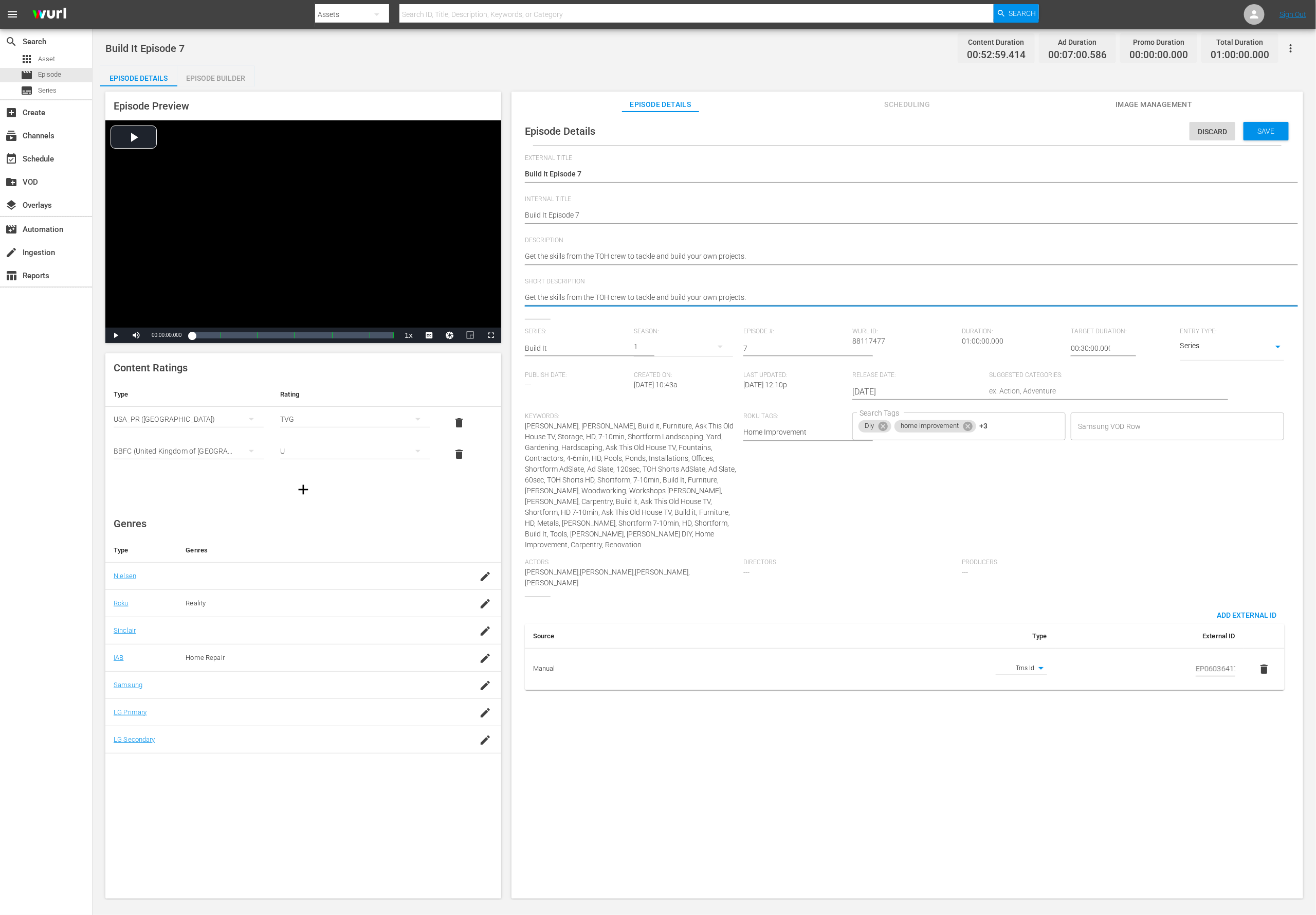
type textarea "Get the skills from the TOH crew to tackle and build your own projects."
click at [877, 131] on span "Save" at bounding box center [1266, 131] width 34 height 9
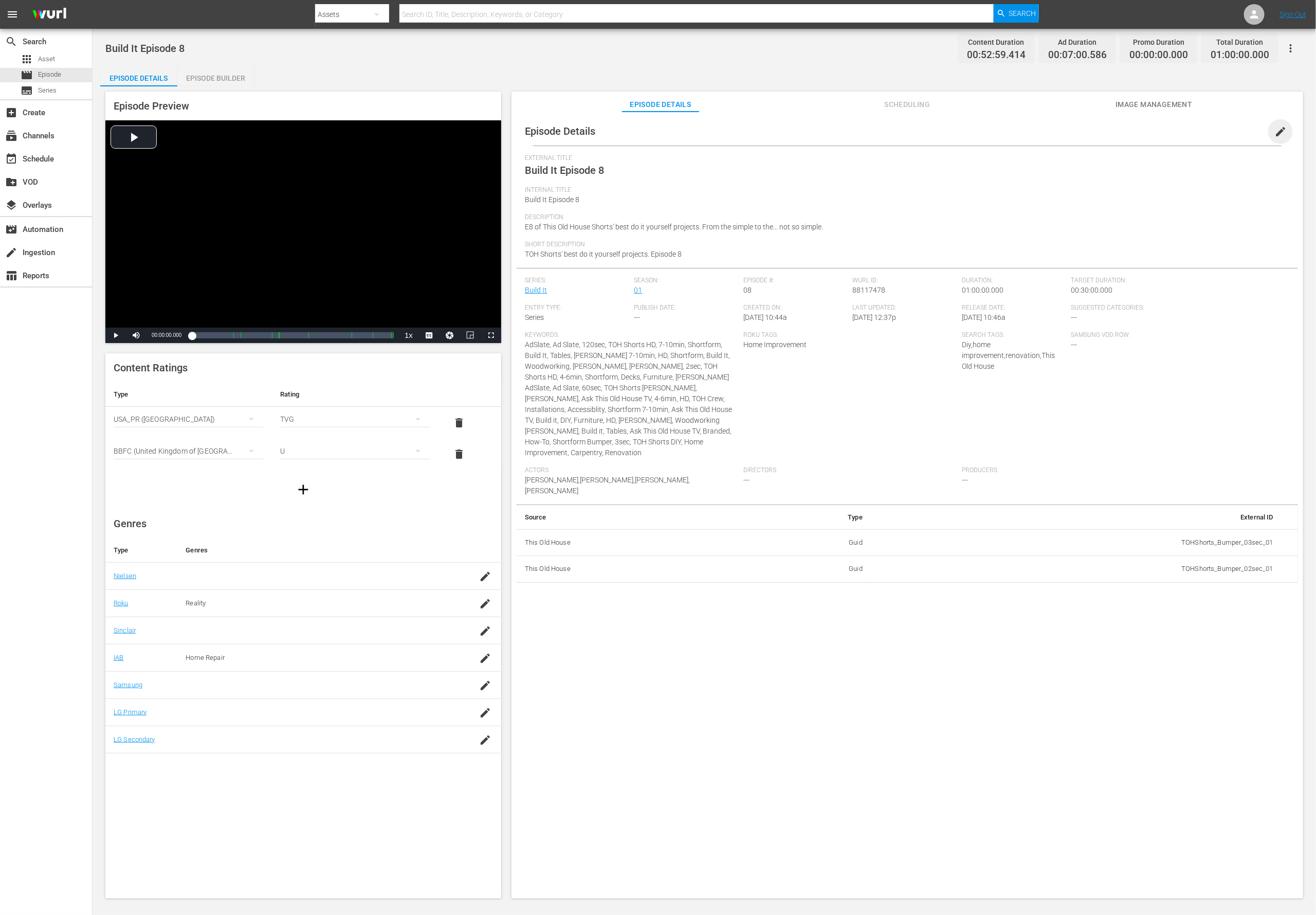
click at [877, 136] on span "edit" at bounding box center [1280, 131] width 12 height 12
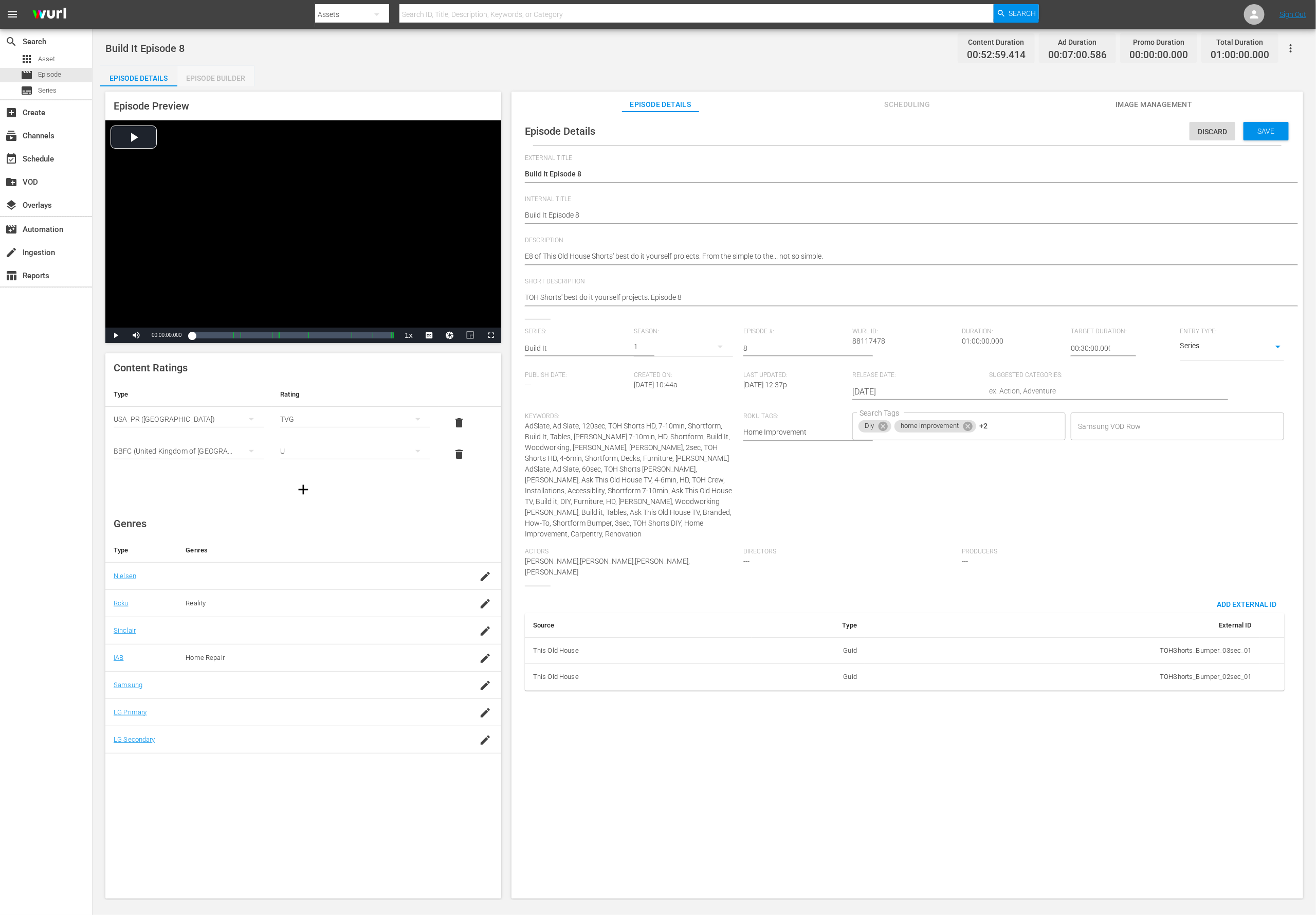
click at [209, 79] on div "Episode Builder" at bounding box center [216, 78] width 77 height 25
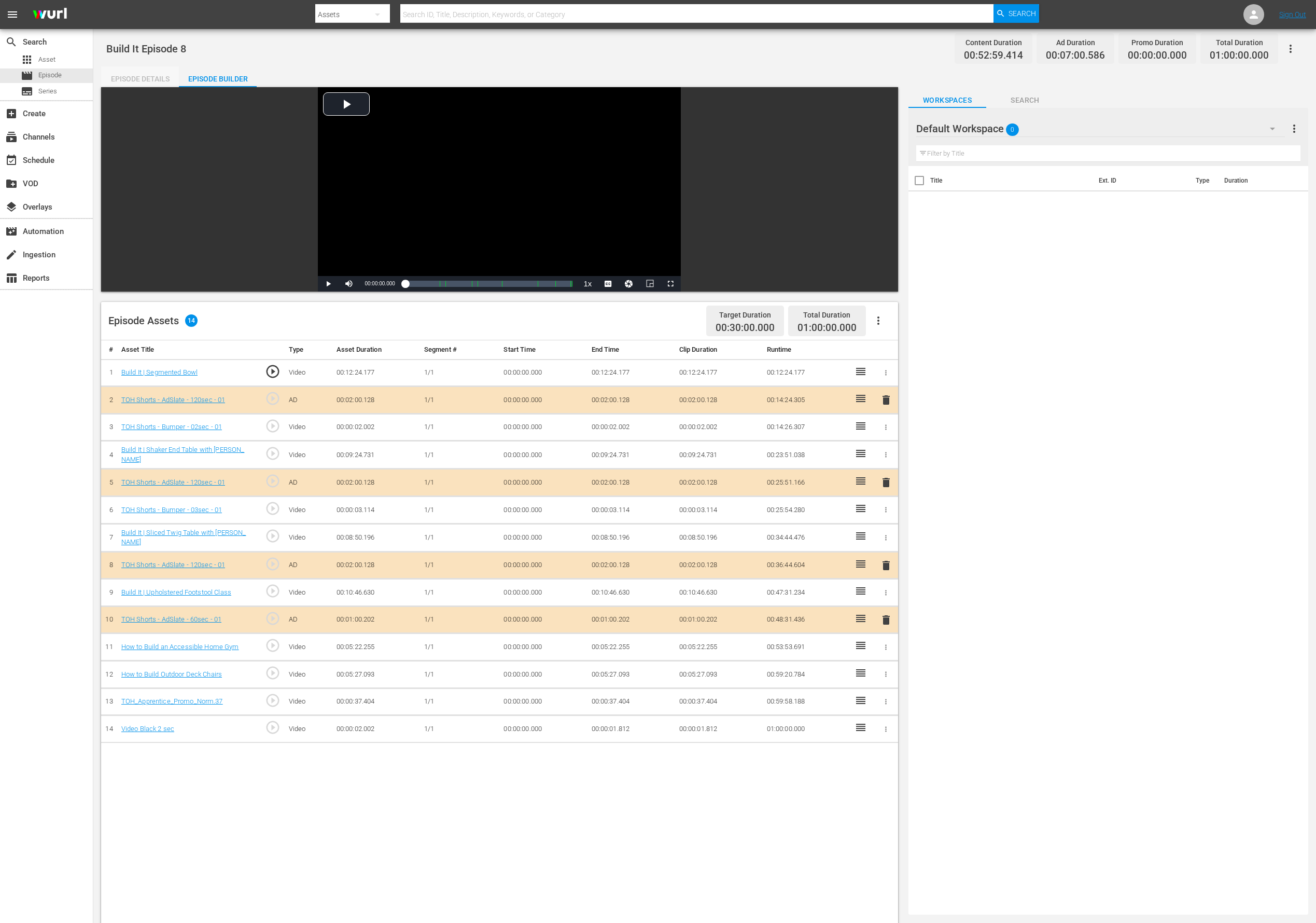
click at [143, 81] on div "Episode Details" at bounding box center [140, 79] width 78 height 25
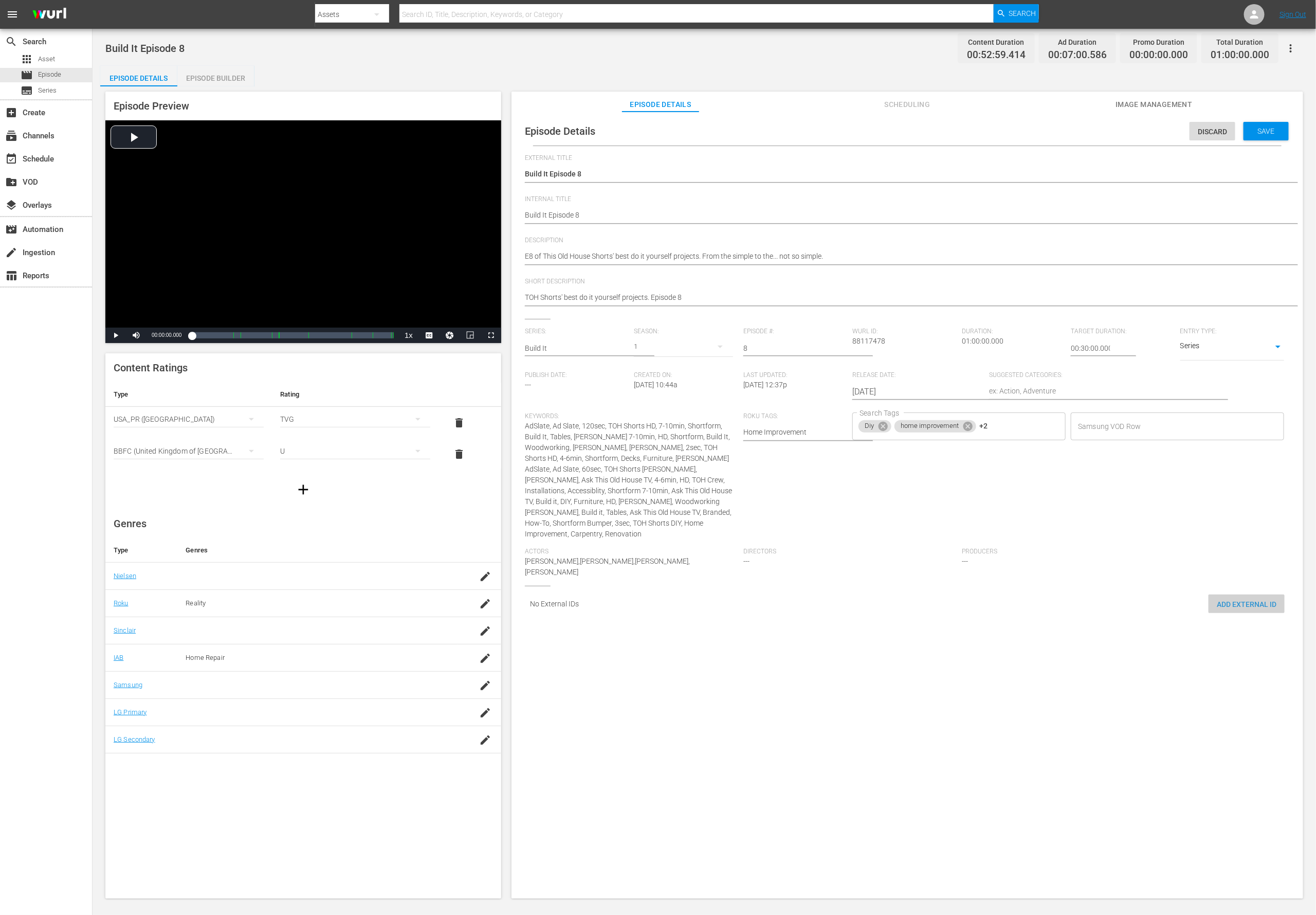
click at [877, 600] on span "Add External Id" at bounding box center [1247, 604] width 76 height 9
click at [877, 574] on div "External Title Build It Episode 8 Build It Episode 8 Internal Title Build It Ep…" at bounding box center [907, 388] width 765 height 467
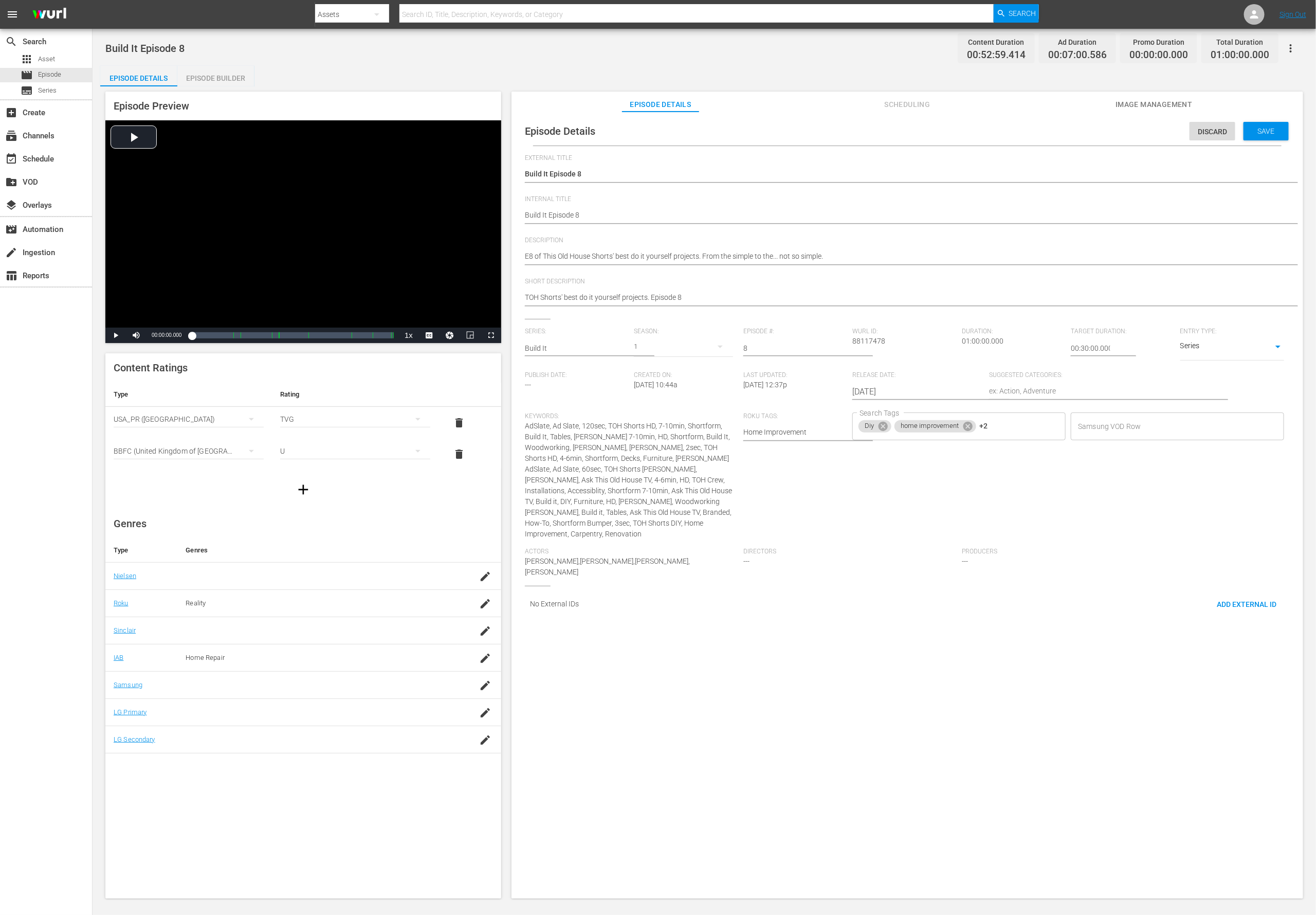
click at [877, 609] on div "Episode Details Discard Save External Title Build It Episode 8 Build It Episode…" at bounding box center [907, 509] width 792 height 796
click at [556, 252] on textarea "E8 of This Old House Shorts' best do it yourself projects. From the simple to t…" at bounding box center [905, 256] width 760 height 12
paste textarea "TOH pros walk you through every step so you can build it, too."
type textarea "TOH pros walk you through every step so you can build it, too."
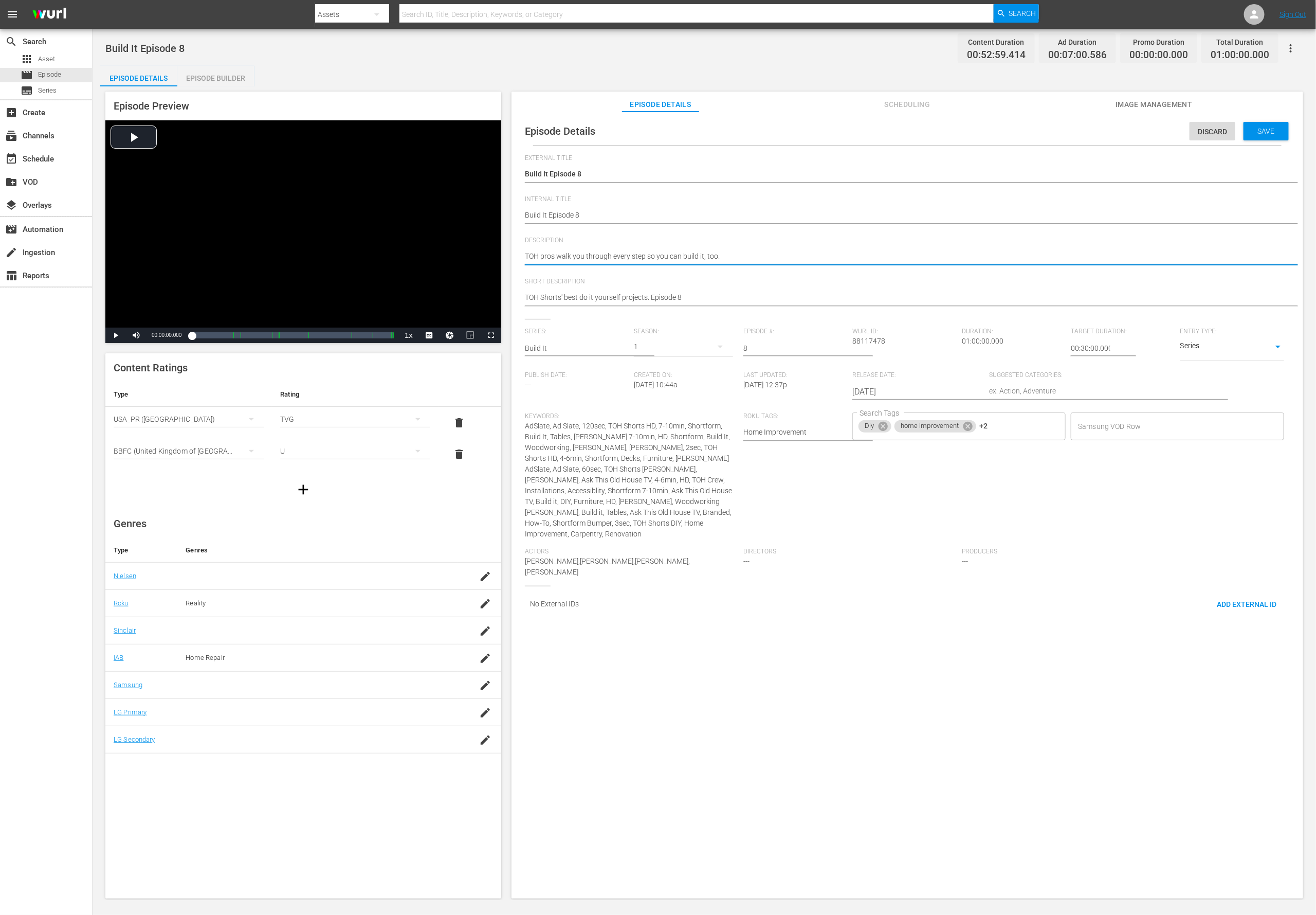
type textarea "TOH pros walk you through every step so you can build it, too."
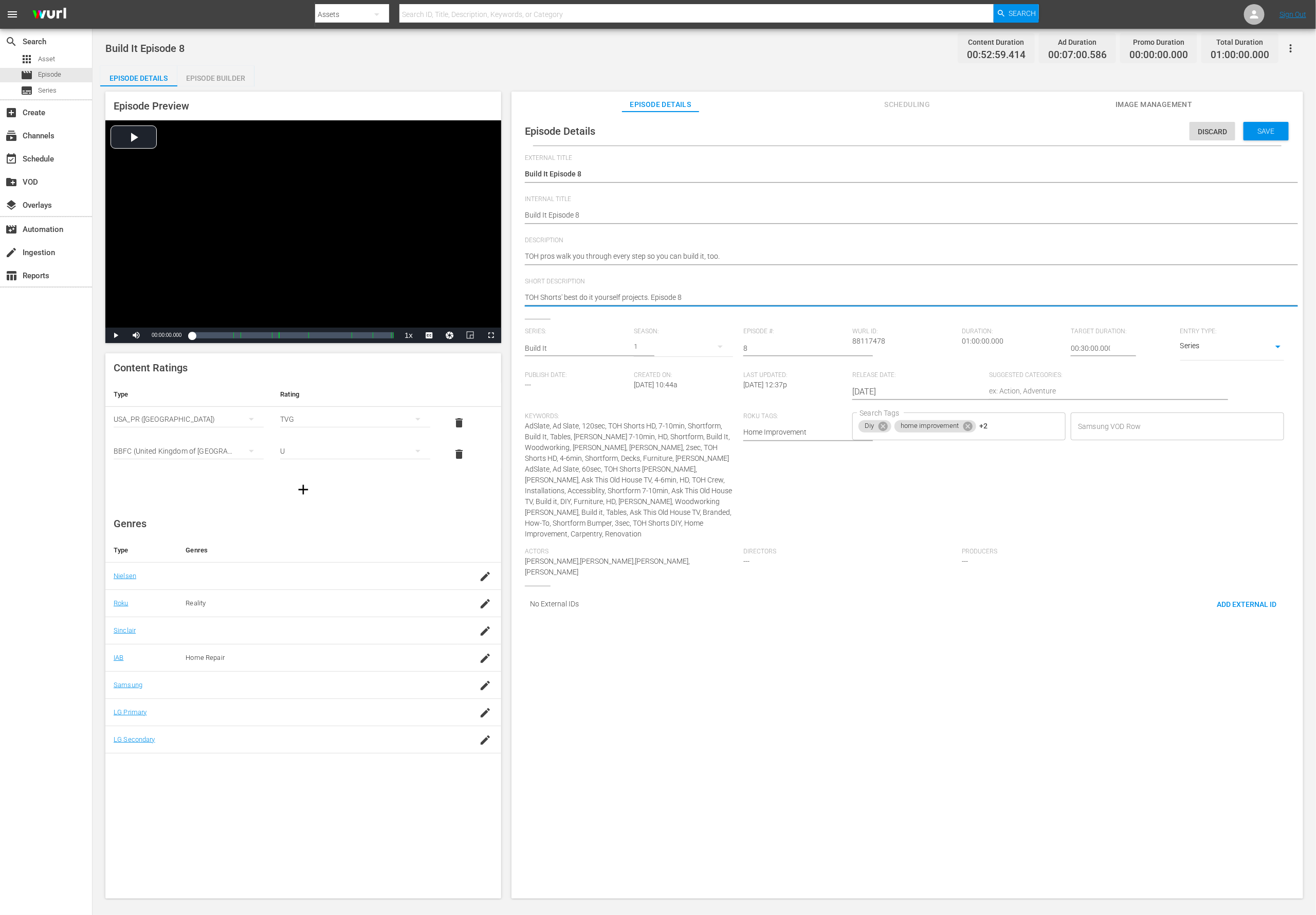
click at [559, 299] on textarea "TOH Shorts' best do it yourself projects. Episode 8" at bounding box center [905, 298] width 760 height 12
click at [559, 298] on textarea "TOH Shorts' best do it yourself projects. Episode 8" at bounding box center [905, 298] width 760 height 12
paste textarea "pros walk you through every step so you can build it, too."
type textarea "TOH pros walk you through every step so you can build it, too."
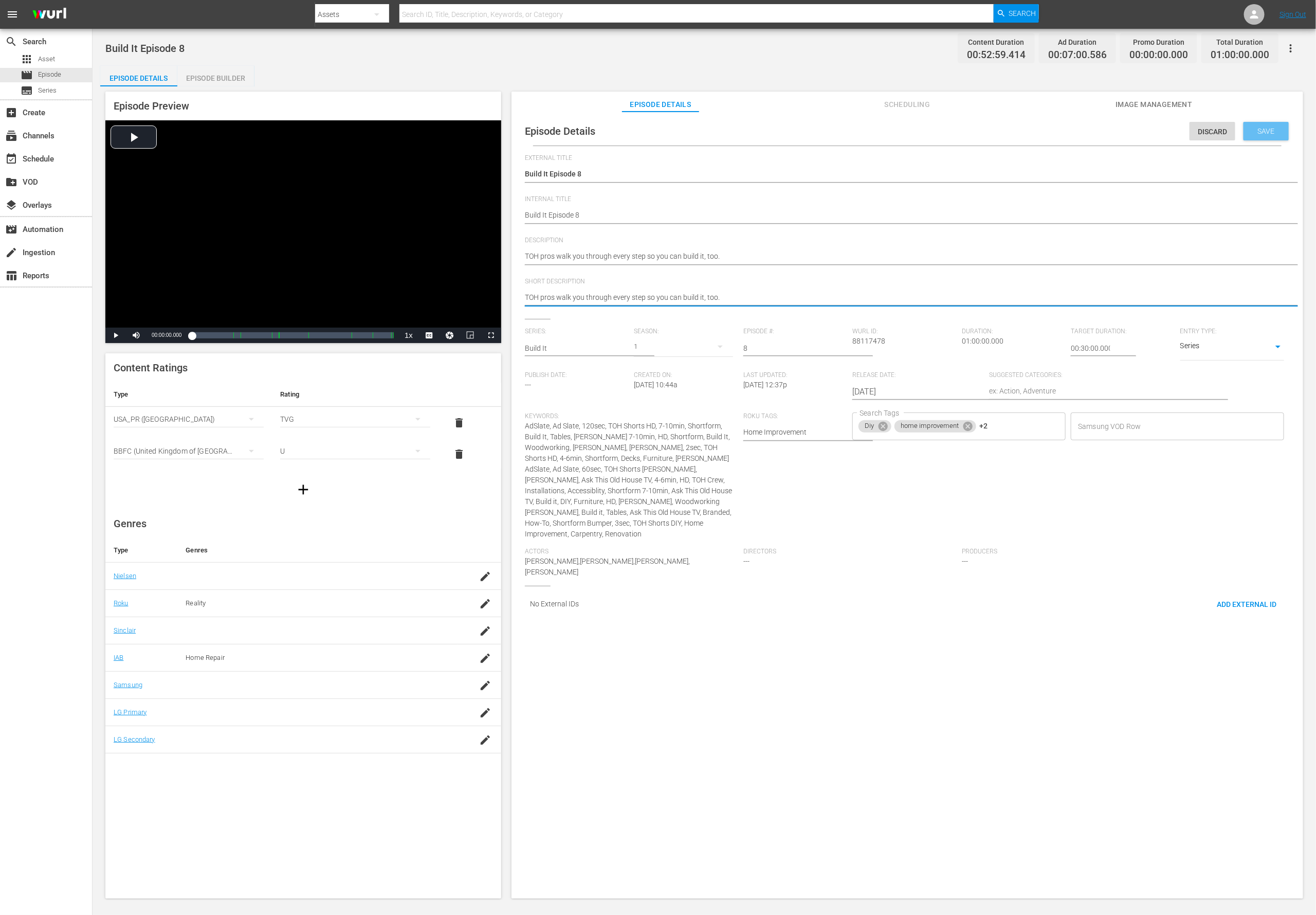
click at [877, 132] on span "Save" at bounding box center [1266, 131] width 34 height 9
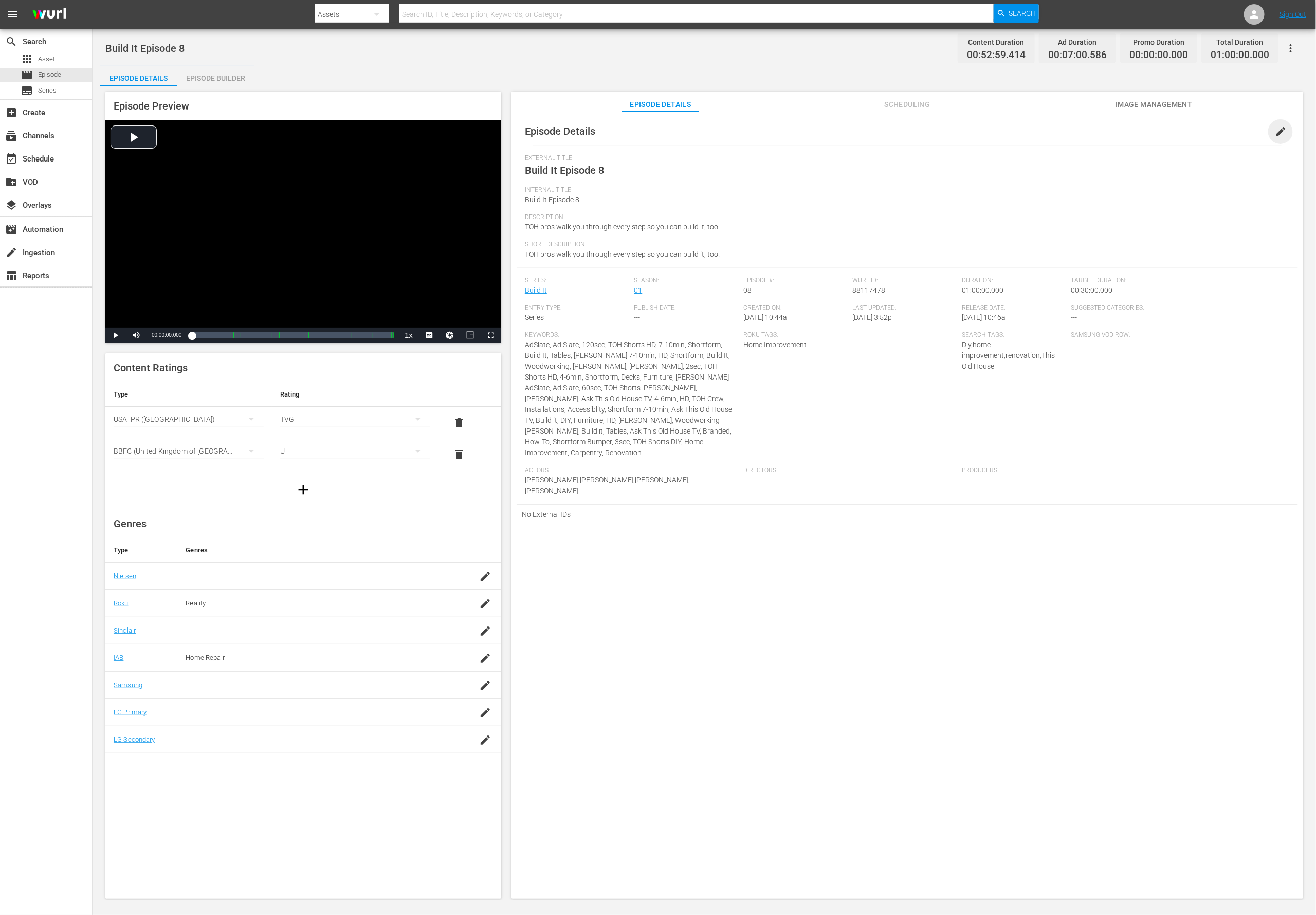
click at [877, 133] on span "edit" at bounding box center [1280, 131] width 12 height 12
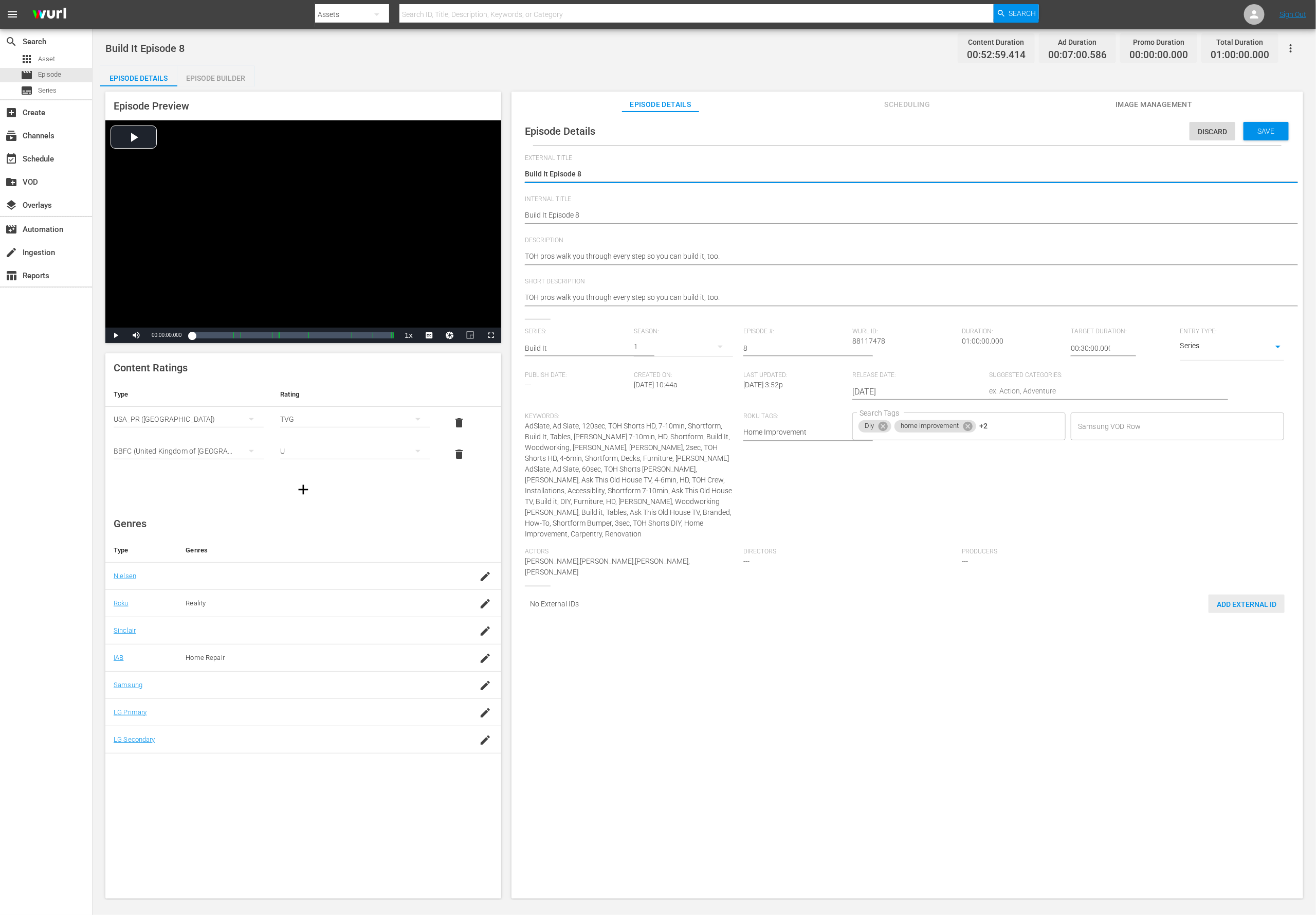
click at [877, 600] on span "Add External Id" at bounding box center [1247, 604] width 76 height 9
click at [877, 609] on body "menu Search By Assets Search ID, Title, Description, Keywords, or Category Sear…" at bounding box center [658, 457] width 1316 height 915
click at [877, 609] on li "Tms Id" at bounding box center [1029, 659] width 51 height 17
type input "tmsId"
click at [877, 609] on input "simple table" at bounding box center [1232, 654] width 39 height 16
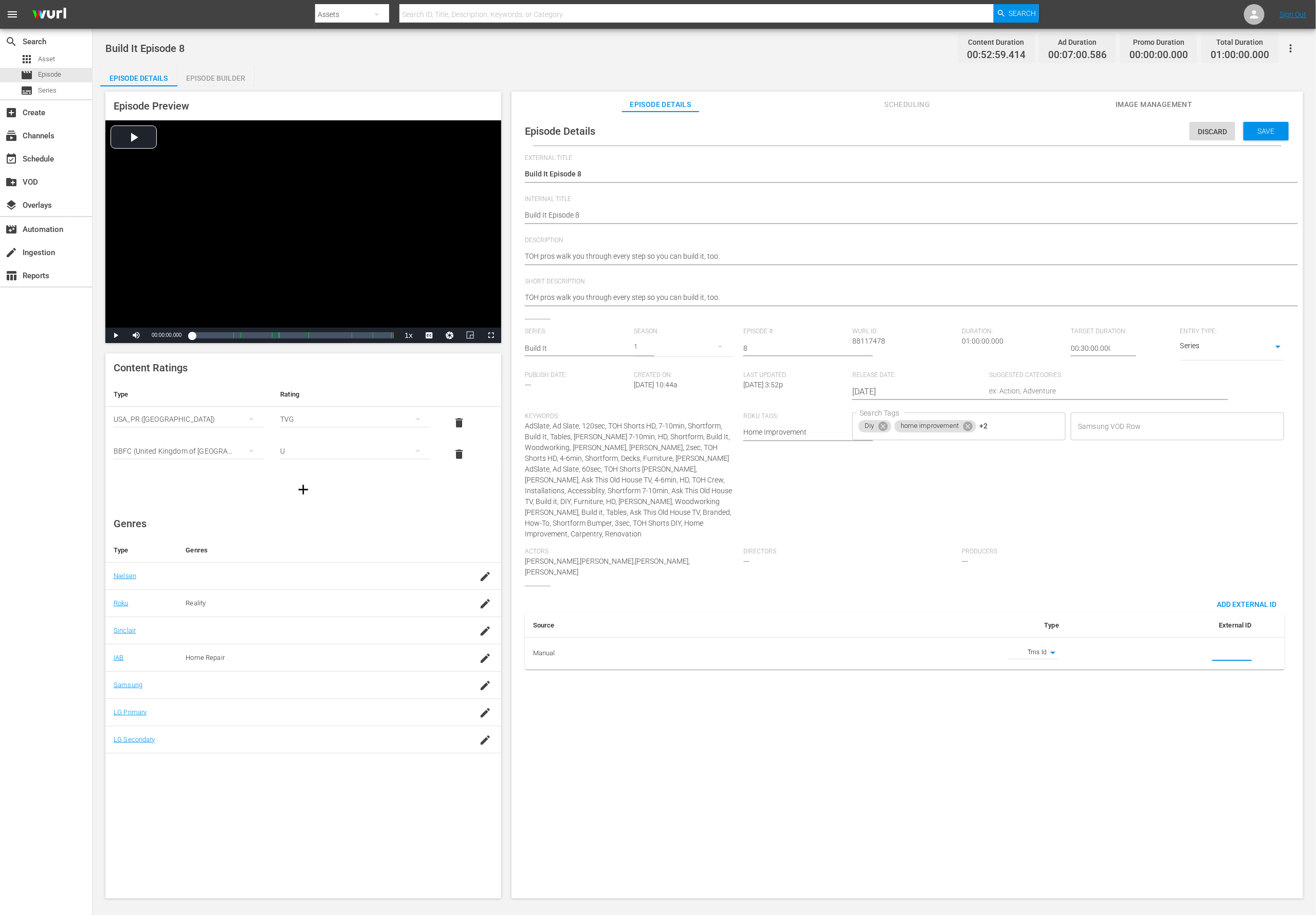
paste input "EP060364170008"
type input "EP060364170008"
click at [877, 134] on span "Save" at bounding box center [1266, 131] width 34 height 9
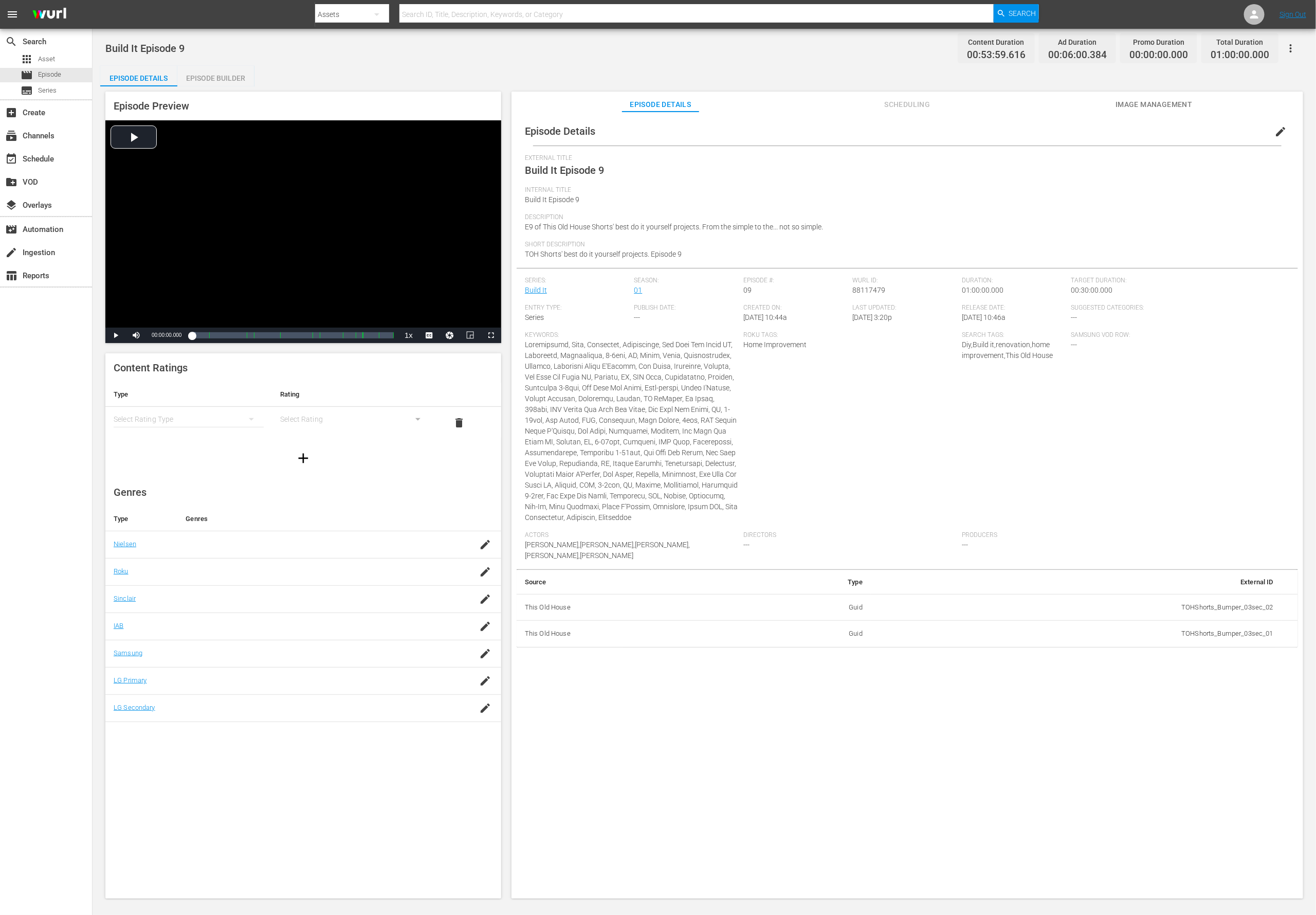
click at [877, 136] on span "edit" at bounding box center [1280, 131] width 12 height 12
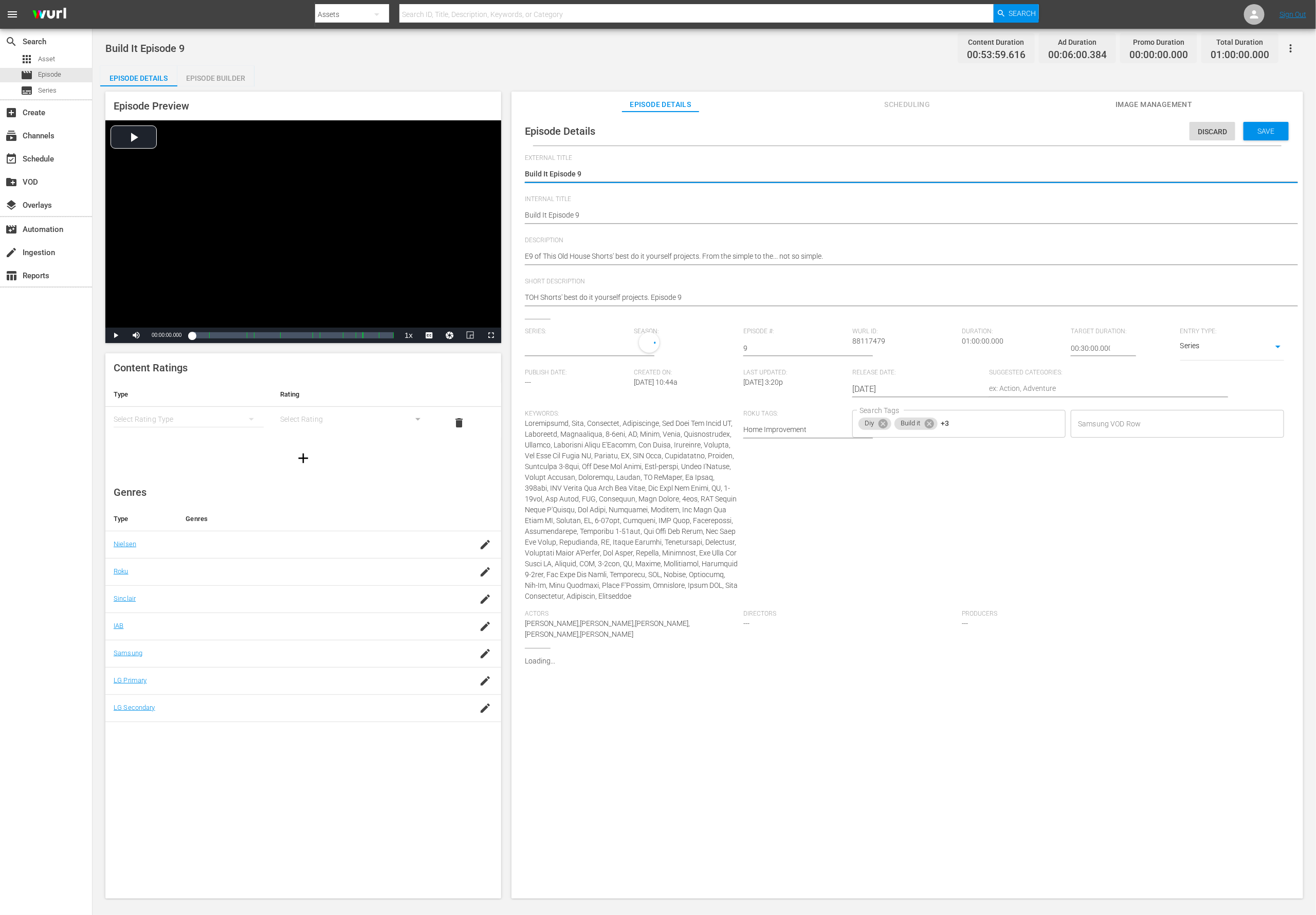
type input "Build It"
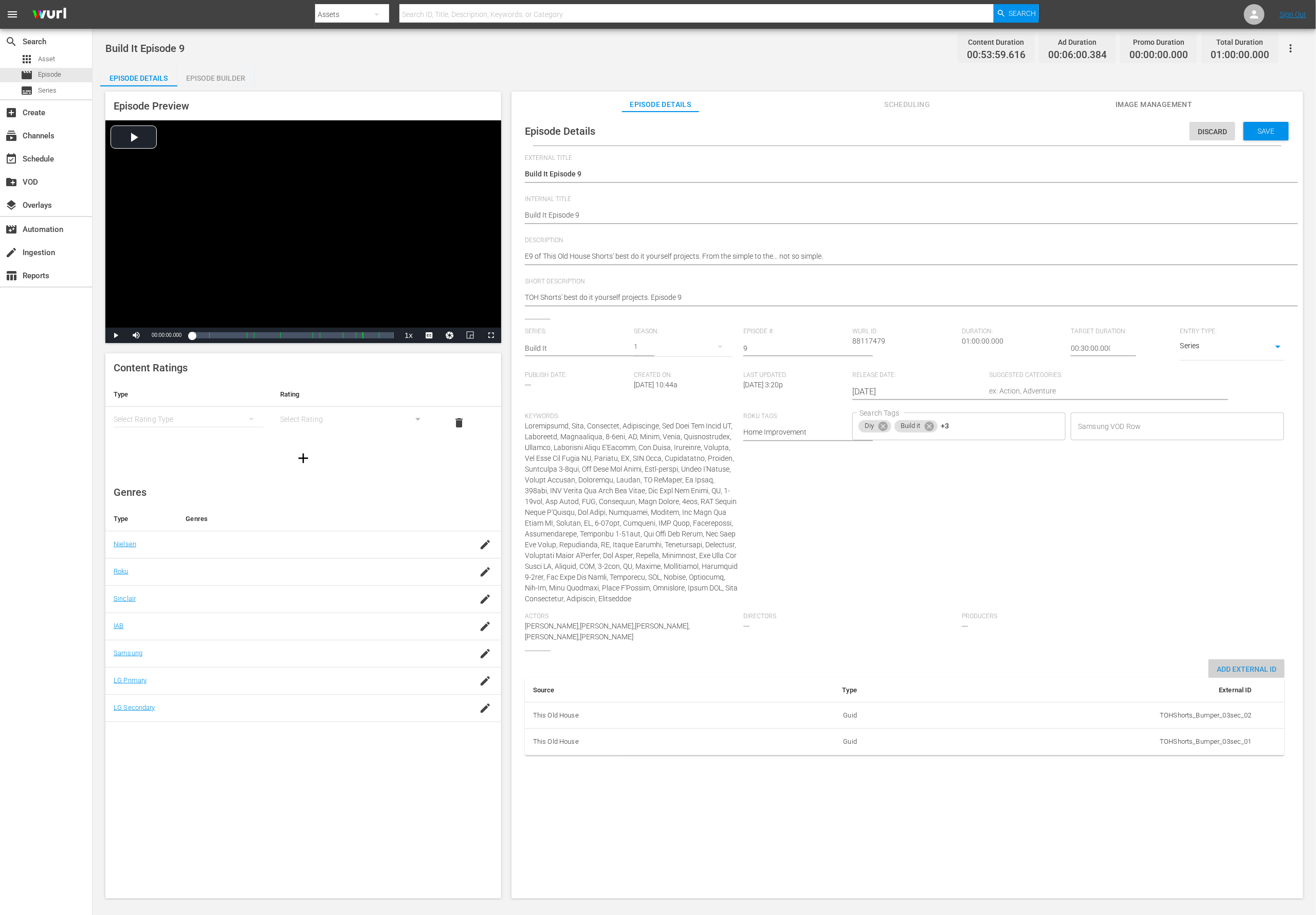
click at [877, 609] on div "Add External Id" at bounding box center [1247, 669] width 76 height 19
click at [877, 609] on input "simple table" at bounding box center [1232, 771] width 39 height 16
paste input "EP060364170009"
type input "EP060364170009"
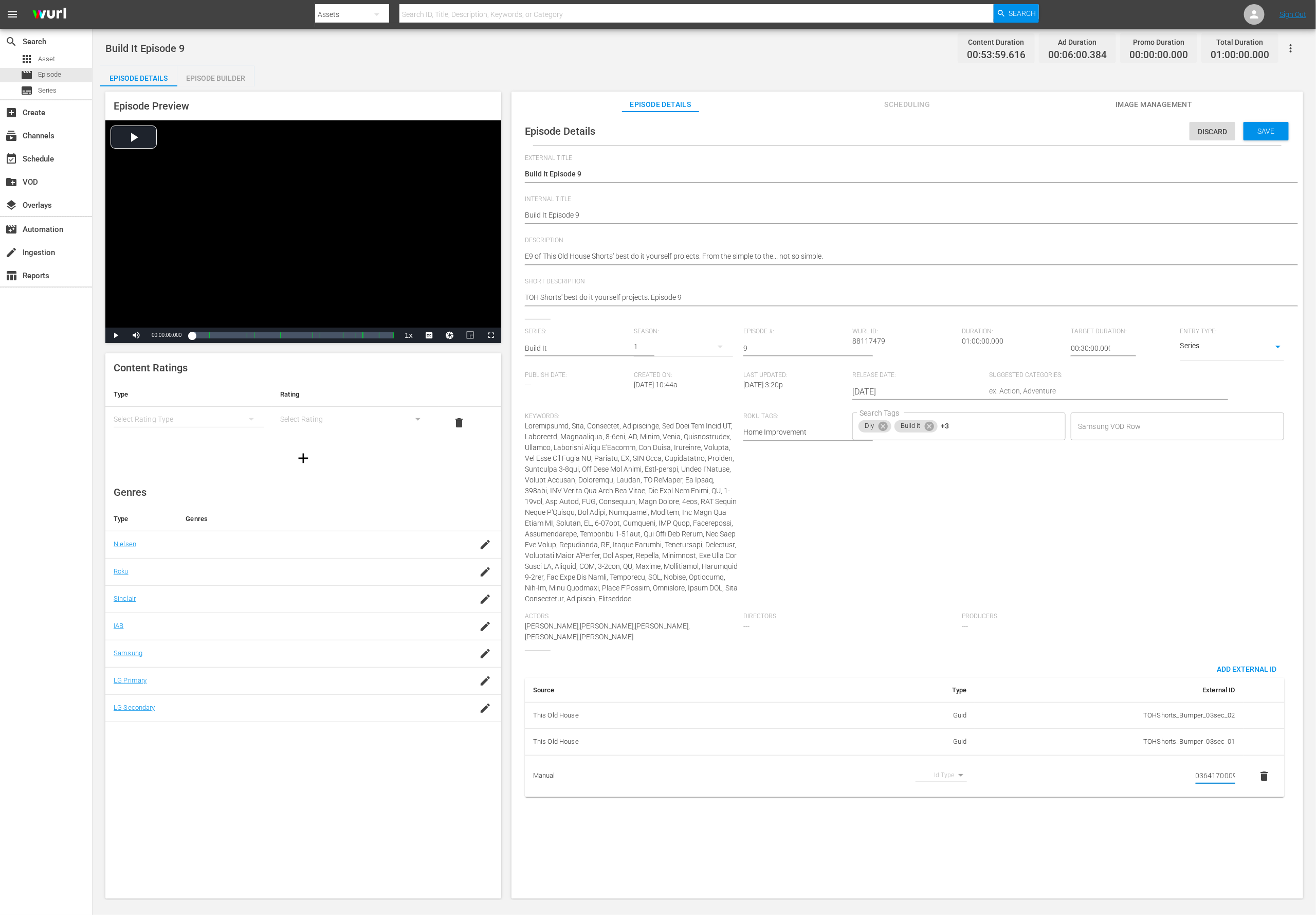
scroll to position [0, 0]
click at [588, 254] on textarea "E9 of This Old House Shorts' best do it yourself projects. From the simple to t…" at bounding box center [905, 256] width 760 height 12
paste textarea "Learn the tricks from TOH experts and bring your own build to lif"
type textarea "Learn the tricks from TOH experts and bring your own build to life."
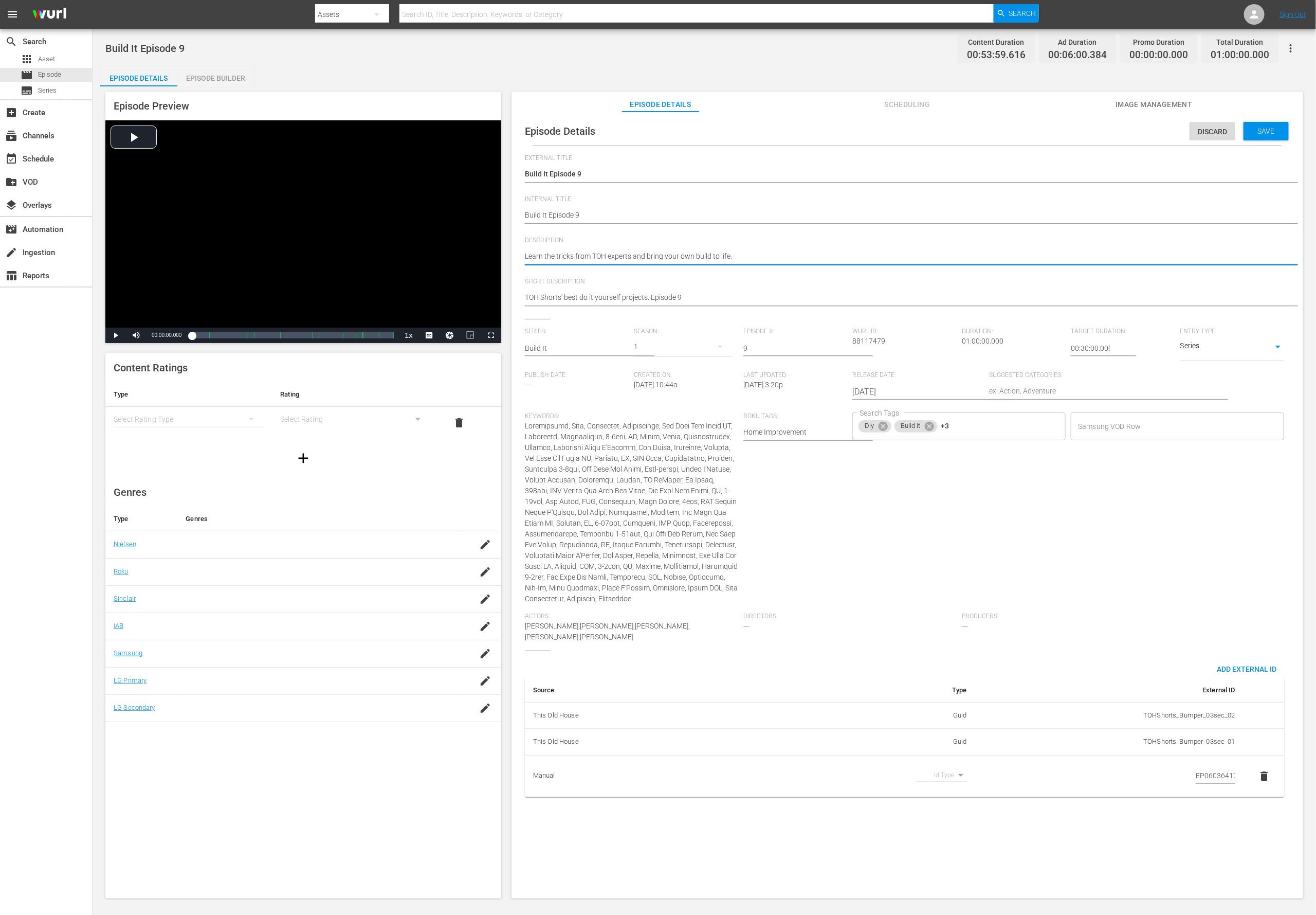
type textarea "Learn the tricks from TOH experts and bring your own build to life."
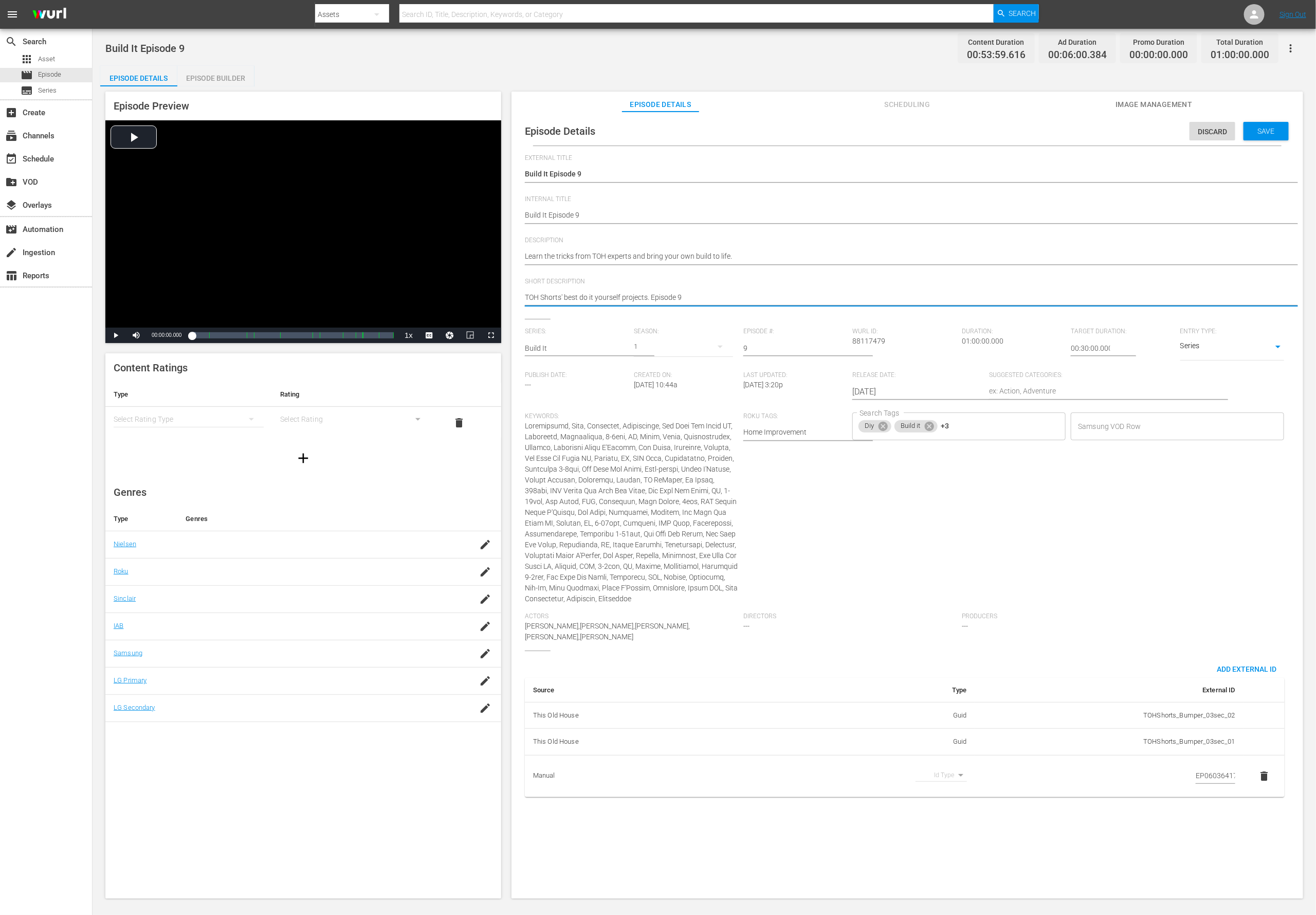
click at [588, 296] on textarea "TOH Shorts' best do it yourself projects. Episode 9" at bounding box center [905, 298] width 760 height 12
click at [588, 296] on textarea "TOH Shorts' best do it yourself projects. Episode 9" at bounding box center [905, 298] width 760 height 12
paste textarea "Learn the tricks from TOH experts and bring your own build to life."
type textarea "Learn the tricks from TOH experts and bring your own build to life."
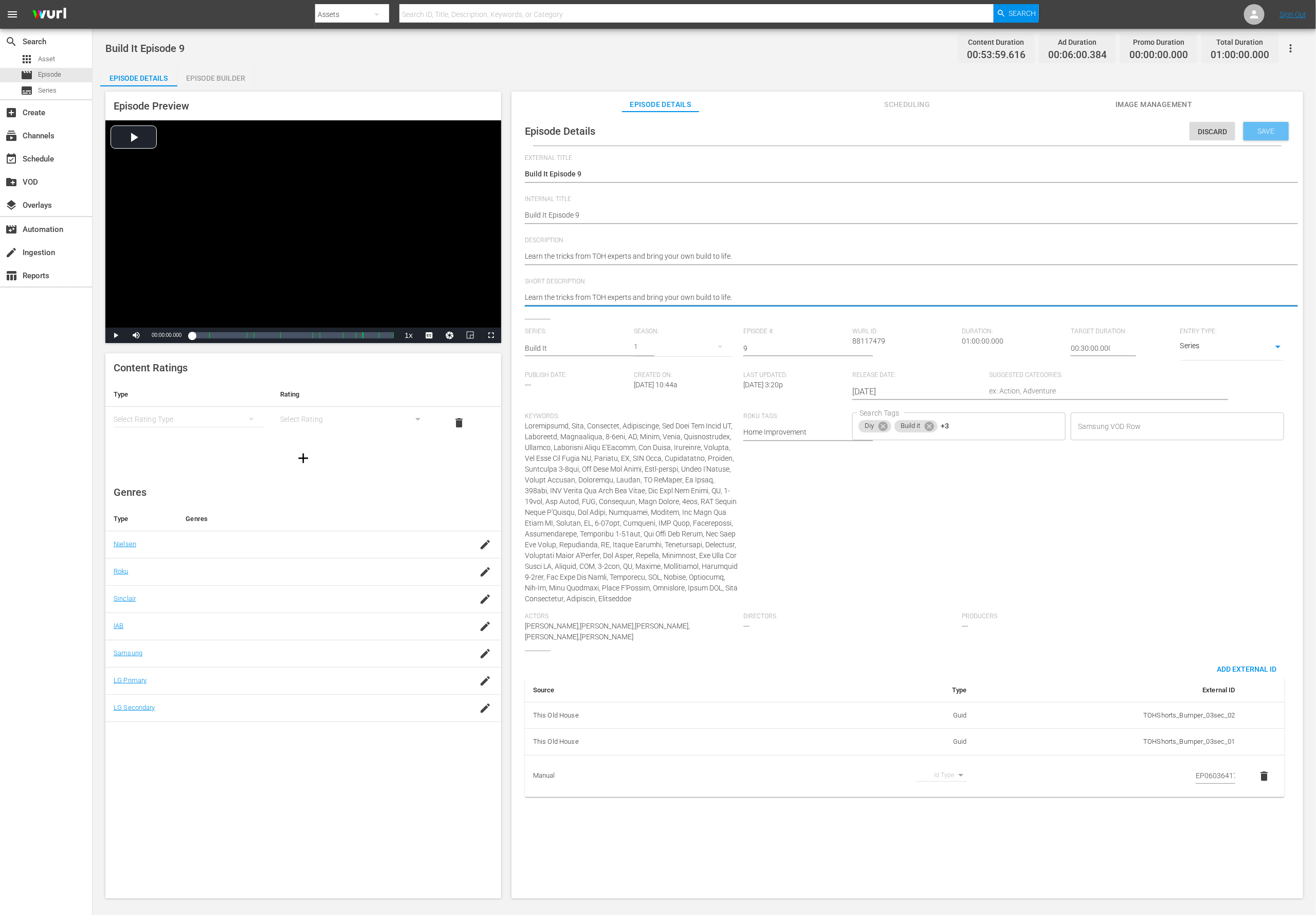
click at [877, 135] on span "Save" at bounding box center [1266, 131] width 34 height 9
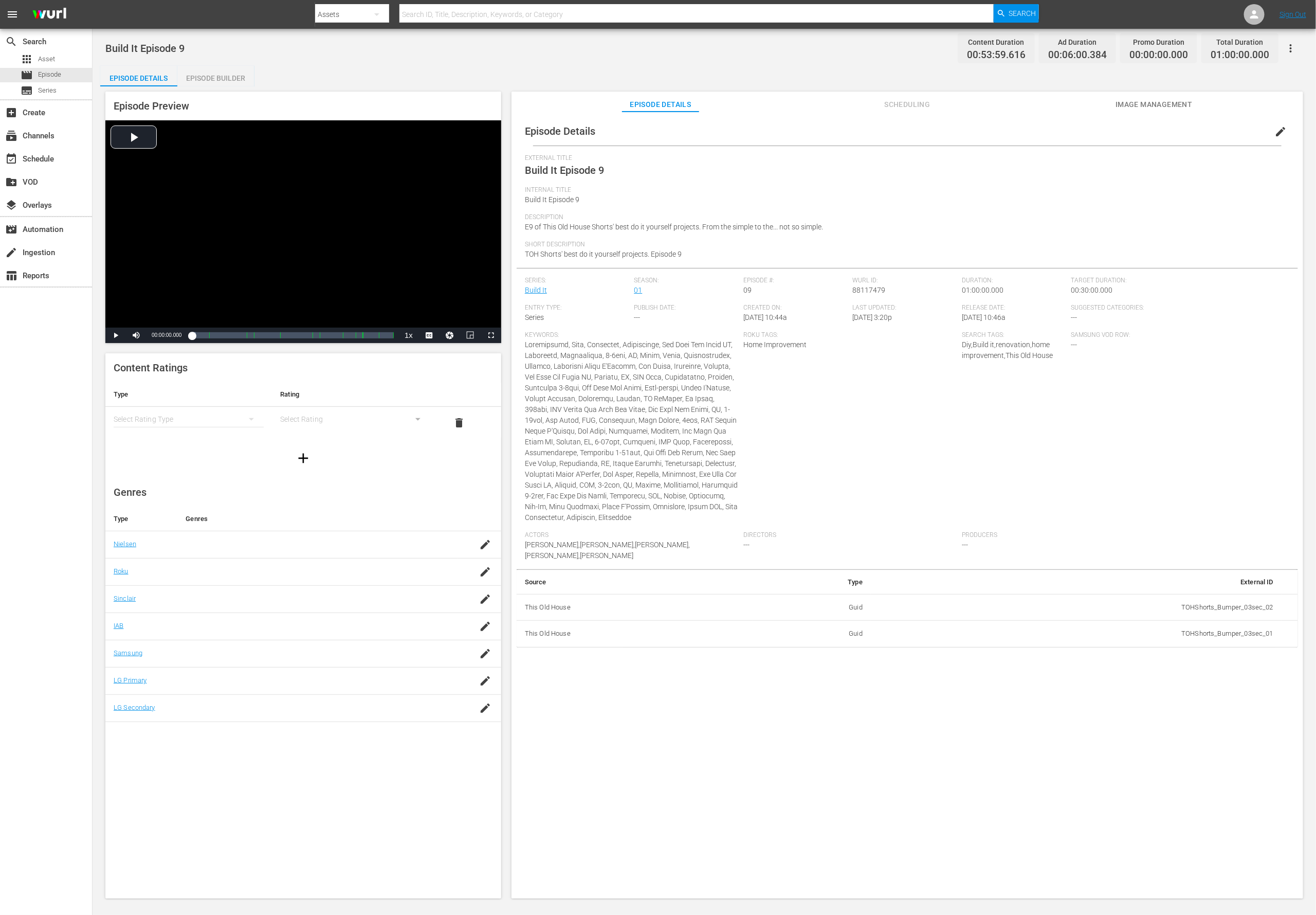
click at [877, 134] on span "edit" at bounding box center [1280, 131] width 12 height 12
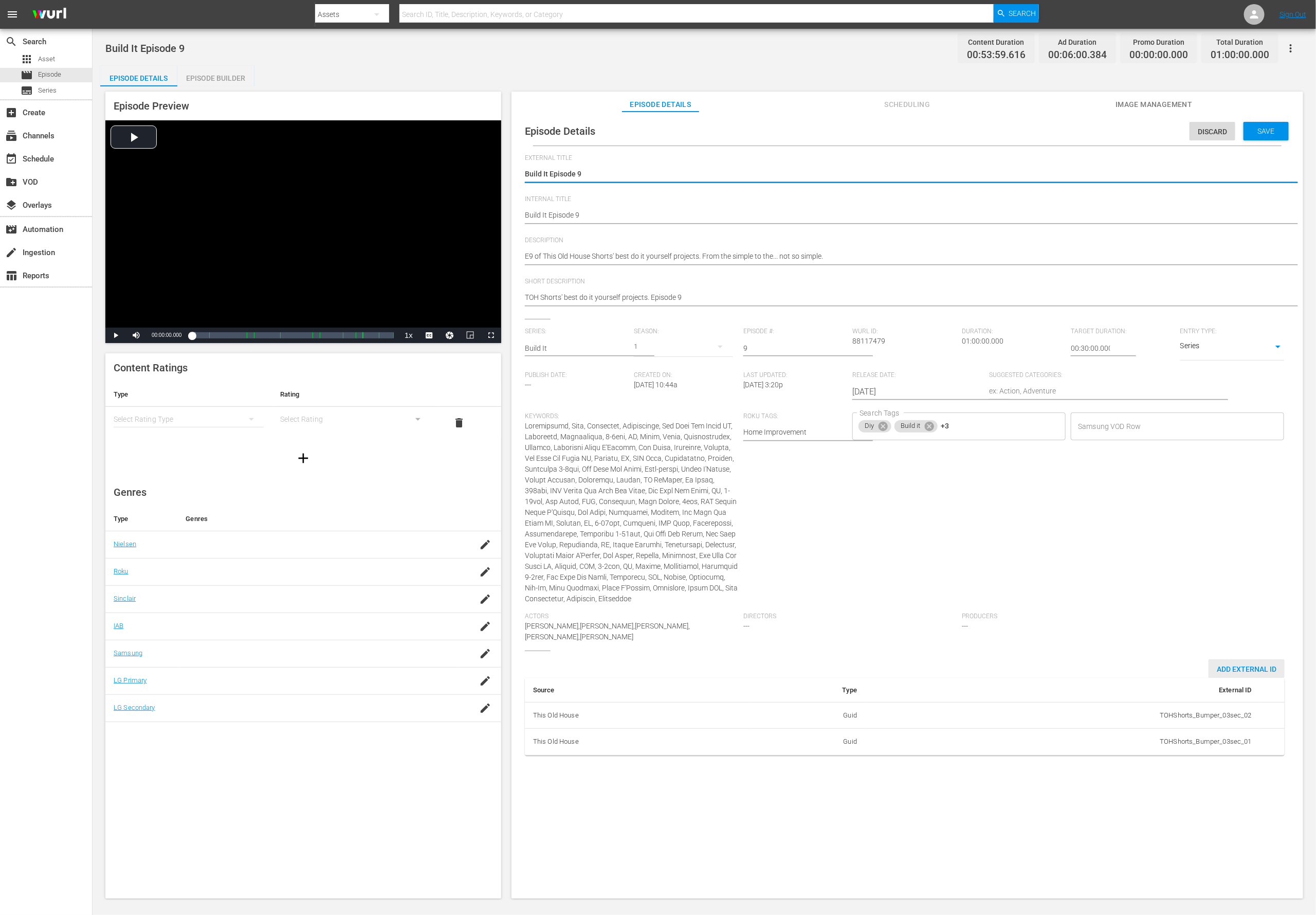
click at [877, 609] on span "Add External Id" at bounding box center [1247, 669] width 76 height 9
click at [877, 609] on body "menu Search By Assets Search ID, Title, Description, Keywords, or Category Sear…" at bounding box center [658, 457] width 1316 height 915
click at [877, 609] on li "Tms Id" at bounding box center [948, 789] width 51 height 17
type input "tmsId"
click at [877, 609] on input "simple table" at bounding box center [1232, 771] width 39 height 16
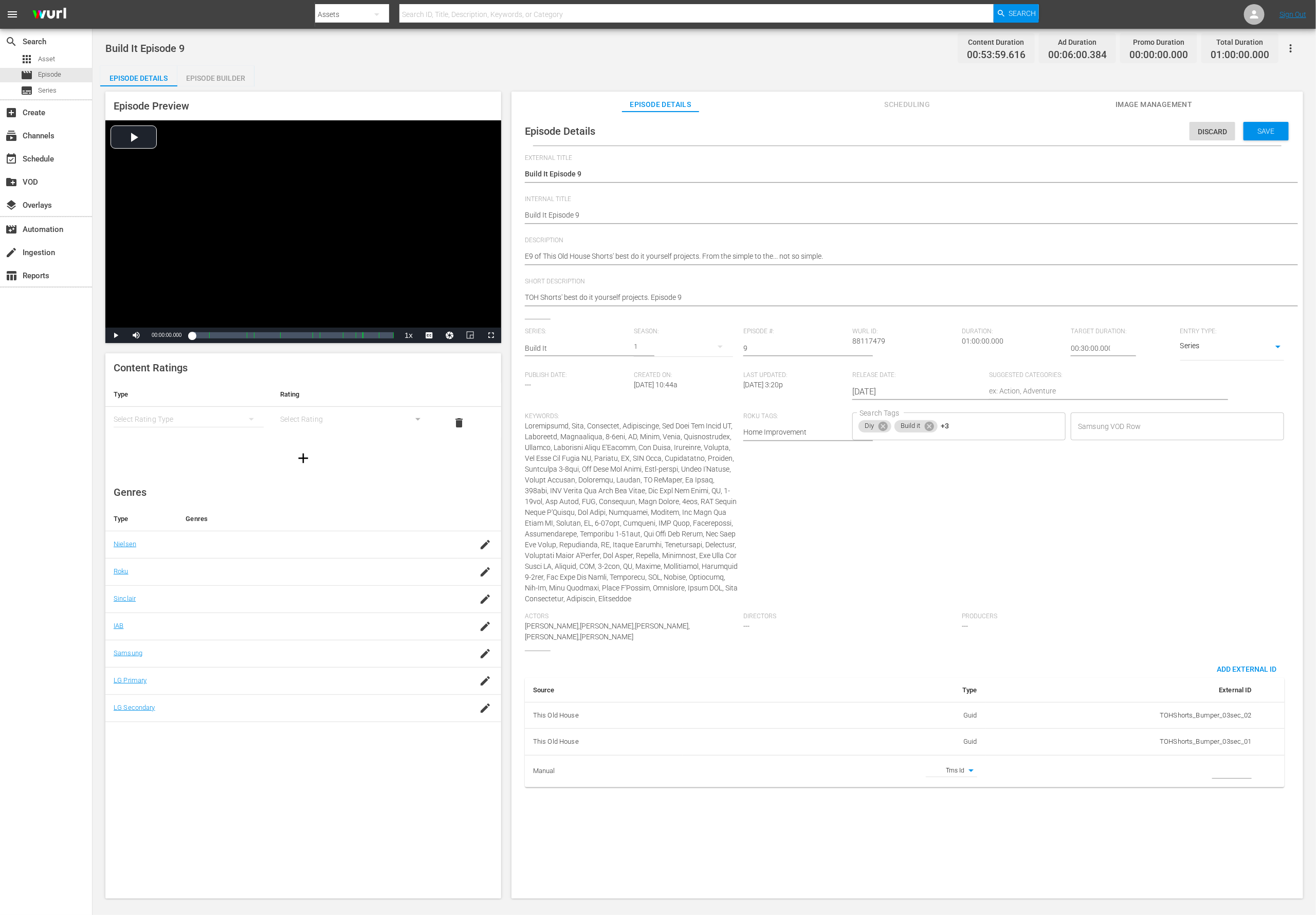
click at [877, 609] on input "simple table" at bounding box center [1232, 771] width 39 height 16
paste input "EP060364170009"
type input "EP060364170009"
click at [877, 609] on div "Episode Details Discard Save External Title Build It Episode 9 Build It Episode…" at bounding box center [907, 509] width 792 height 796
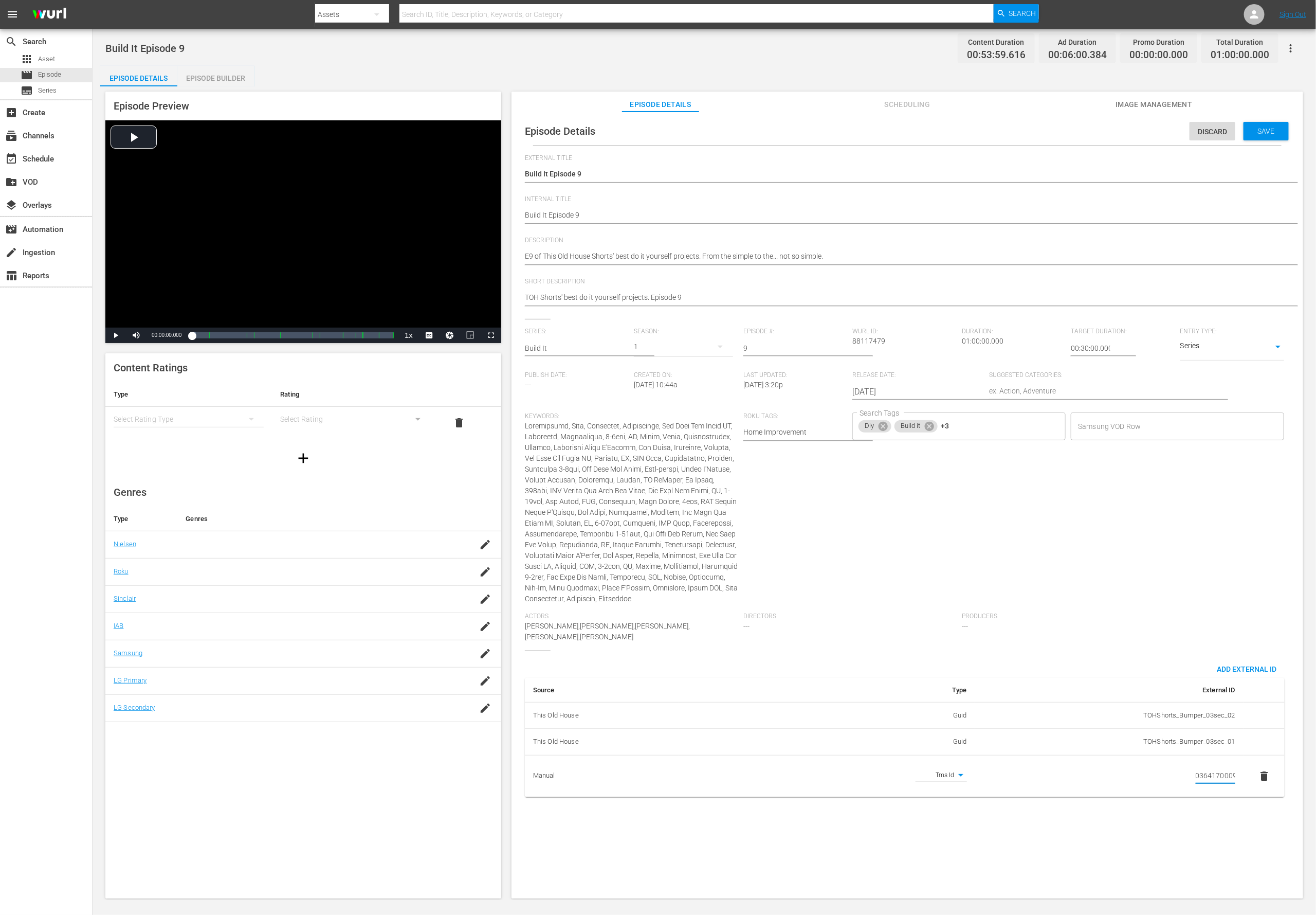
scroll to position [0, 0]
click at [568, 258] on textarea "E9 of This Old House Shorts' best do it yourself projects. From the simple to t…" at bounding box center [905, 256] width 760 height 12
click at [568, 257] on textarea "E9 of This Old House Shorts' best do it yourself projects. From the simple to t…" at bounding box center [905, 256] width 760 height 12
paste textarea "Learn the tricks from TOH experts and bring your own build to lif"
type textarea "Learn the tricks from TOH experts and bring your own build to life."
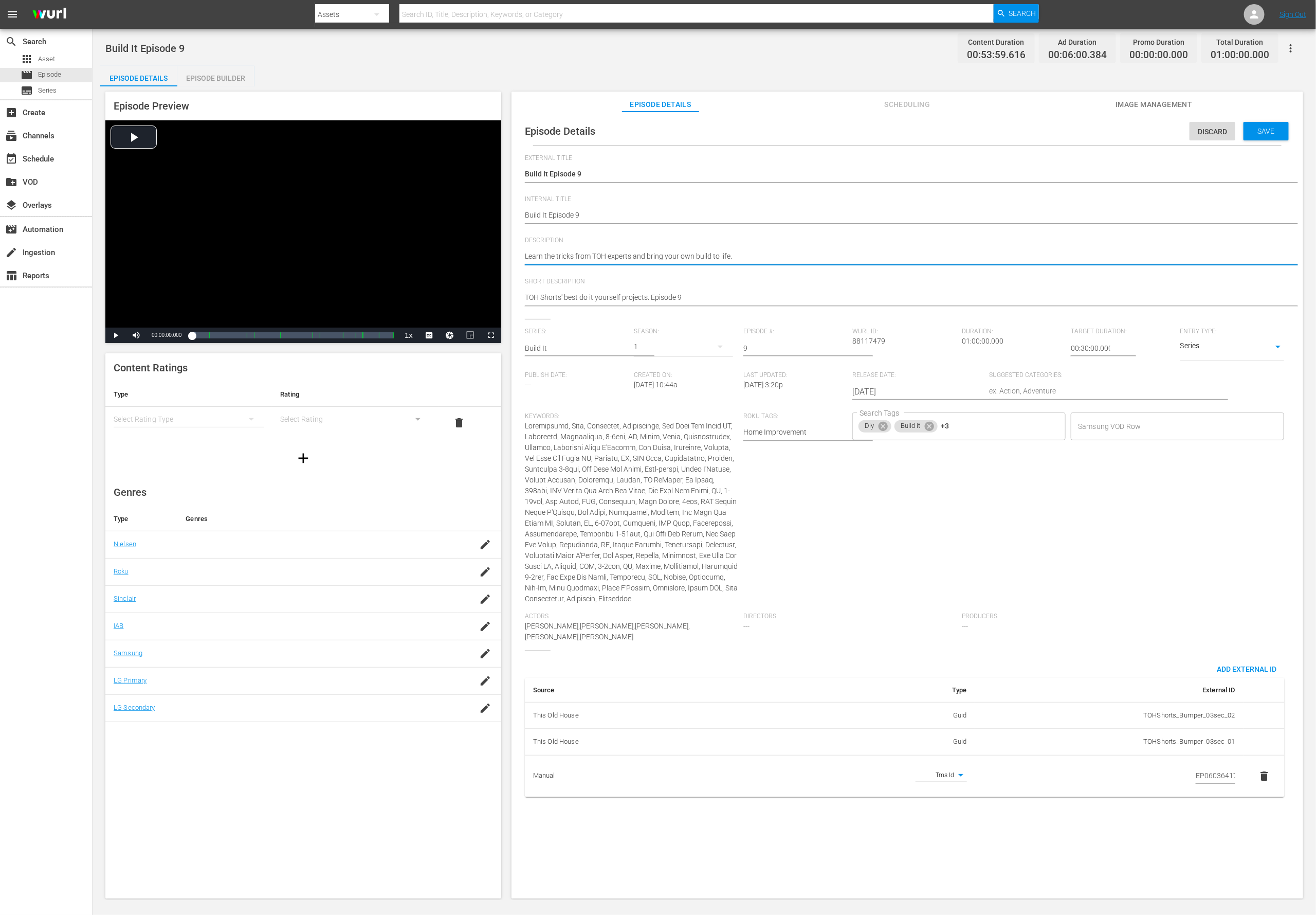
type textarea "Learn the tricks from TOH experts and bring your own build to life."
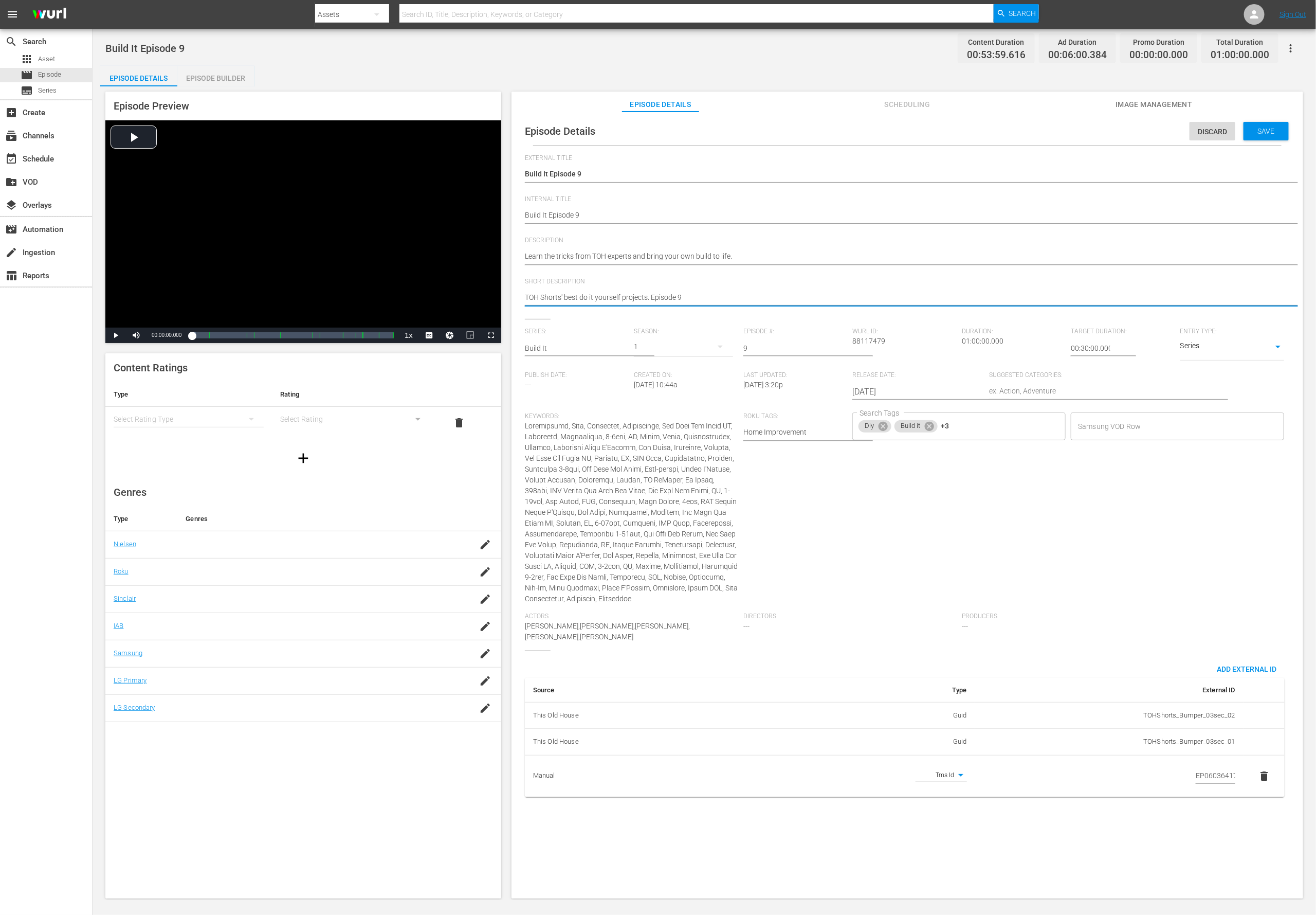
click at [572, 294] on textarea "TOH Shorts' best do it yourself projects. Episode 9" at bounding box center [905, 298] width 760 height 12
paste textarea "Learn the tricks from TOH experts and bring your own build to life."
type textarea "Learn the tricks from TOH experts and bring your own build to life."
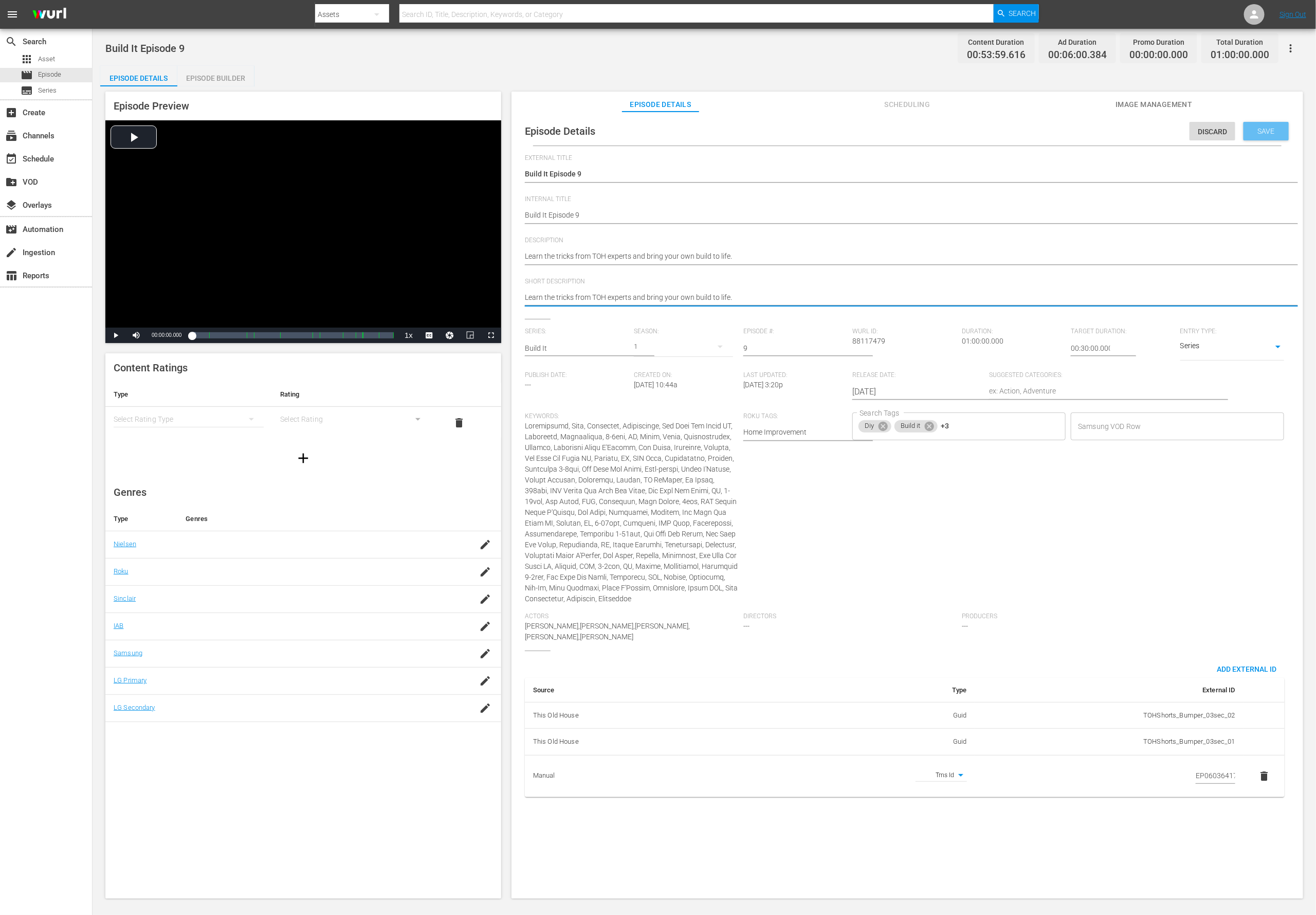
click at [877, 134] on span "Save" at bounding box center [1266, 131] width 34 height 9
